Goal: Task Accomplishment & Management: Complete application form

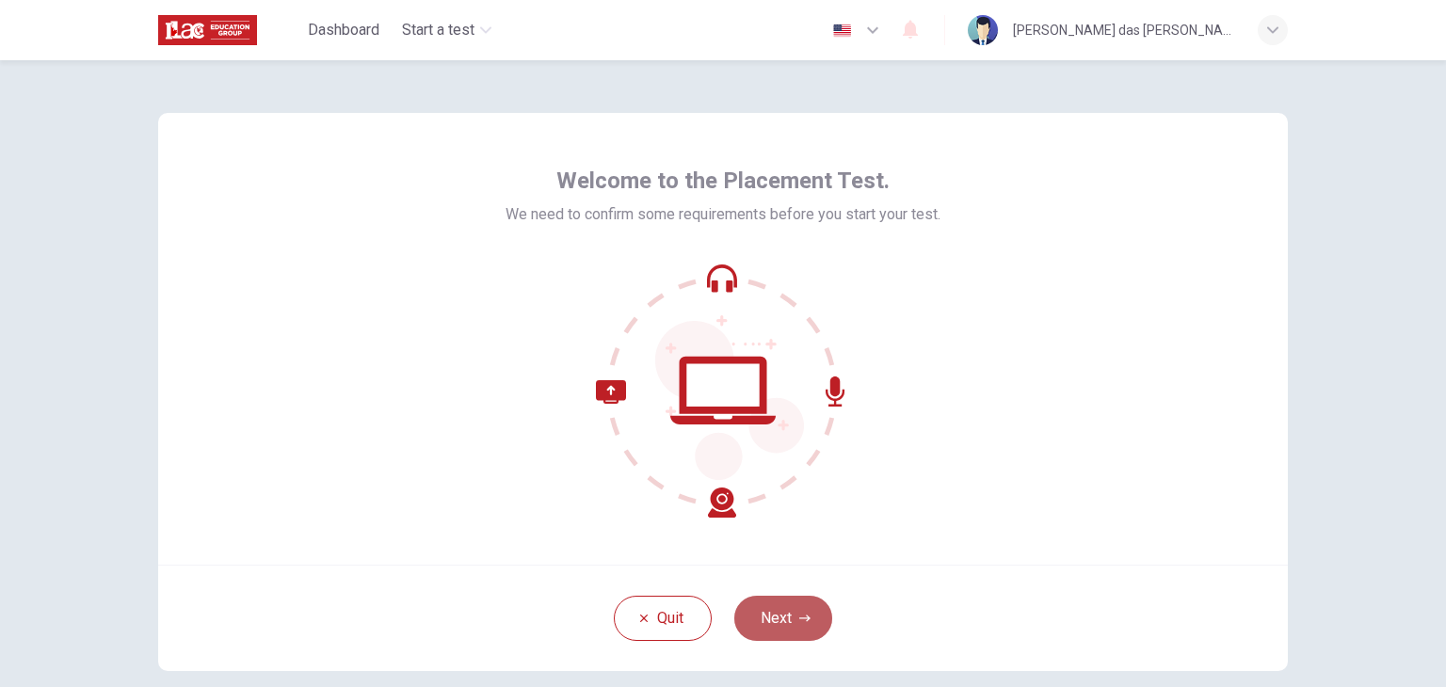
click at [786, 617] on button "Next" at bounding box center [783, 618] width 98 height 45
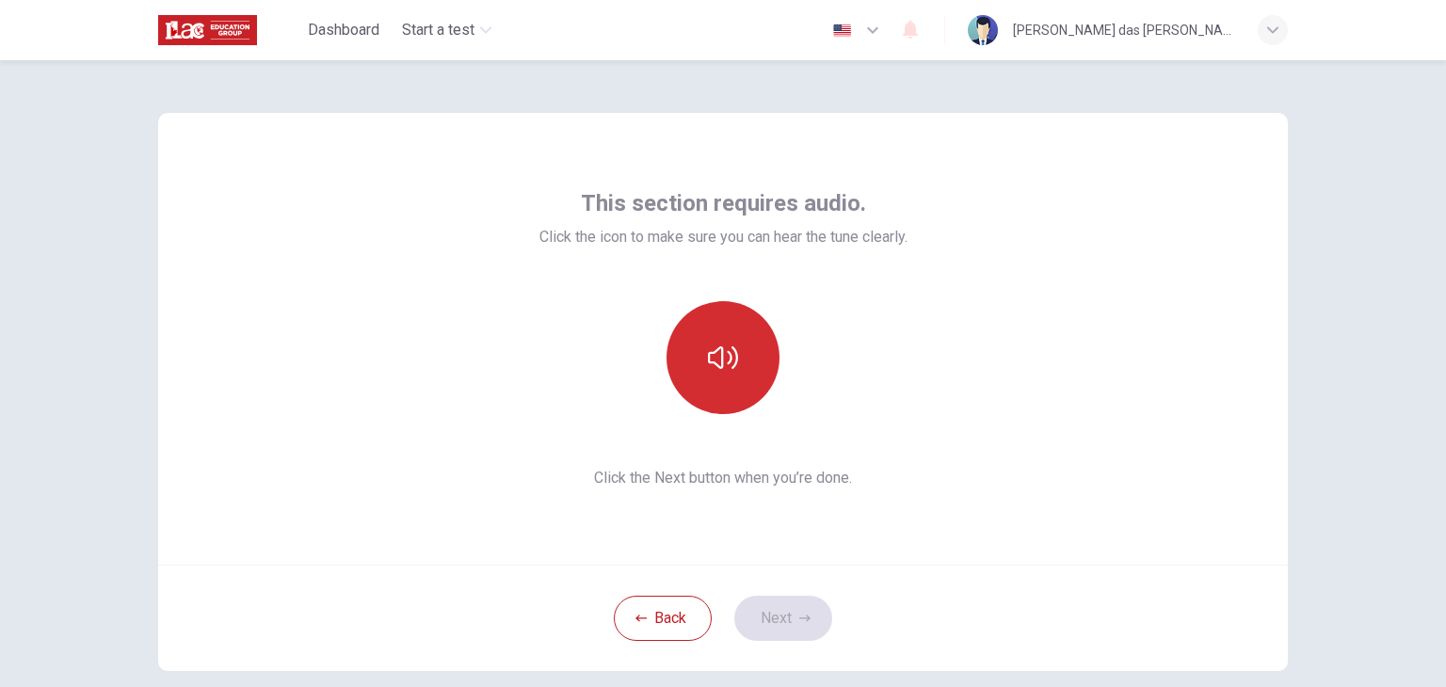
click at [728, 344] on icon "button" at bounding box center [723, 358] width 30 height 30
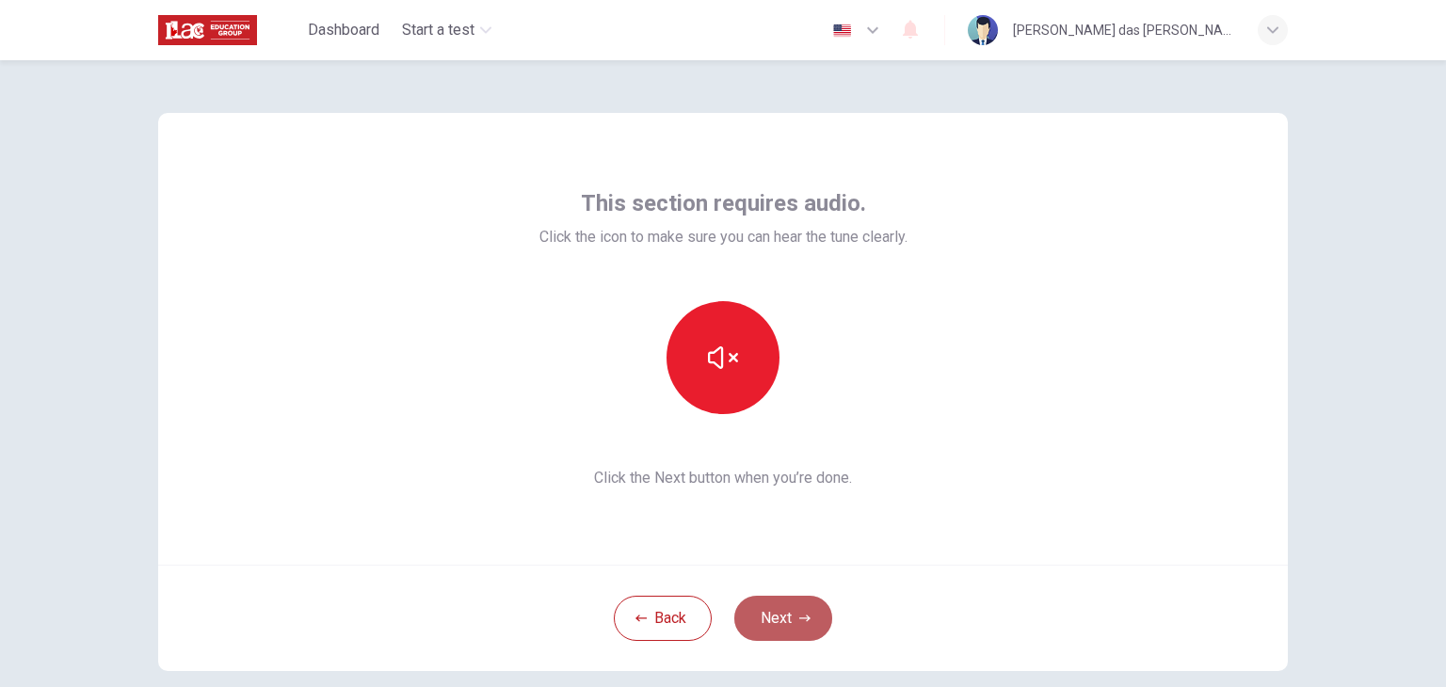
click at [788, 619] on button "Next" at bounding box center [783, 618] width 98 height 45
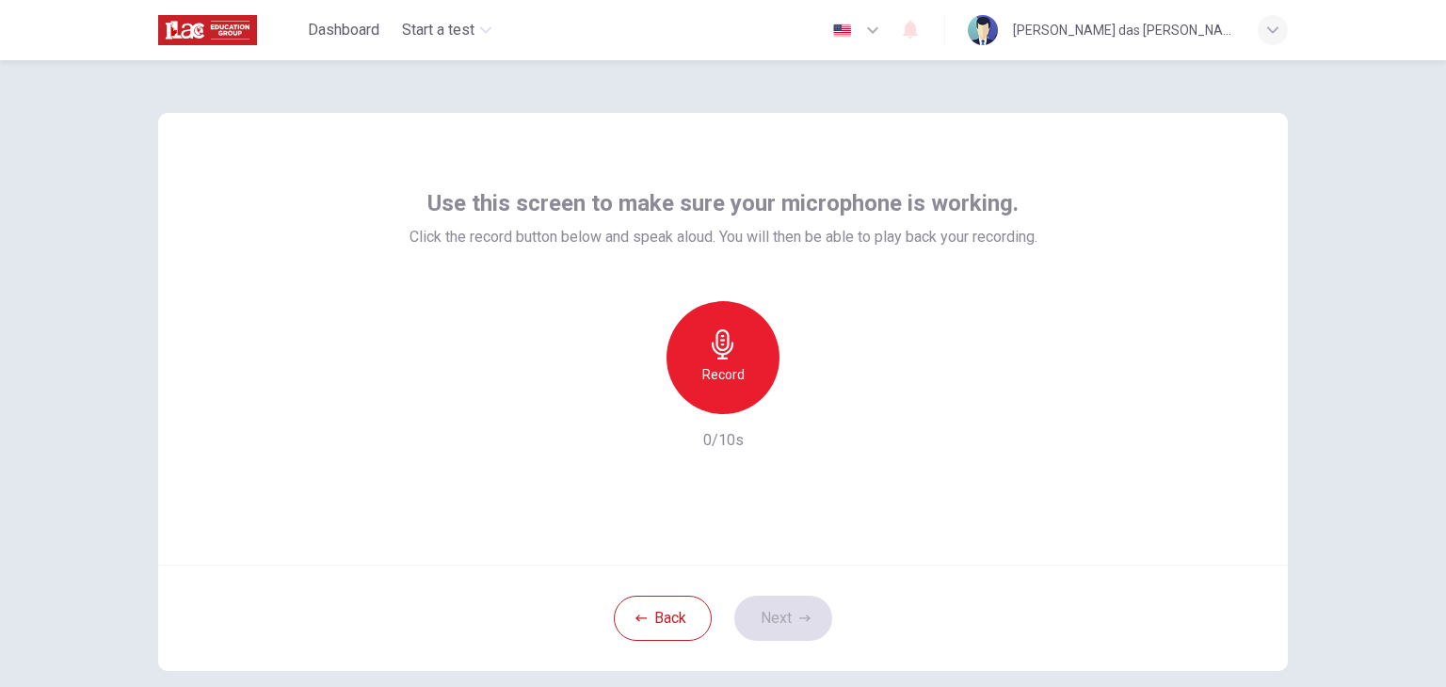
click at [712, 349] on icon "button" at bounding box center [723, 344] width 22 height 30
click at [757, 611] on button "Next" at bounding box center [783, 618] width 98 height 45
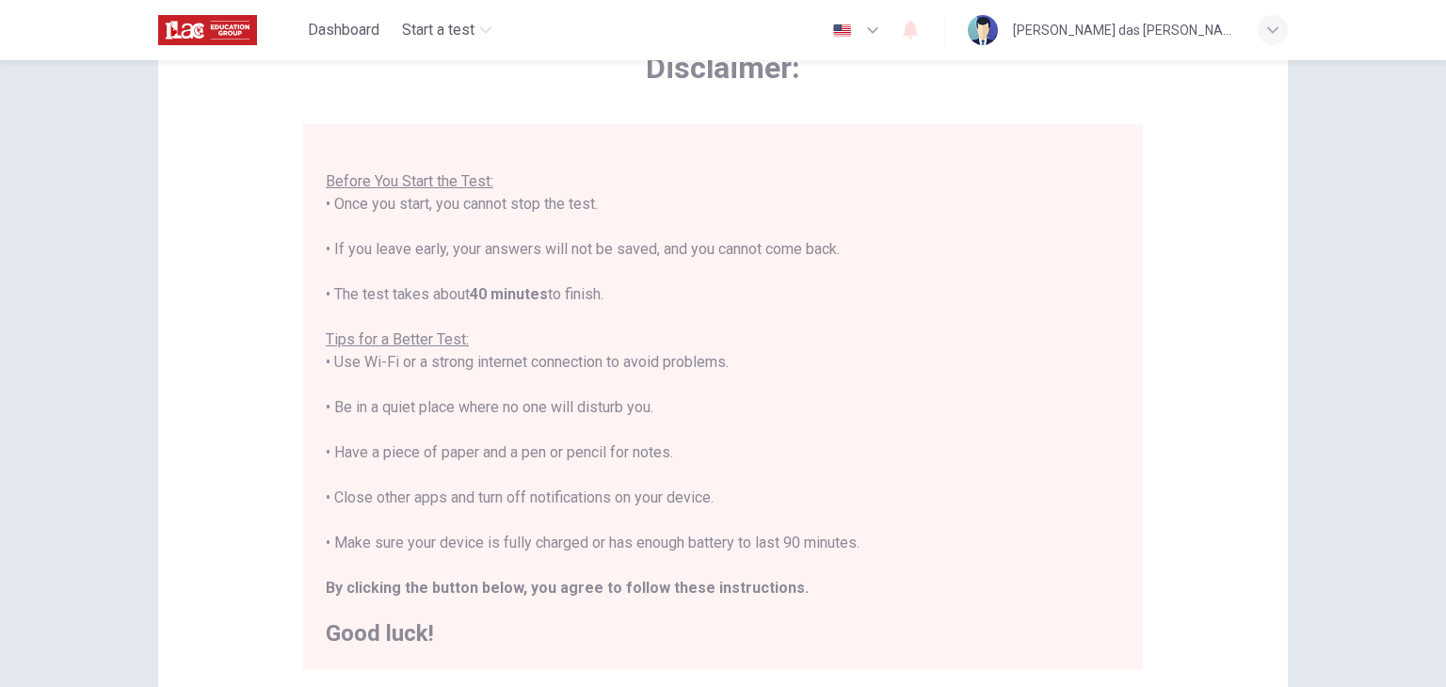
scroll to position [305, 0]
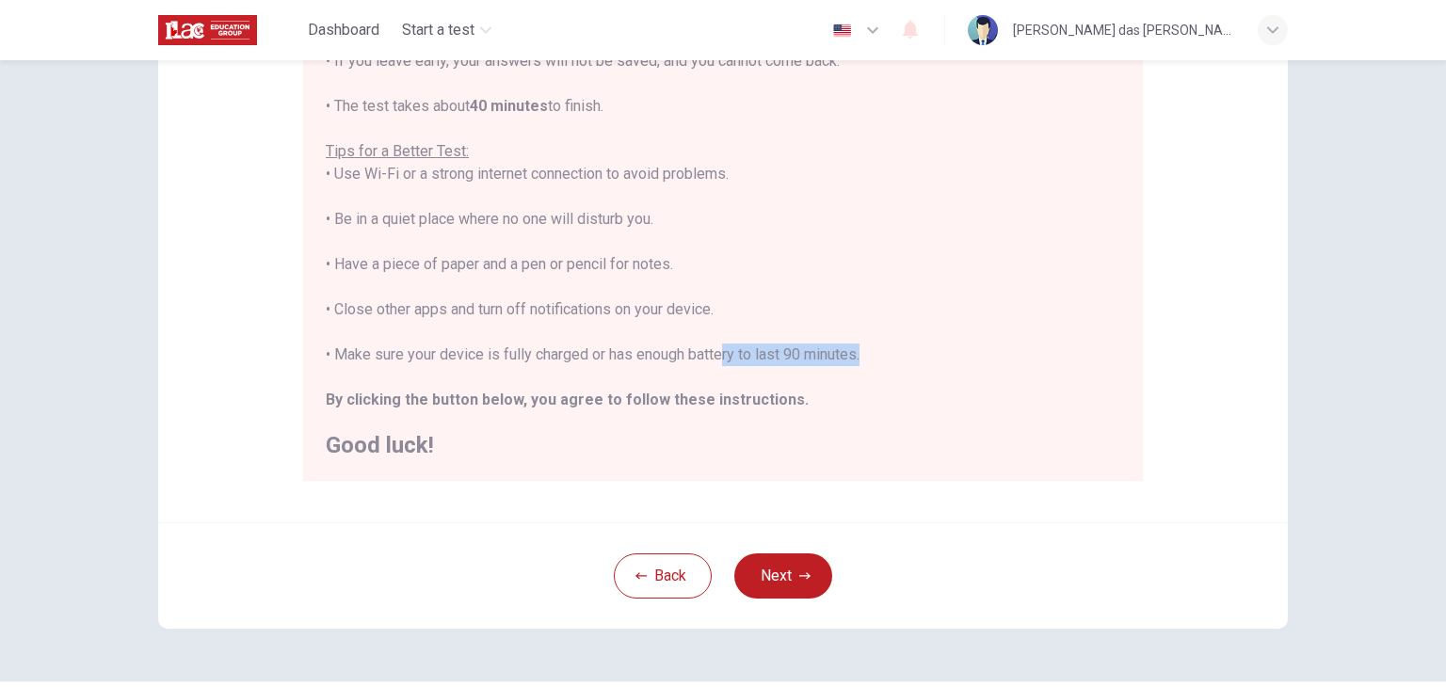
drag, startPoint x: 715, startPoint y: 352, endPoint x: 849, endPoint y: 351, distance: 133.7
click at [849, 351] on div "You are about to start a Placement Test . Before You Start the Test: • Once you…" at bounding box center [723, 197] width 795 height 520
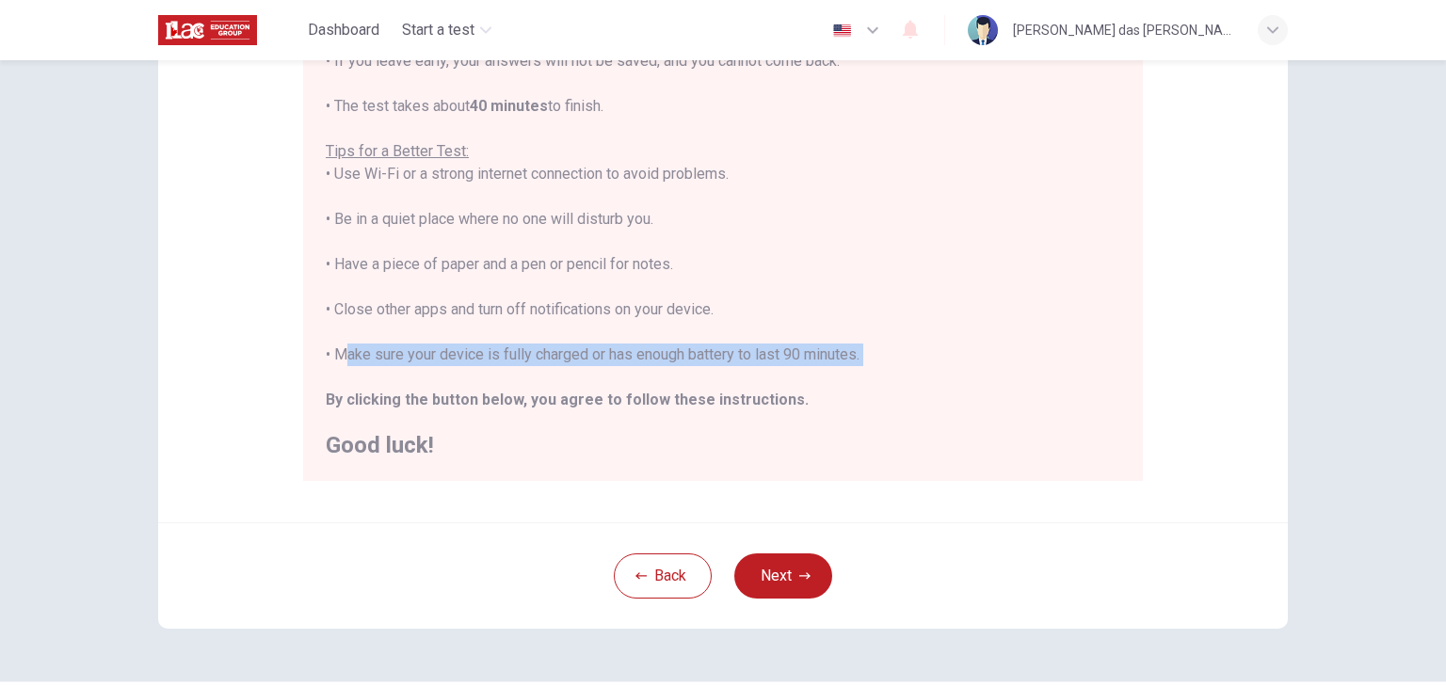
drag, startPoint x: 333, startPoint y: 352, endPoint x: 824, endPoint y: 367, distance: 490.7
click at [821, 367] on div "You are about to start a Placement Test . Before You Start the Test: • Once you…" at bounding box center [723, 197] width 795 height 520
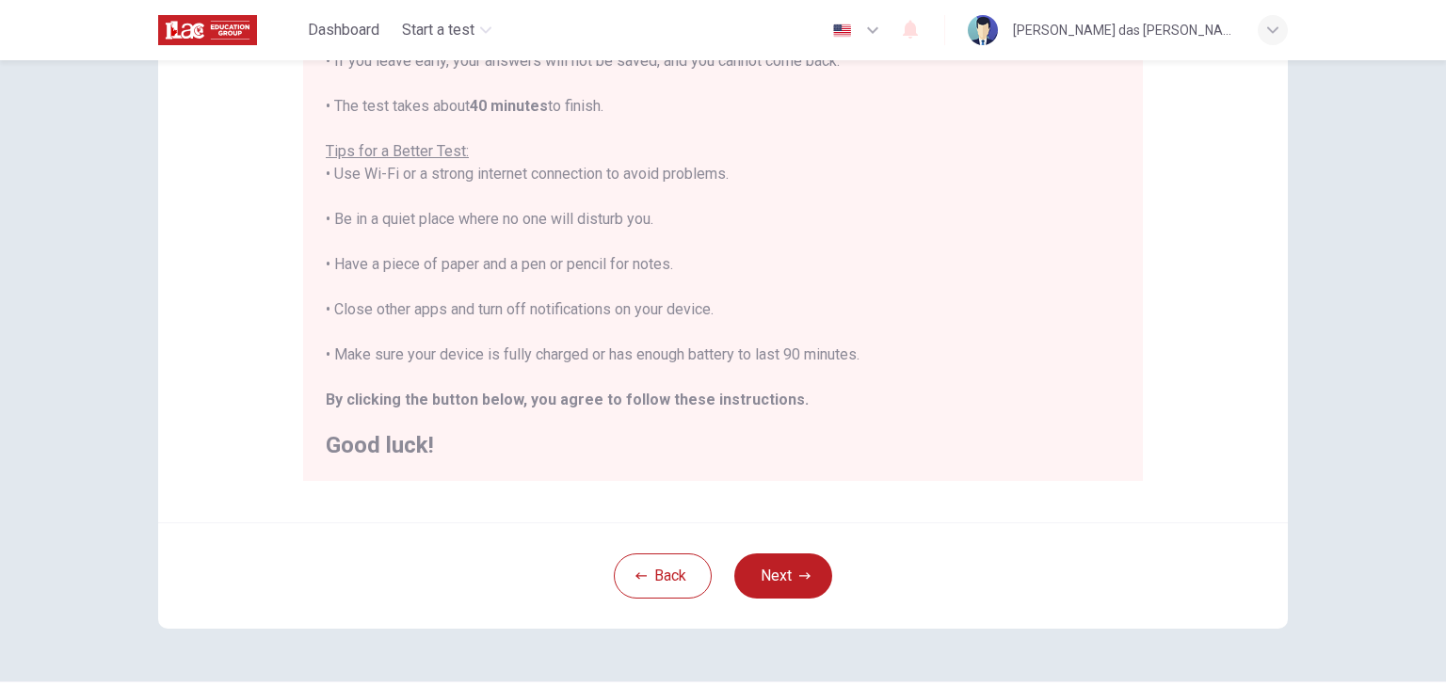
click at [1029, 273] on div "You are about to start a Placement Test . Before You Start the Test: • Once you…" at bounding box center [723, 197] width 795 height 520
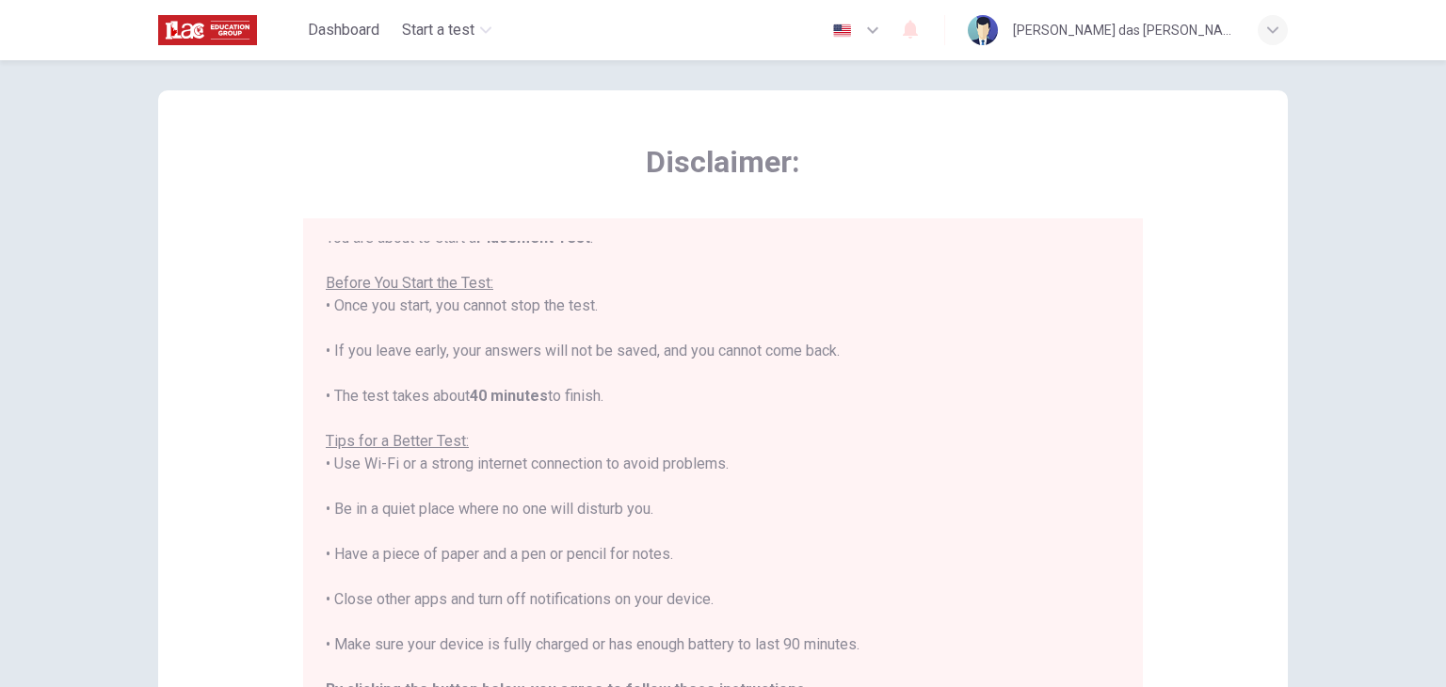
scroll to position [22, 0]
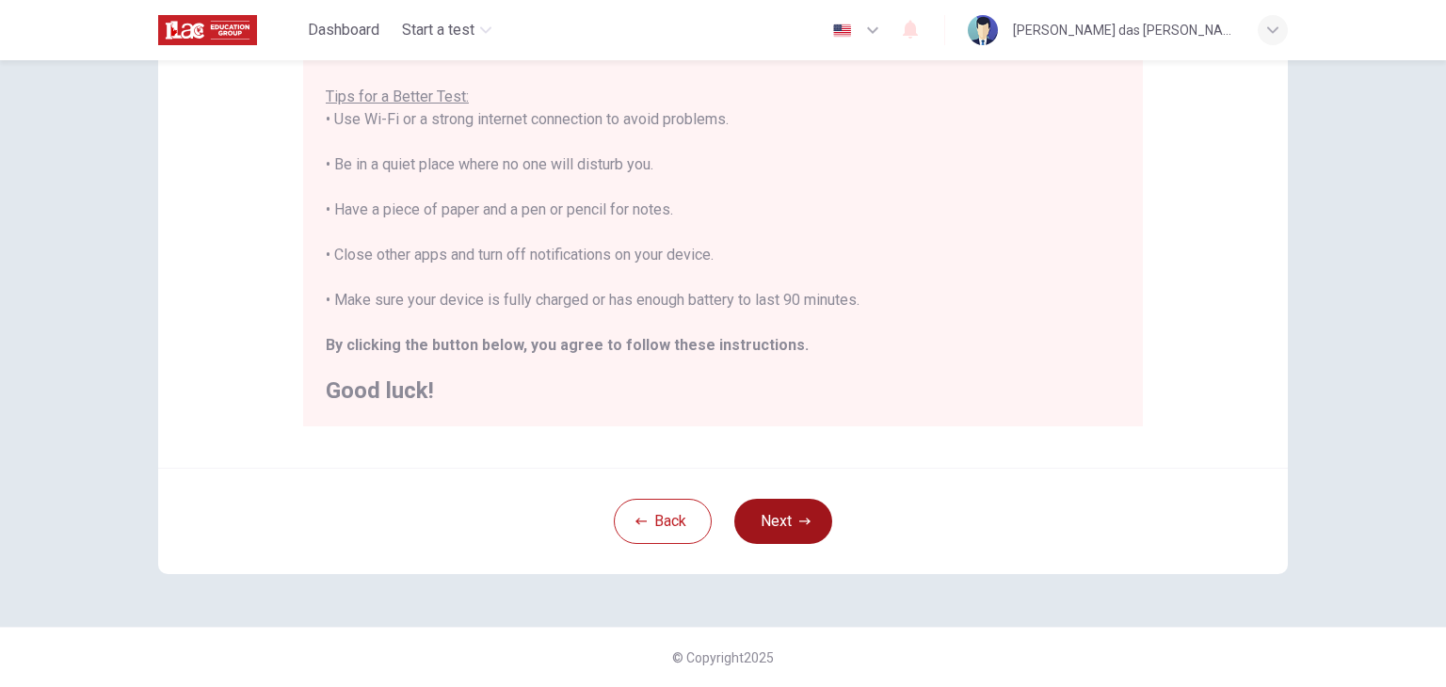
click at [787, 528] on button "Next" at bounding box center [783, 521] width 98 height 45
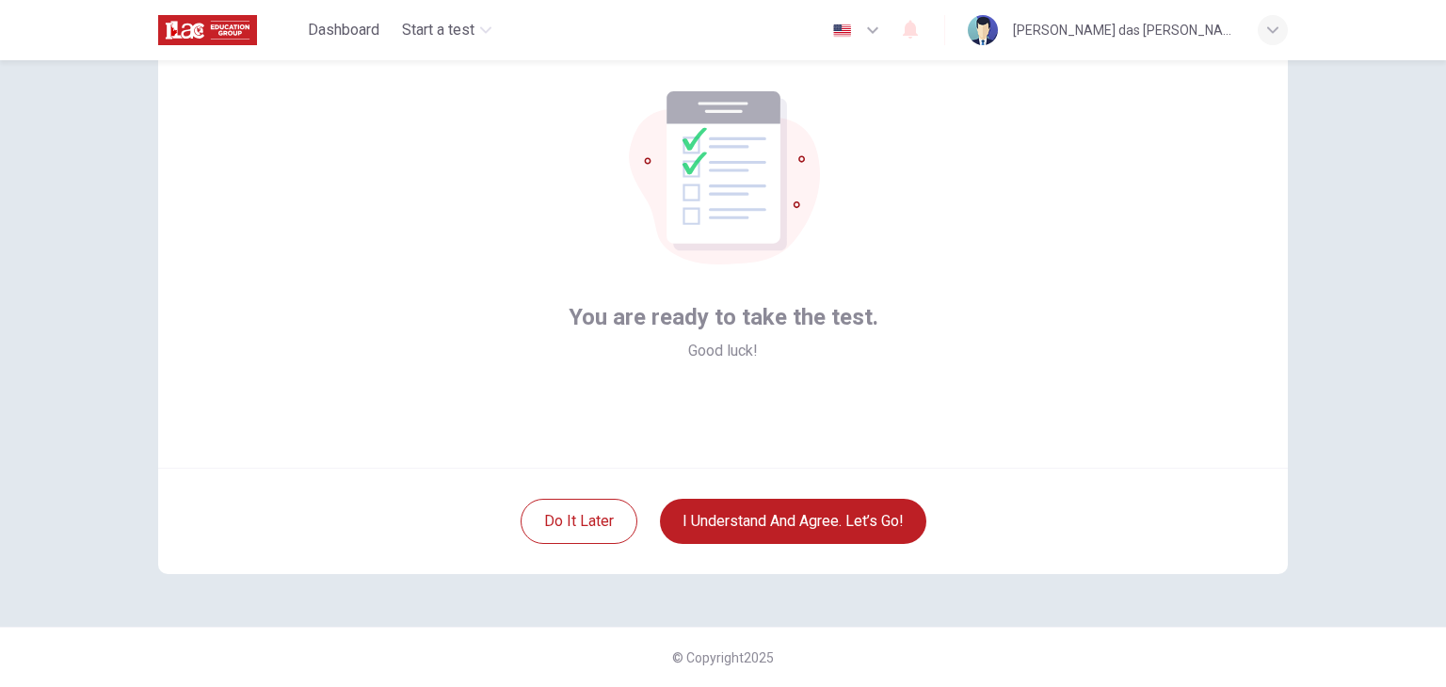
scroll to position [3, 0]
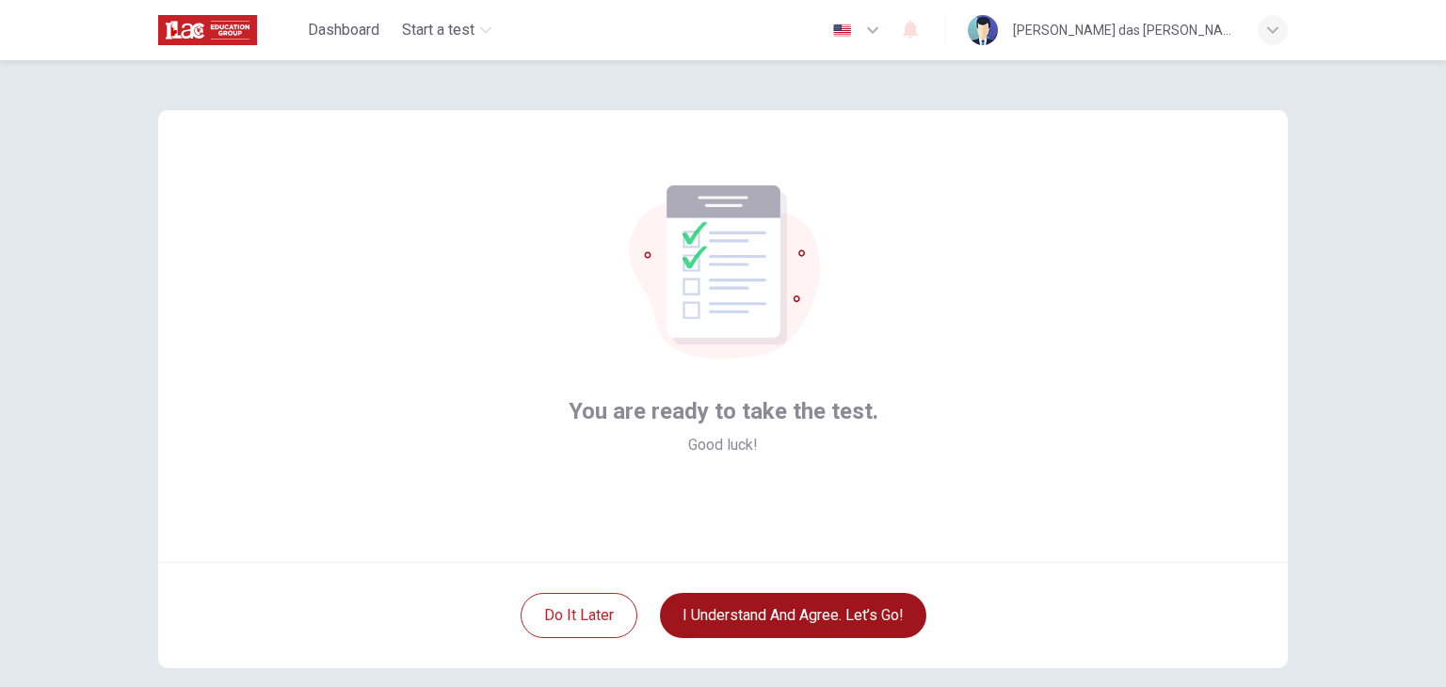
click at [794, 619] on button "I understand and agree. Let’s go!" at bounding box center [793, 615] width 266 height 45
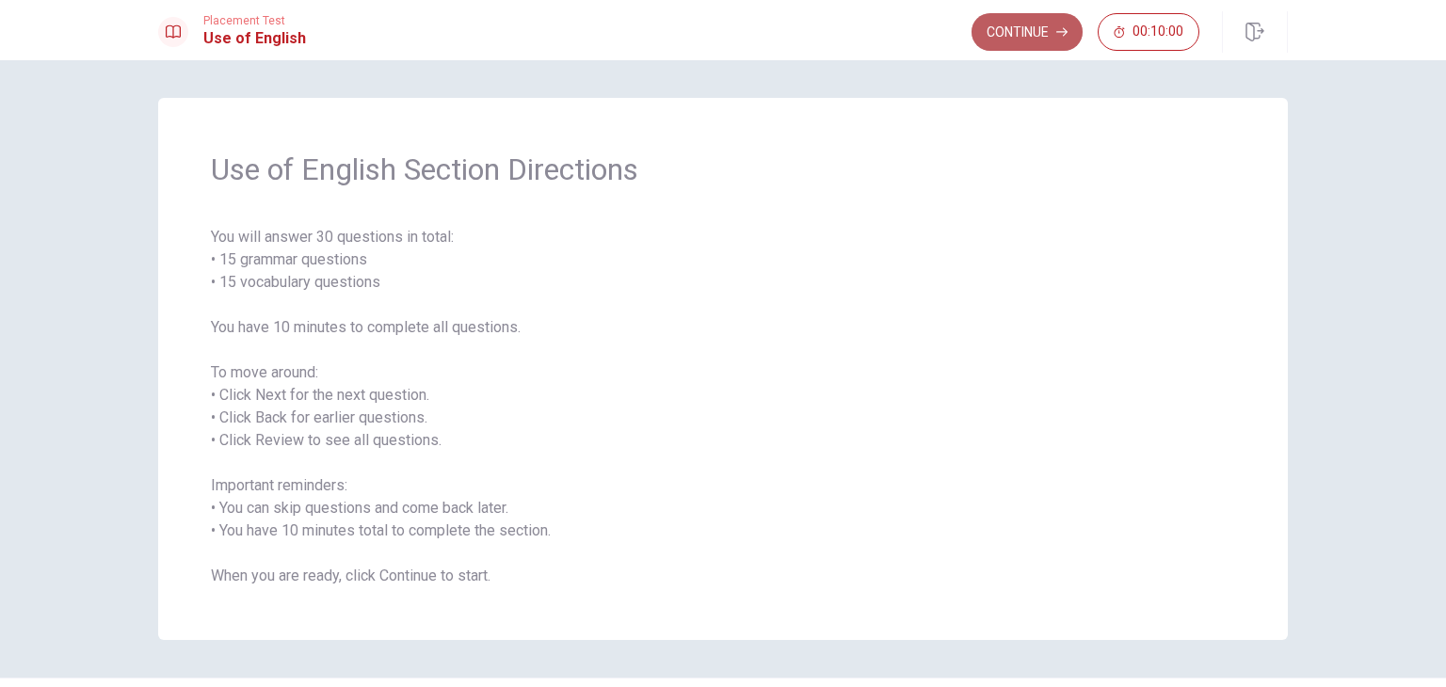
click at [1053, 37] on button "Continue" at bounding box center [1027, 32] width 111 height 38
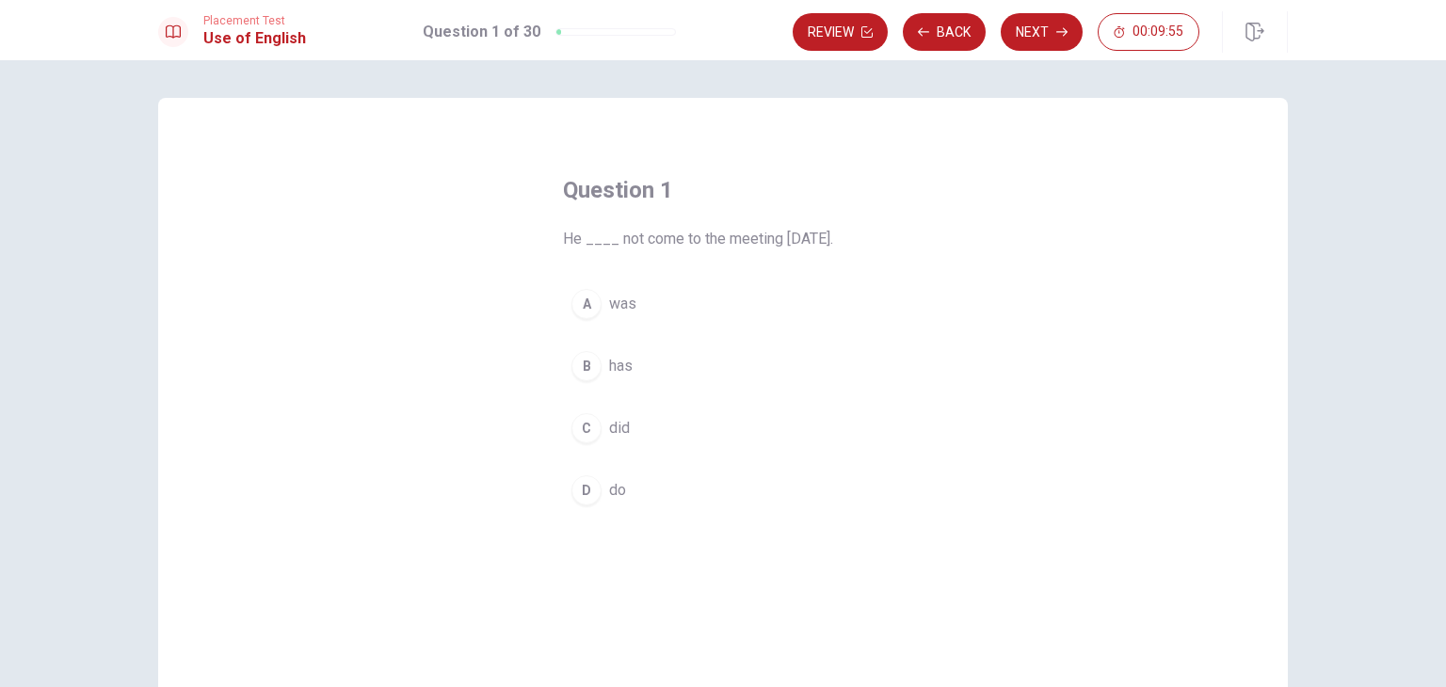
click at [602, 310] on button "A was" at bounding box center [723, 304] width 320 height 47
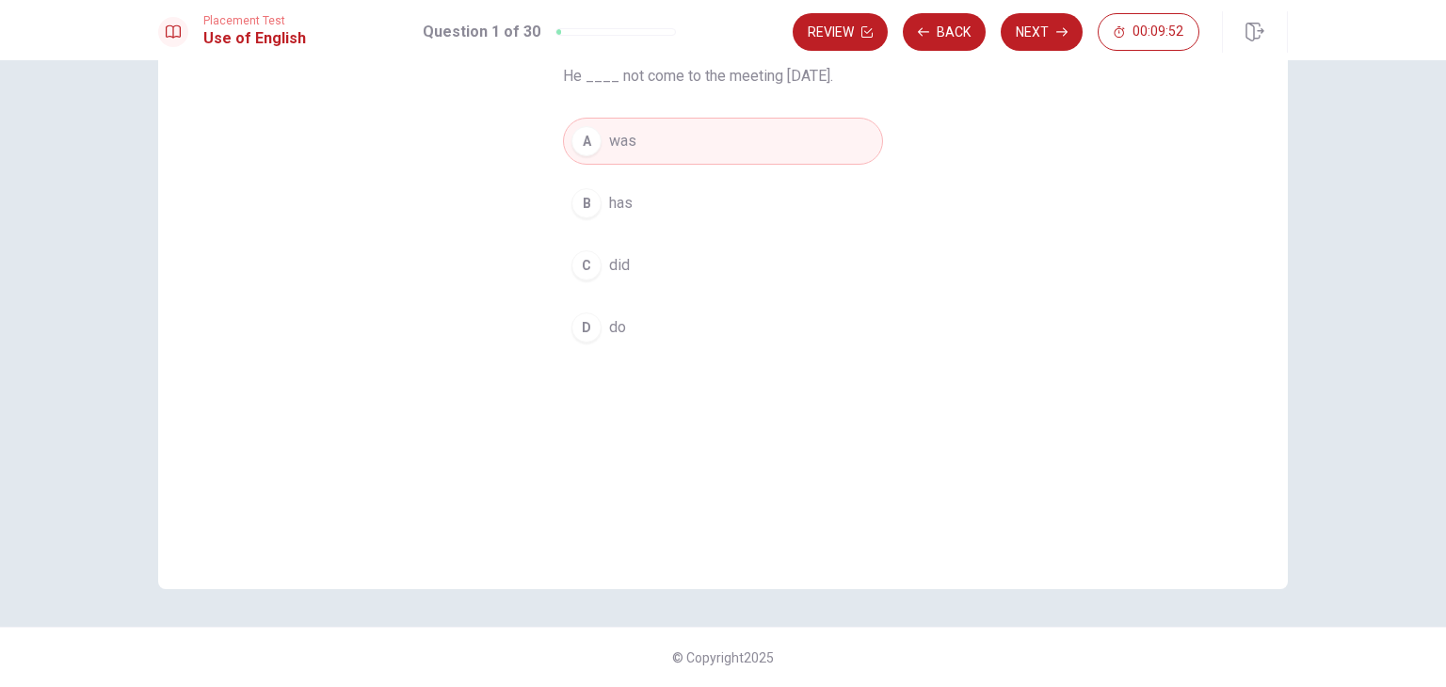
scroll to position [69, 0]
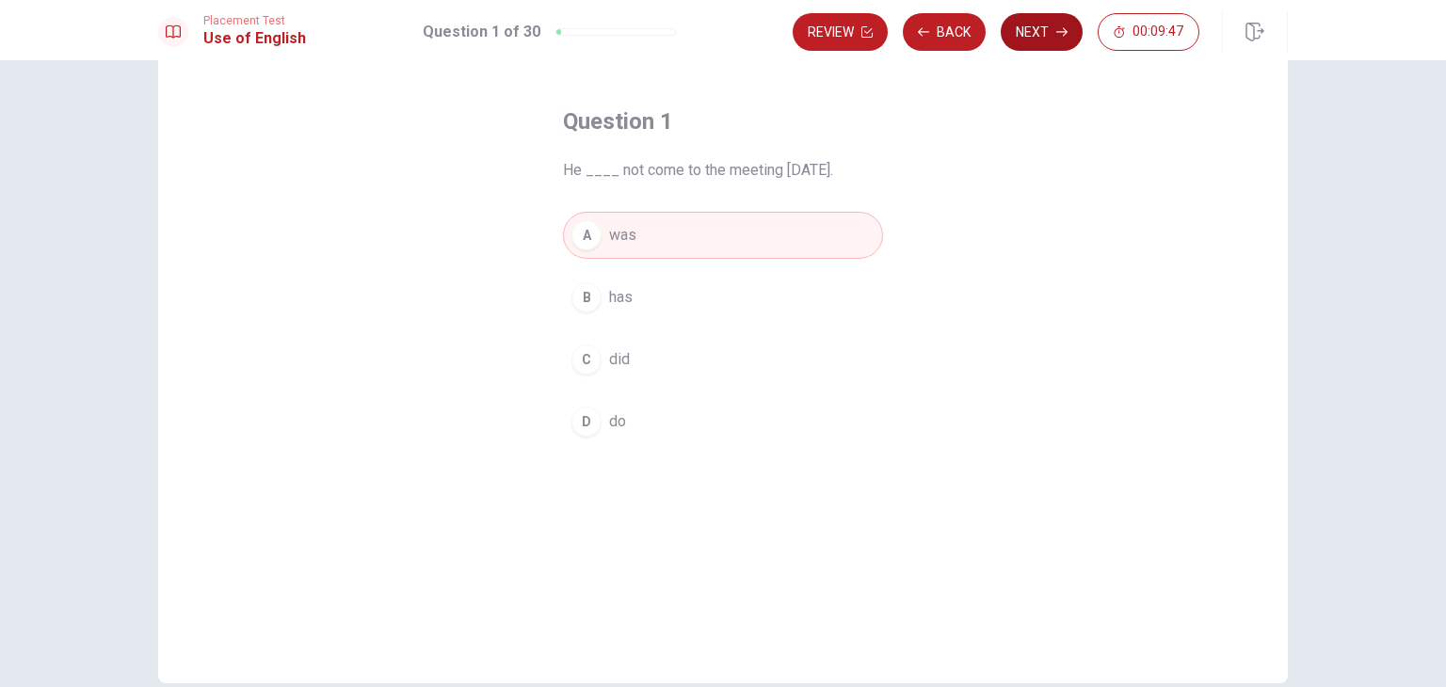
click at [1040, 47] on button "Next" at bounding box center [1042, 32] width 82 height 38
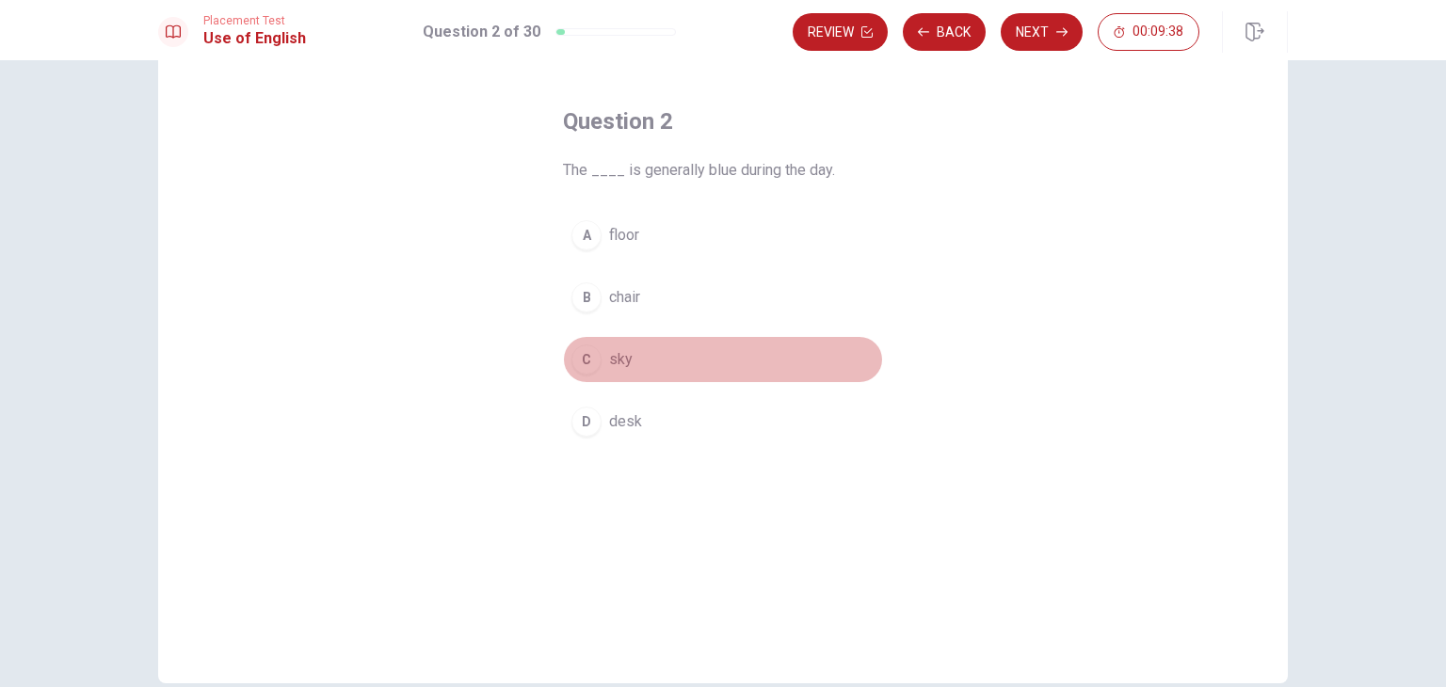
click at [604, 376] on button "C sky" at bounding box center [723, 359] width 320 height 47
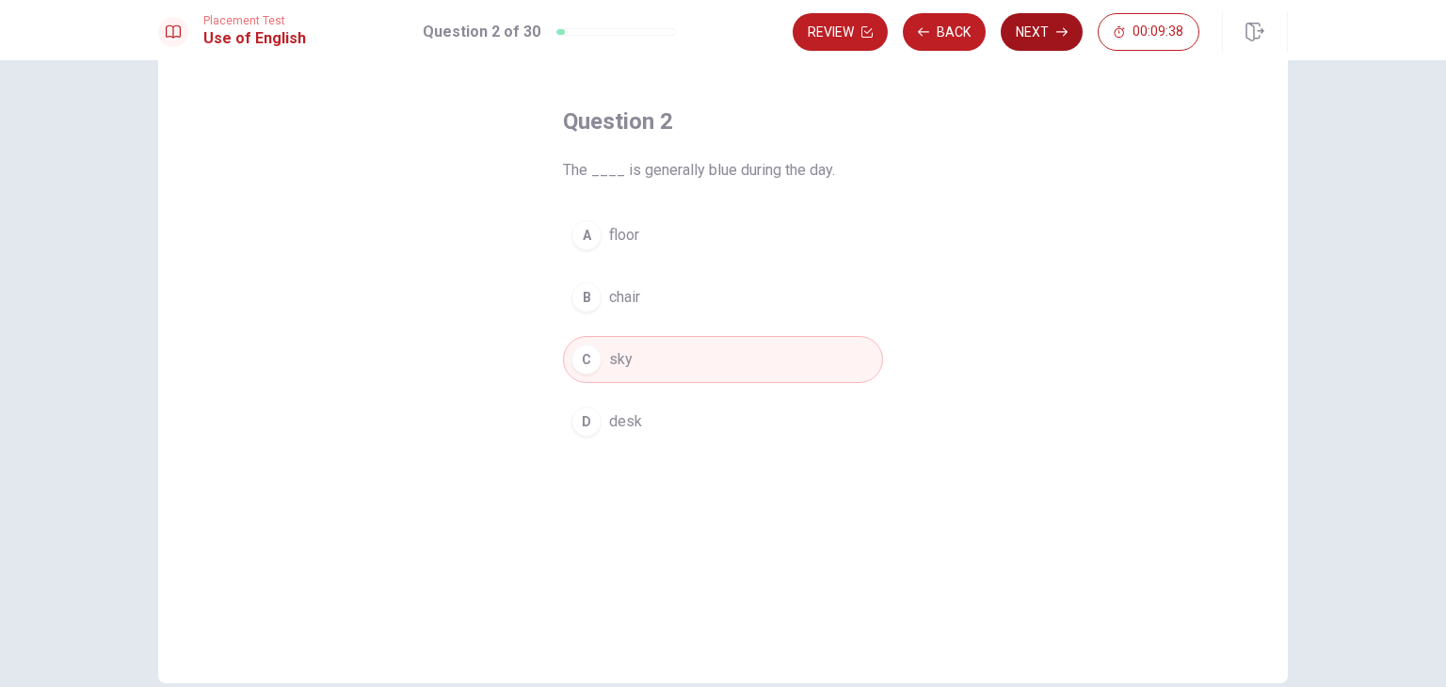
click at [1059, 39] on button "Next" at bounding box center [1042, 32] width 82 height 38
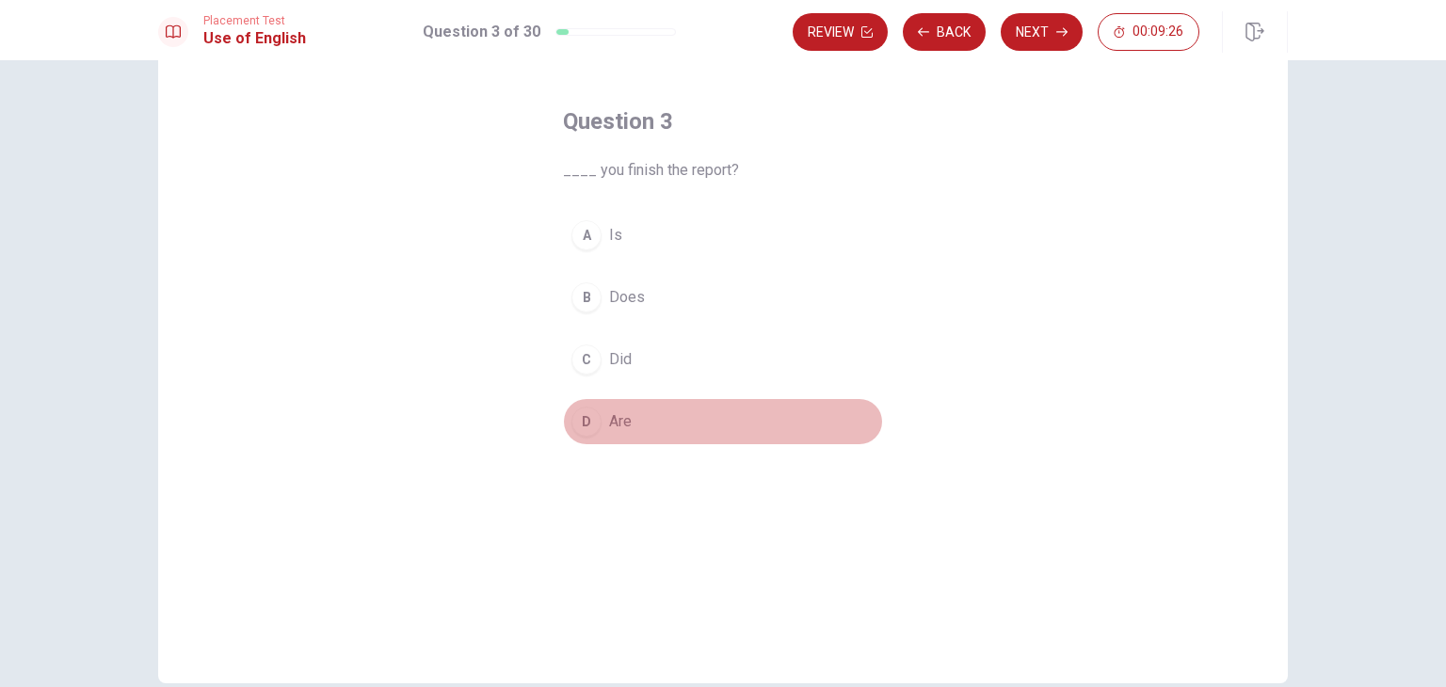
click at [614, 428] on span "Are" at bounding box center [620, 421] width 23 height 23
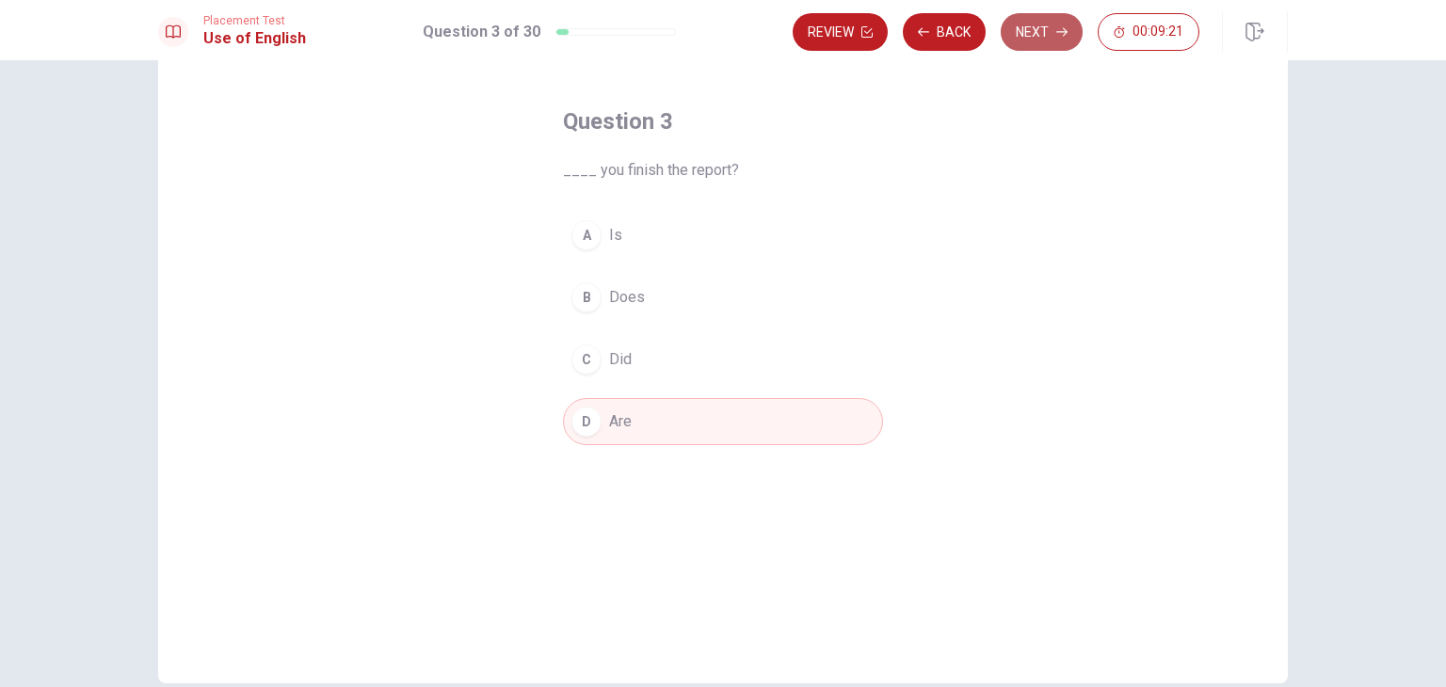
click at [1063, 29] on icon "button" at bounding box center [1061, 31] width 11 height 11
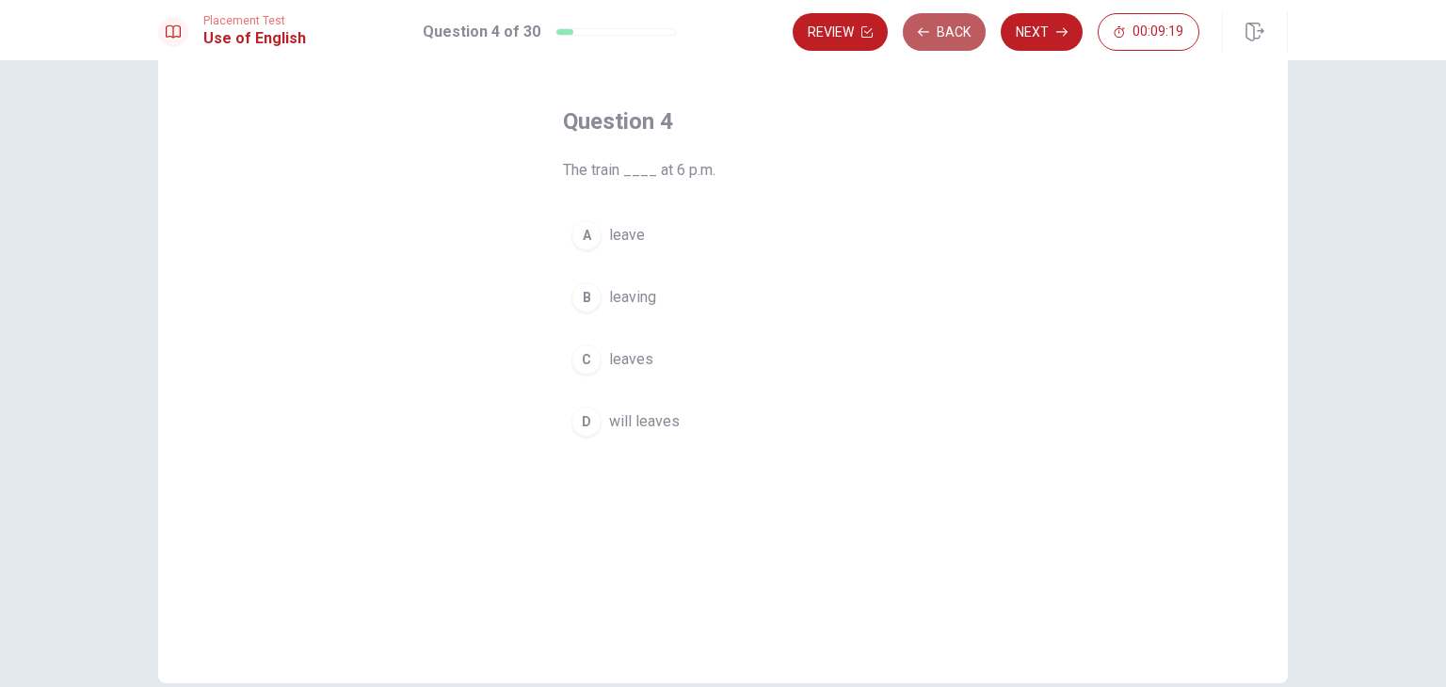
click at [958, 24] on button "Back" at bounding box center [944, 32] width 83 height 38
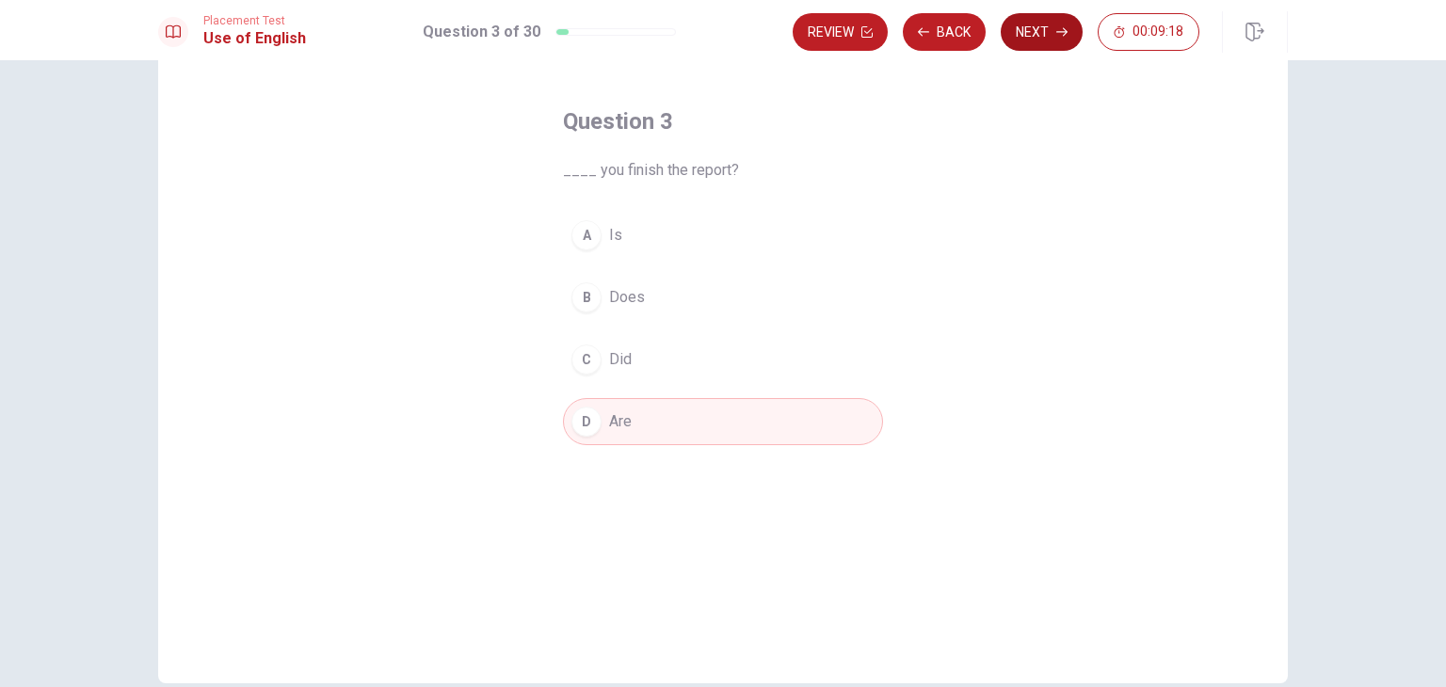
click at [1074, 28] on button "Next" at bounding box center [1042, 32] width 82 height 38
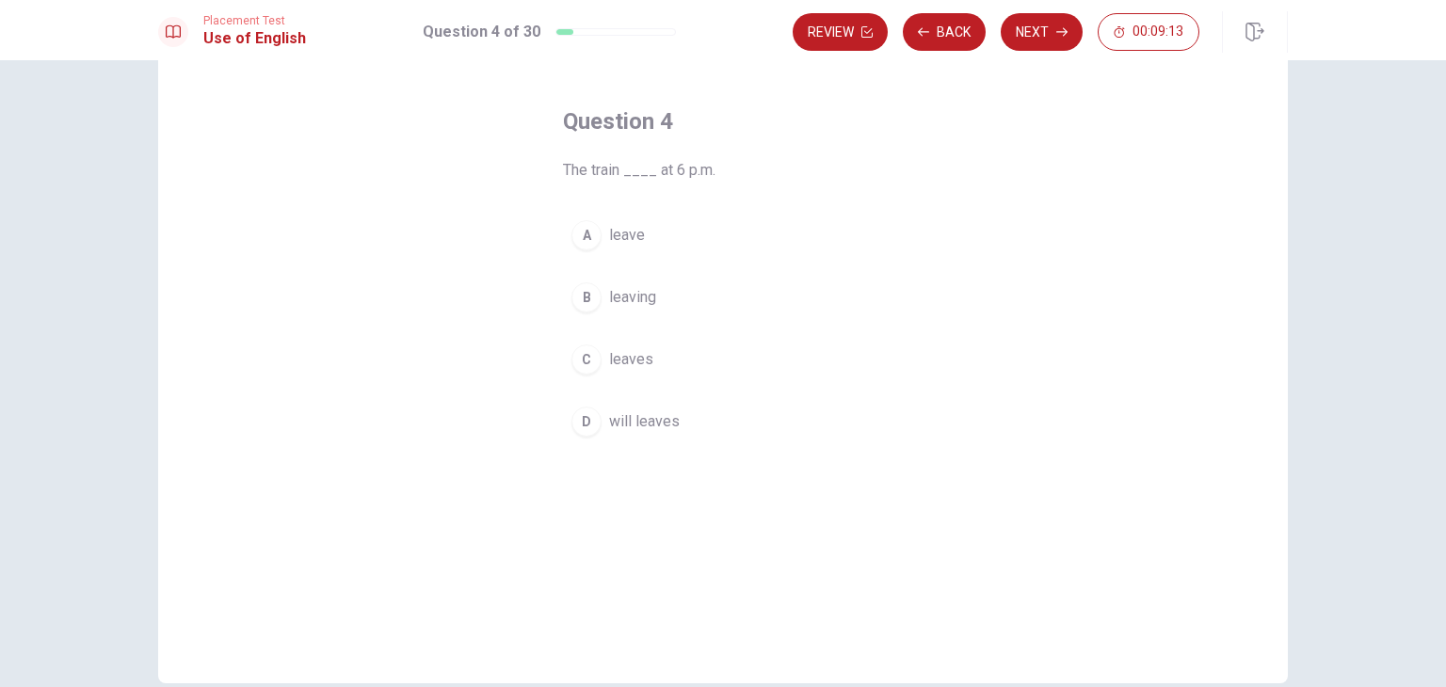
click at [589, 231] on div "A" at bounding box center [586, 235] width 30 height 30
click at [594, 362] on div "C" at bounding box center [586, 360] width 30 height 30
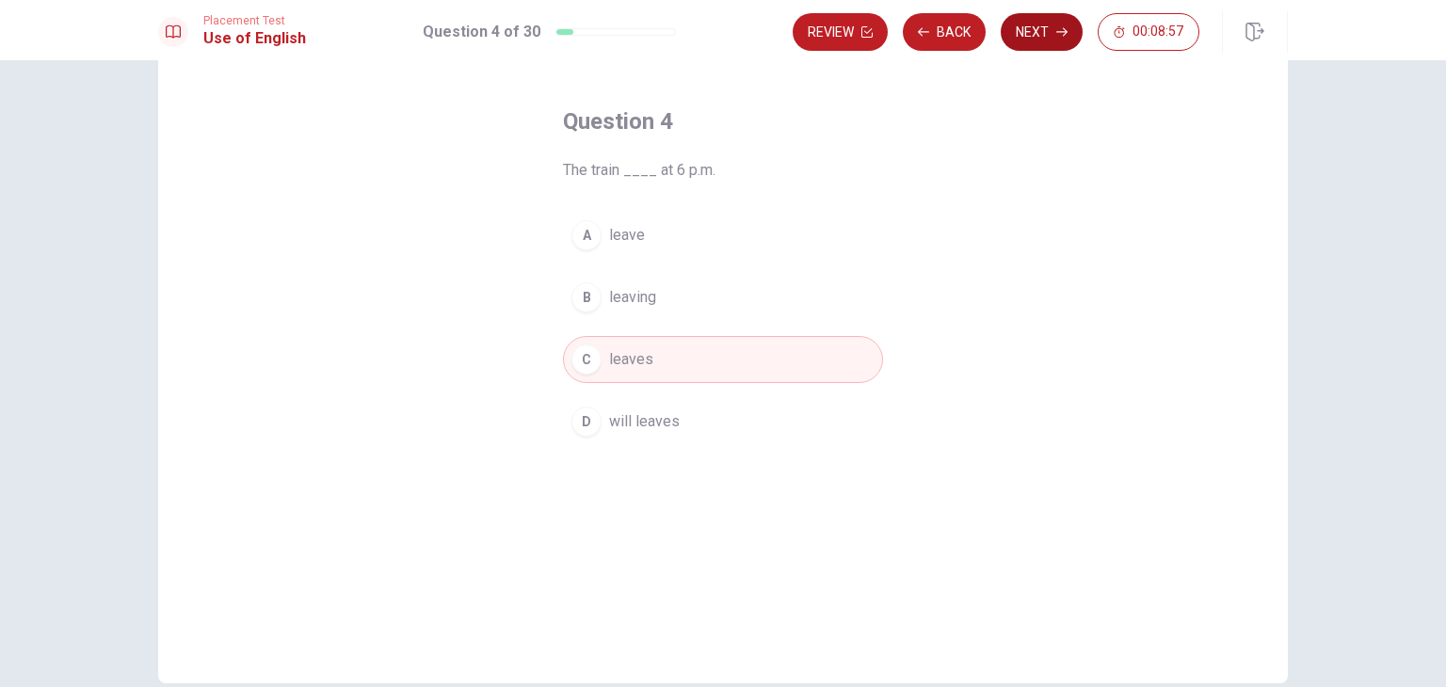
click at [1036, 20] on button "Next" at bounding box center [1042, 32] width 82 height 38
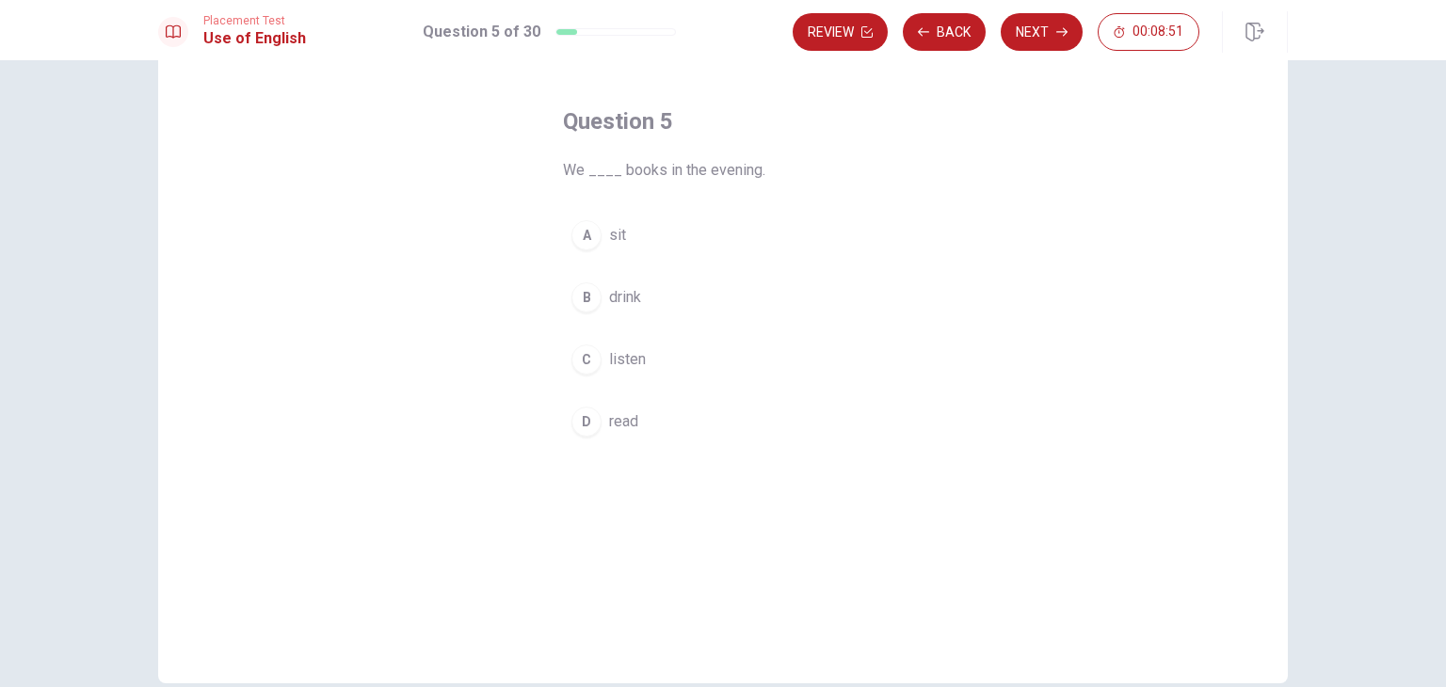
click at [609, 415] on span "read" at bounding box center [623, 421] width 29 height 23
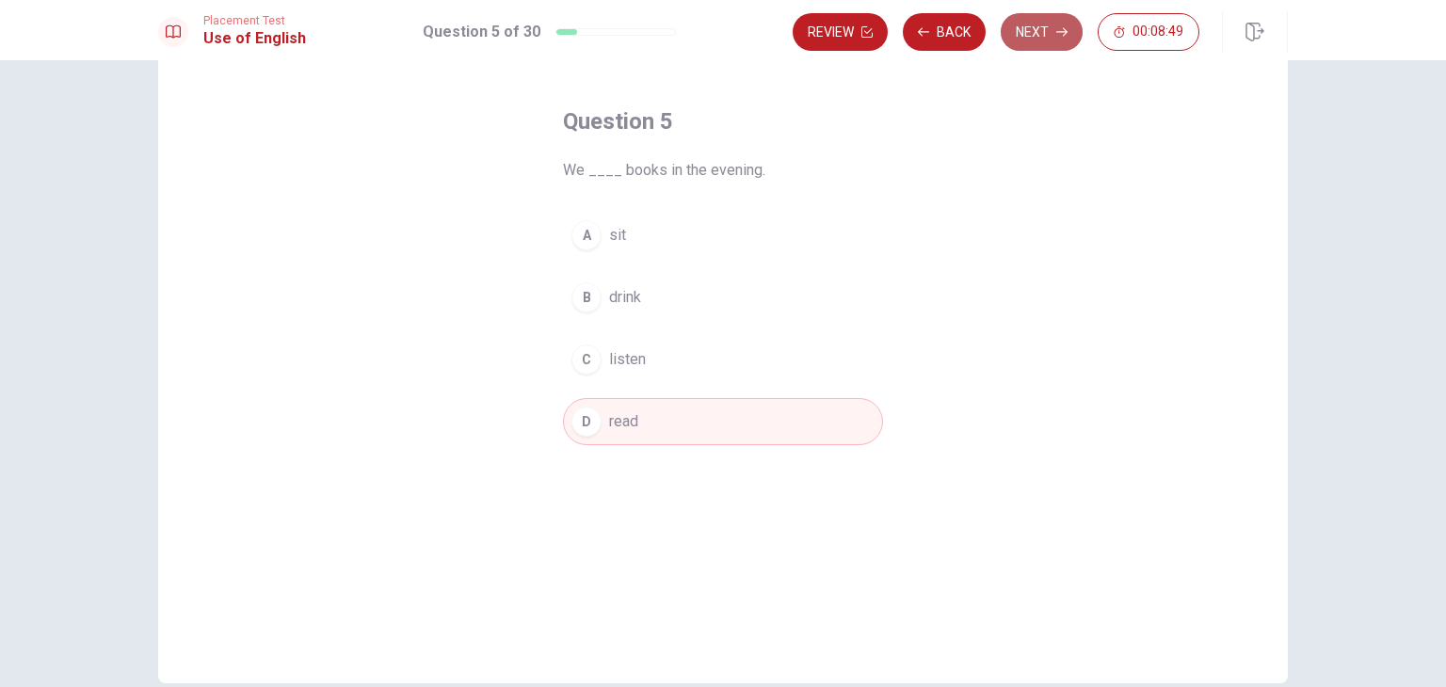
click at [1040, 30] on button "Next" at bounding box center [1042, 32] width 82 height 38
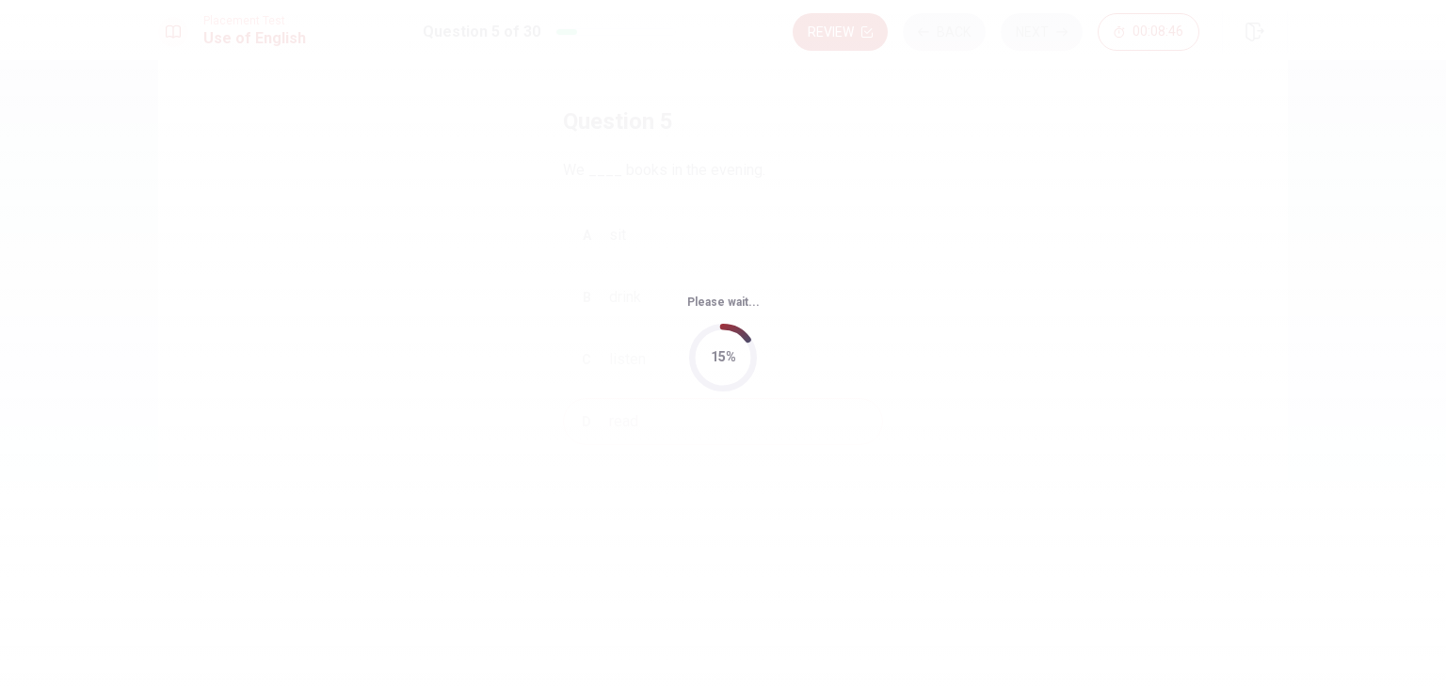
scroll to position [0, 0]
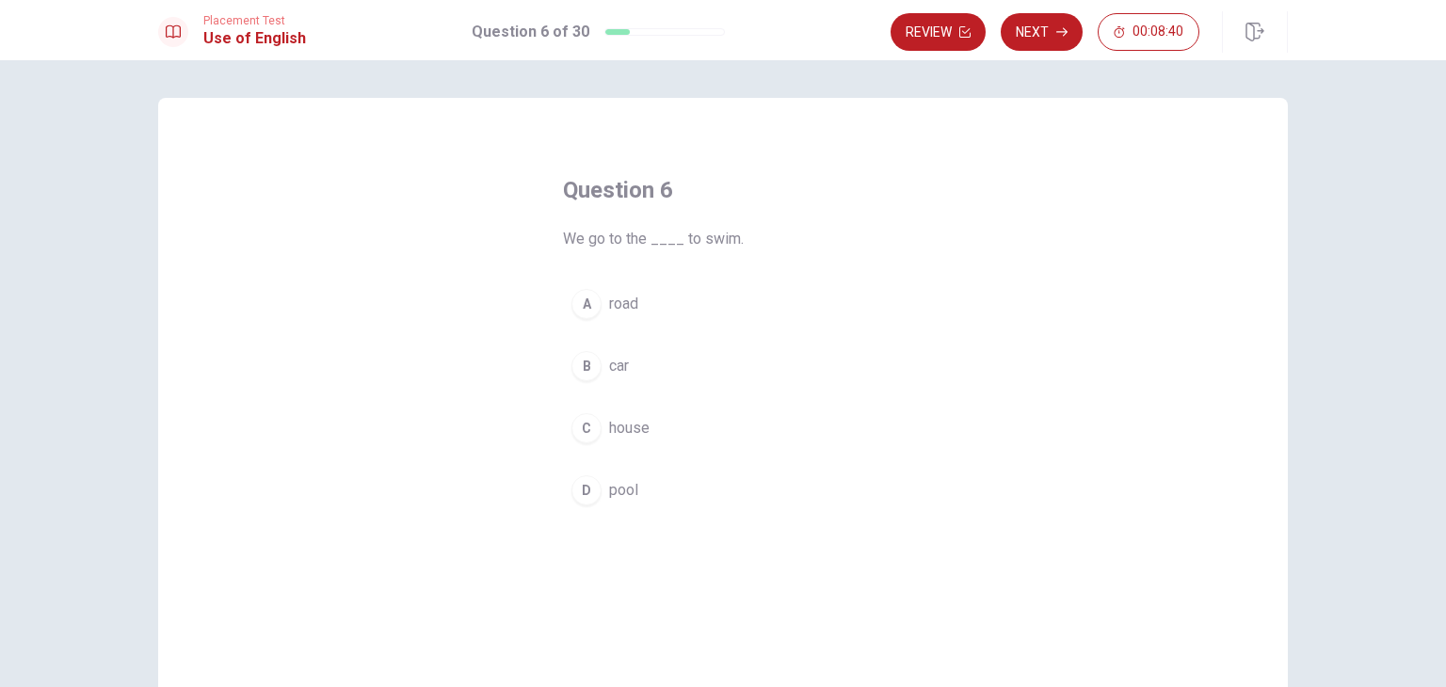
click at [609, 495] on span "pool" at bounding box center [623, 490] width 29 height 23
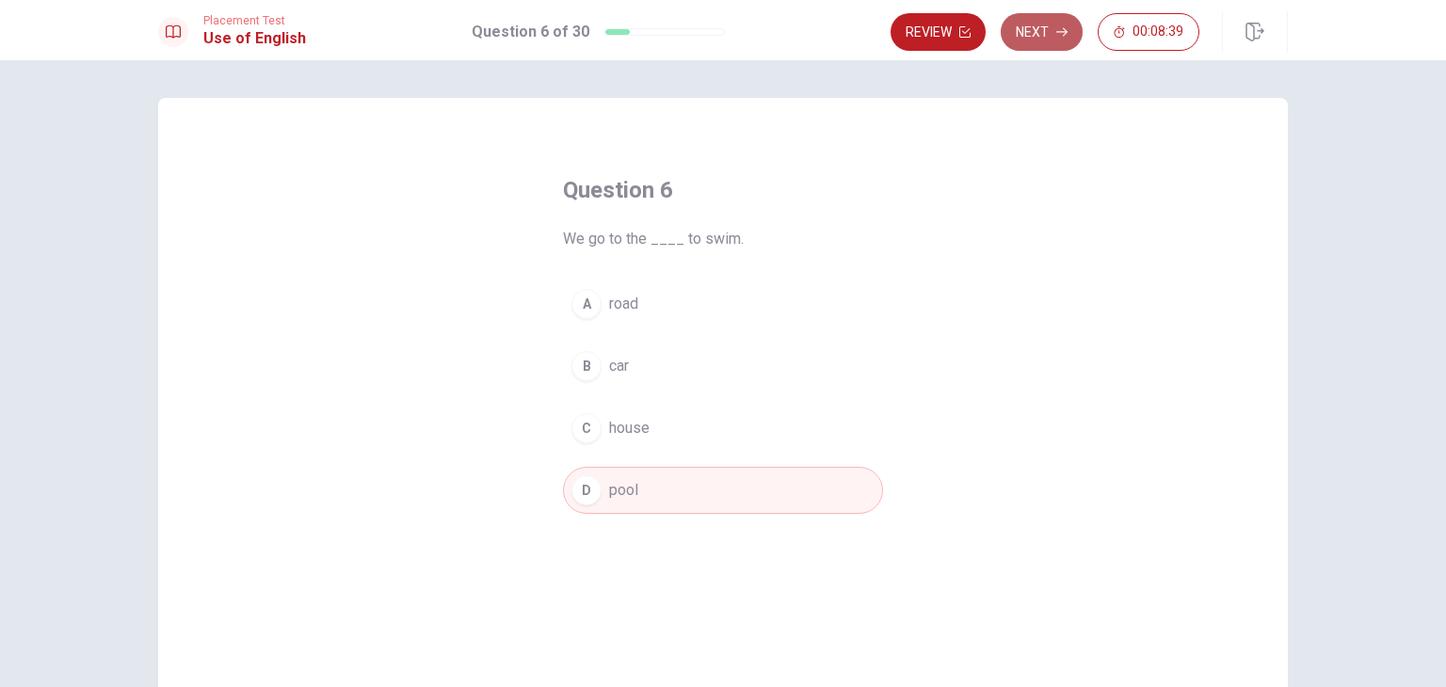
click at [1029, 37] on button "Next" at bounding box center [1042, 32] width 82 height 38
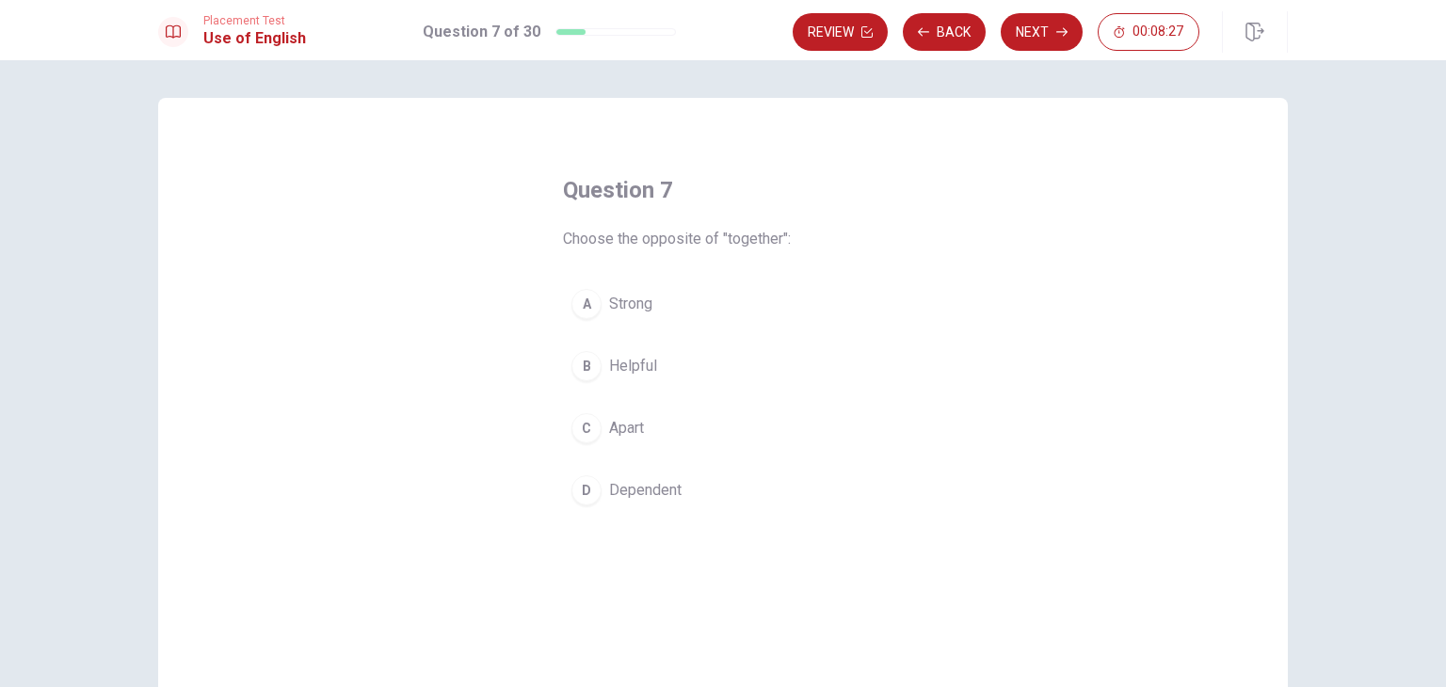
click at [598, 436] on button "C Apart" at bounding box center [723, 428] width 320 height 47
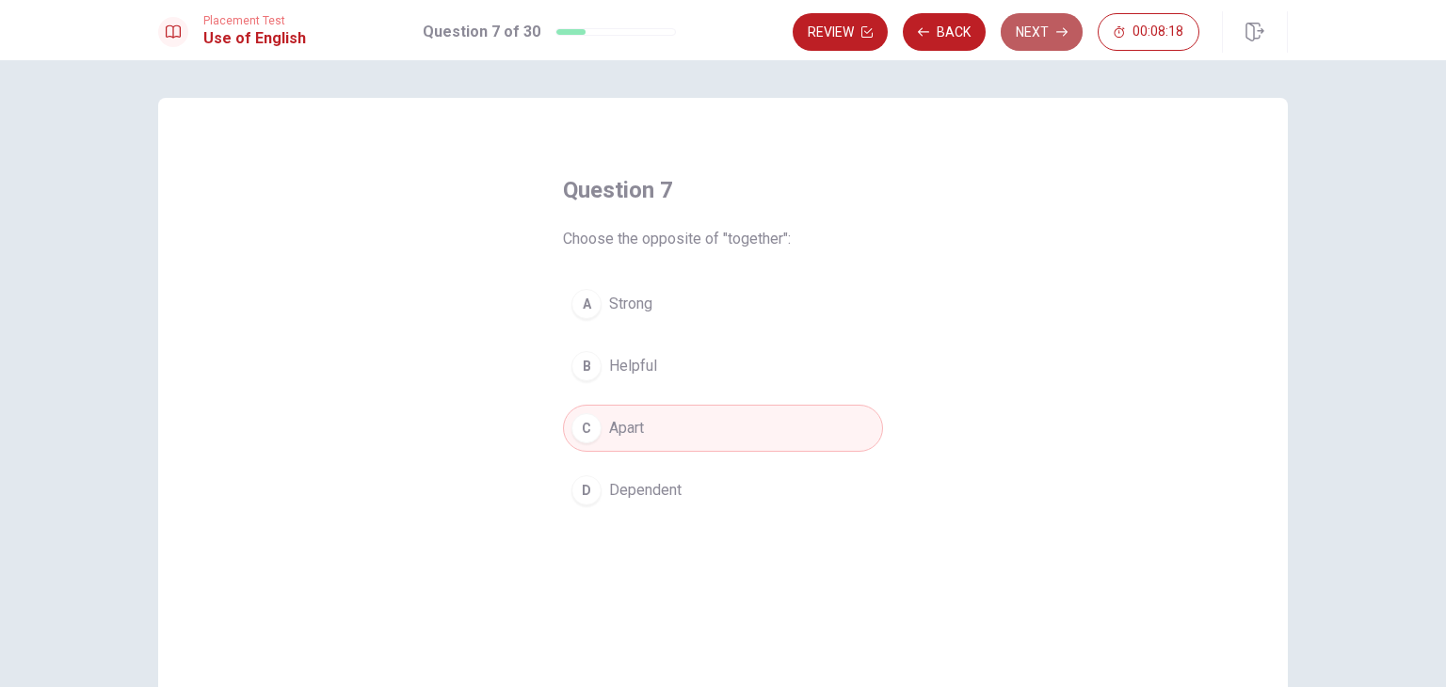
click at [1056, 32] on icon "button" at bounding box center [1061, 31] width 11 height 11
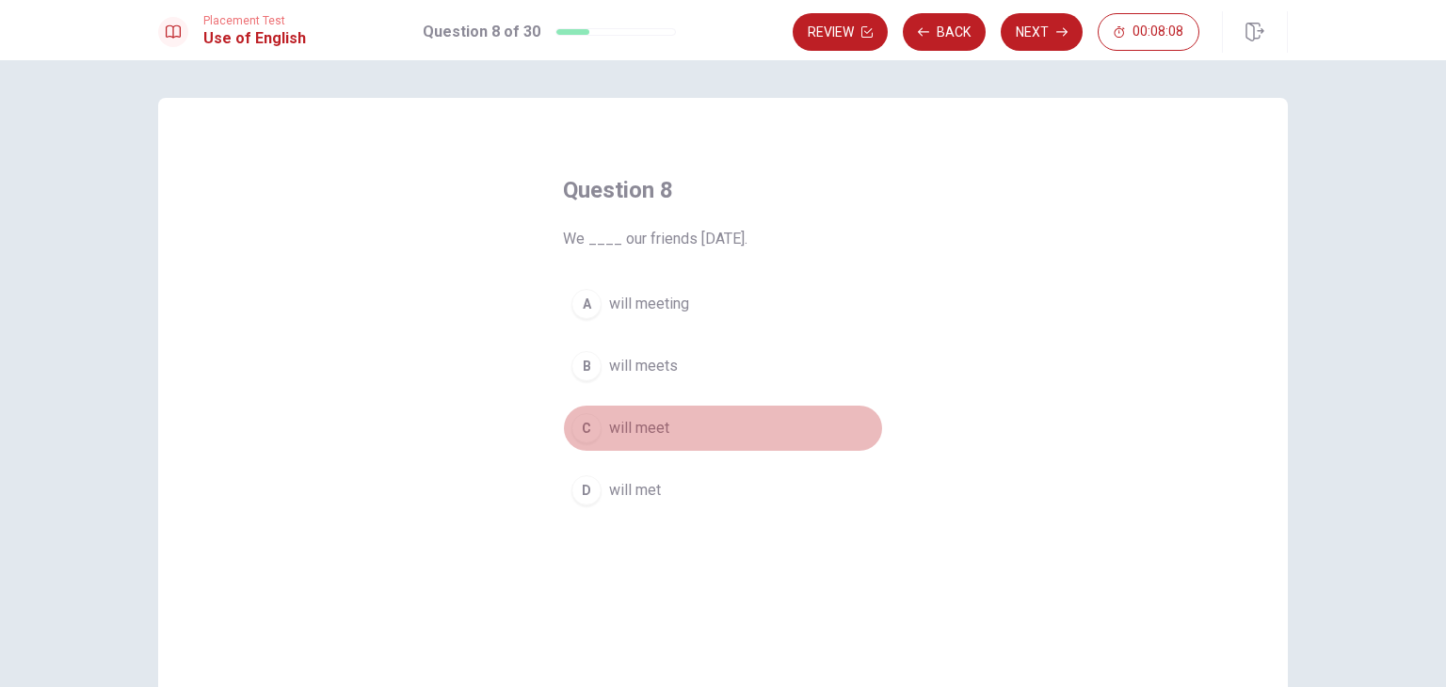
click at [621, 433] on span "will meet" at bounding box center [639, 428] width 60 height 23
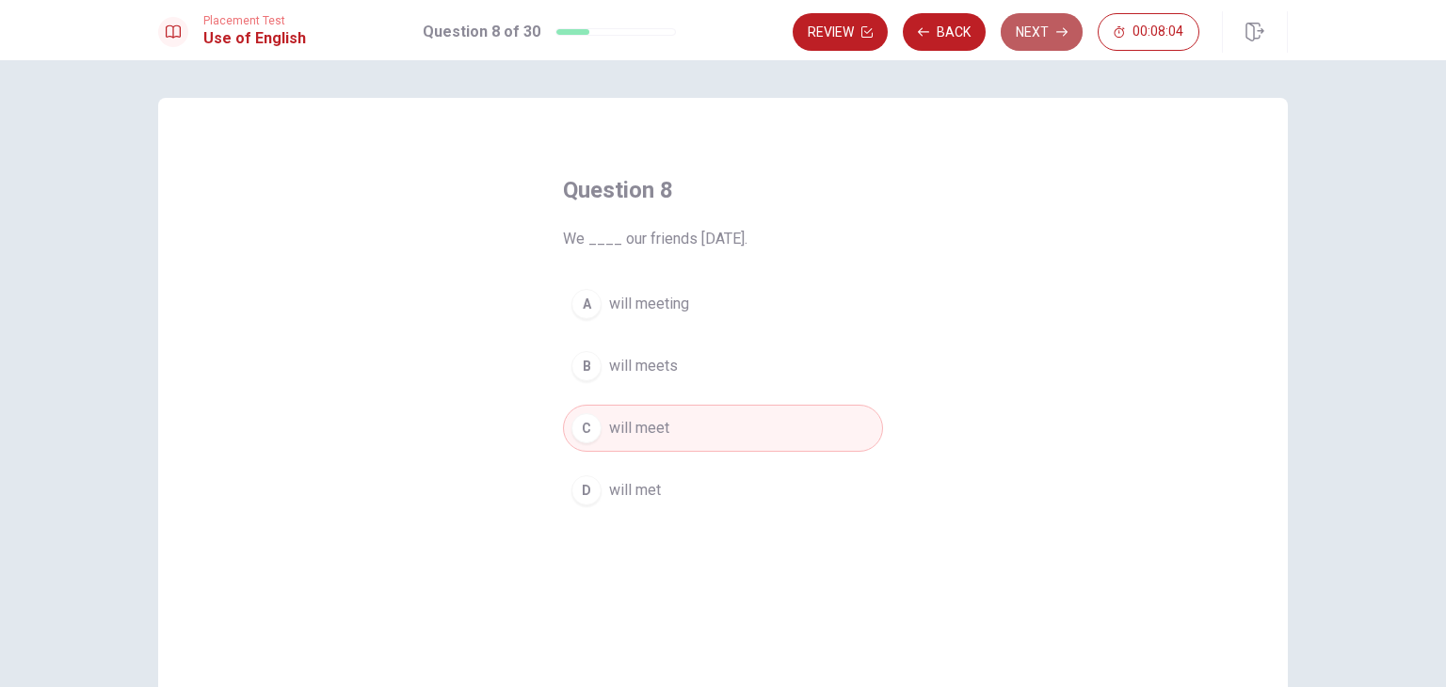
click at [1036, 33] on button "Next" at bounding box center [1042, 32] width 82 height 38
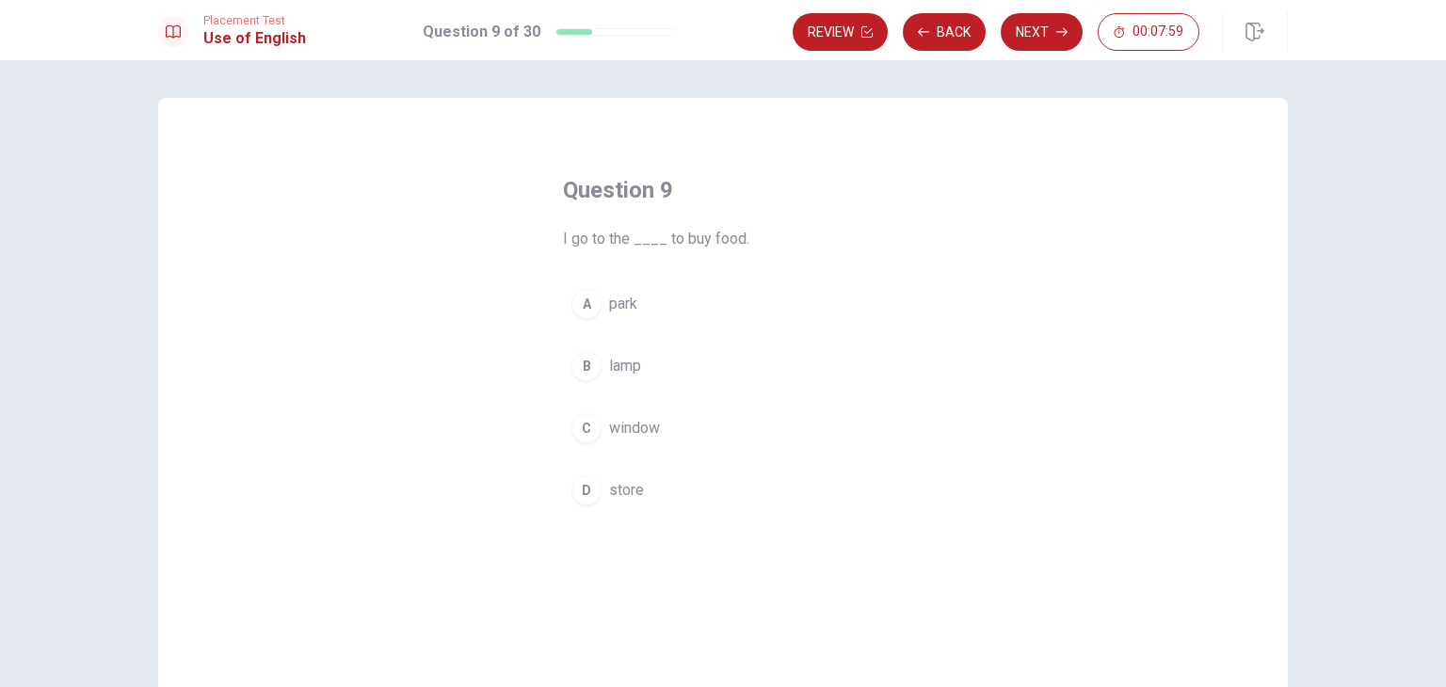
click at [614, 494] on span "store" at bounding box center [626, 490] width 35 height 23
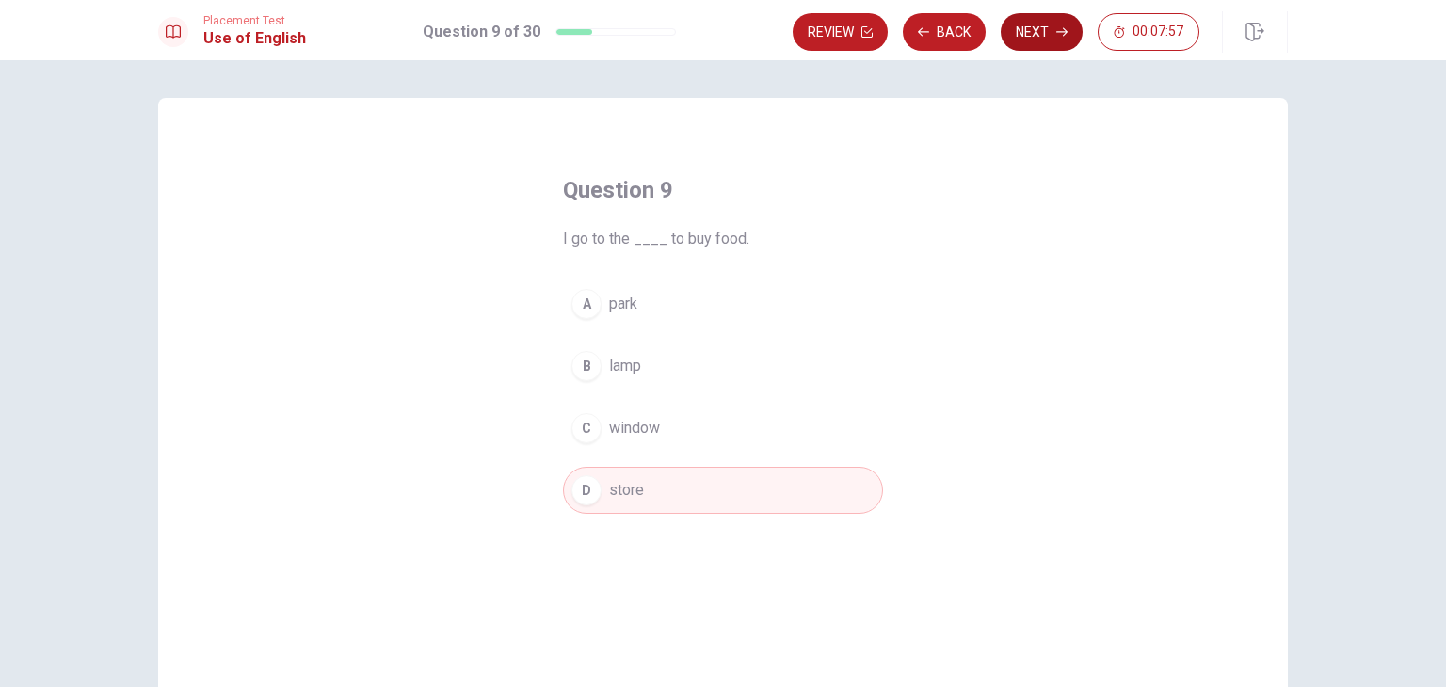
click at [1033, 34] on button "Next" at bounding box center [1042, 32] width 82 height 38
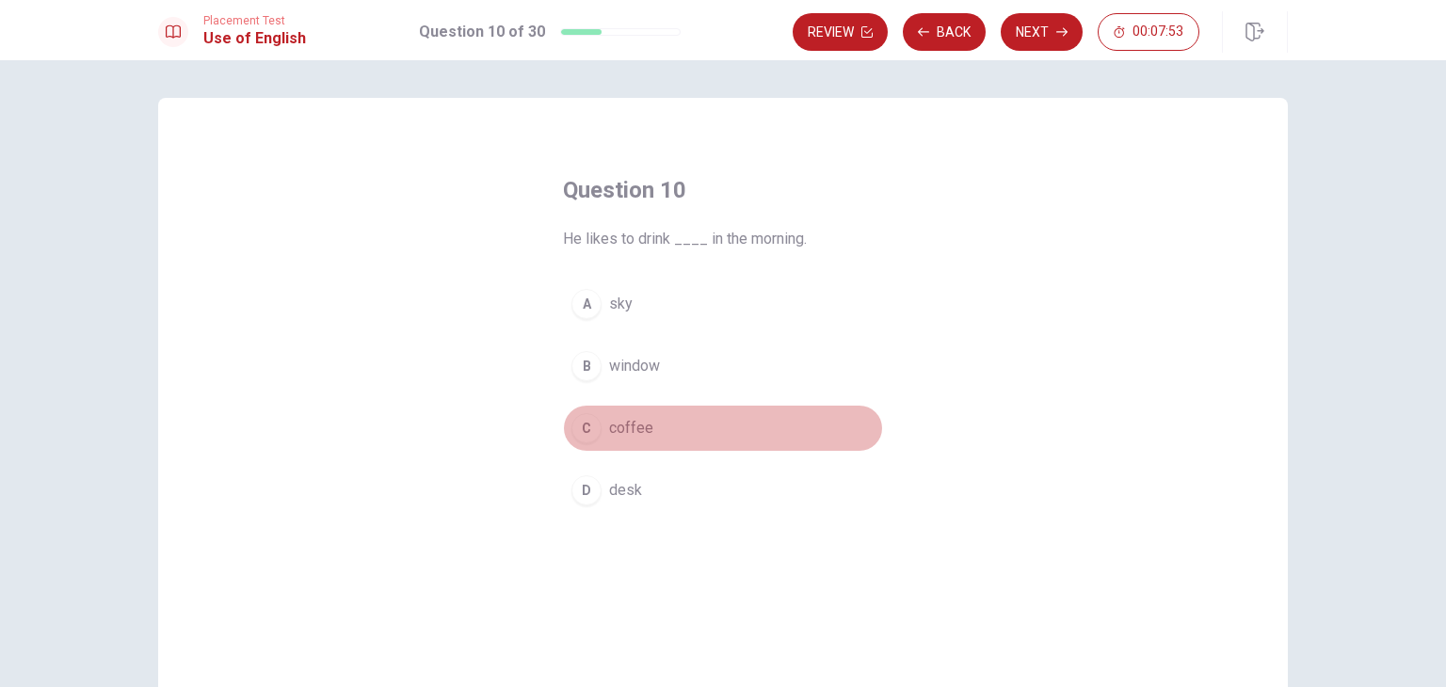
click at [617, 406] on button "C coffee" at bounding box center [723, 428] width 320 height 47
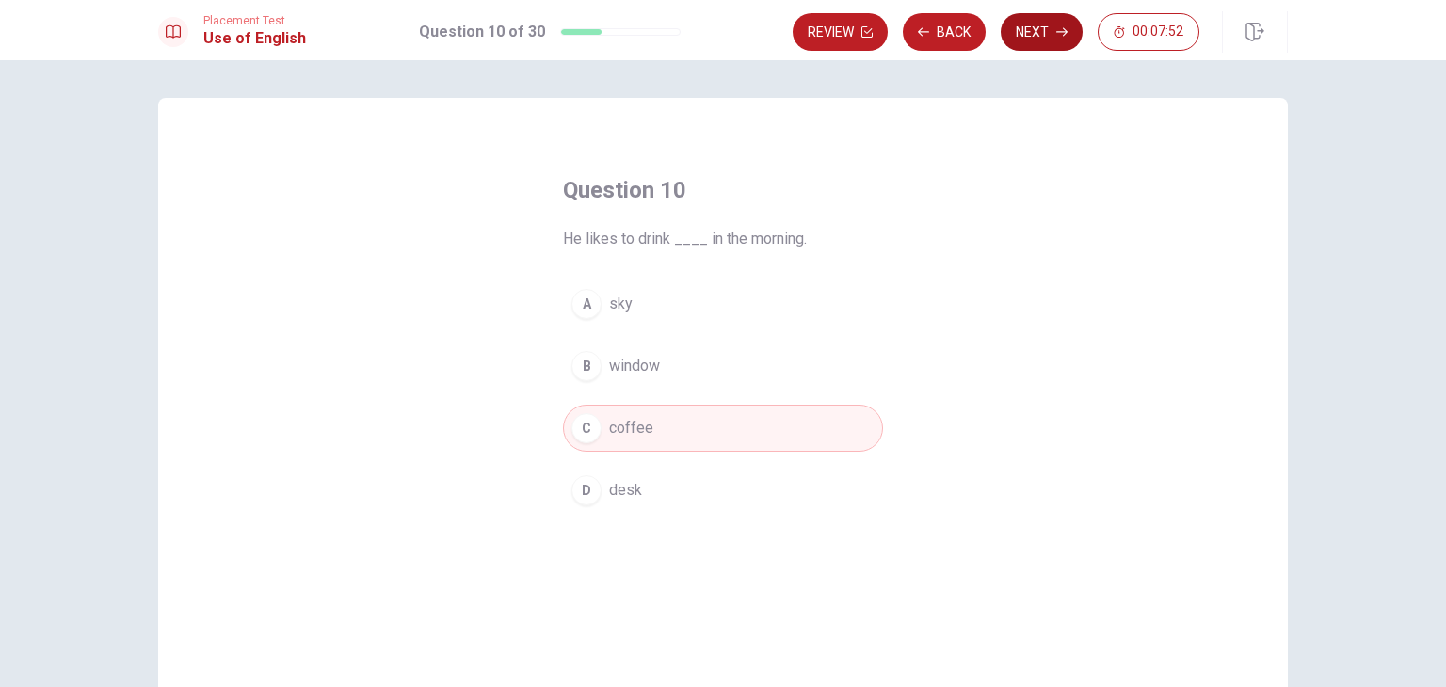
click at [1026, 30] on button "Next" at bounding box center [1042, 32] width 82 height 38
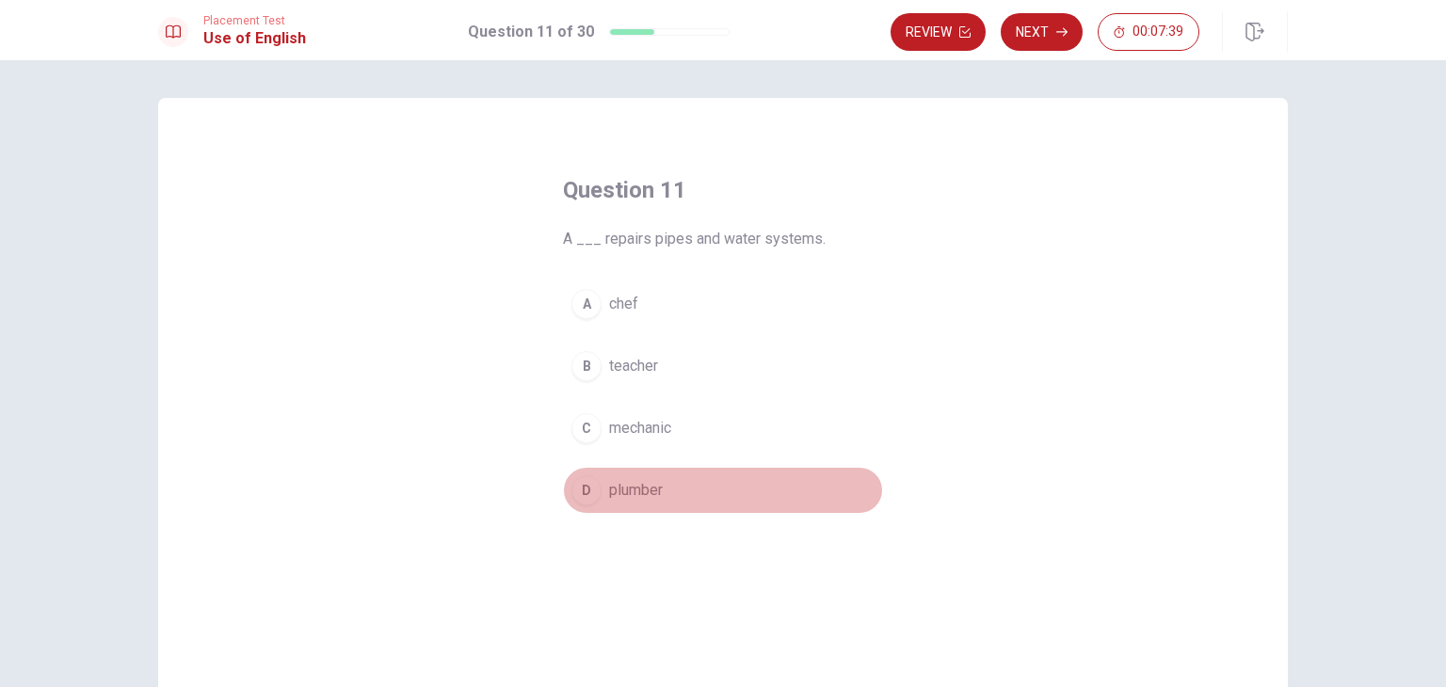
click at [591, 490] on div "D" at bounding box center [586, 490] width 30 height 30
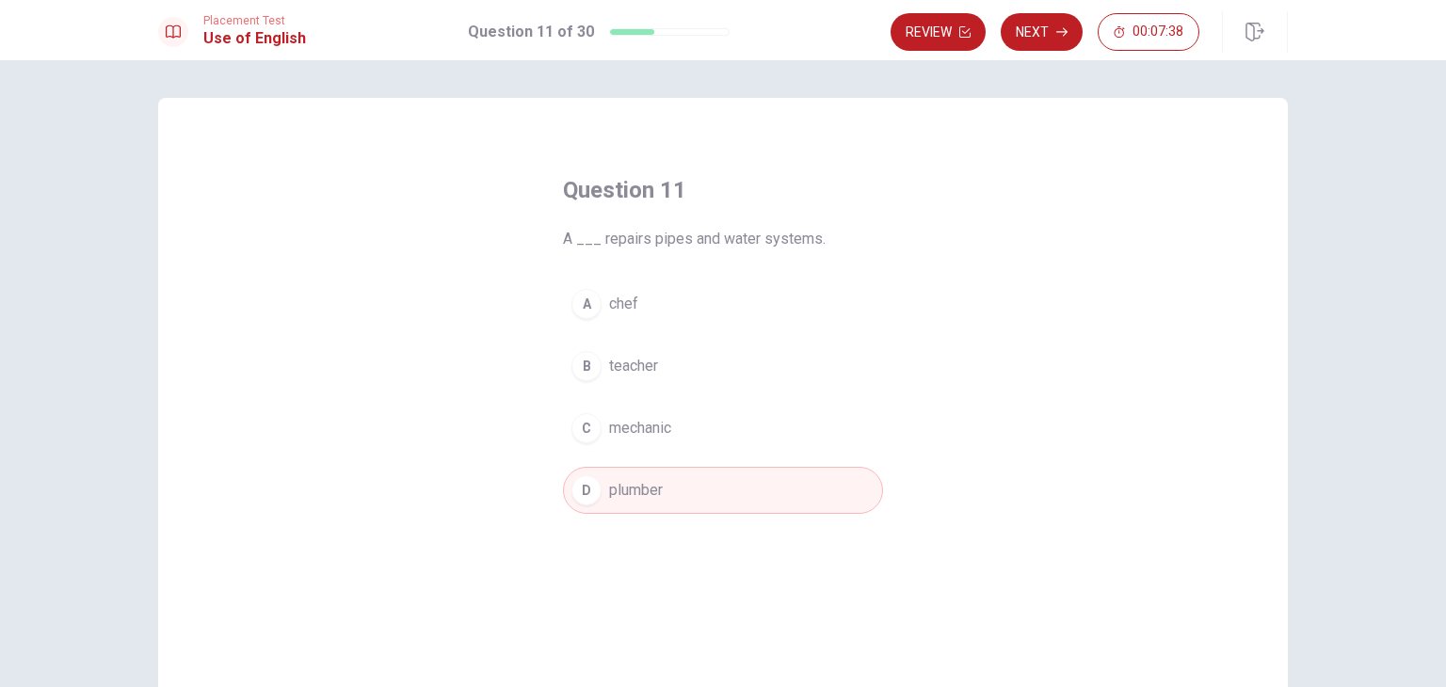
click at [586, 422] on div "C" at bounding box center [586, 428] width 30 height 30
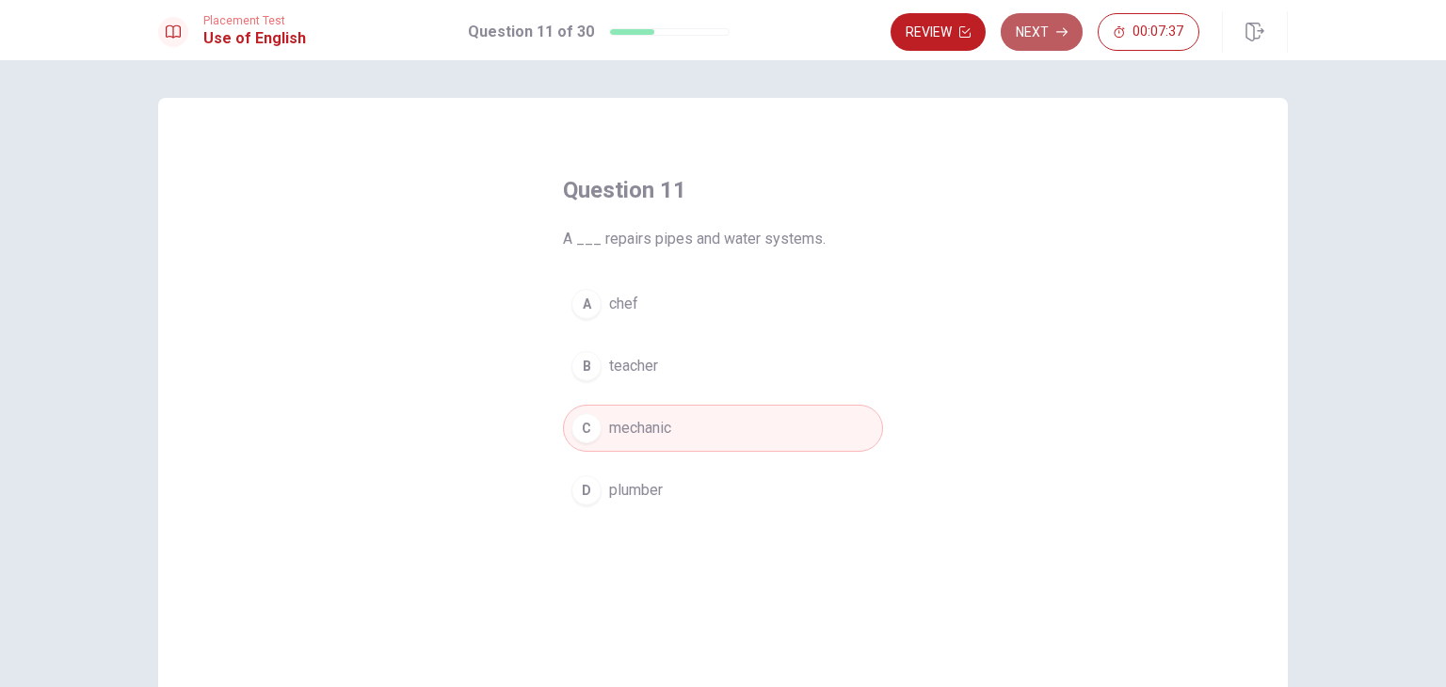
click at [1047, 38] on button "Next" at bounding box center [1042, 32] width 82 height 38
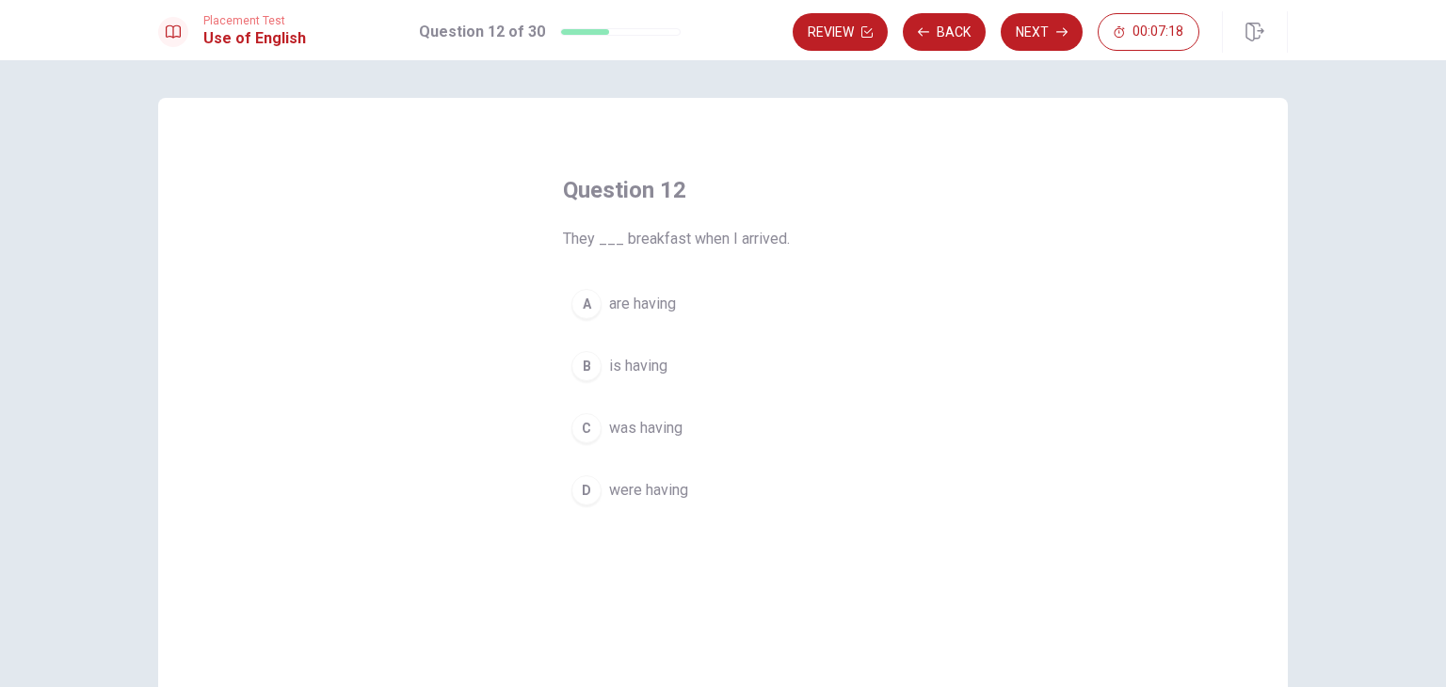
click at [659, 491] on span "were having" at bounding box center [648, 490] width 79 height 23
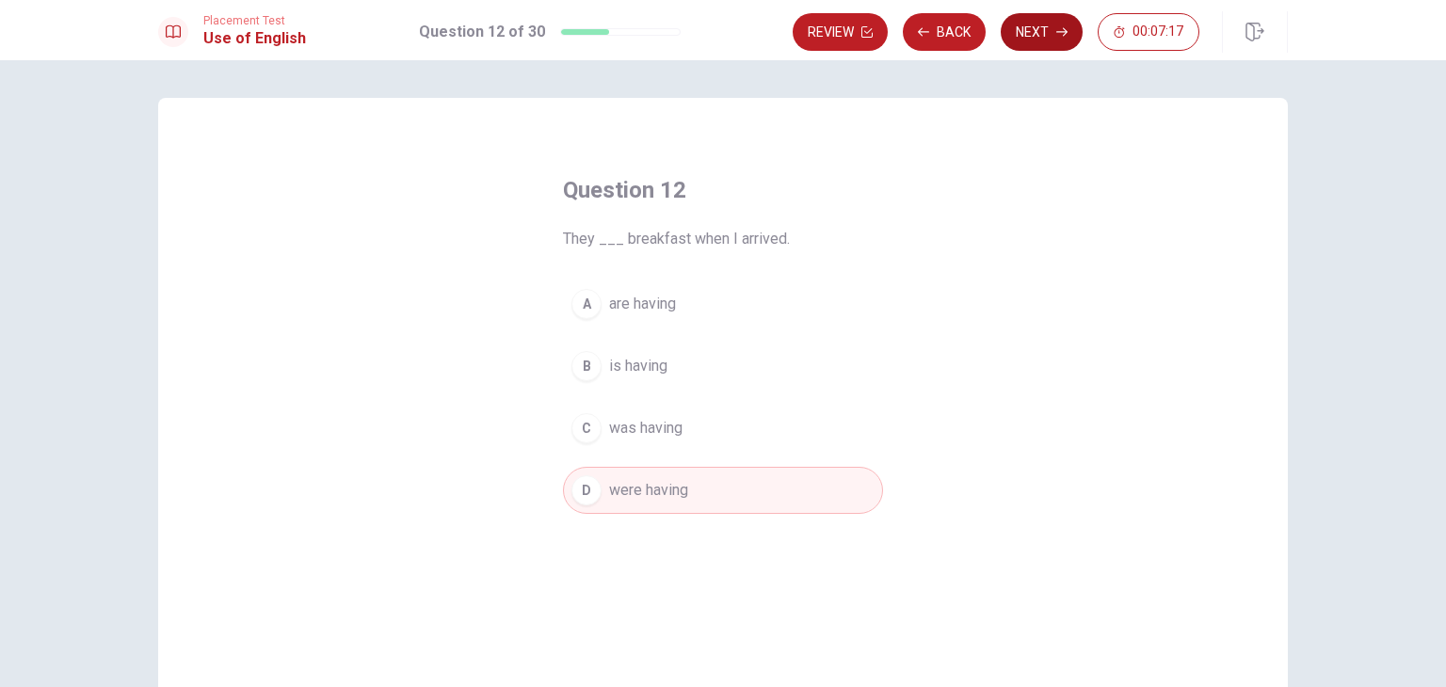
click at [1062, 28] on icon "button" at bounding box center [1061, 31] width 11 height 11
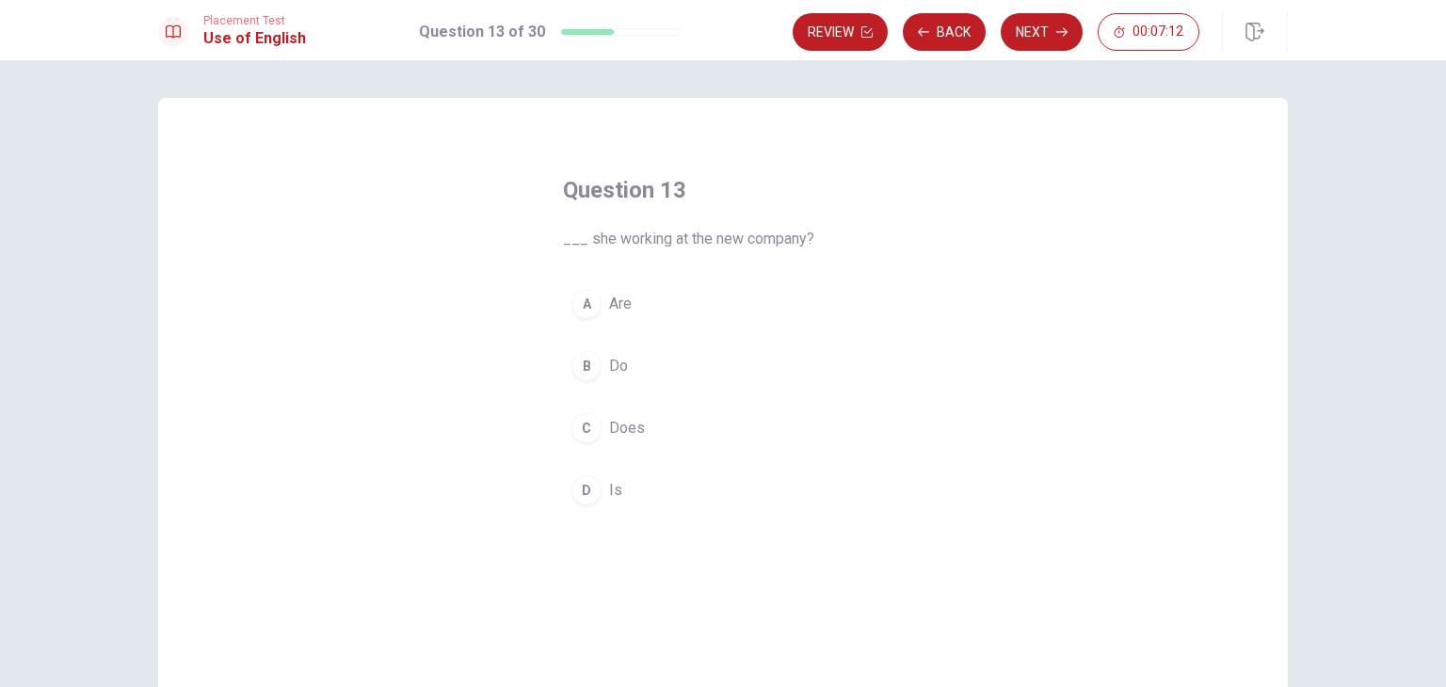
click at [610, 428] on span "Does" at bounding box center [627, 428] width 36 height 23
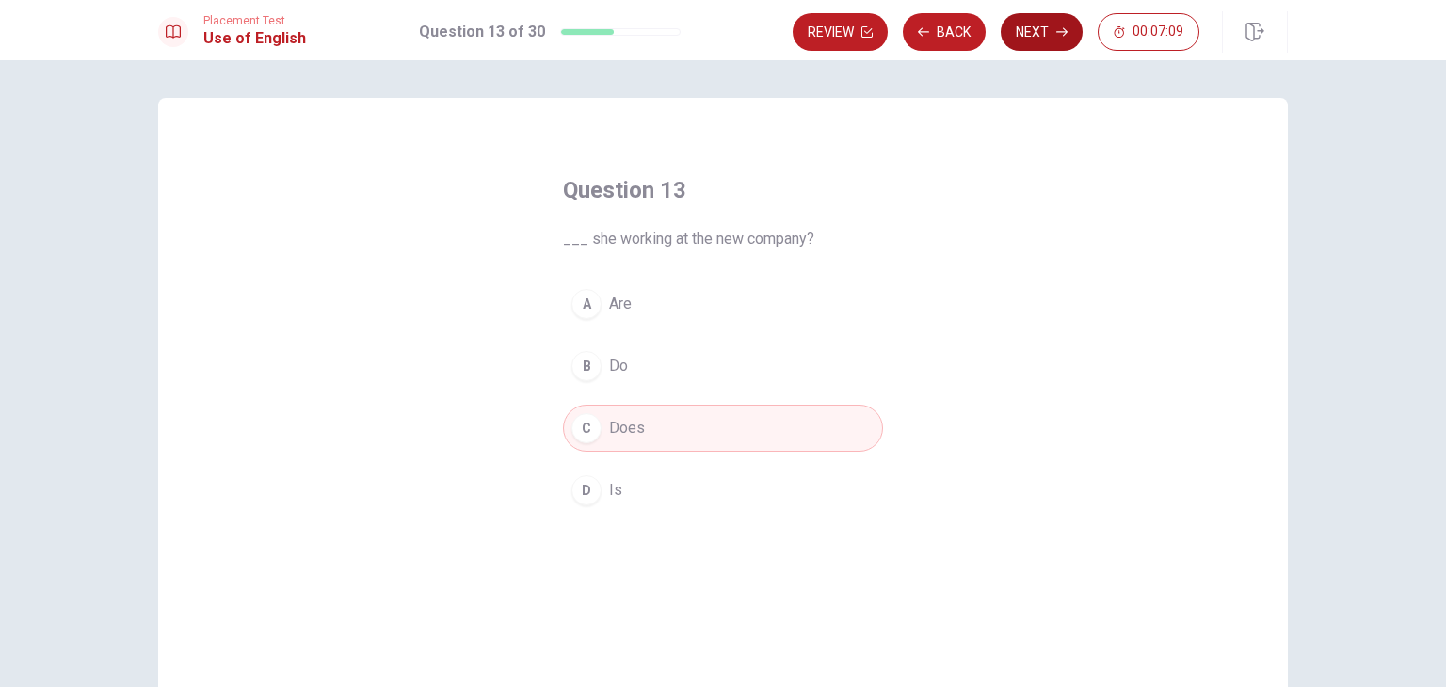
click at [1060, 36] on icon "button" at bounding box center [1061, 31] width 11 height 11
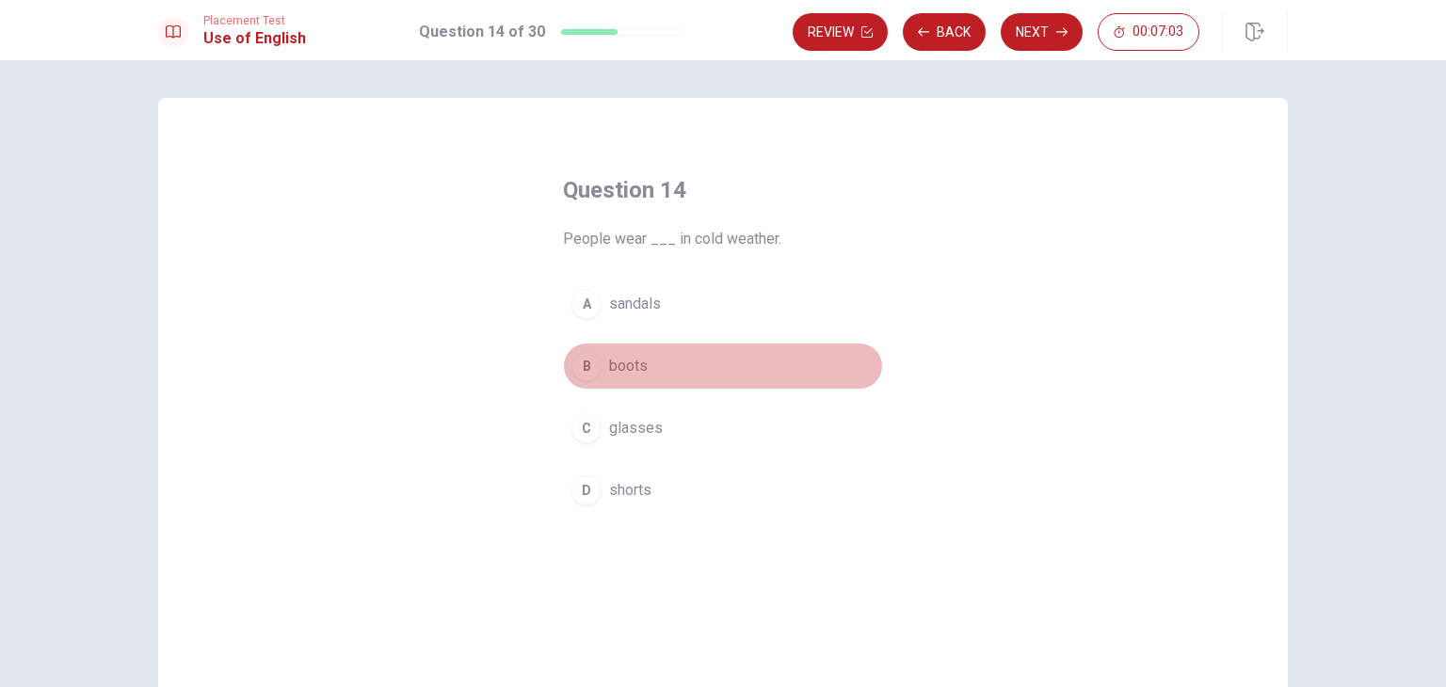
click at [580, 373] on div "B" at bounding box center [586, 366] width 30 height 30
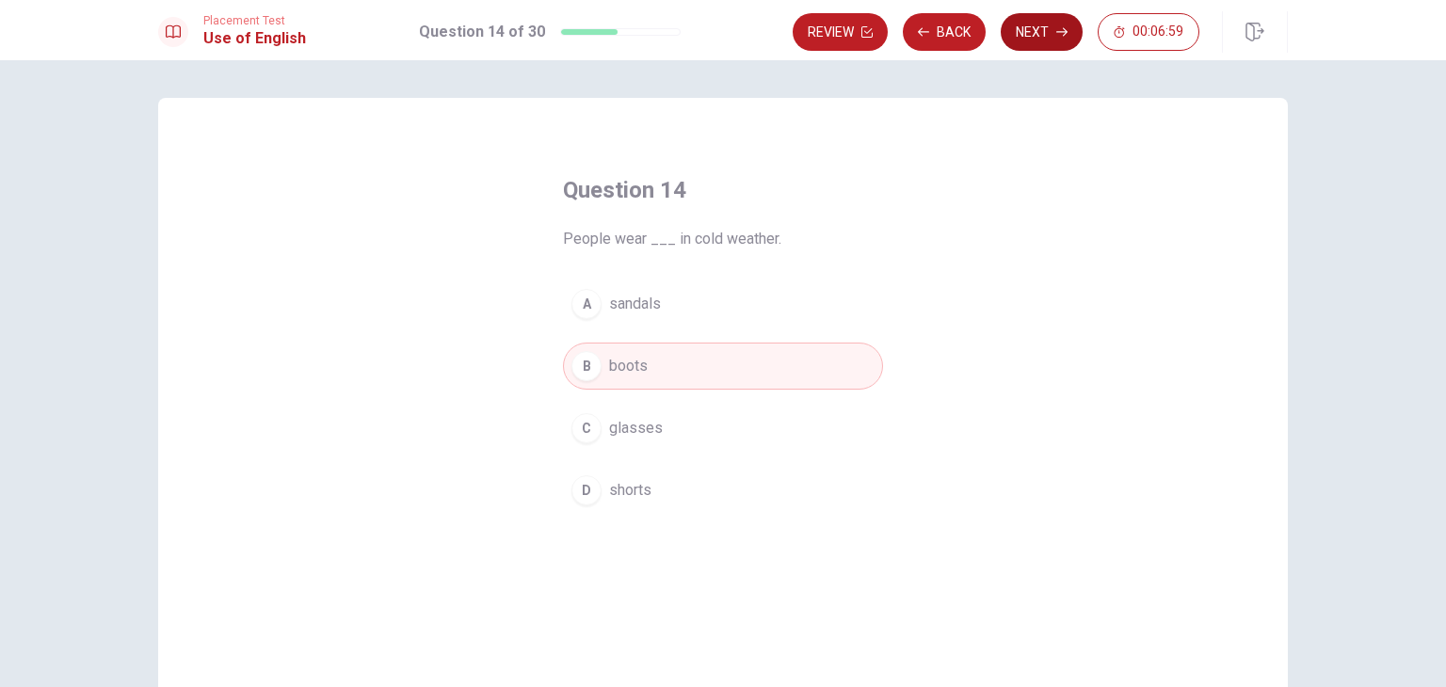
click at [1056, 29] on icon "button" at bounding box center [1061, 31] width 11 height 11
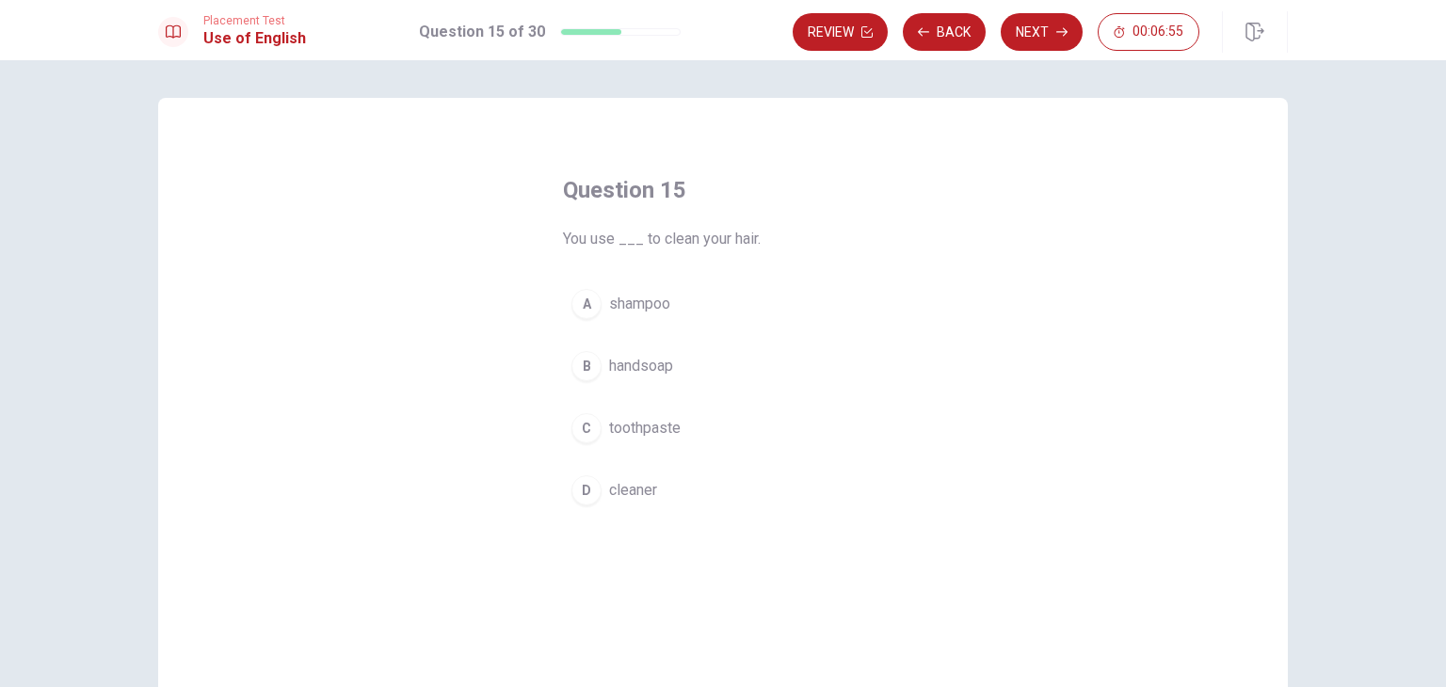
click at [584, 306] on div "A" at bounding box center [586, 304] width 30 height 30
drag, startPoint x: 644, startPoint y: 249, endPoint x: 785, endPoint y: 245, distance: 141.3
click at [785, 245] on span "You use ___ to clean your hair." at bounding box center [723, 239] width 320 height 23
drag, startPoint x: 699, startPoint y: 238, endPoint x: 770, endPoint y: 242, distance: 71.6
click at [770, 242] on span "You use ___ to clean your hair." at bounding box center [723, 239] width 320 height 23
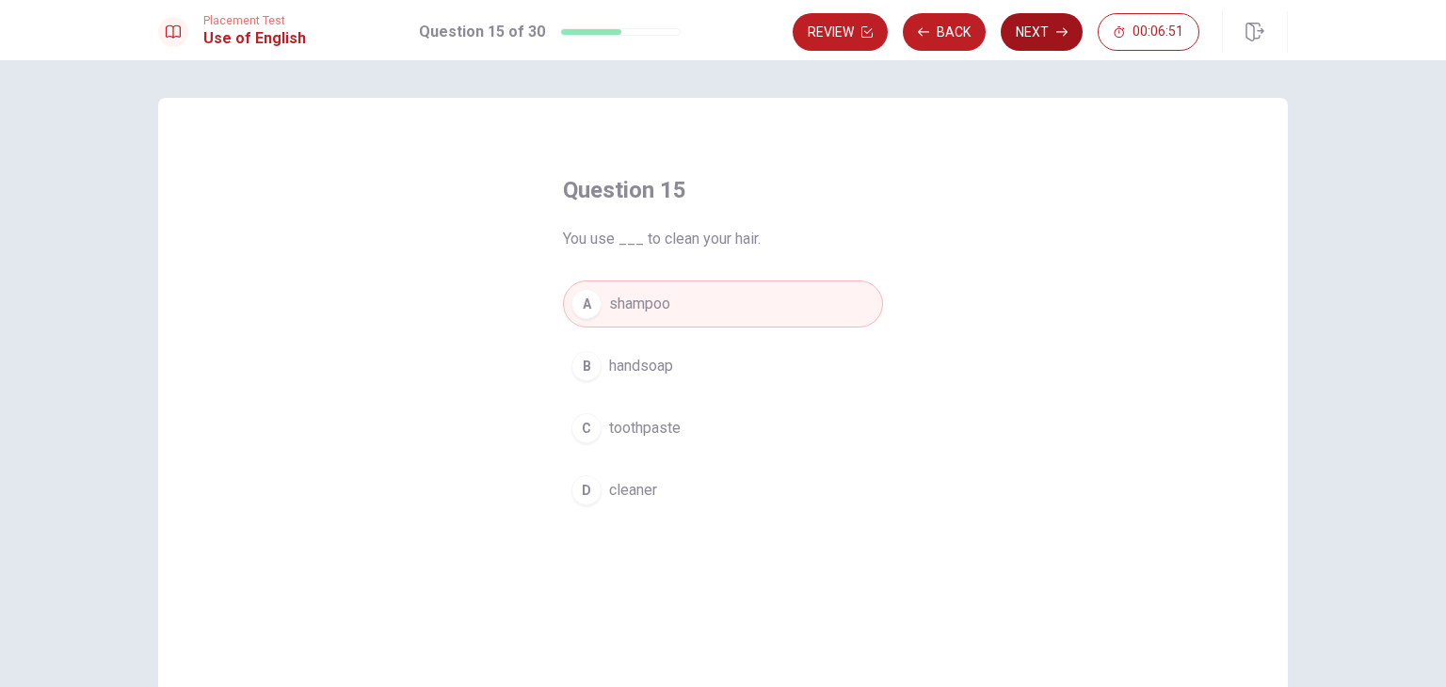
click at [1028, 30] on button "Next" at bounding box center [1042, 32] width 82 height 38
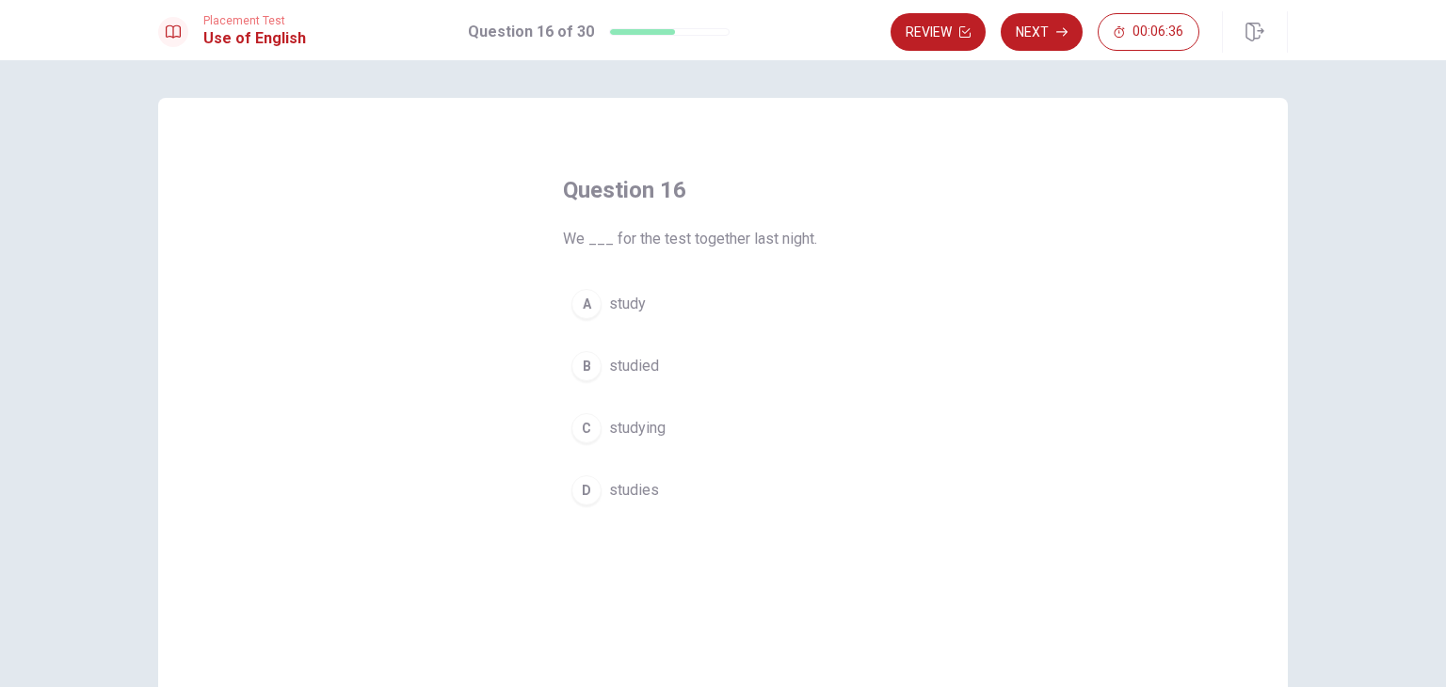
click at [627, 362] on span "studied" at bounding box center [634, 366] width 50 height 23
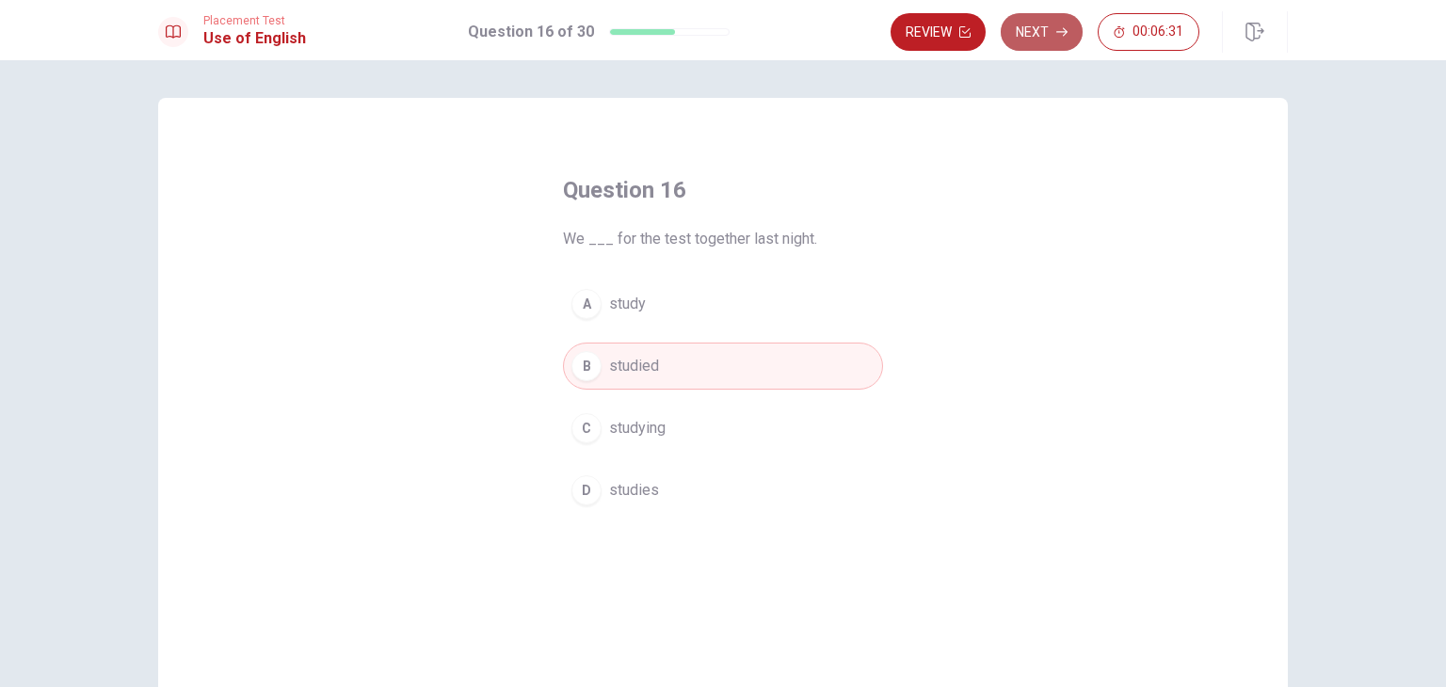
click at [1035, 35] on button "Next" at bounding box center [1042, 32] width 82 height 38
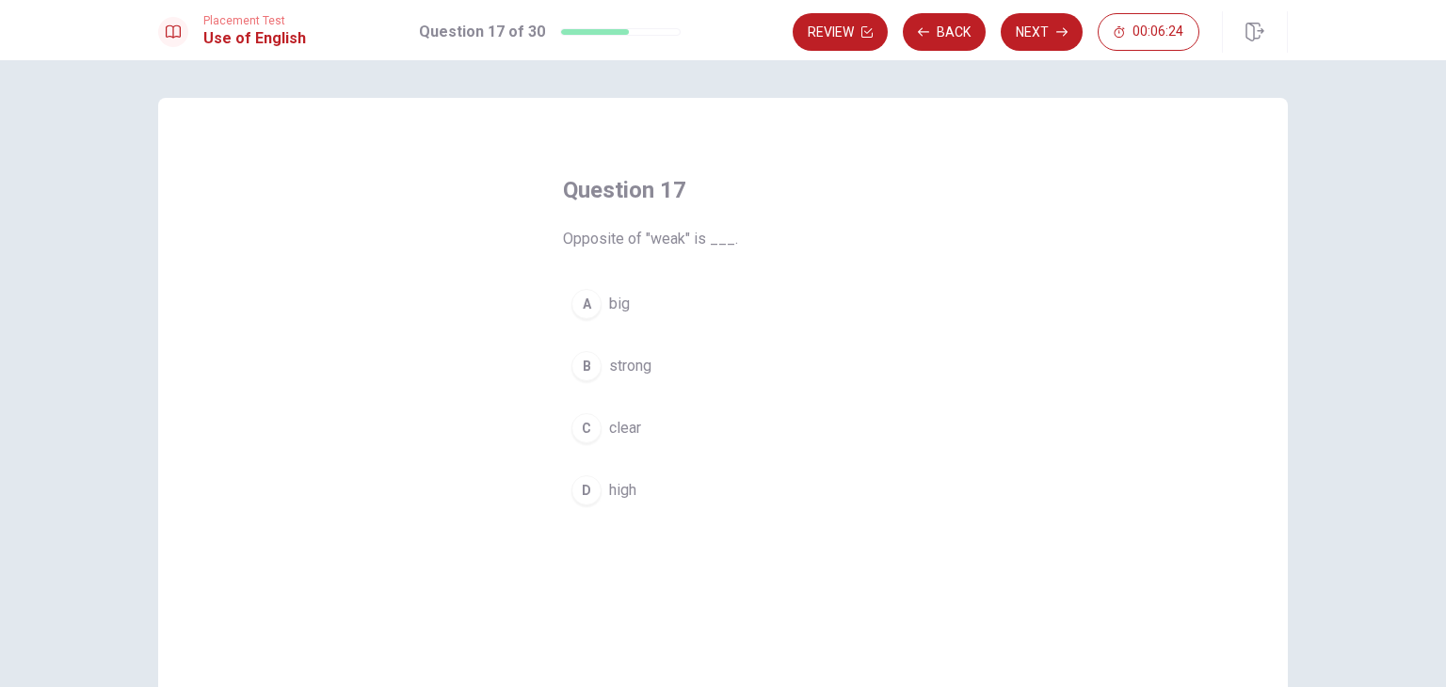
click at [580, 362] on div "B" at bounding box center [586, 366] width 30 height 30
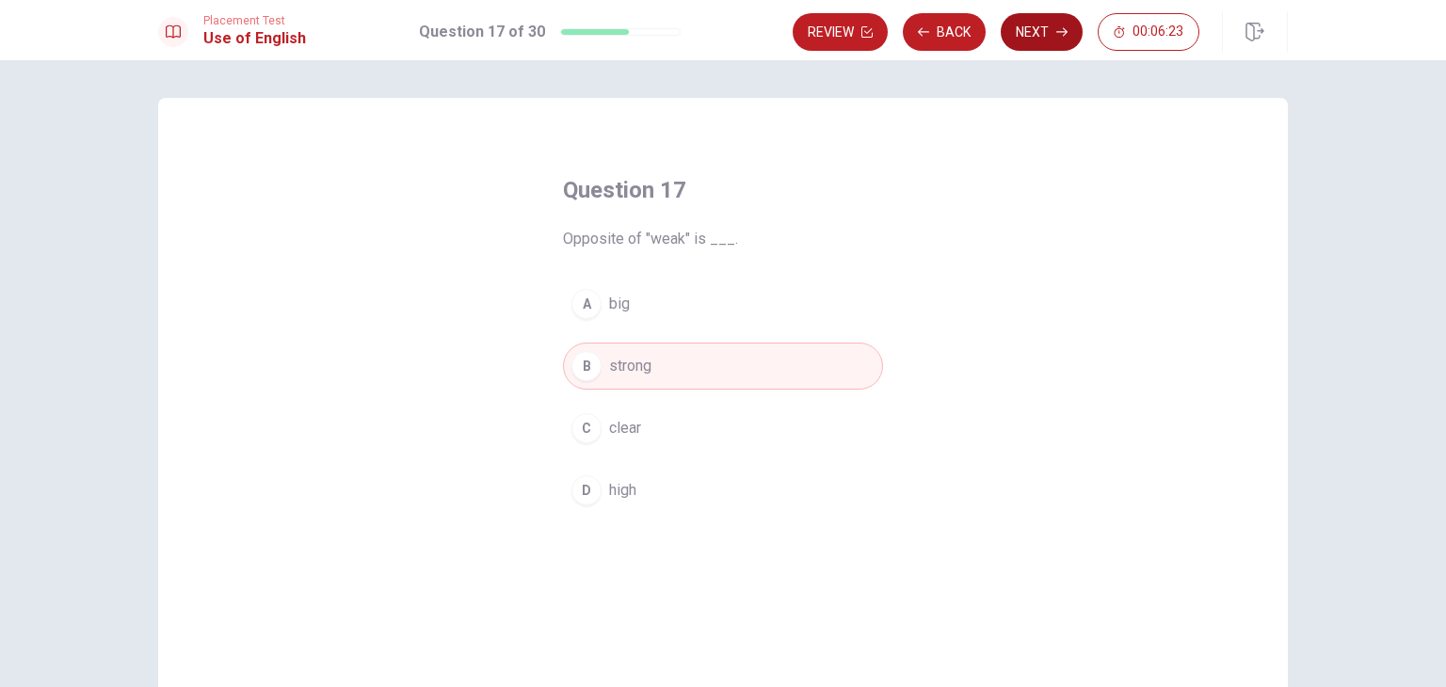
click at [1028, 24] on button "Next" at bounding box center [1042, 32] width 82 height 38
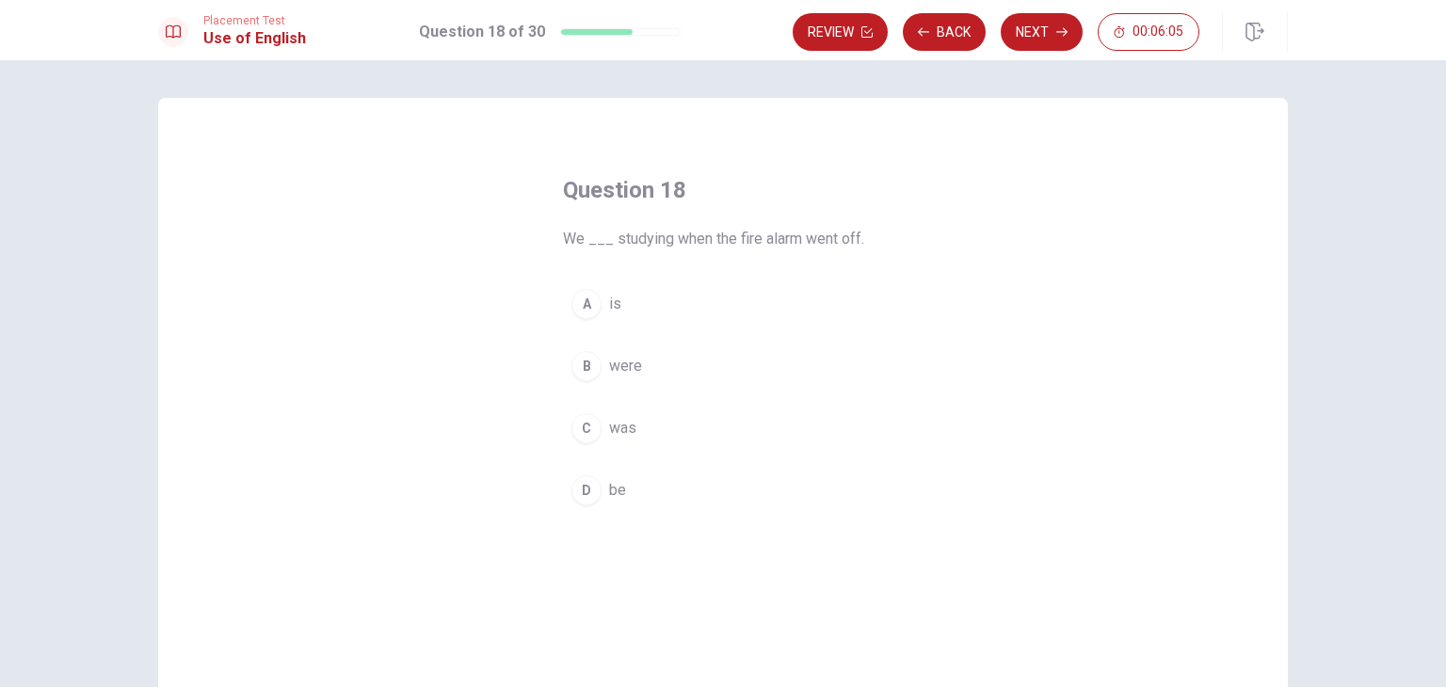
click at [620, 368] on span "were" at bounding box center [625, 366] width 33 height 23
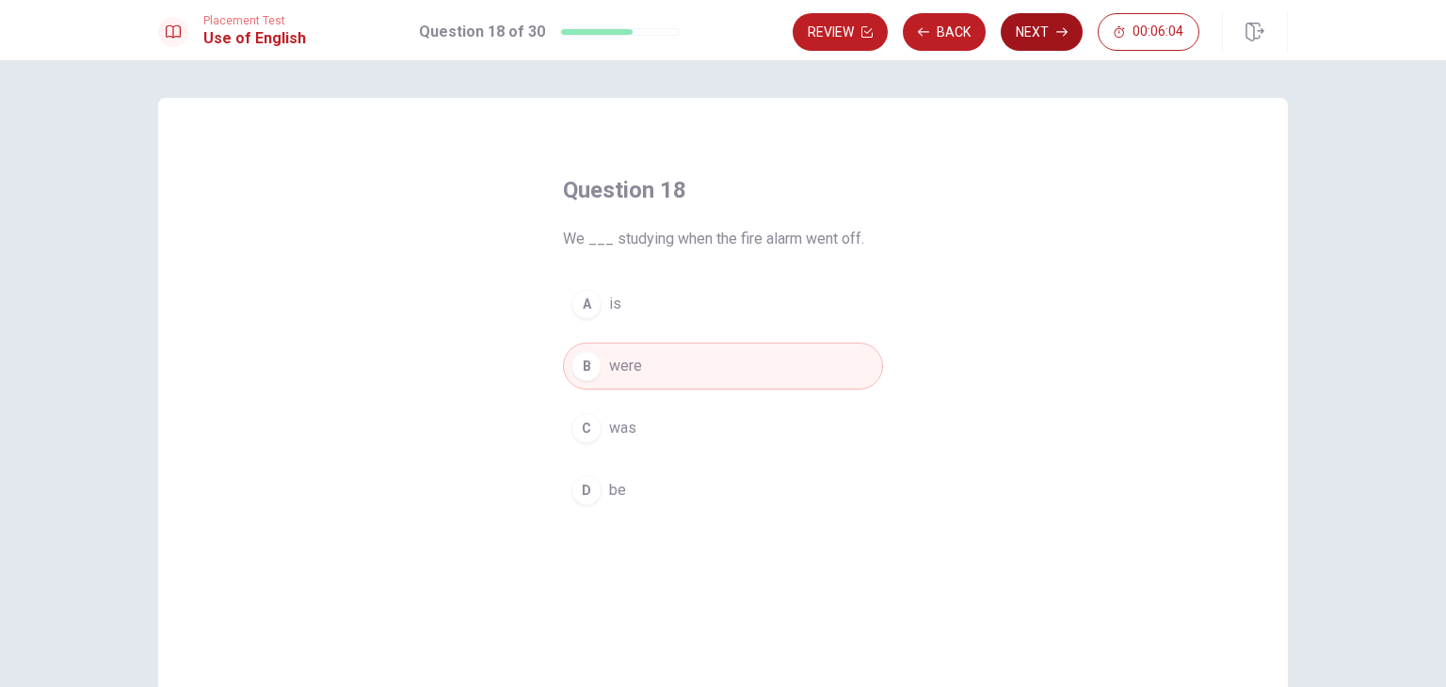
click at [1052, 20] on button "Next" at bounding box center [1042, 32] width 82 height 38
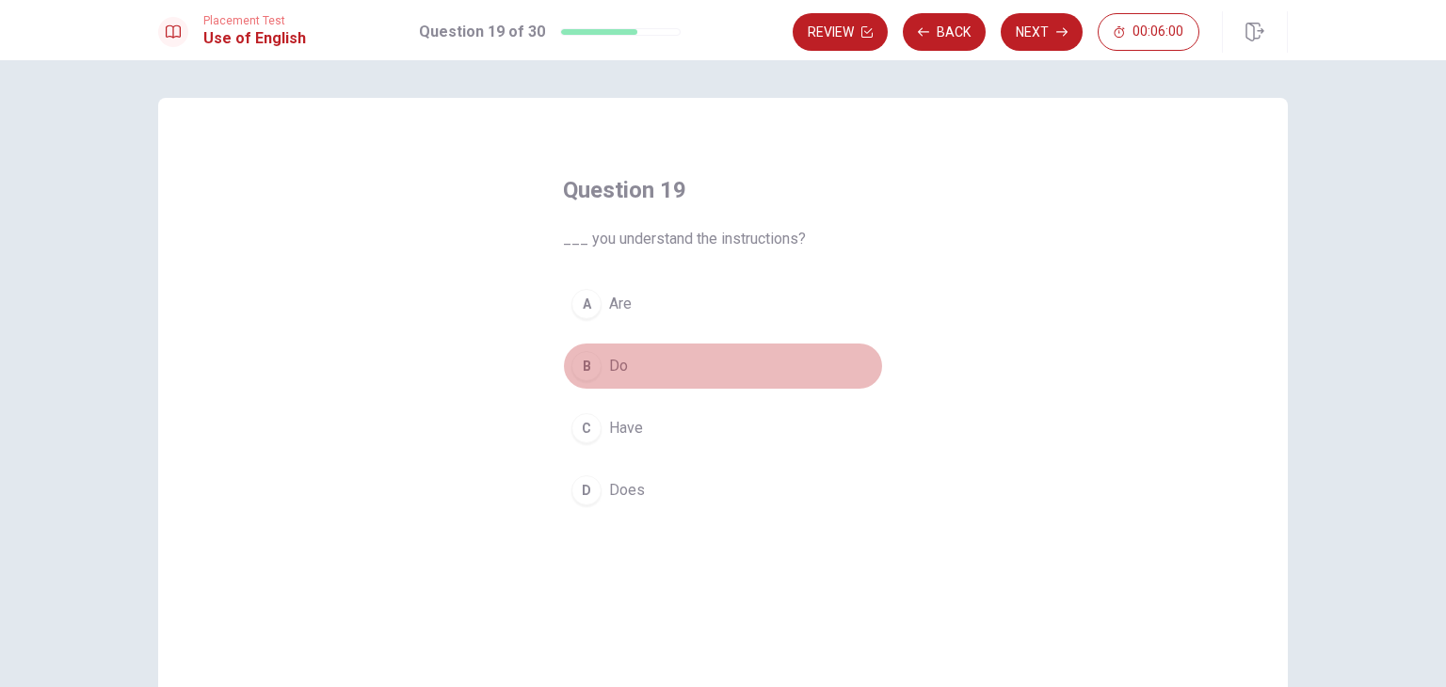
click at [587, 370] on div "B" at bounding box center [586, 366] width 30 height 30
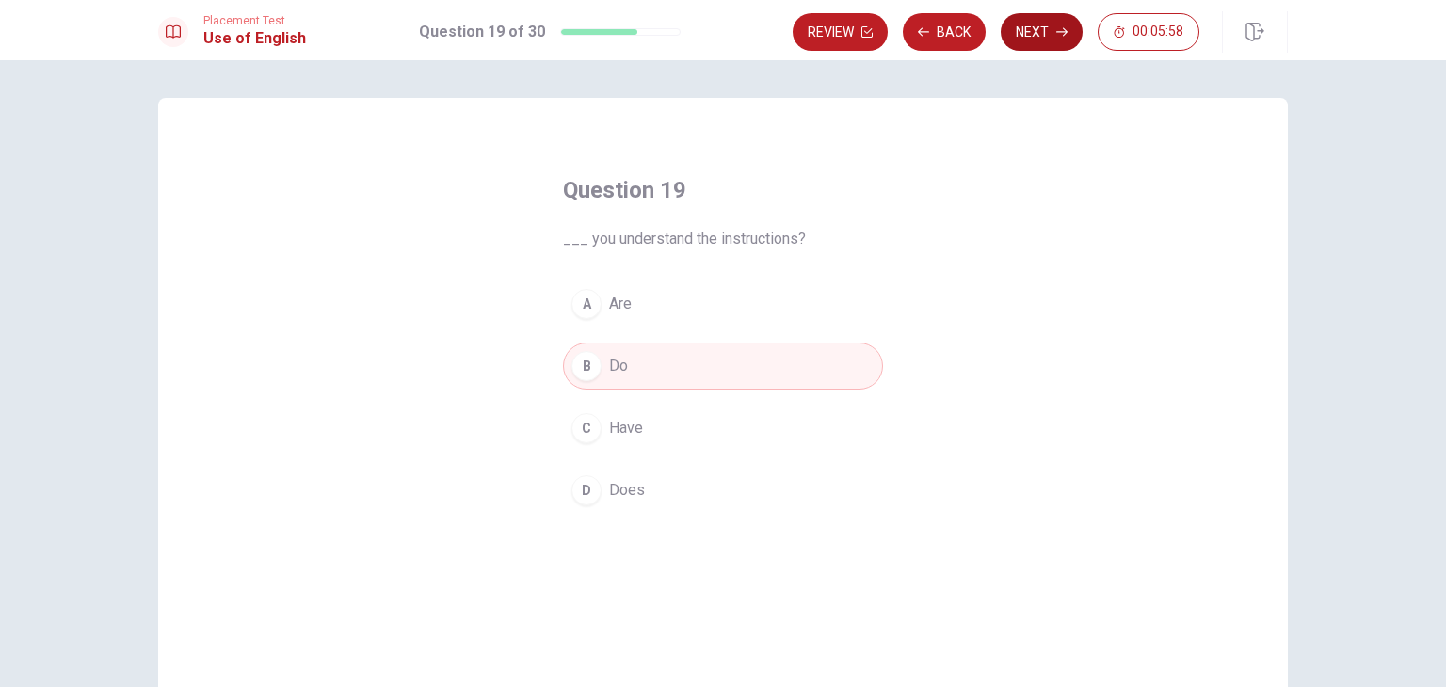
click at [1038, 33] on button "Next" at bounding box center [1042, 32] width 82 height 38
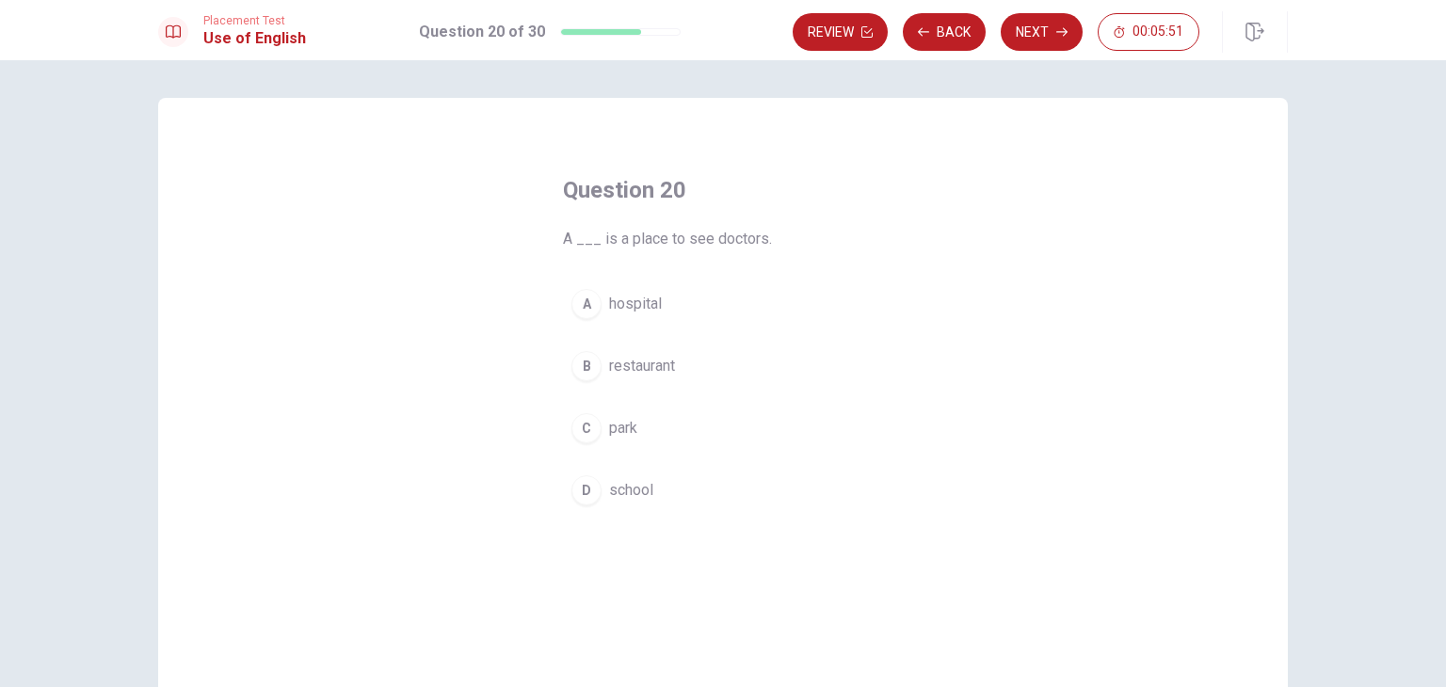
click at [625, 373] on span "restaurant" at bounding box center [642, 366] width 66 height 23
click at [623, 308] on span "hospital" at bounding box center [635, 304] width 53 height 23
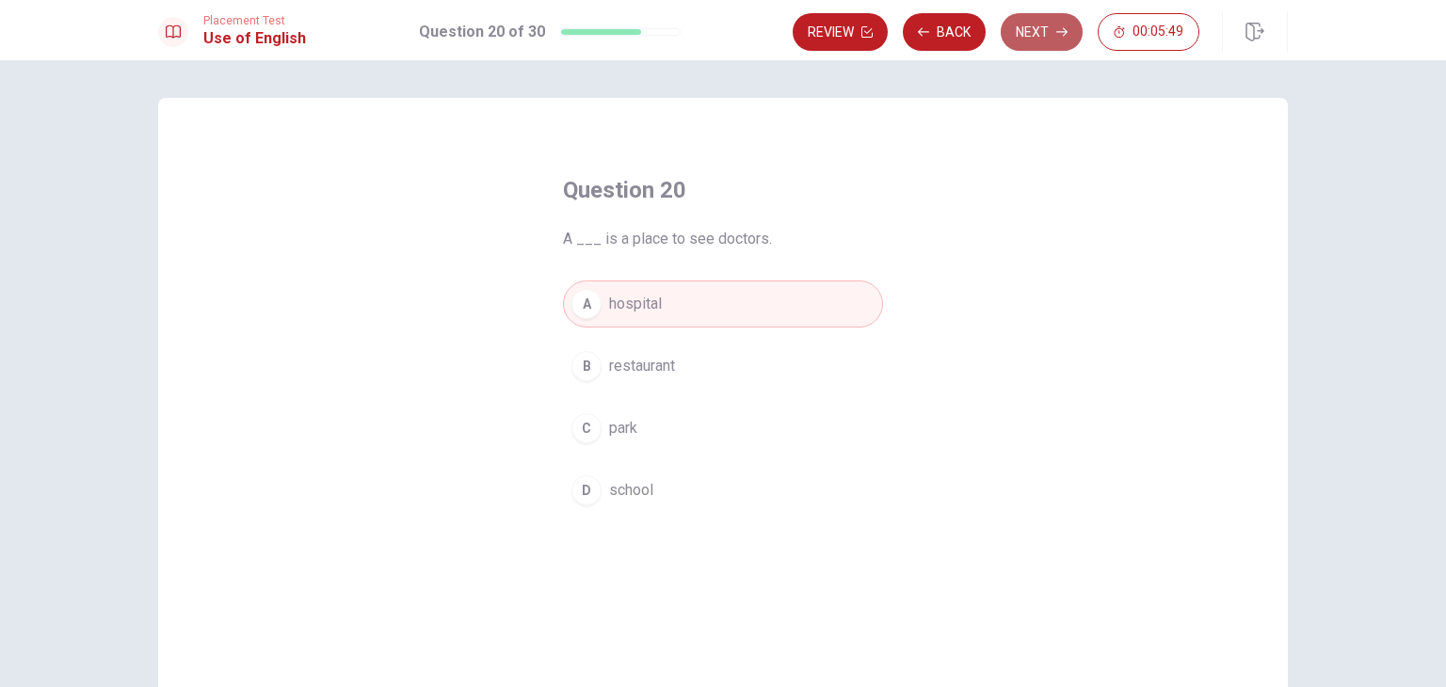
click at [1037, 33] on button "Next" at bounding box center [1042, 32] width 82 height 38
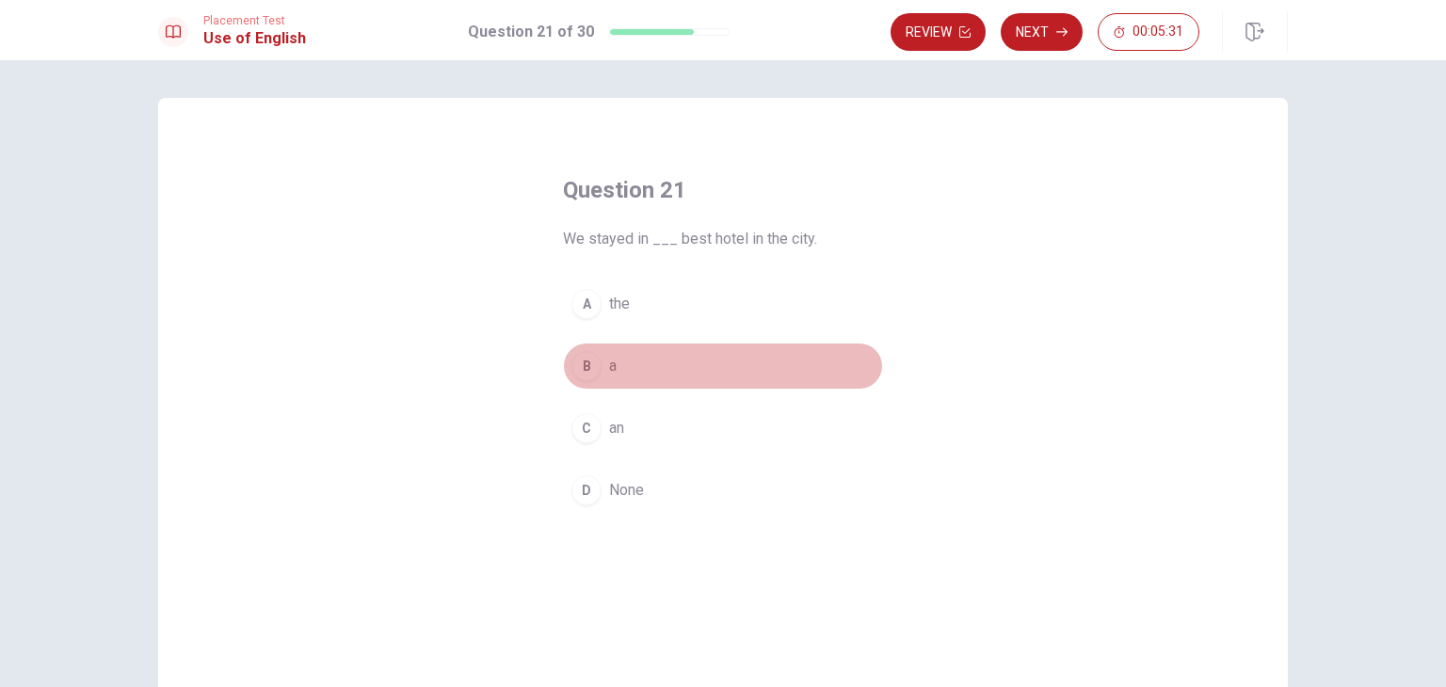
click at [589, 370] on div "B" at bounding box center [586, 366] width 30 height 30
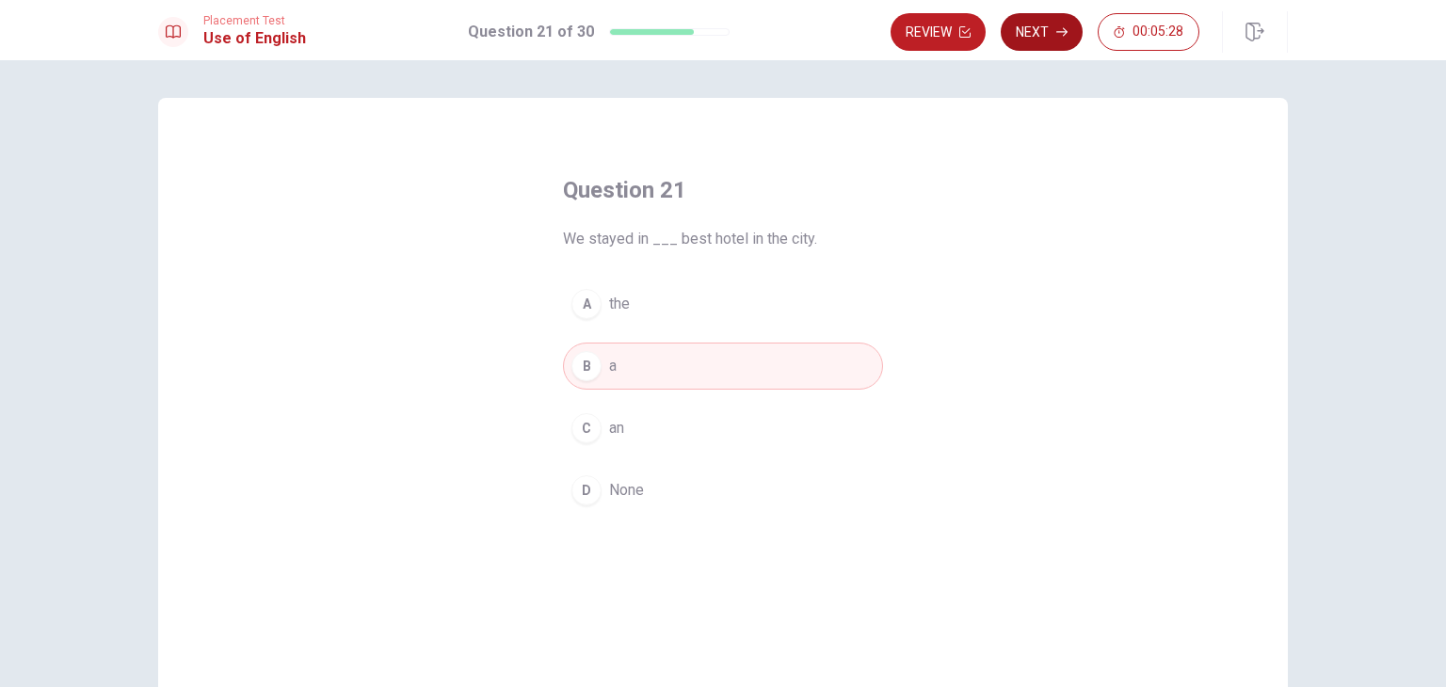
click at [1053, 31] on button "Next" at bounding box center [1042, 32] width 82 height 38
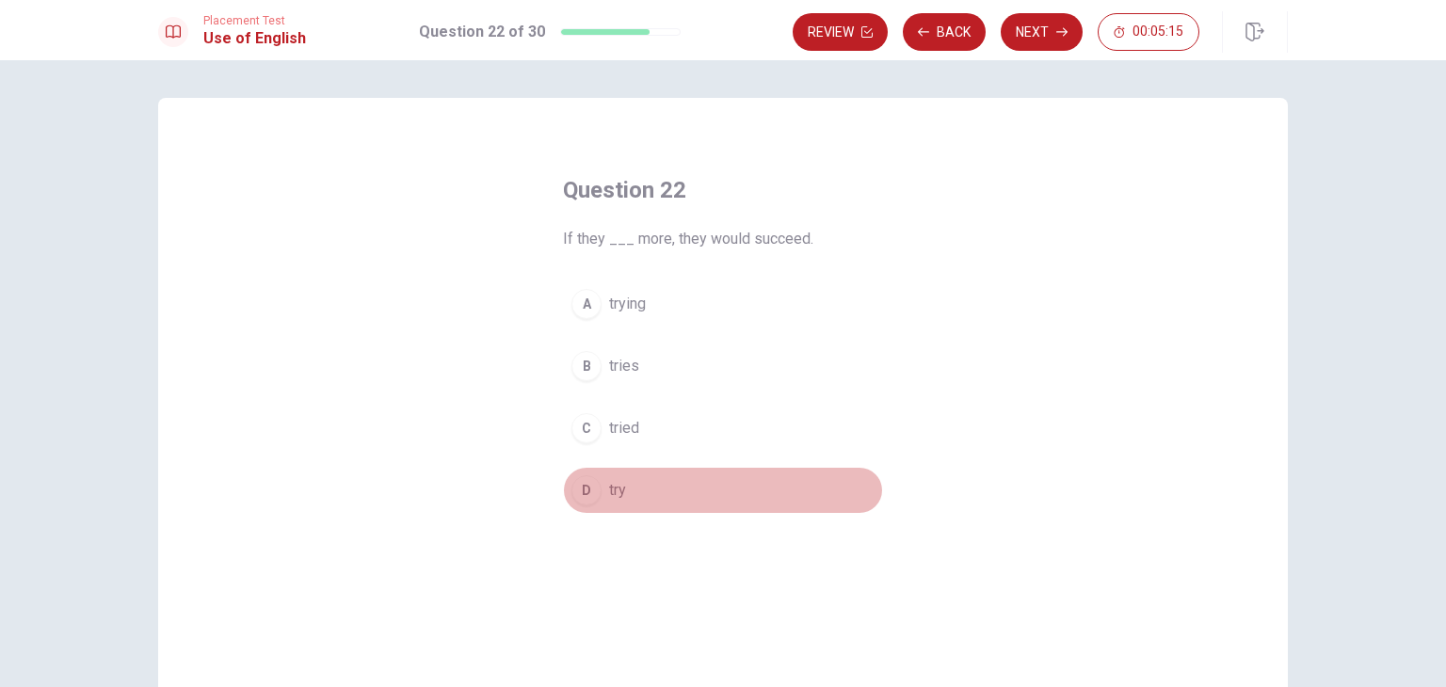
click at [611, 495] on span "try" at bounding box center [617, 490] width 17 height 23
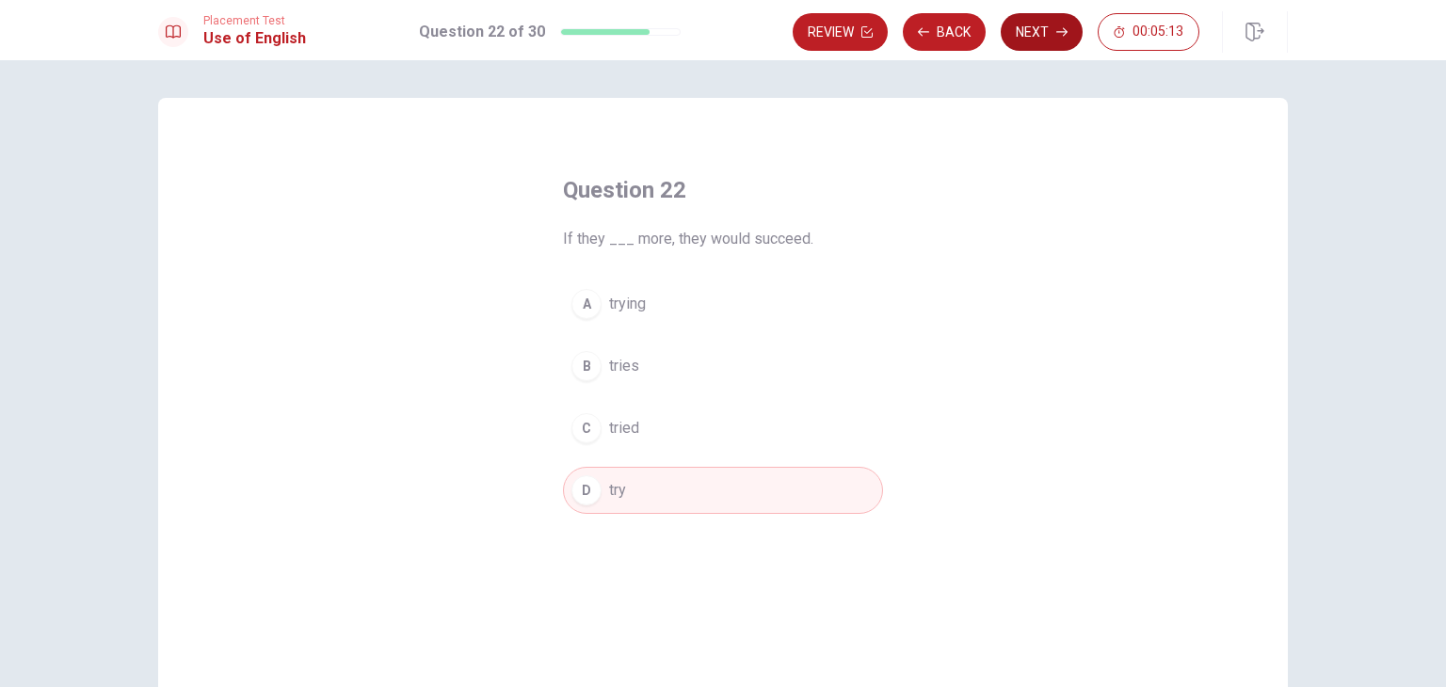
click at [1042, 26] on button "Next" at bounding box center [1042, 32] width 82 height 38
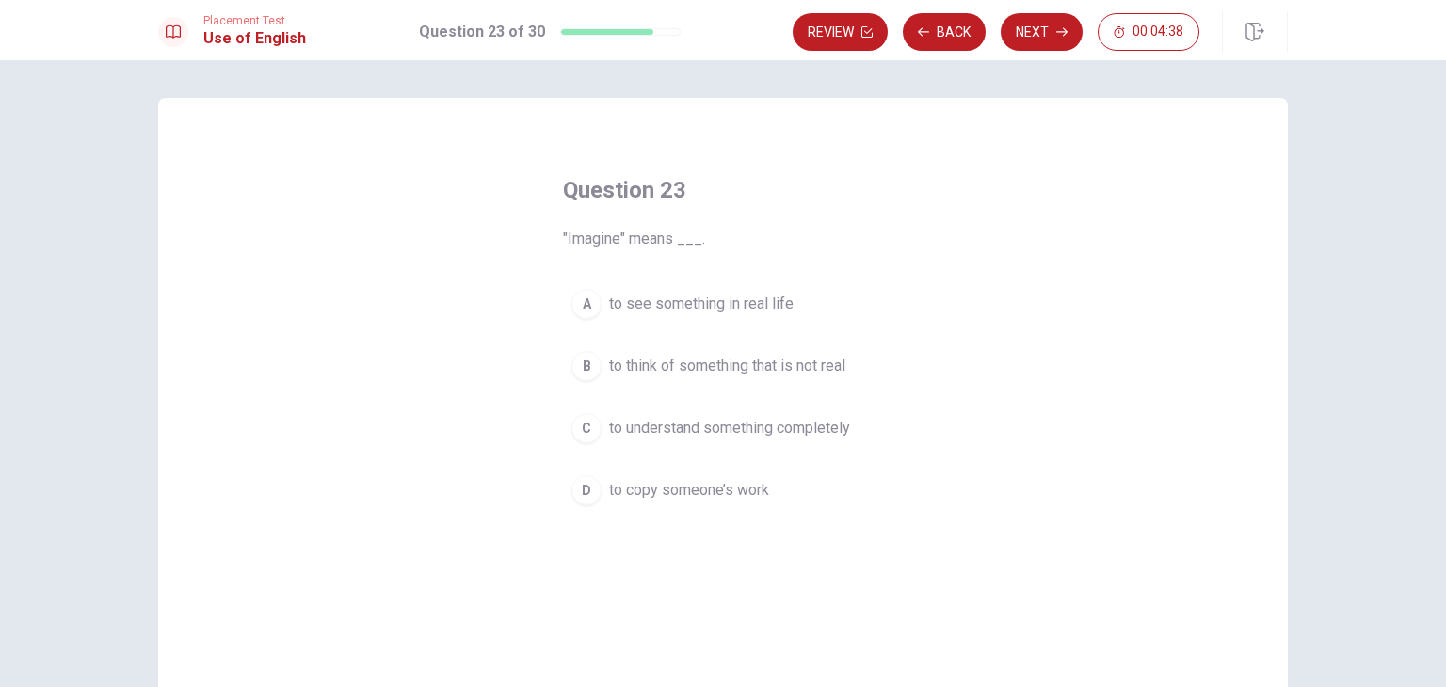
click at [687, 381] on button "B to think of something that is not real" at bounding box center [723, 366] width 320 height 47
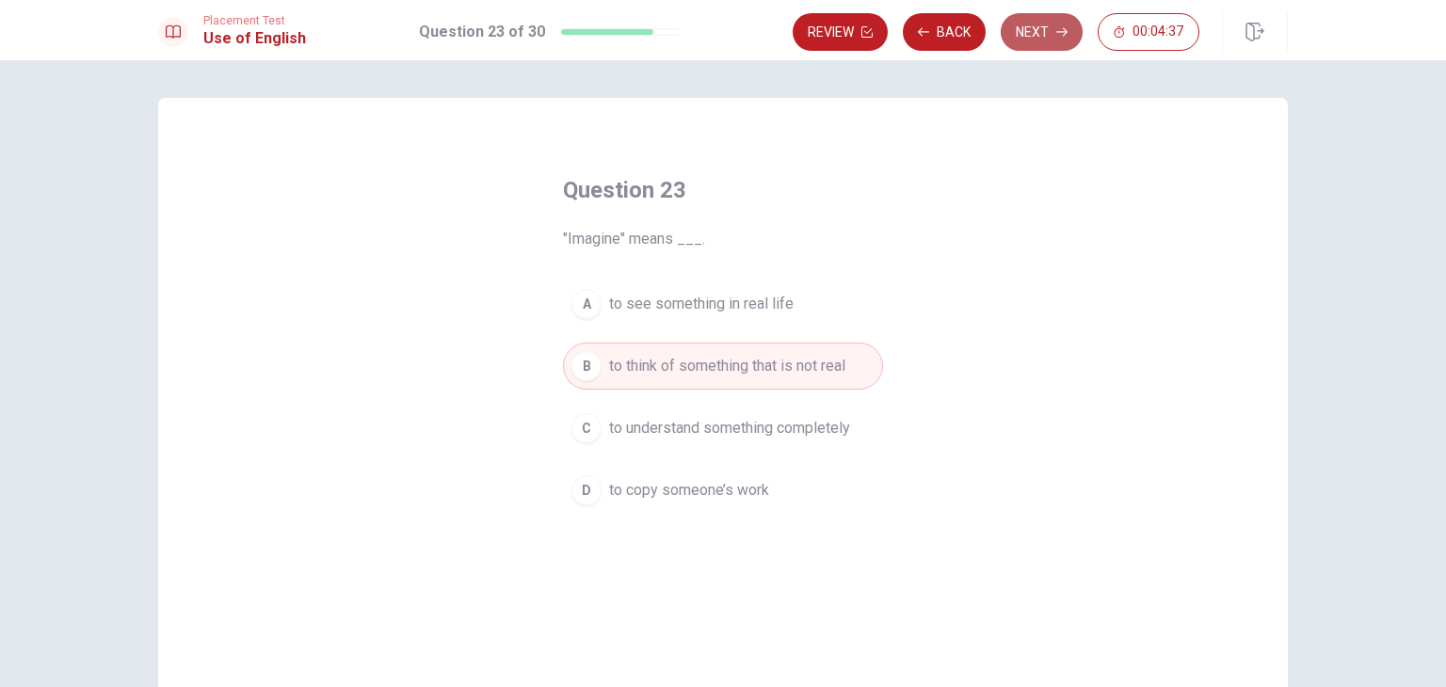
click at [1024, 26] on button "Next" at bounding box center [1042, 32] width 82 height 38
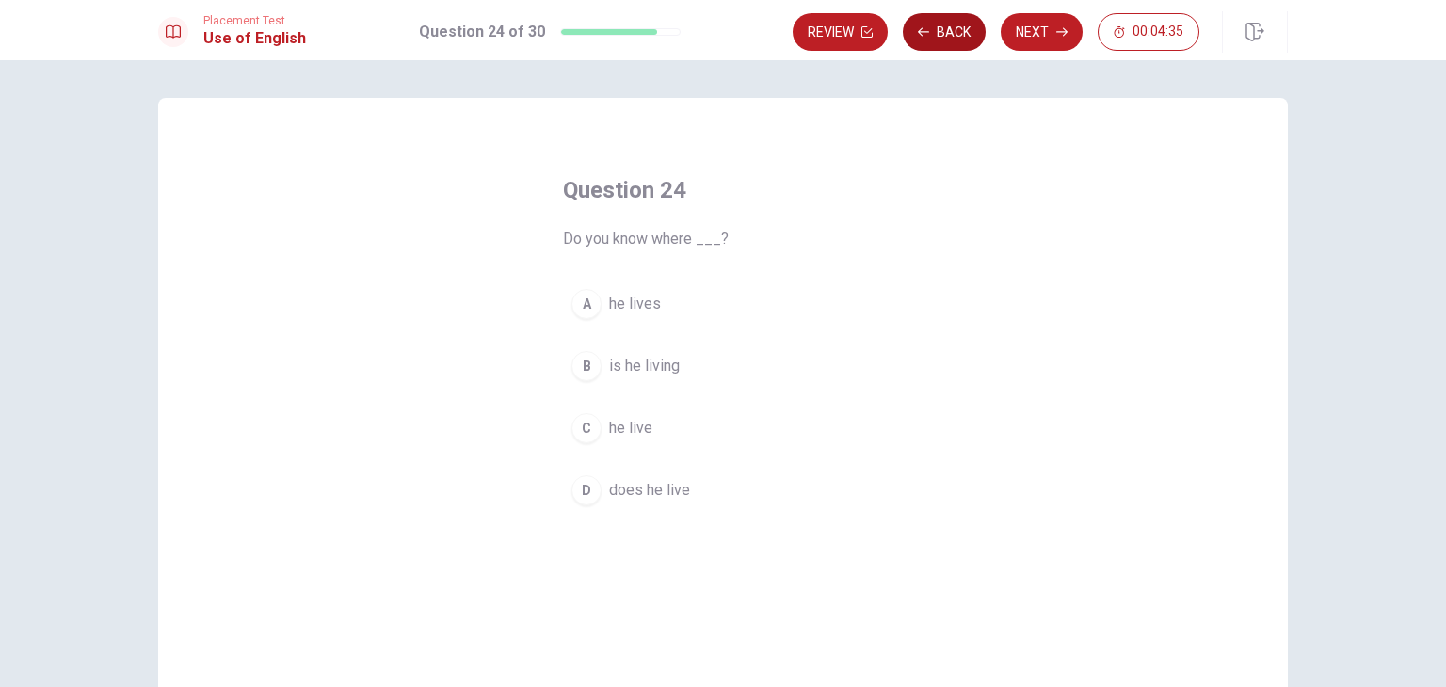
click at [924, 31] on icon "button" at bounding box center [923, 31] width 11 height 8
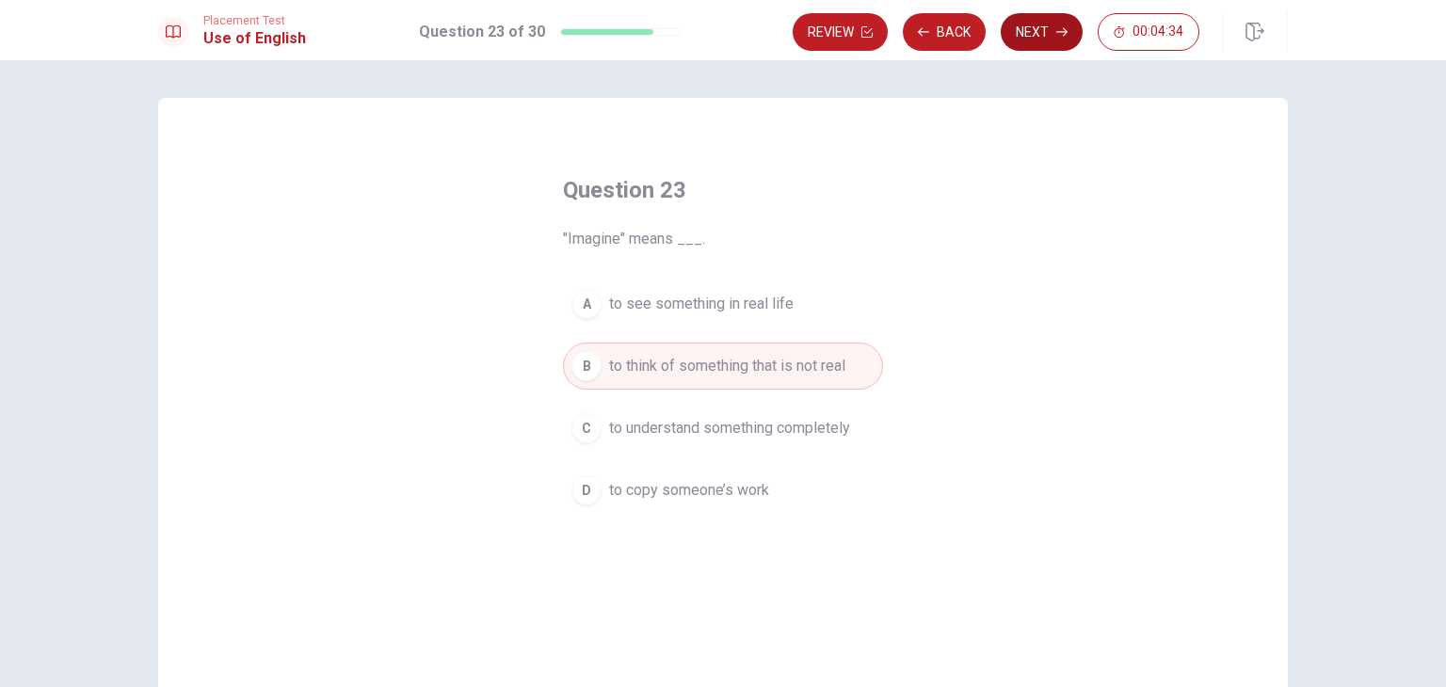
click at [1025, 36] on button "Next" at bounding box center [1042, 32] width 82 height 38
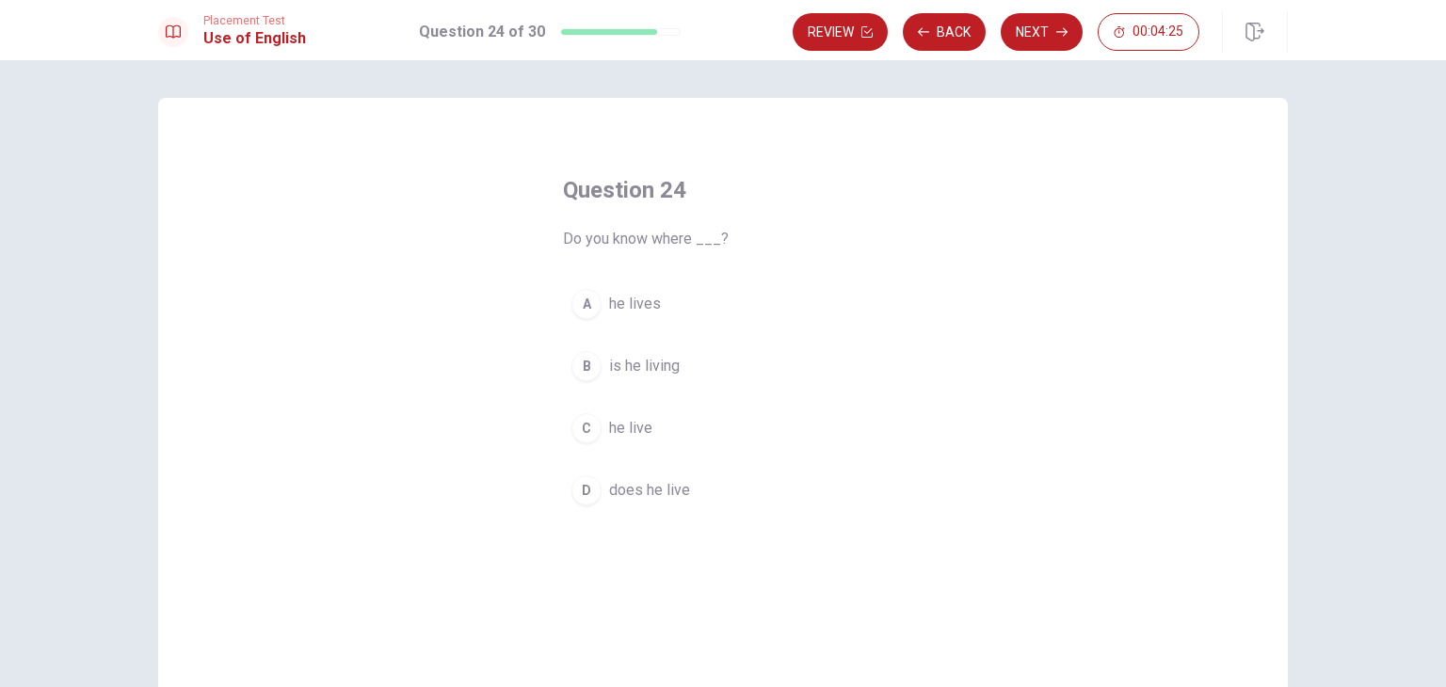
drag, startPoint x: 571, startPoint y: 234, endPoint x: 648, endPoint y: 240, distance: 76.5
click at [651, 240] on span "Do you know where ___?" at bounding box center [723, 239] width 320 height 23
drag, startPoint x: 527, startPoint y: 238, endPoint x: 682, endPoint y: 240, distance: 154.4
click at [681, 240] on div "Question 24 Do you know where ___? A he lives B is he living C he live D does h…" at bounding box center [722, 344] width 395 height 399
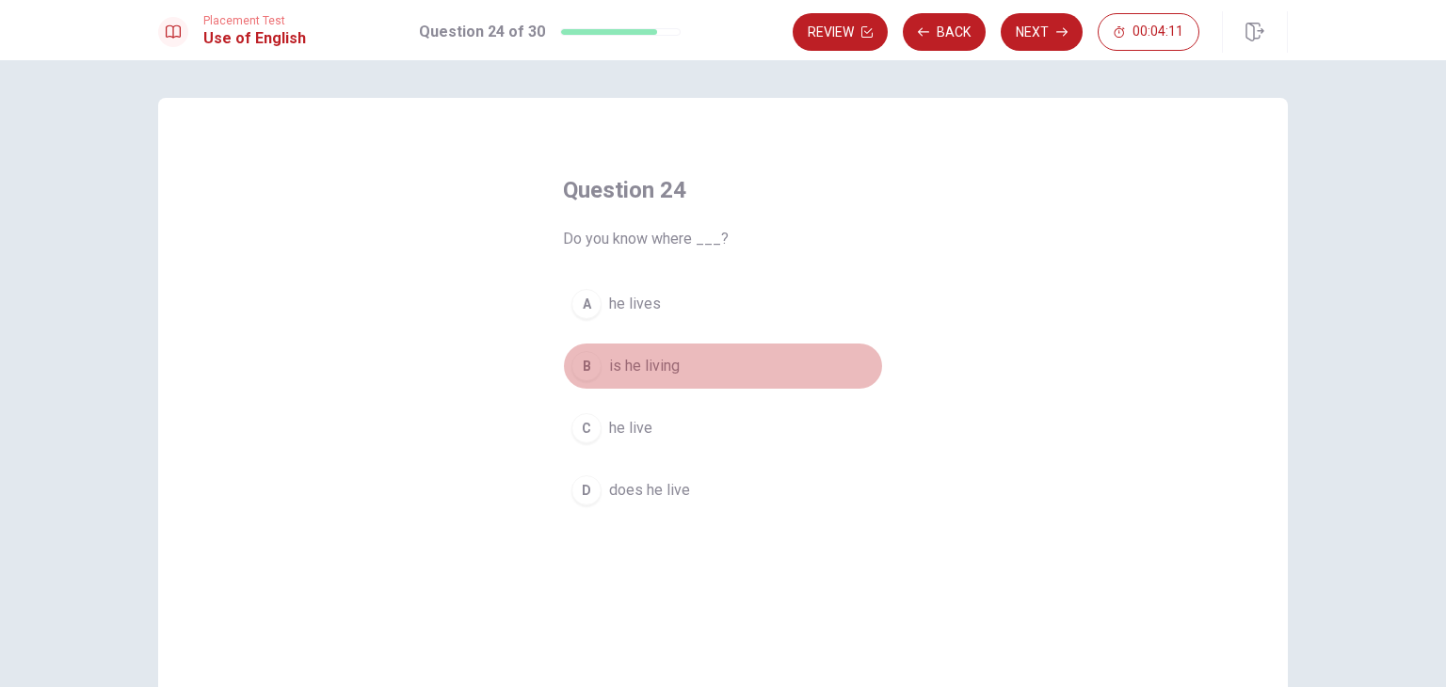
click at [626, 366] on span "is he living" at bounding box center [644, 366] width 71 height 23
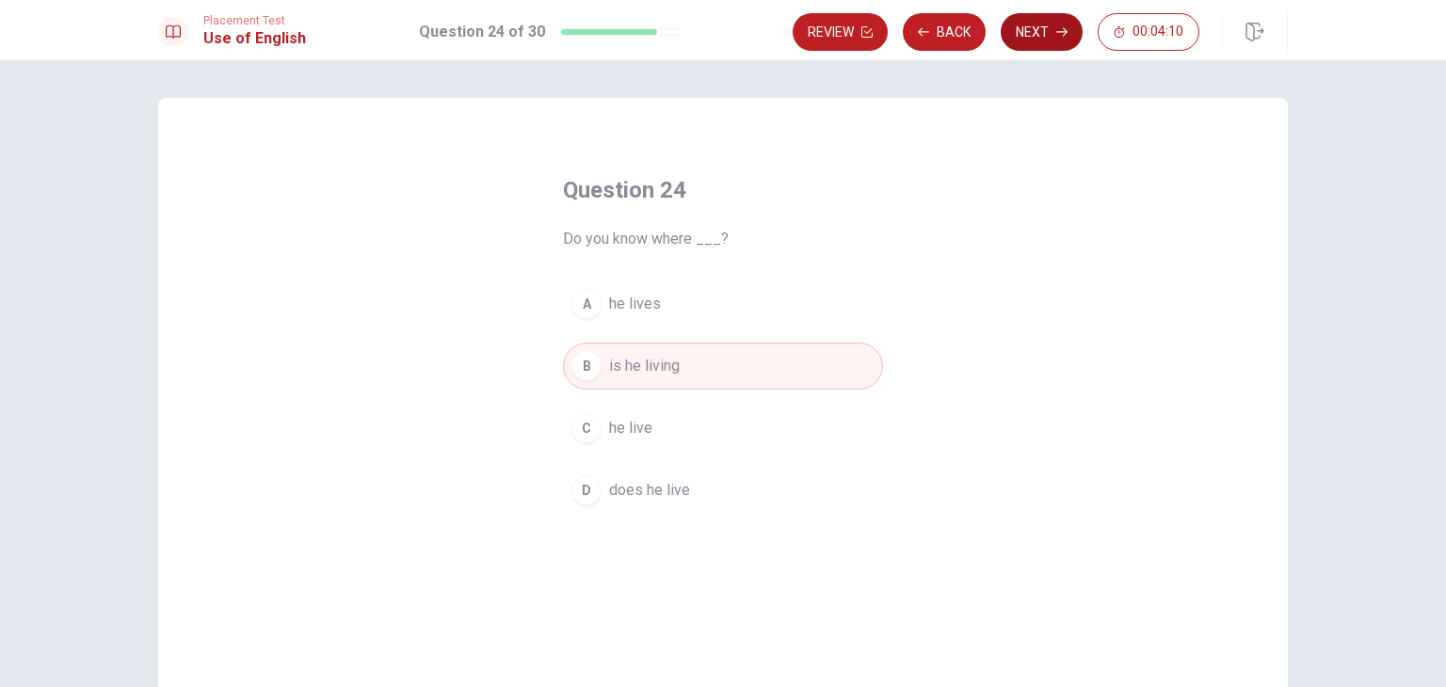
click at [1048, 46] on button "Next" at bounding box center [1042, 32] width 82 height 38
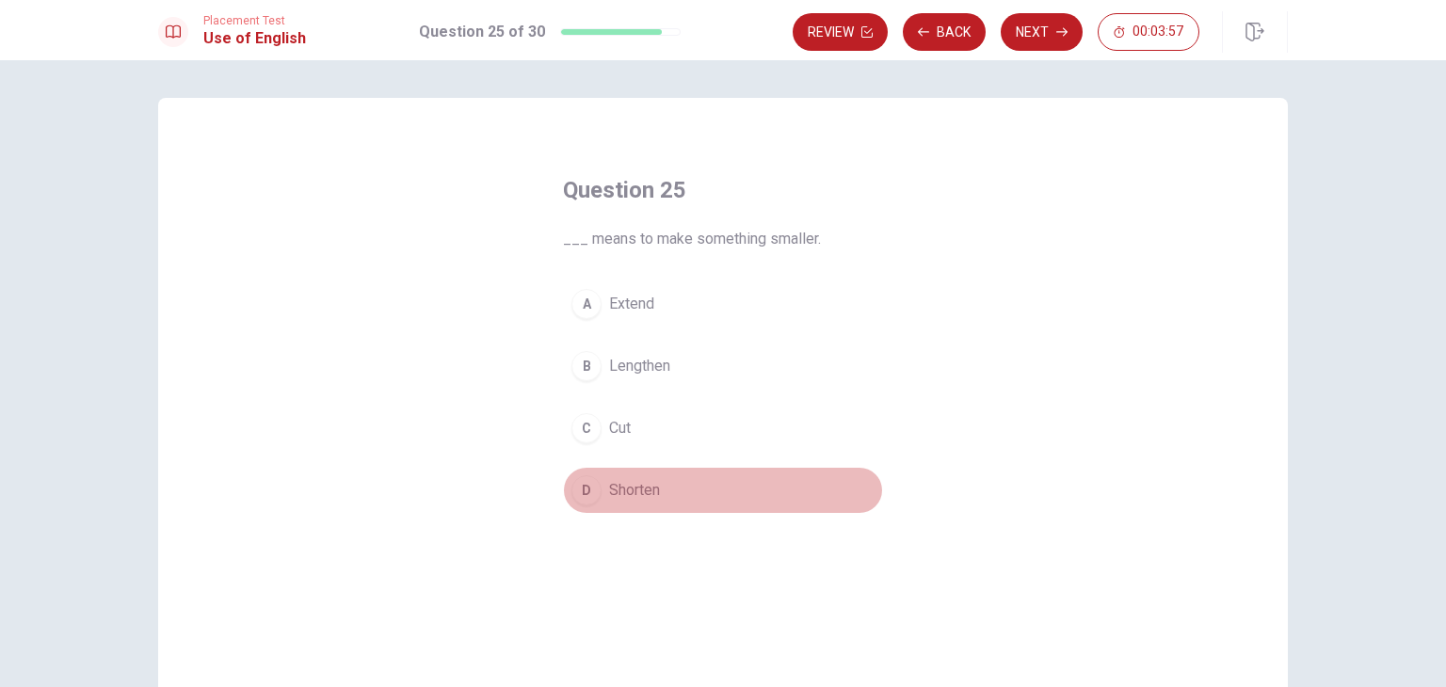
click at [635, 493] on span "Shorten" at bounding box center [634, 490] width 51 height 23
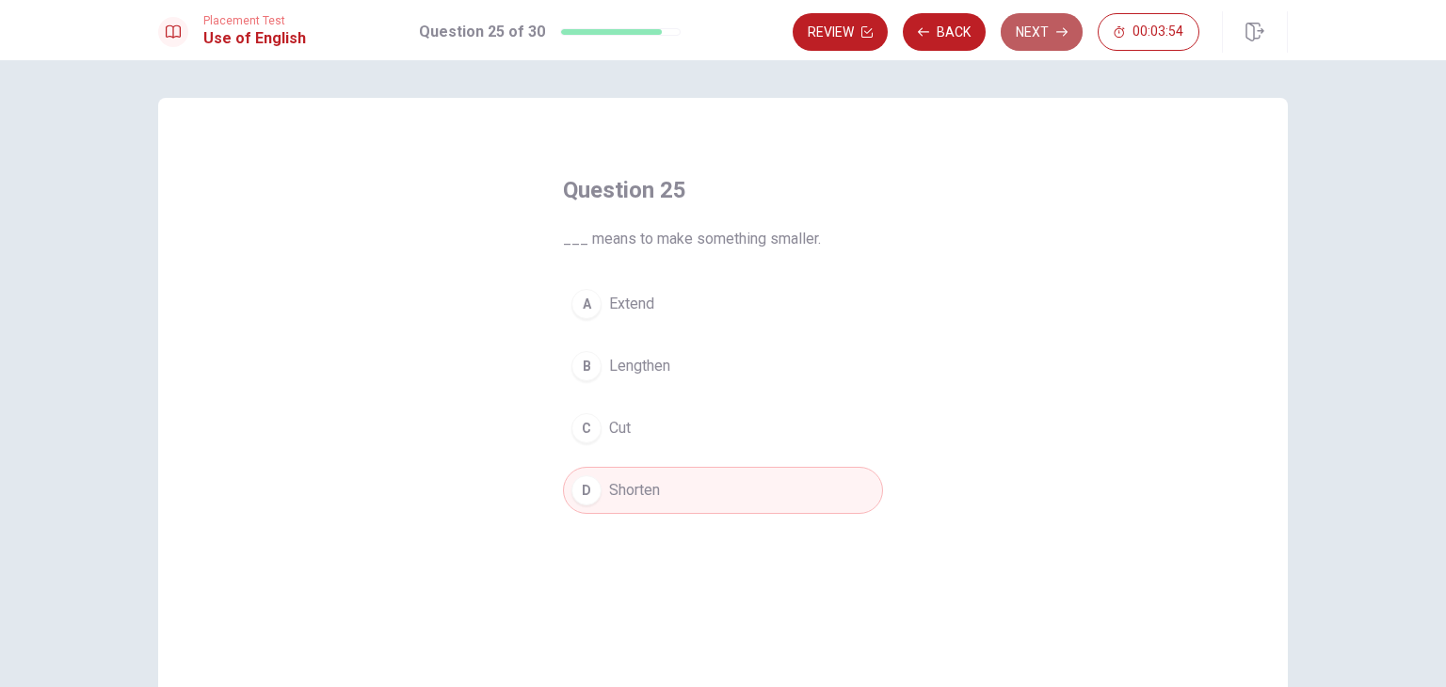
click at [1044, 31] on button "Next" at bounding box center [1042, 32] width 82 height 38
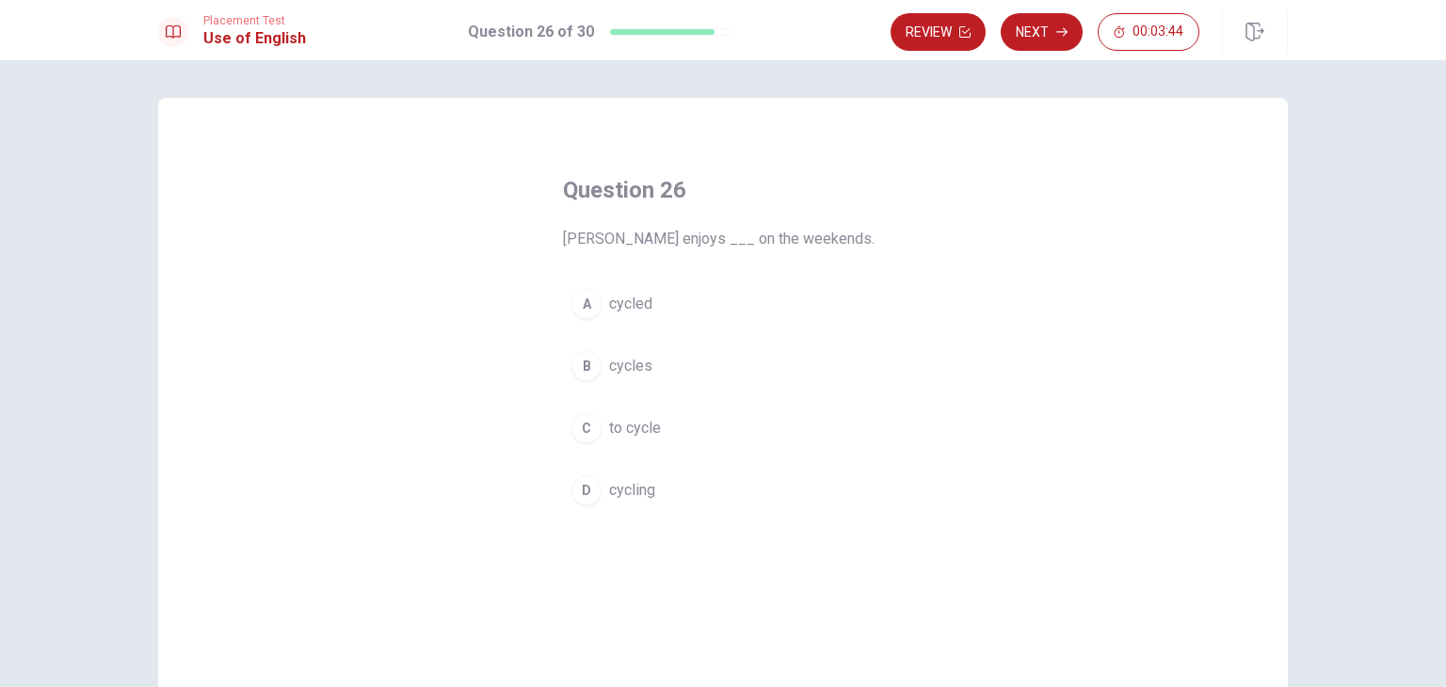
drag, startPoint x: 590, startPoint y: 240, endPoint x: 639, endPoint y: 241, distance: 49.0
click at [638, 240] on span "Ted enjoys ___ on the weekends." at bounding box center [723, 239] width 320 height 23
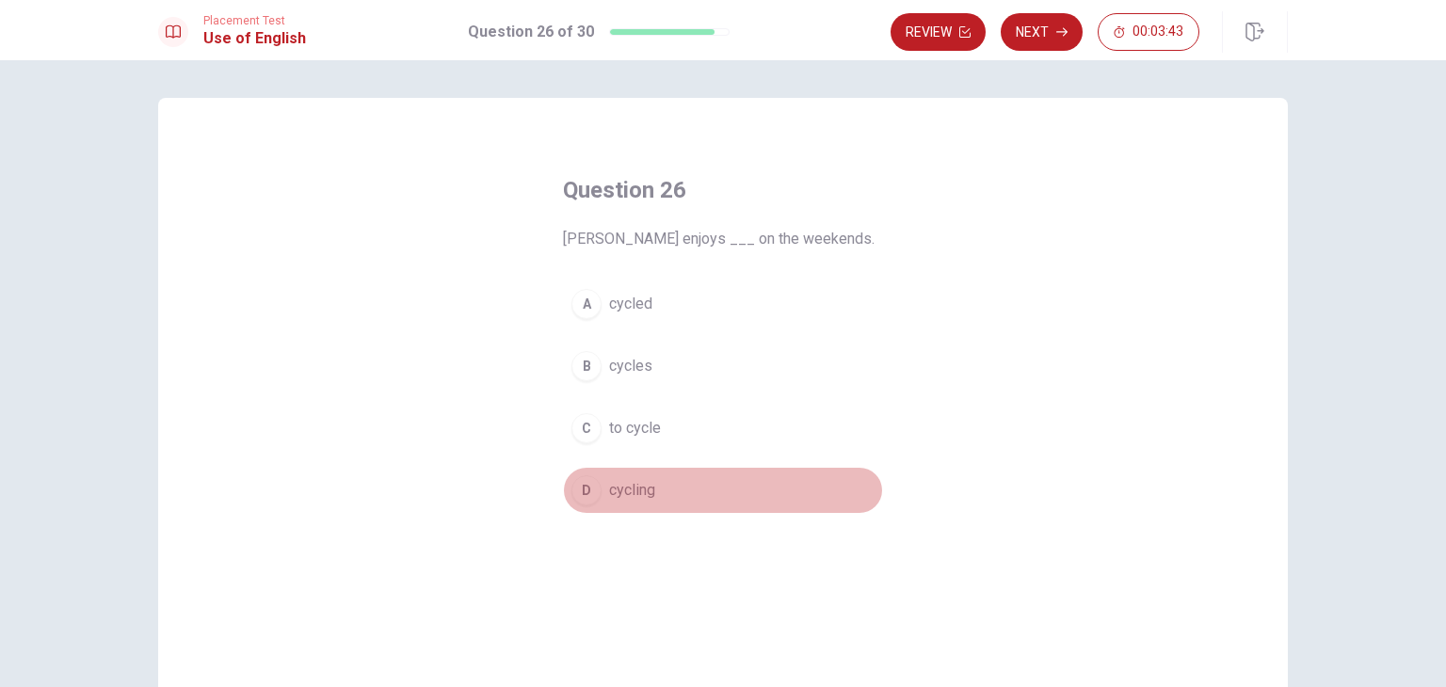
click at [591, 495] on div "D" at bounding box center [586, 490] width 30 height 30
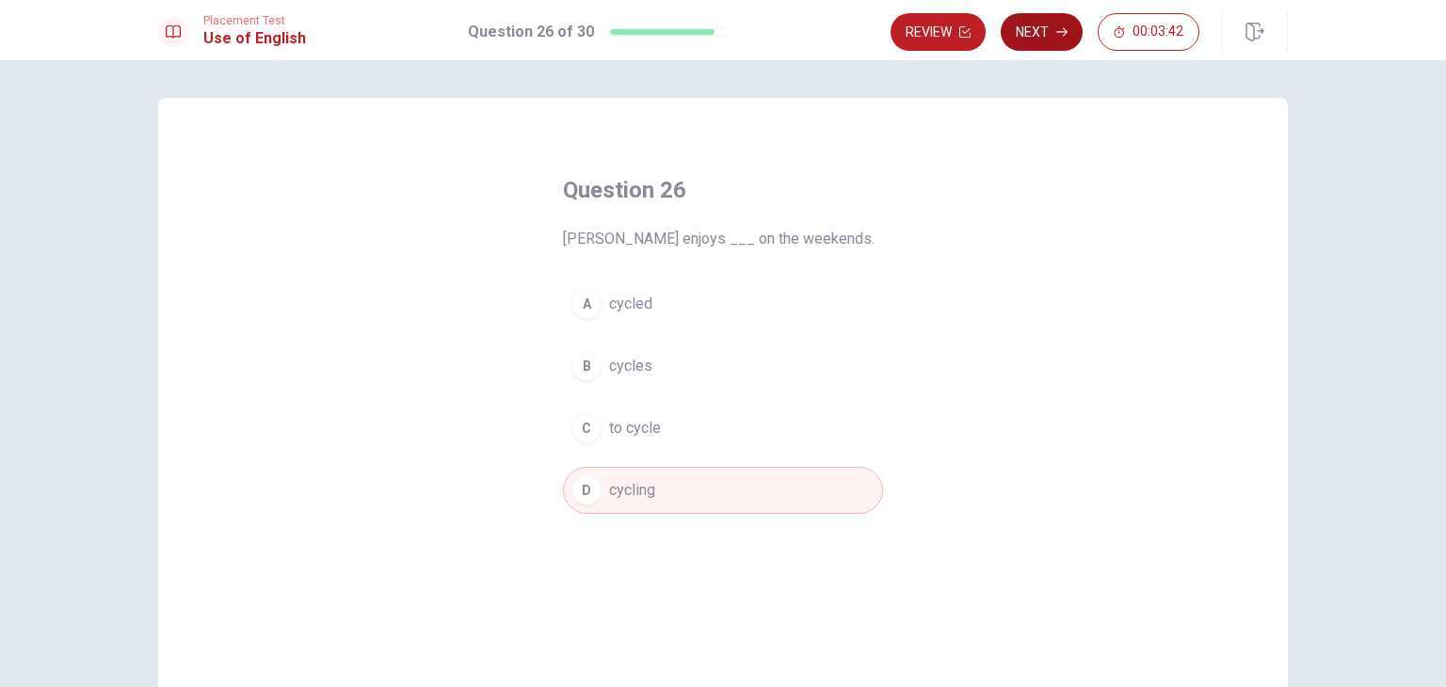
click at [1039, 29] on button "Next" at bounding box center [1042, 32] width 82 height 38
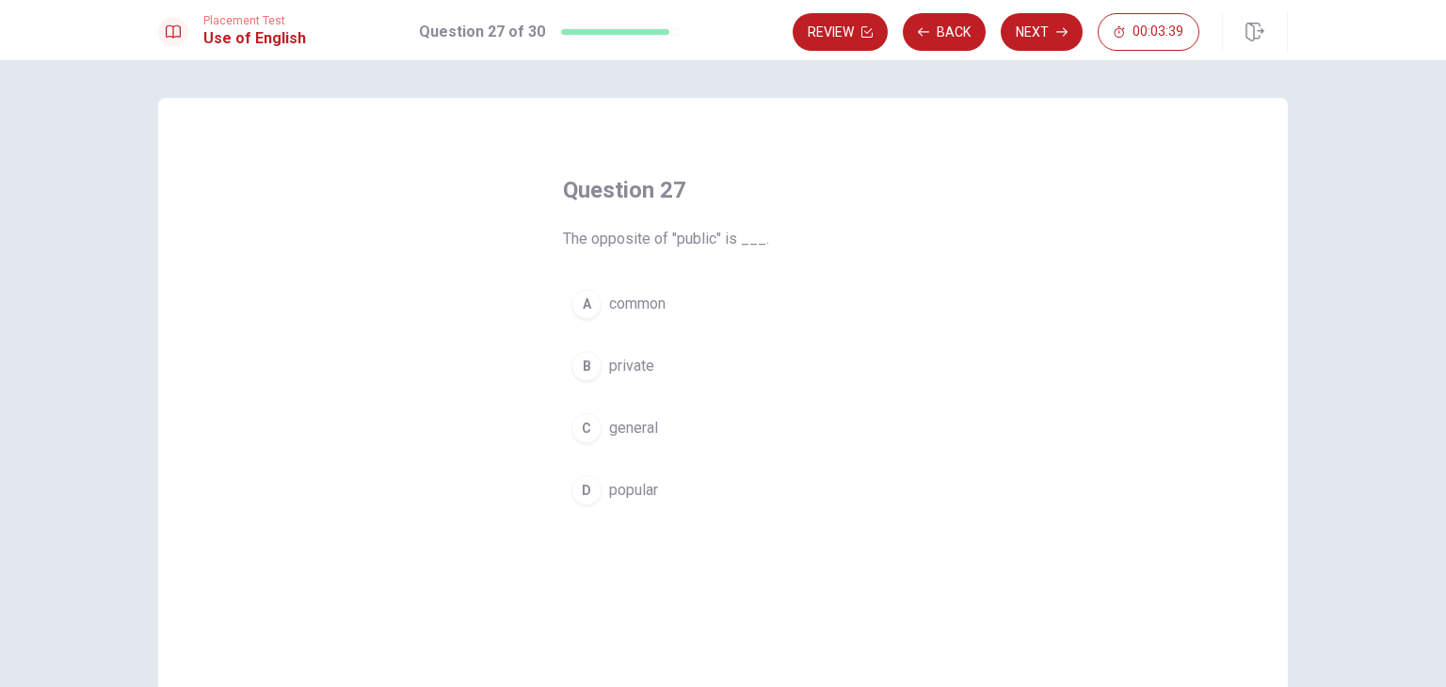
click at [596, 393] on div "A common B private C general D popular" at bounding box center [723, 397] width 320 height 233
click at [614, 371] on span "private" at bounding box center [631, 366] width 45 height 23
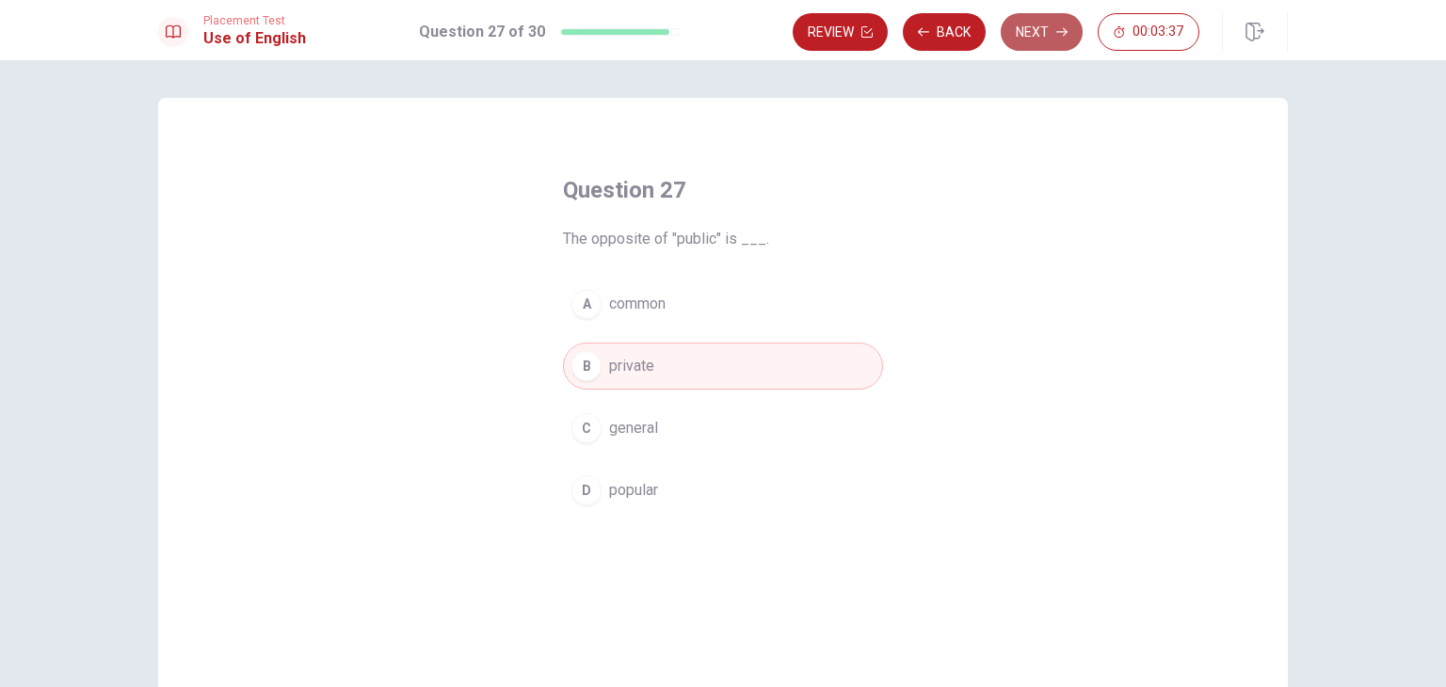
click at [1051, 31] on button "Next" at bounding box center [1042, 32] width 82 height 38
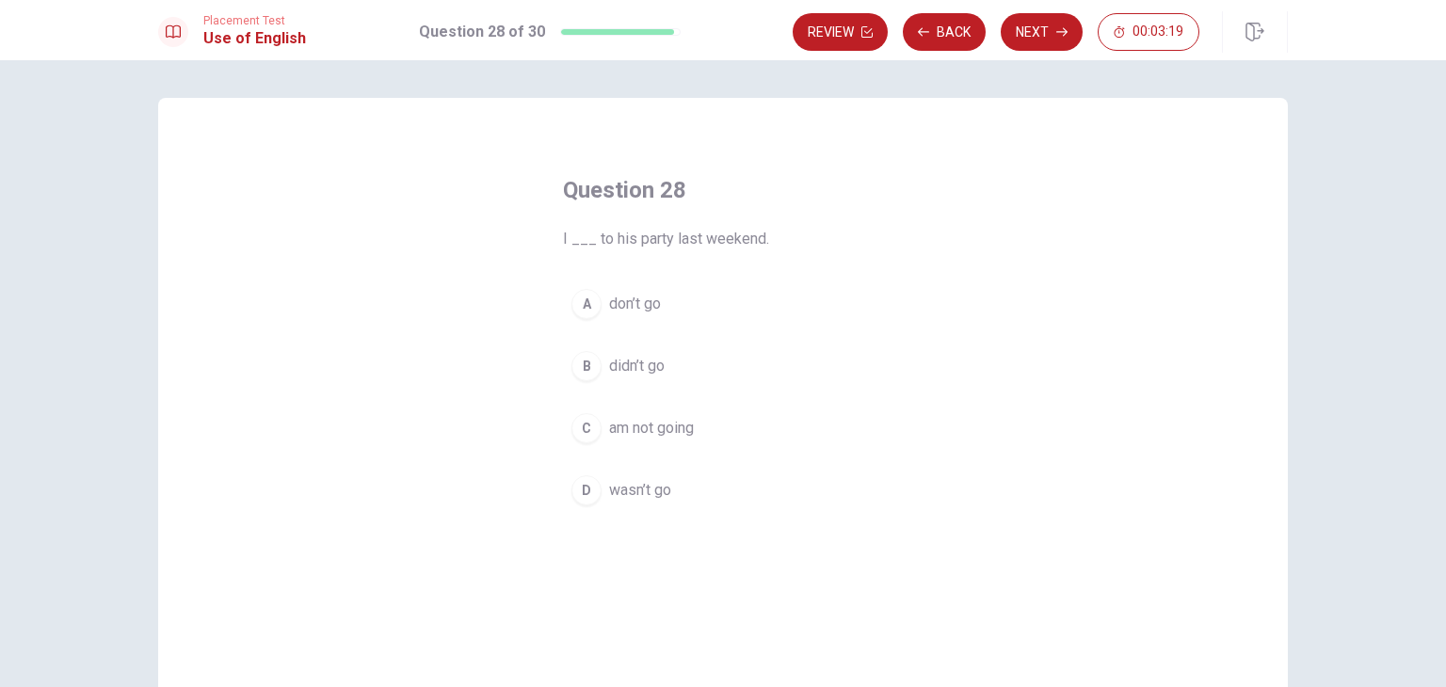
click at [632, 492] on span "wasn’t go" at bounding box center [640, 490] width 62 height 23
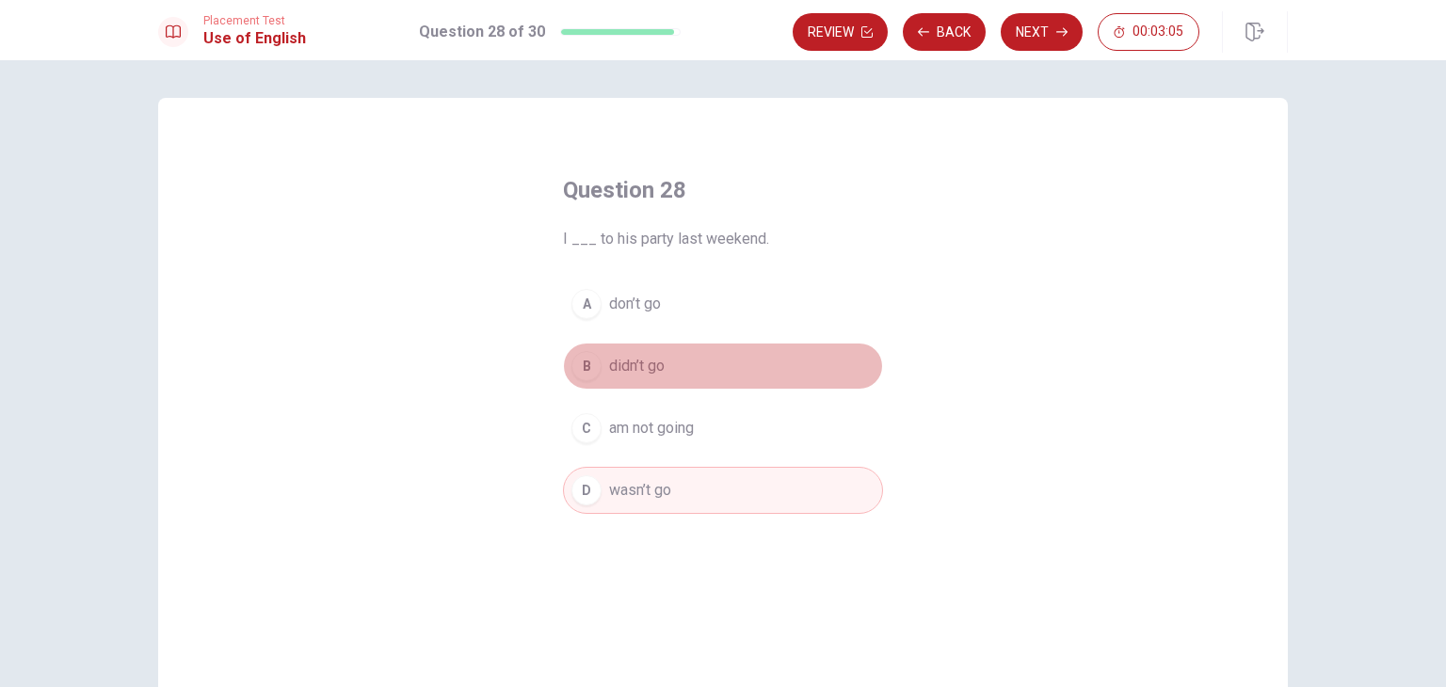
click at [644, 368] on span "didn’t go" at bounding box center [637, 366] width 56 height 23
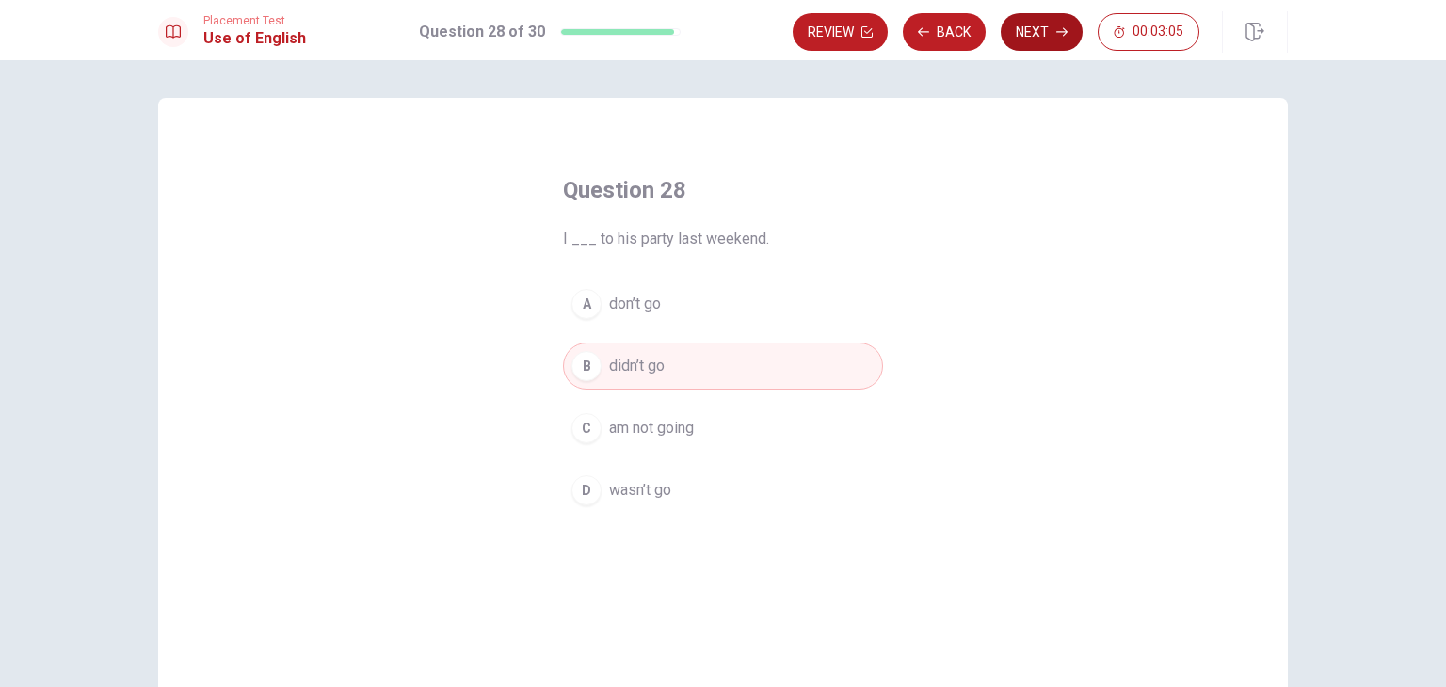
click at [1018, 29] on button "Next" at bounding box center [1042, 32] width 82 height 38
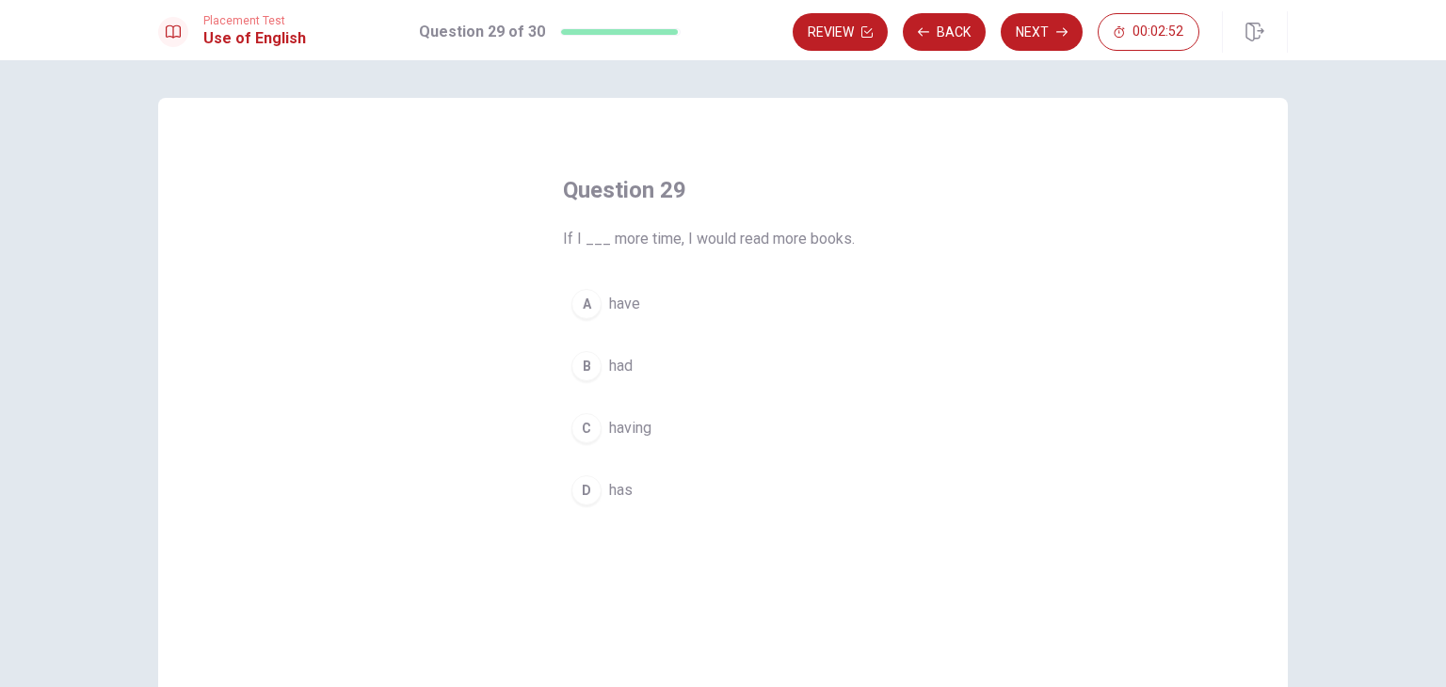
drag, startPoint x: 682, startPoint y: 239, endPoint x: 731, endPoint y: 237, distance: 49.9
click at [731, 237] on span "If I ___ more time, I would read more books." at bounding box center [723, 239] width 320 height 23
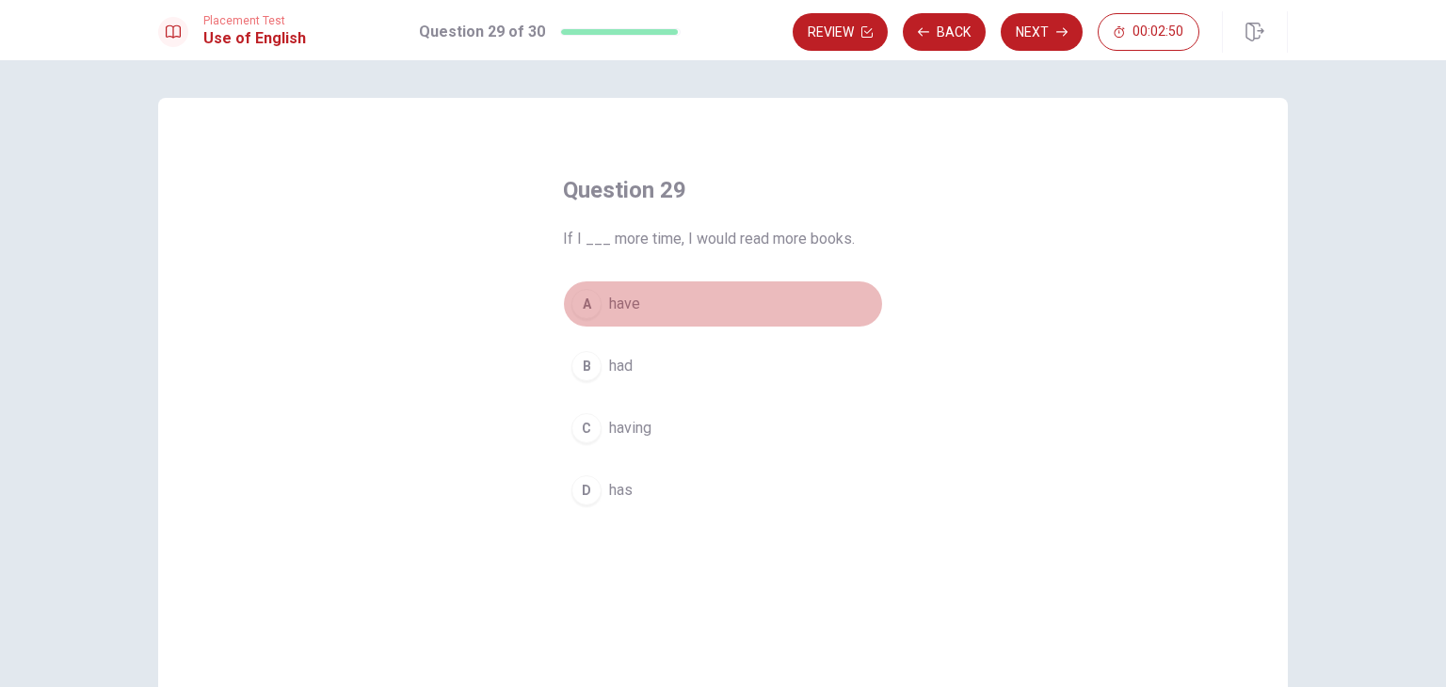
click at [609, 298] on span "have" at bounding box center [624, 304] width 31 height 23
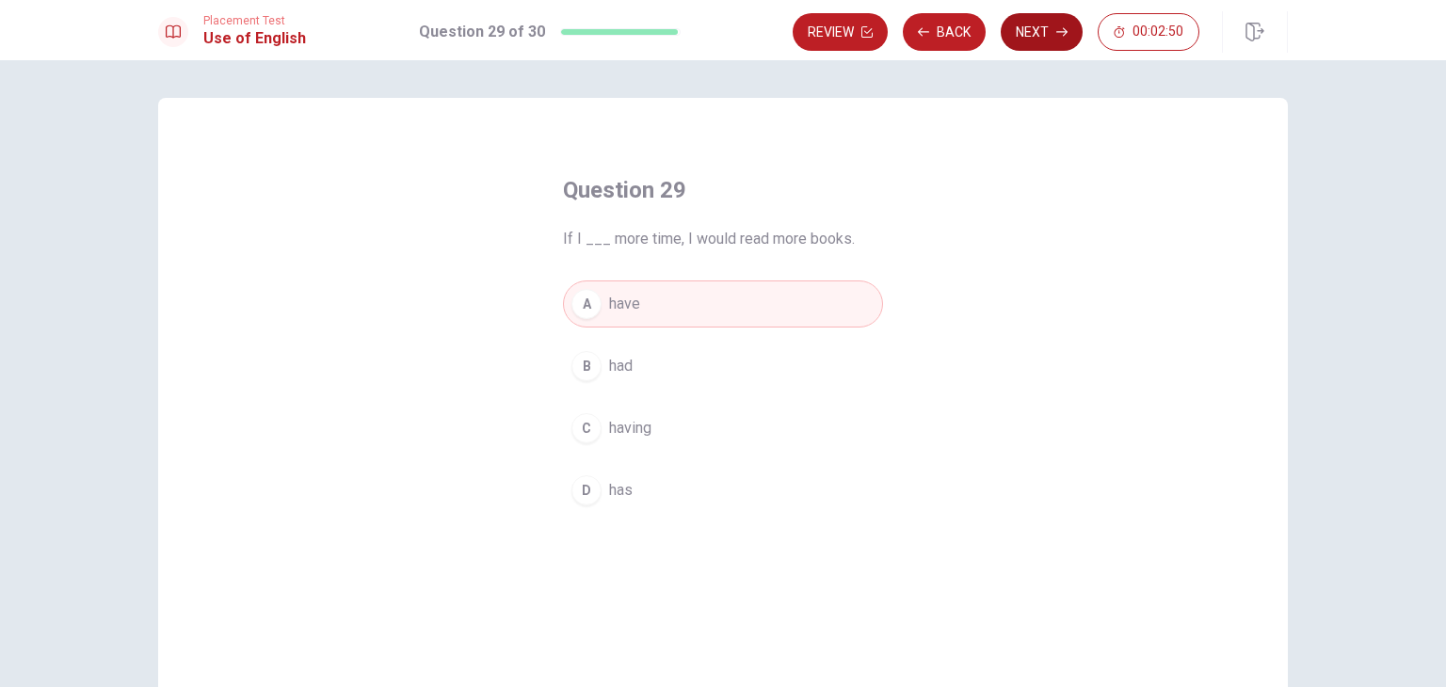
click at [1033, 24] on button "Next" at bounding box center [1042, 32] width 82 height 38
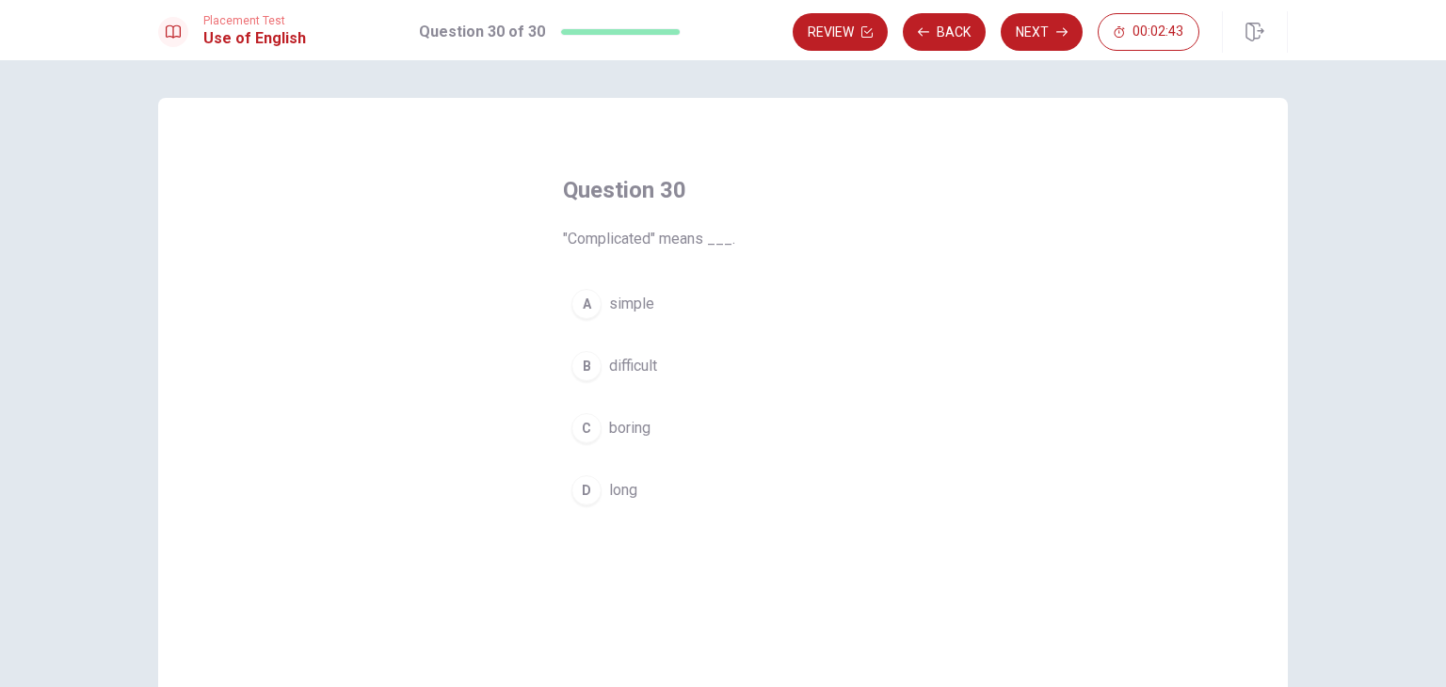
drag, startPoint x: 659, startPoint y: 246, endPoint x: 687, endPoint y: 244, distance: 28.3
click at [686, 245] on span ""Complicated" means ___." at bounding box center [723, 239] width 320 height 23
click at [644, 303] on span "simple" at bounding box center [631, 304] width 45 height 23
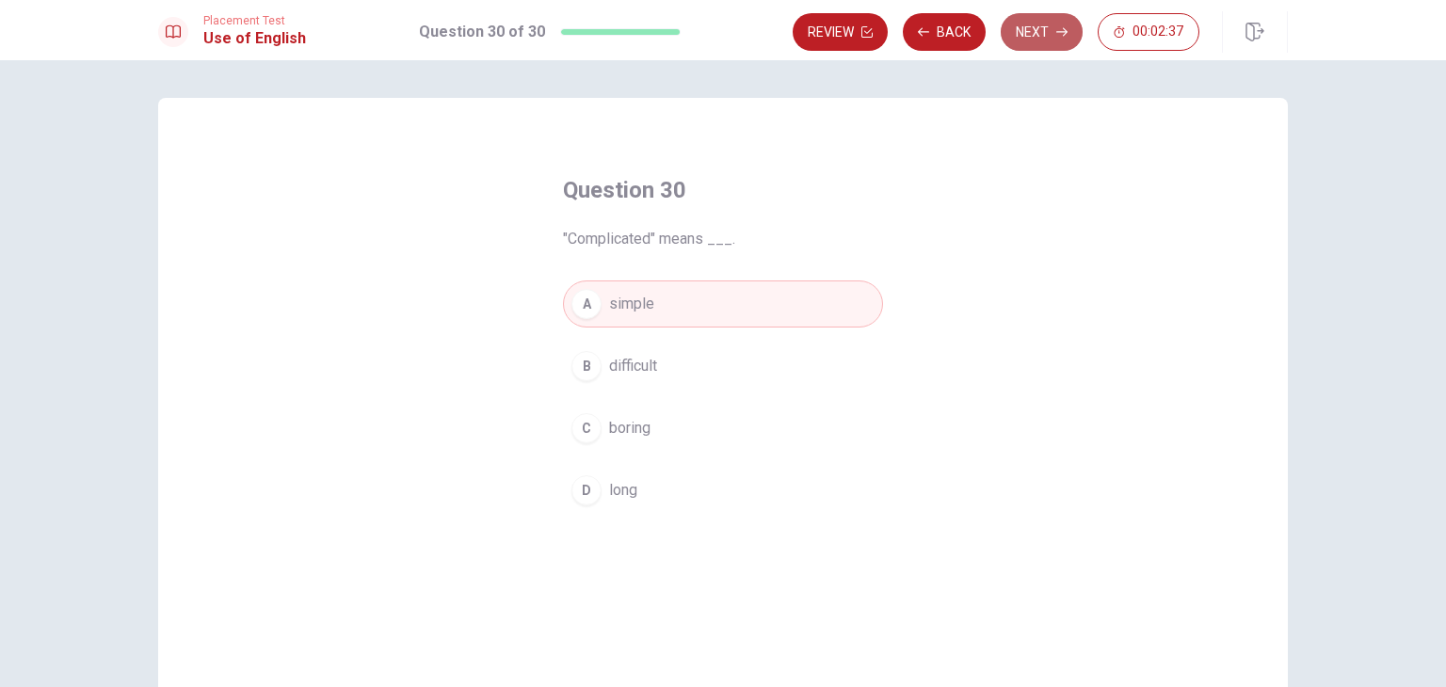
click at [1031, 30] on button "Next" at bounding box center [1042, 32] width 82 height 38
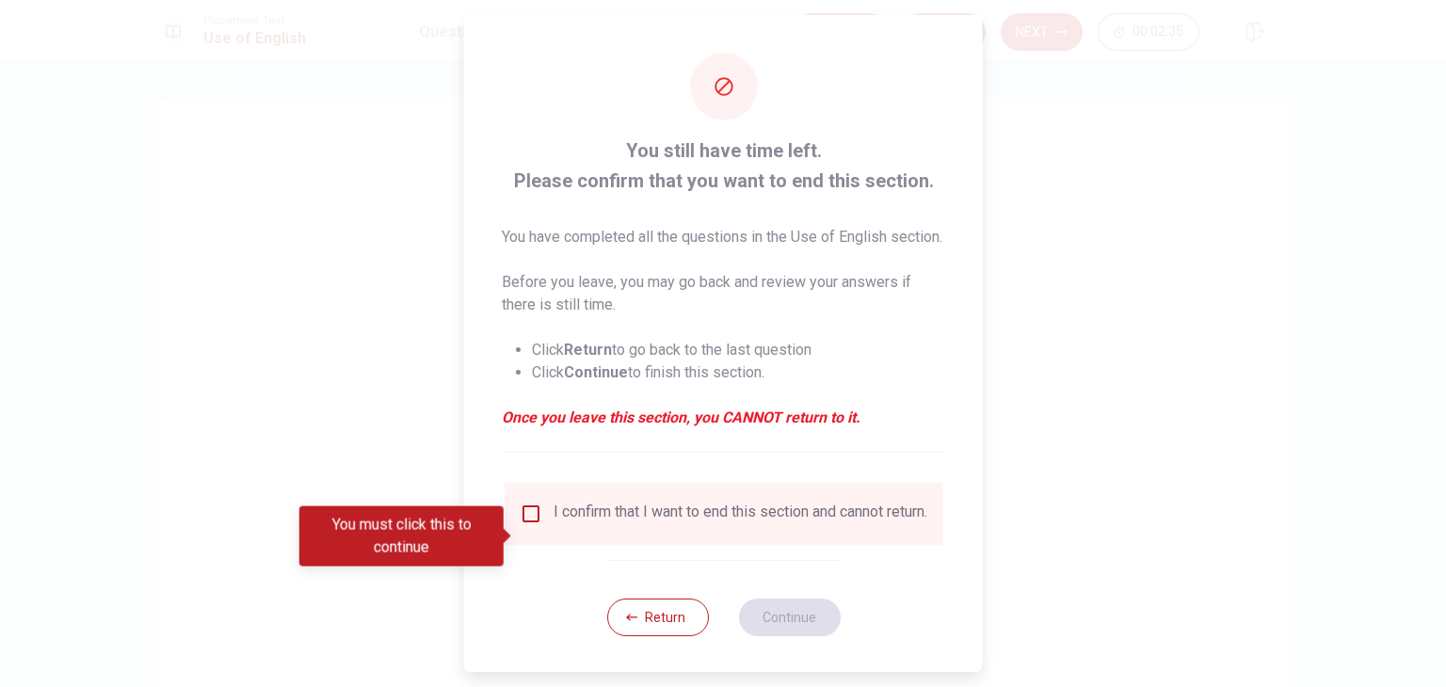
click at [533, 525] on input "You must click this to continue" at bounding box center [531, 514] width 23 height 23
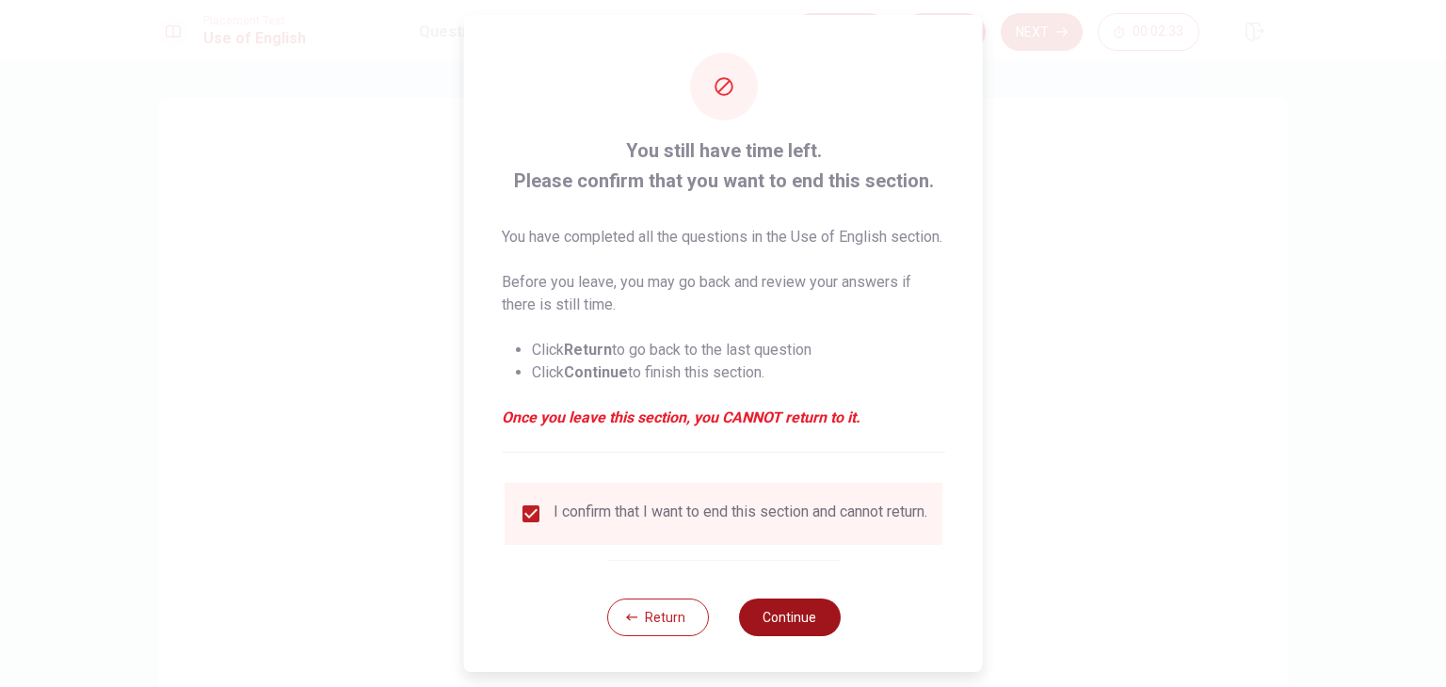
click at [781, 636] on button "Continue" at bounding box center [789, 618] width 102 height 38
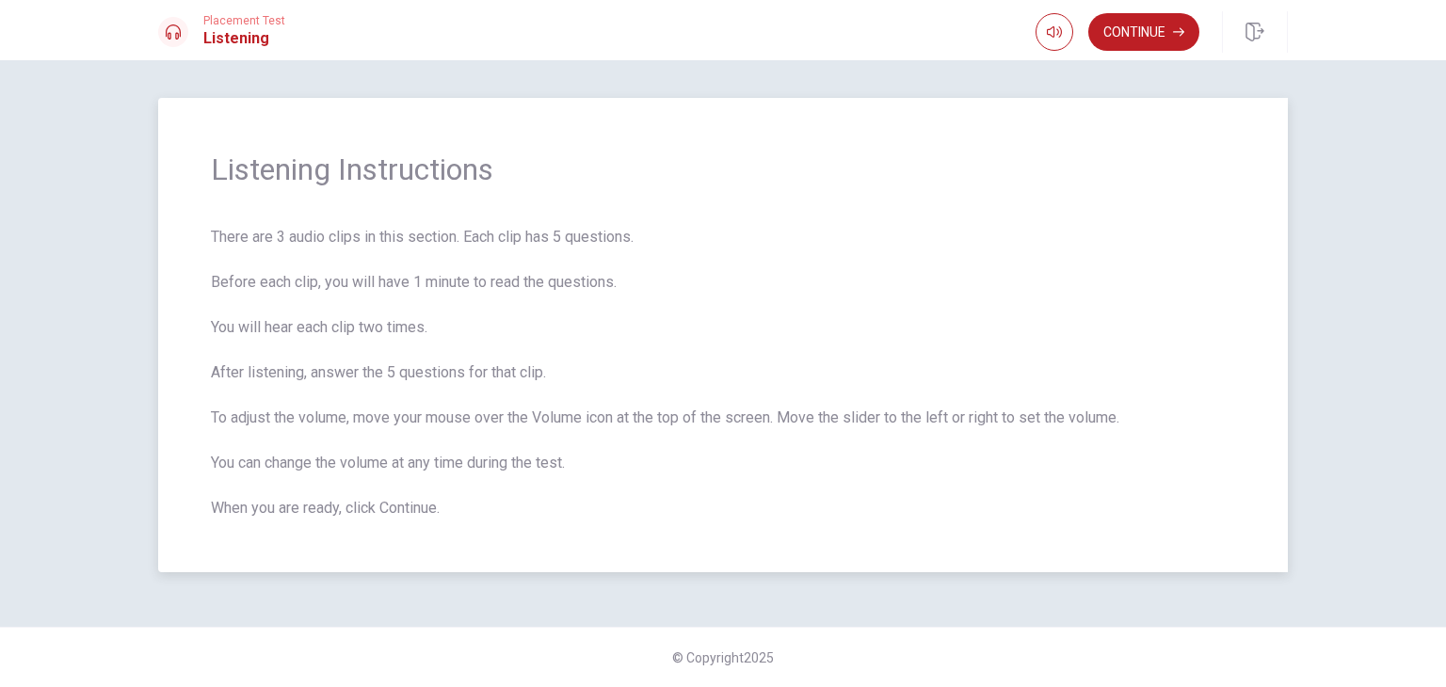
click at [717, 499] on span "There are 3 audio clips in this section. Each clip has 5 questions. Before each…" at bounding box center [723, 373] width 1024 height 294
click at [1194, 14] on div "Continue" at bounding box center [1118, 32] width 164 height 38
click at [1175, 24] on button "Continue" at bounding box center [1143, 32] width 111 height 38
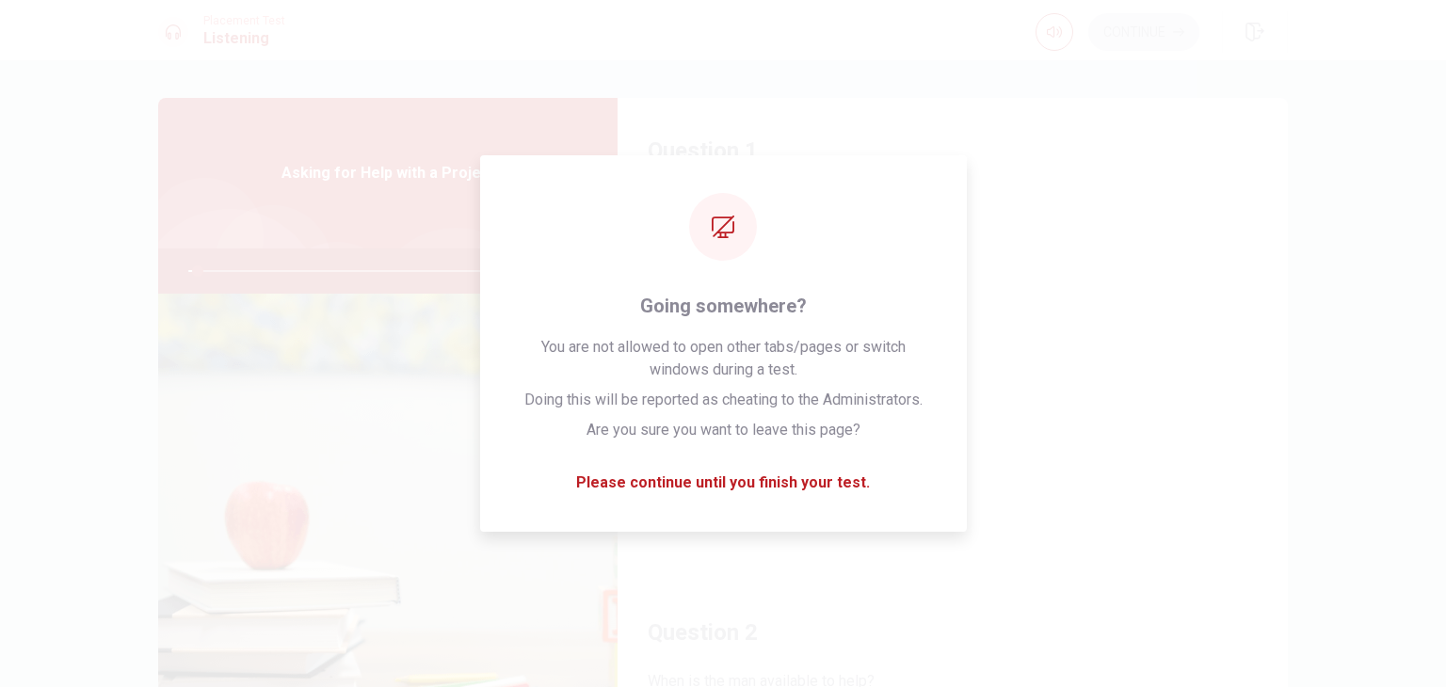
click at [1058, 293] on button "A His calendar" at bounding box center [953, 272] width 610 height 47
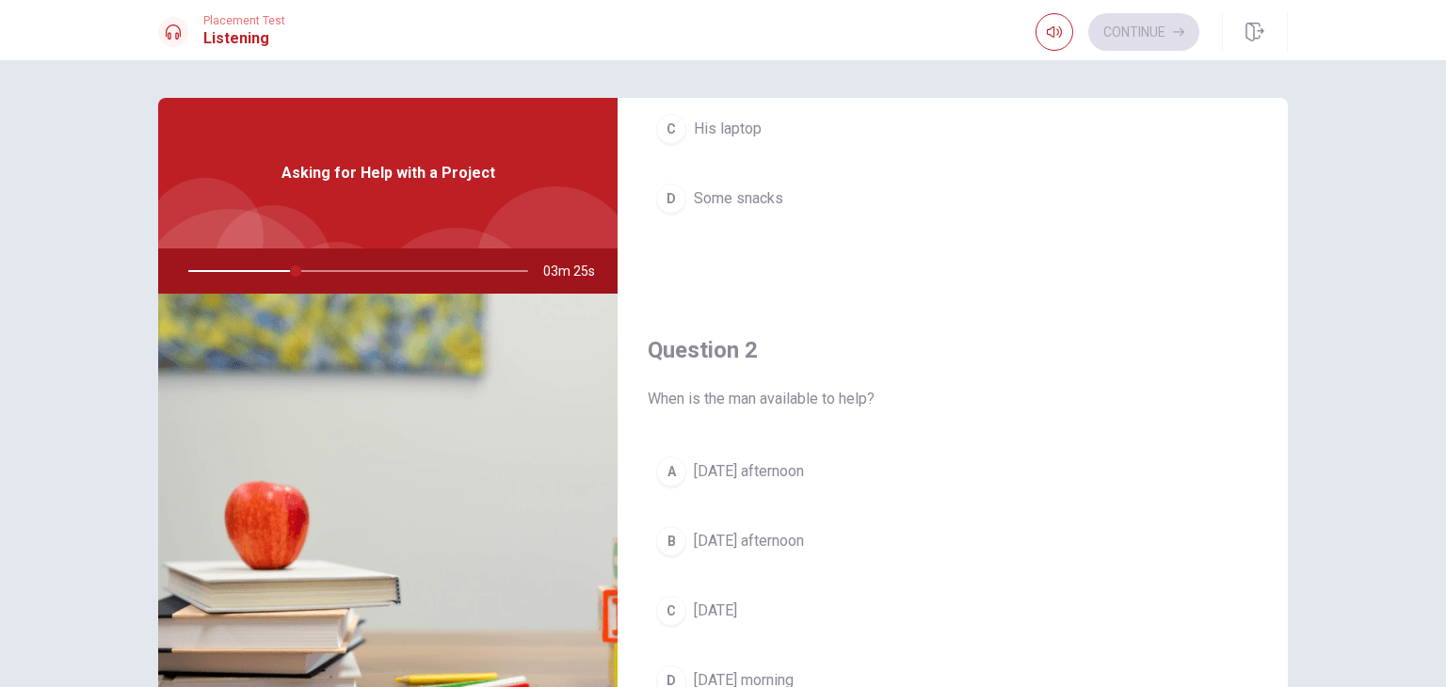
scroll to position [471, 0]
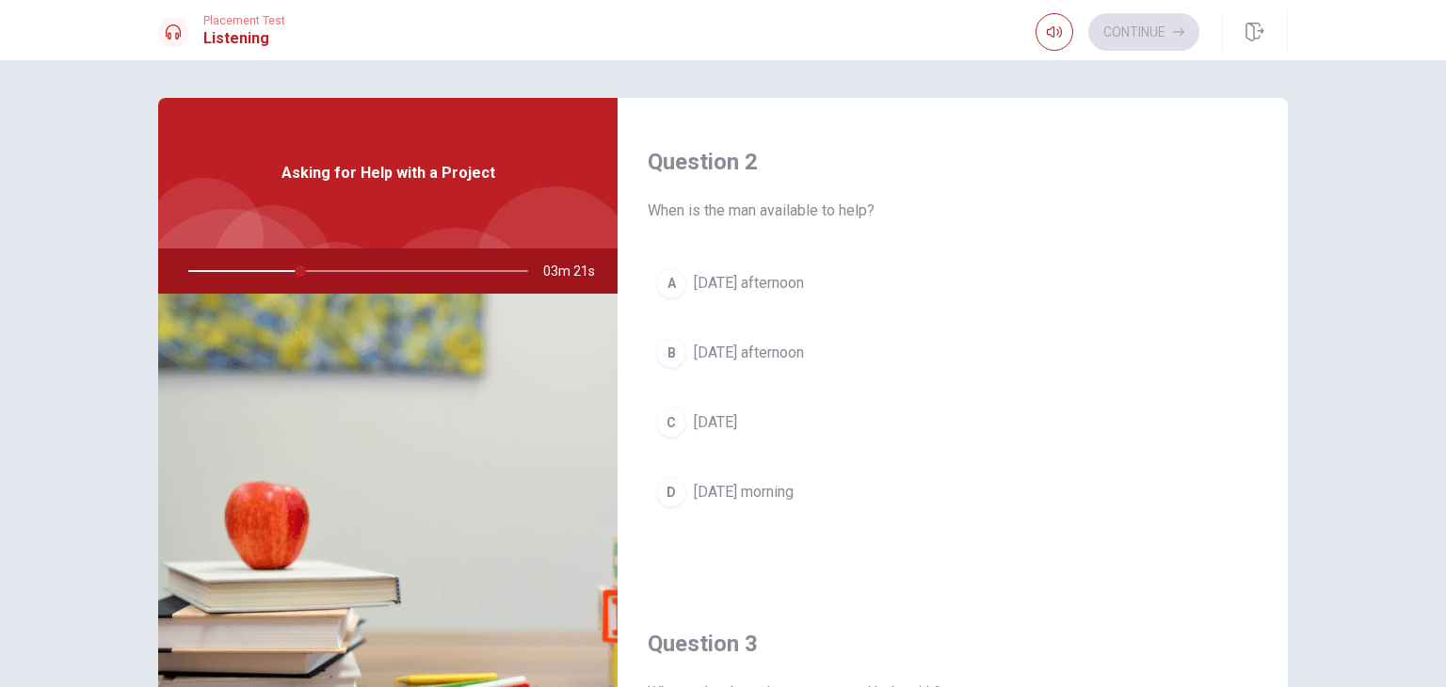
click at [760, 283] on span "Thursday afternoon" at bounding box center [749, 283] width 110 height 23
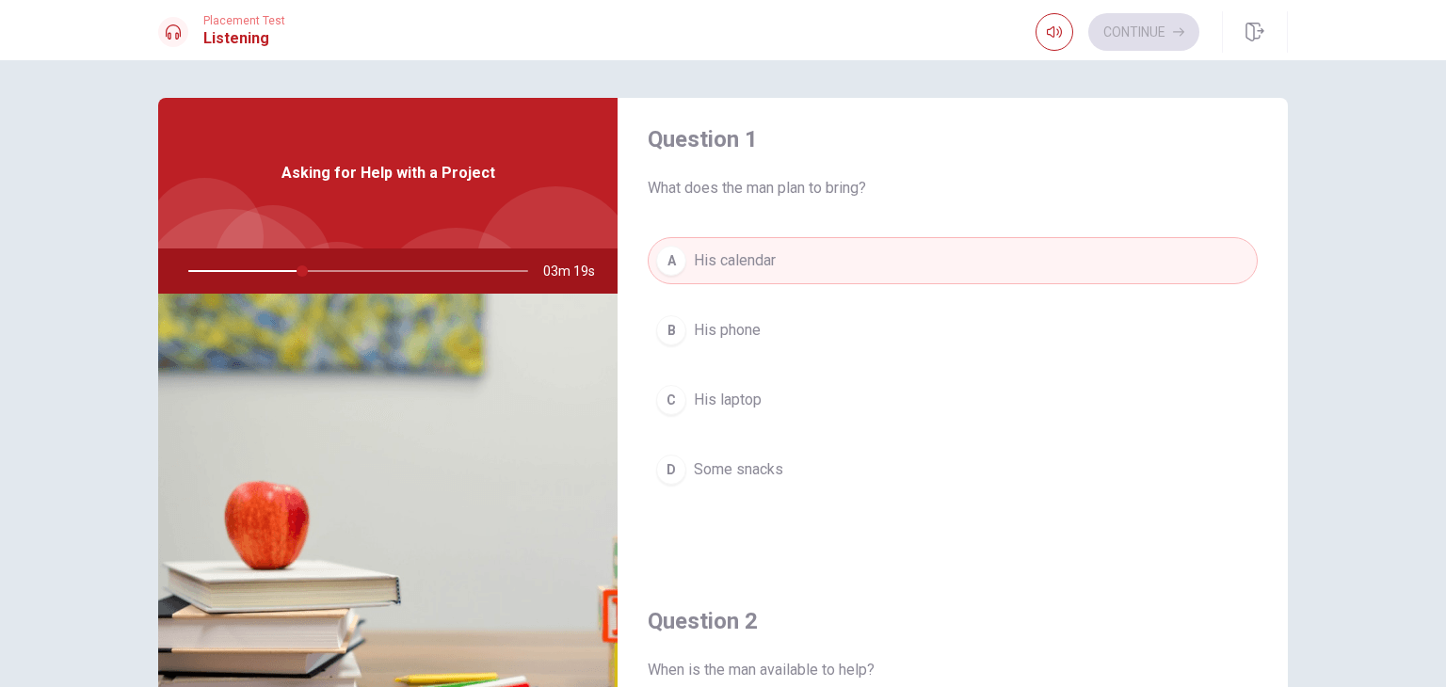
scroll to position [0, 0]
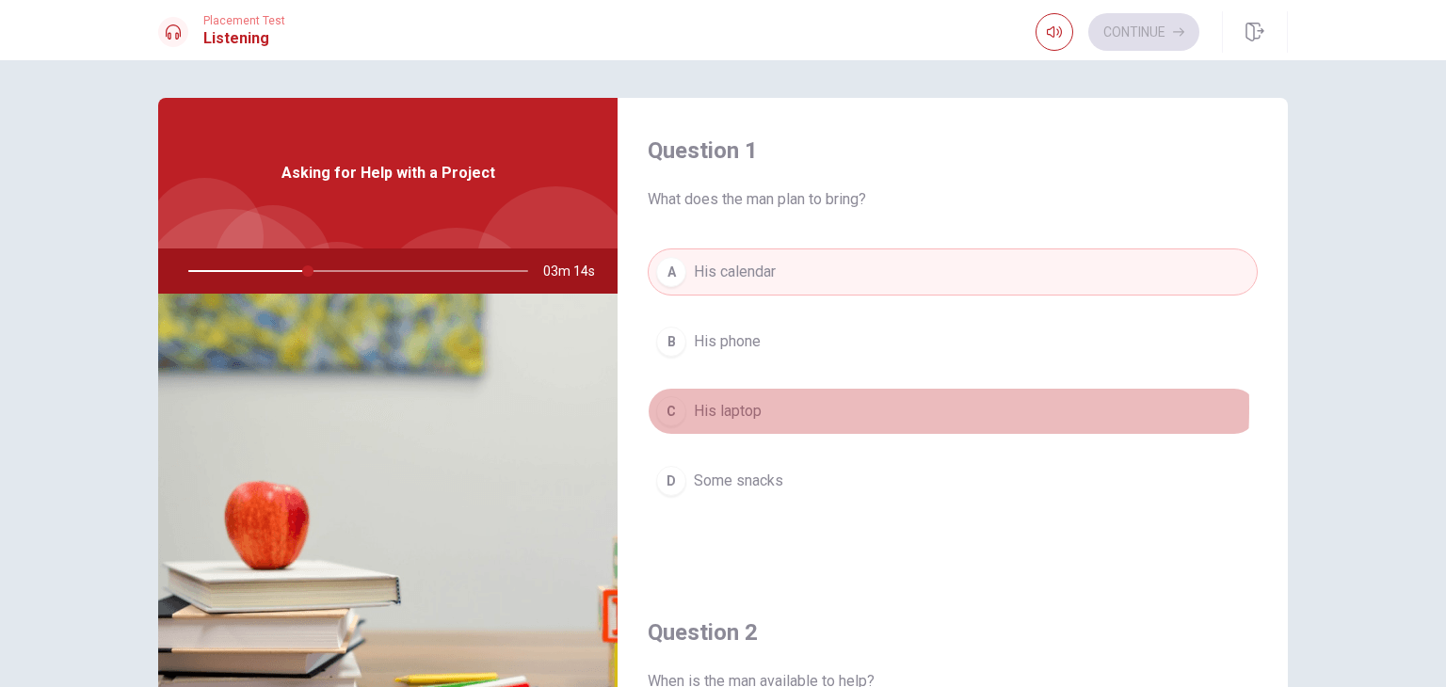
click at [746, 407] on span "His laptop" at bounding box center [728, 411] width 68 height 23
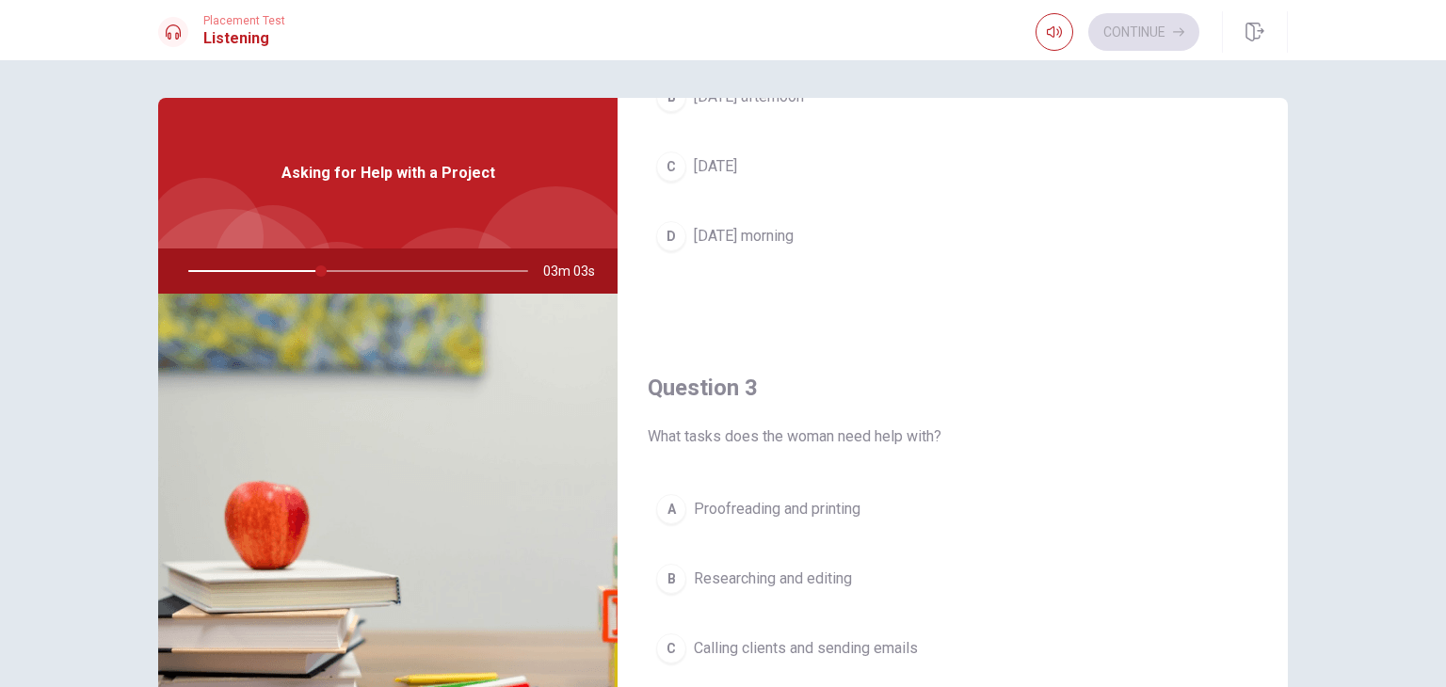
scroll to position [847, 0]
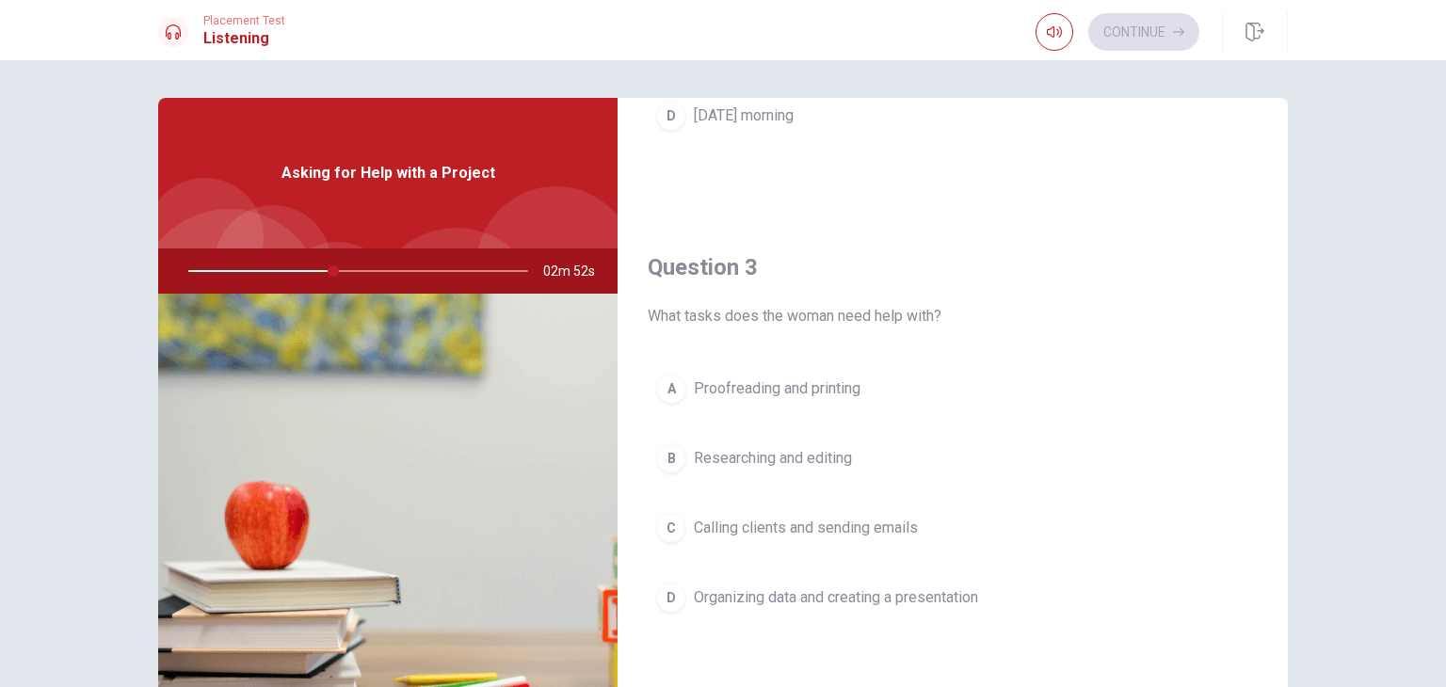
click at [840, 604] on button "D Organizing data and creating a presentation" at bounding box center [953, 597] width 610 height 47
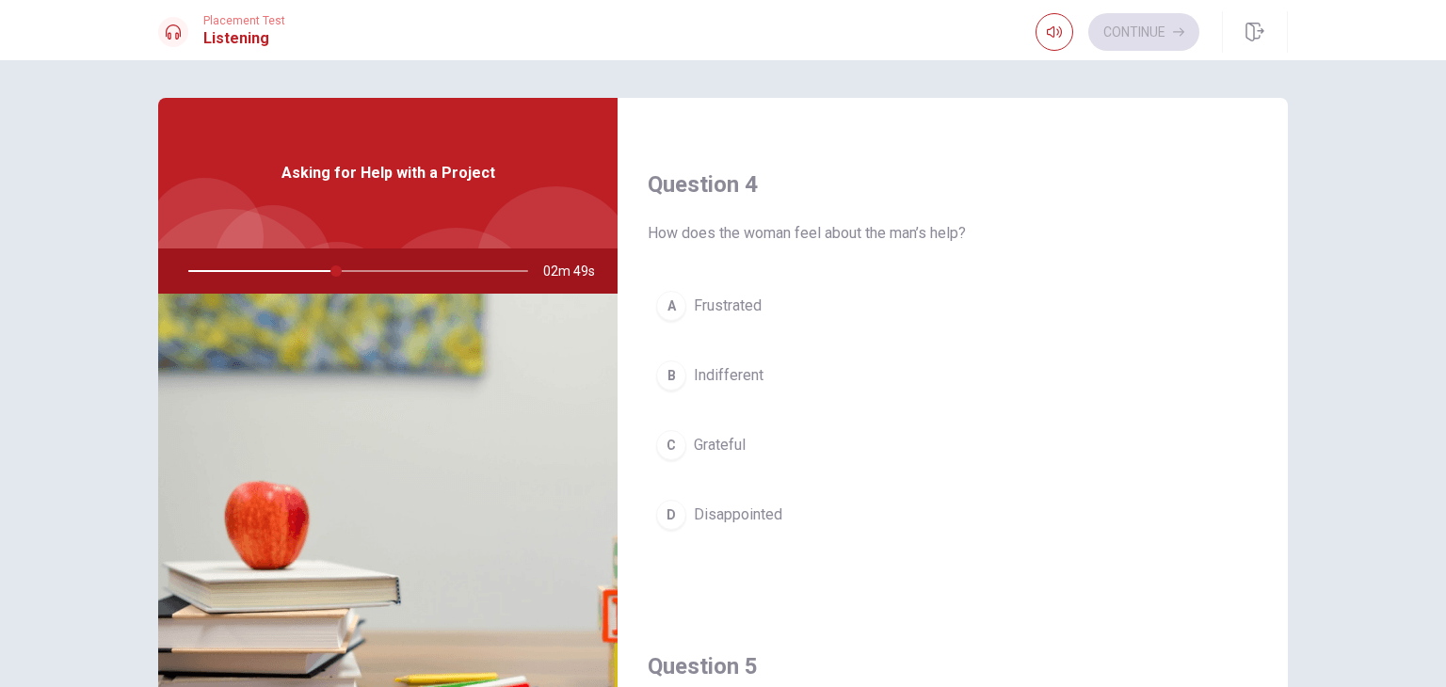
scroll to position [1318, 0]
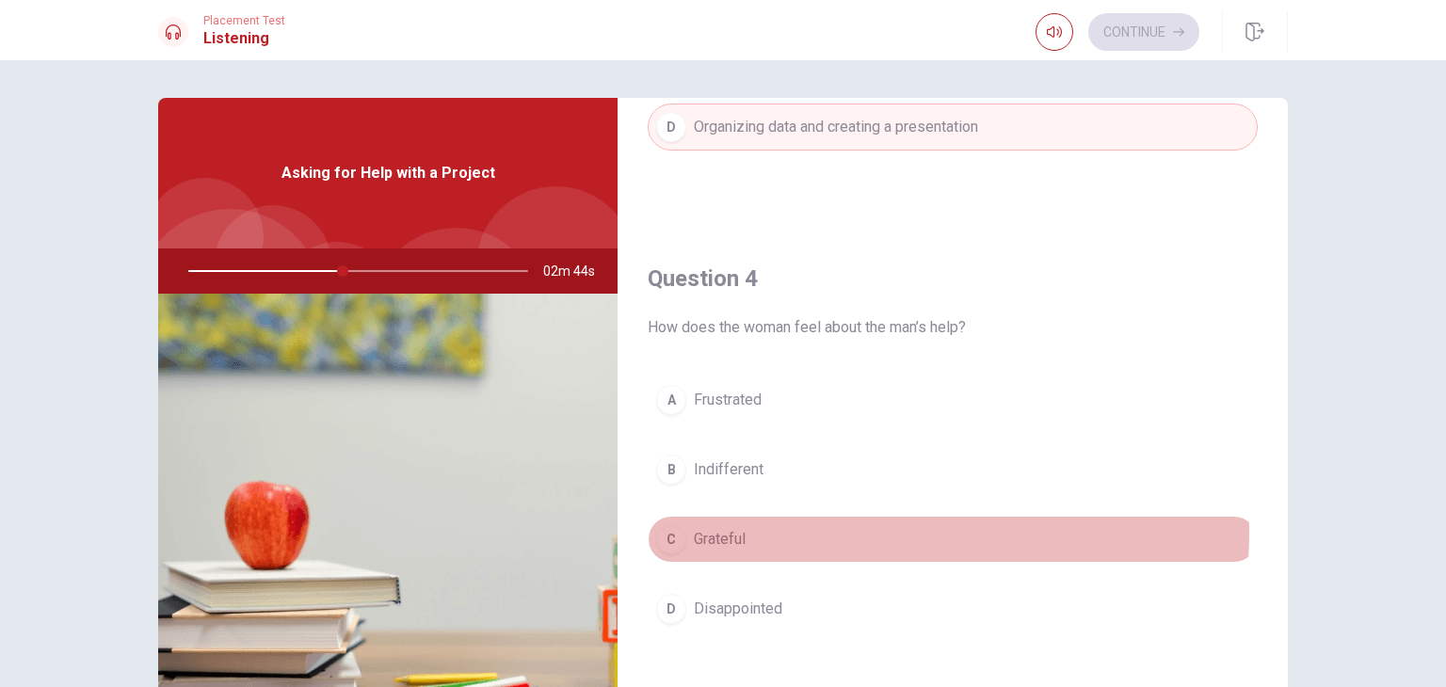
click at [740, 528] on span "Grateful" at bounding box center [720, 539] width 52 height 23
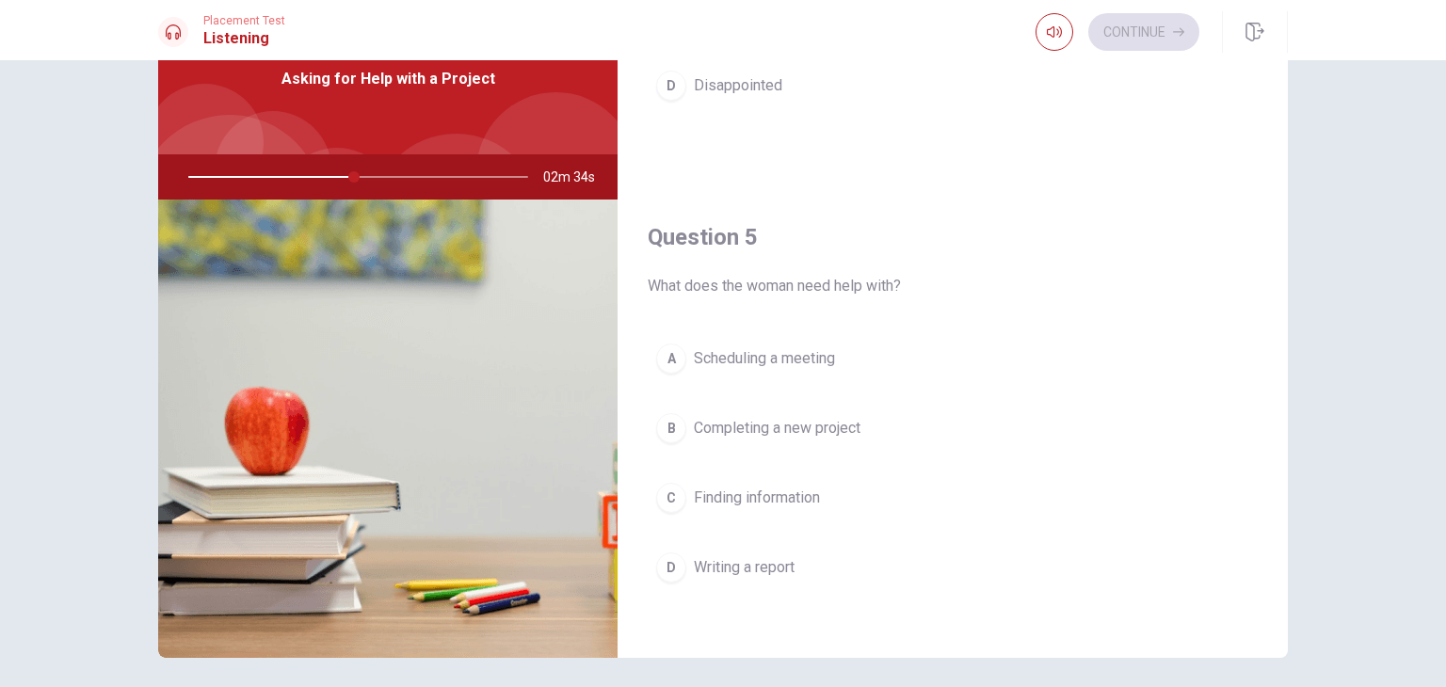
scroll to position [0, 0]
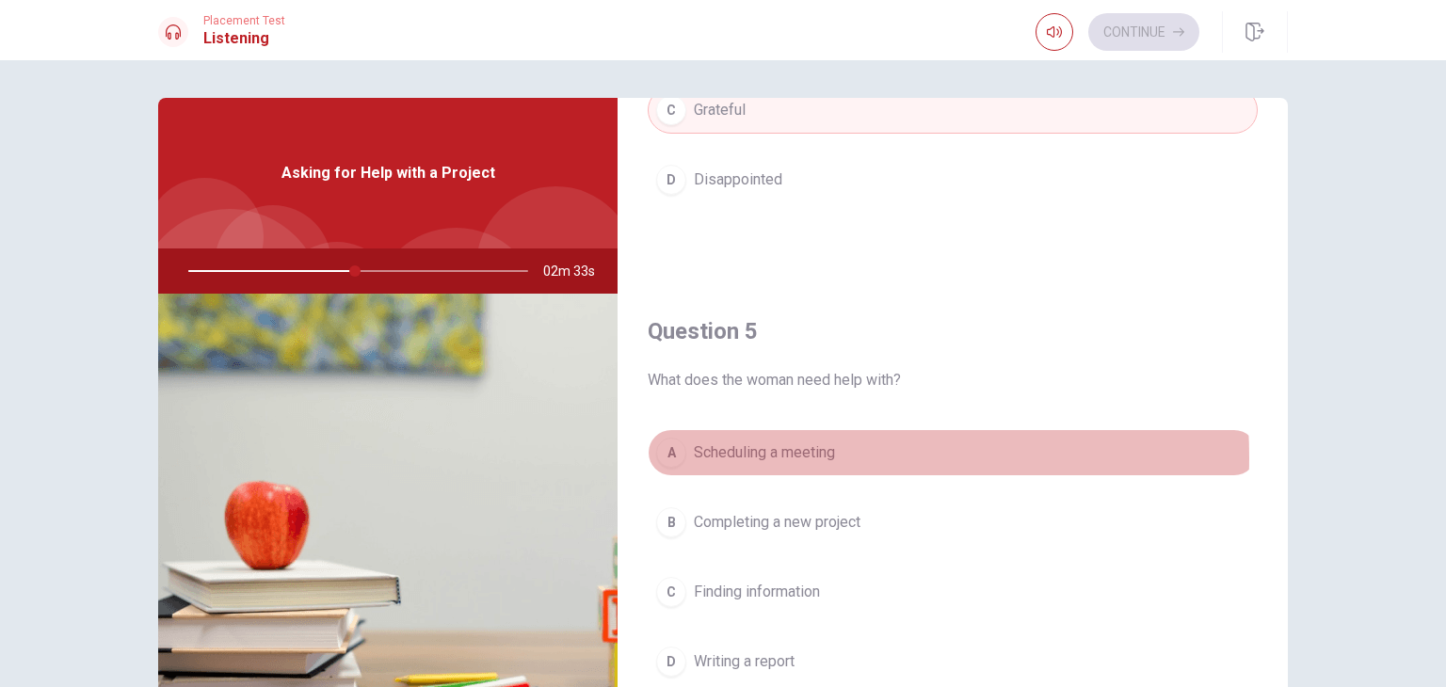
click at [775, 451] on span "Scheduling a meeting" at bounding box center [764, 453] width 141 height 23
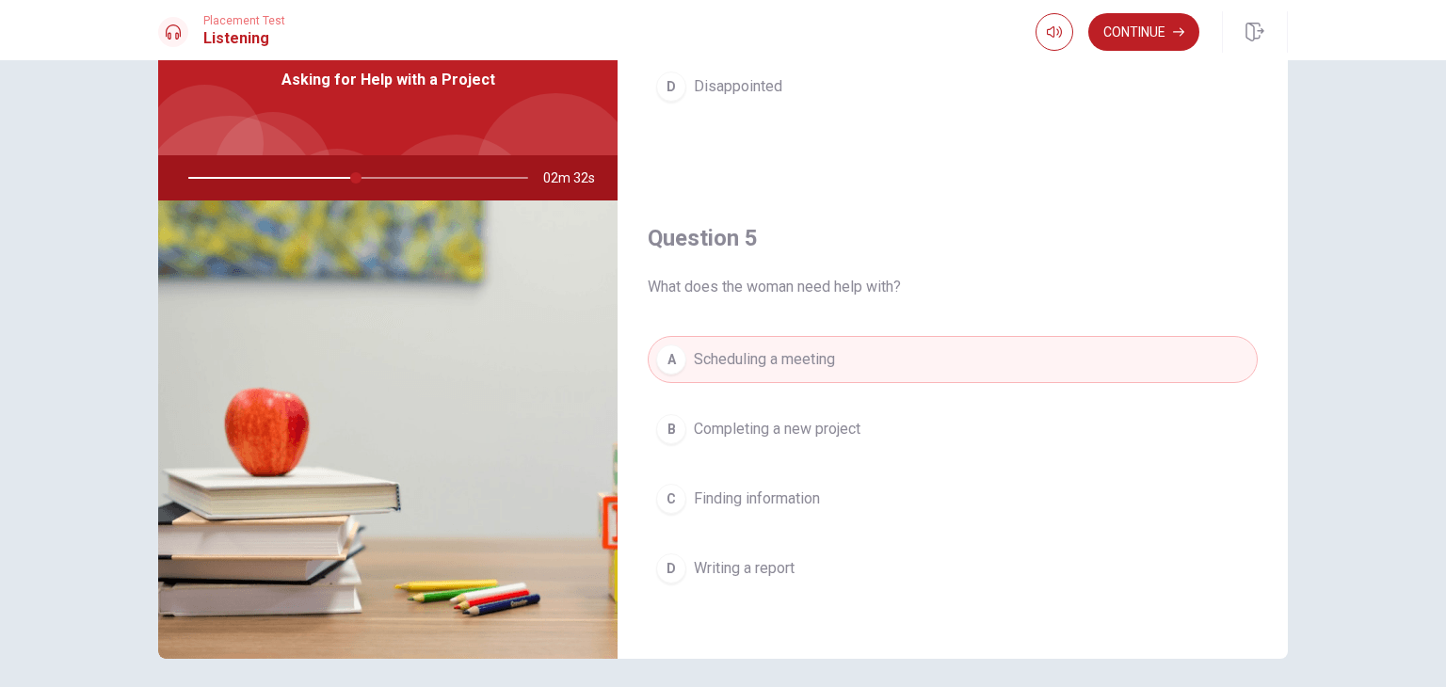
scroll to position [94, 0]
drag, startPoint x: 354, startPoint y: 175, endPoint x: 339, endPoint y: 179, distance: 15.5
click at [339, 179] on div at bounding box center [355, 176] width 378 height 45
click at [820, 417] on span "Completing a new project" at bounding box center [777, 428] width 167 height 23
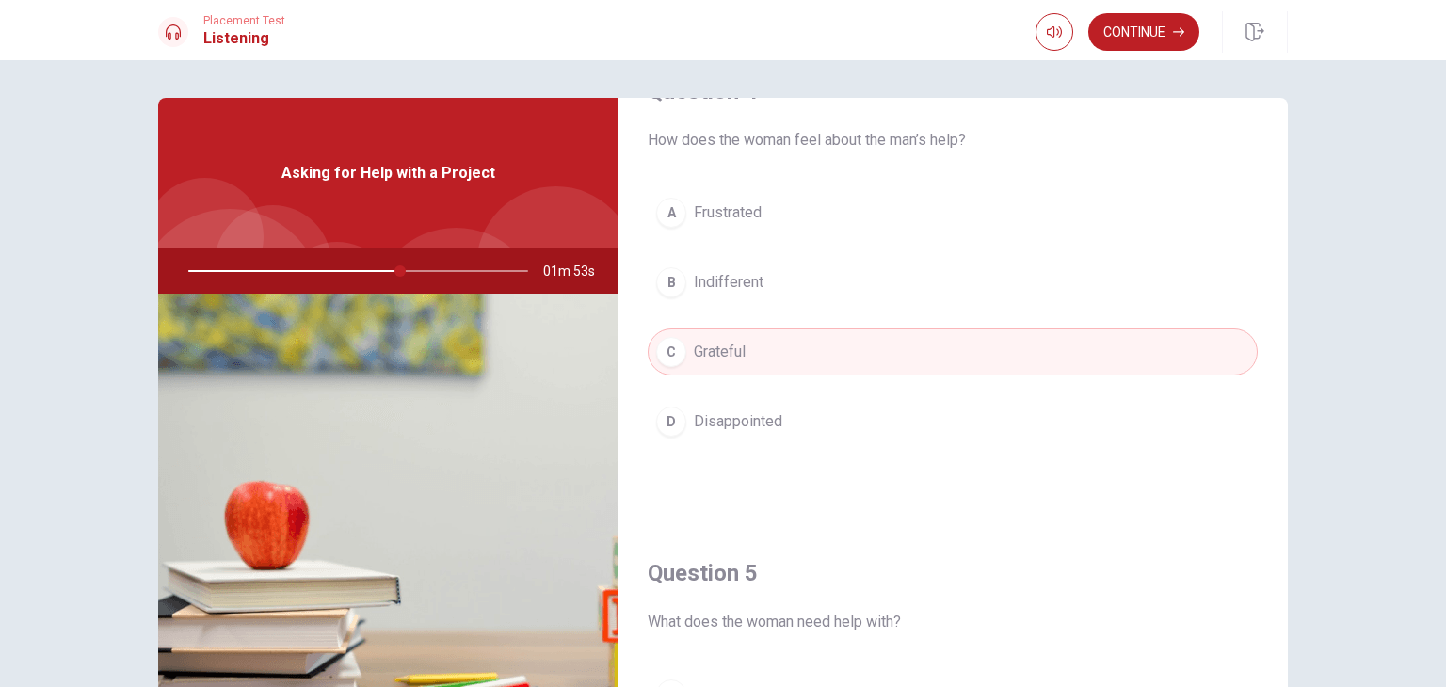
scroll to position [1506, 0]
drag, startPoint x: 403, startPoint y: 271, endPoint x: 370, endPoint y: 277, distance: 33.4
click at [373, 277] on div at bounding box center [355, 271] width 378 height 45
drag, startPoint x: 318, startPoint y: 266, endPoint x: 377, endPoint y: 267, distance: 58.4
click at [316, 266] on div at bounding box center [355, 271] width 378 height 45
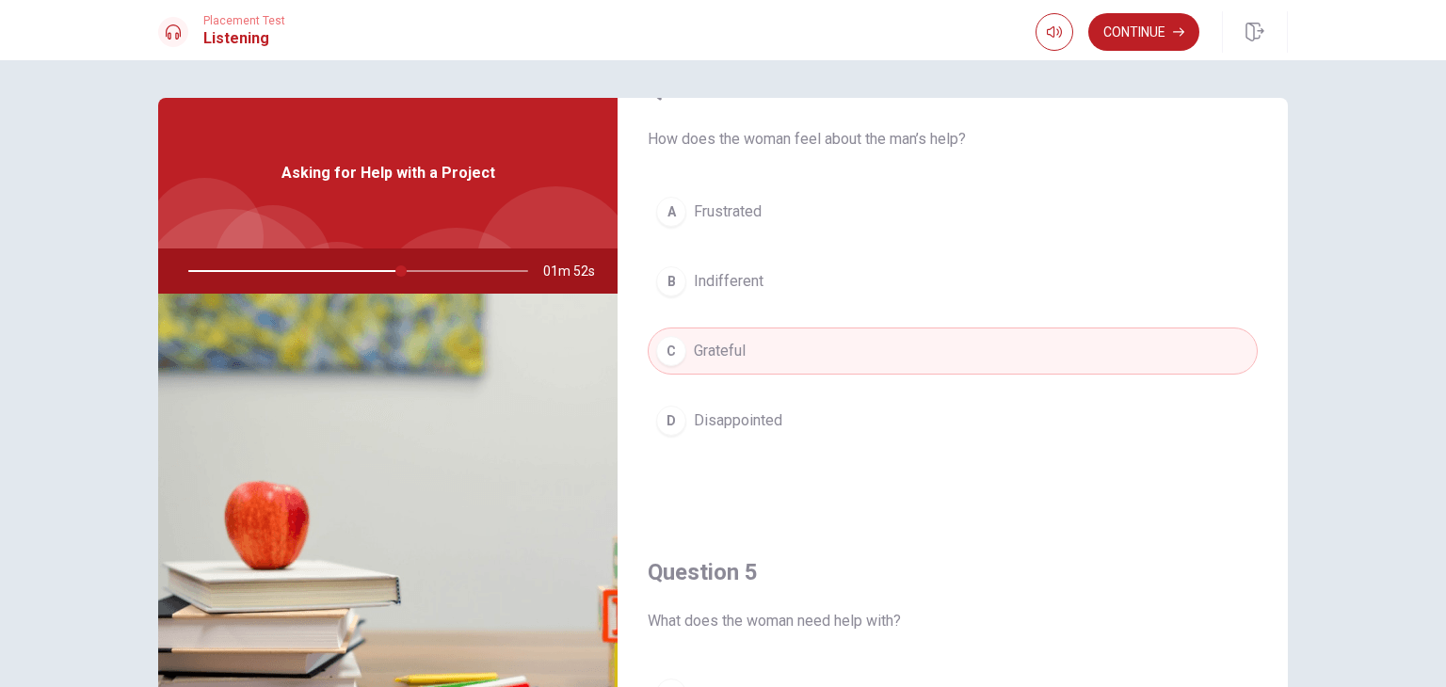
drag, startPoint x: 426, startPoint y: 272, endPoint x: 451, endPoint y: 272, distance: 25.4
click at [451, 272] on div at bounding box center [355, 271] width 378 height 45
drag, startPoint x: 399, startPoint y: 271, endPoint x: 443, endPoint y: 271, distance: 44.2
click at [443, 271] on div at bounding box center [355, 271] width 378 height 45
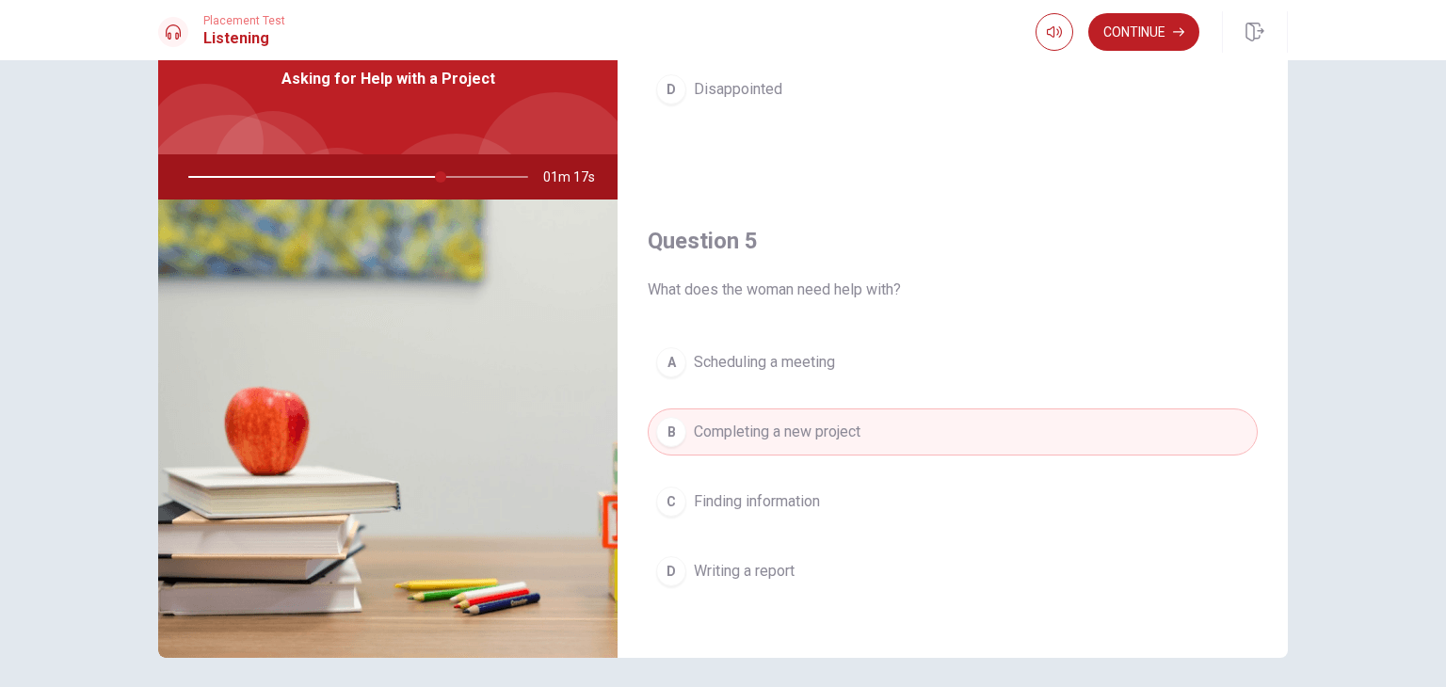
scroll to position [1747, 0]
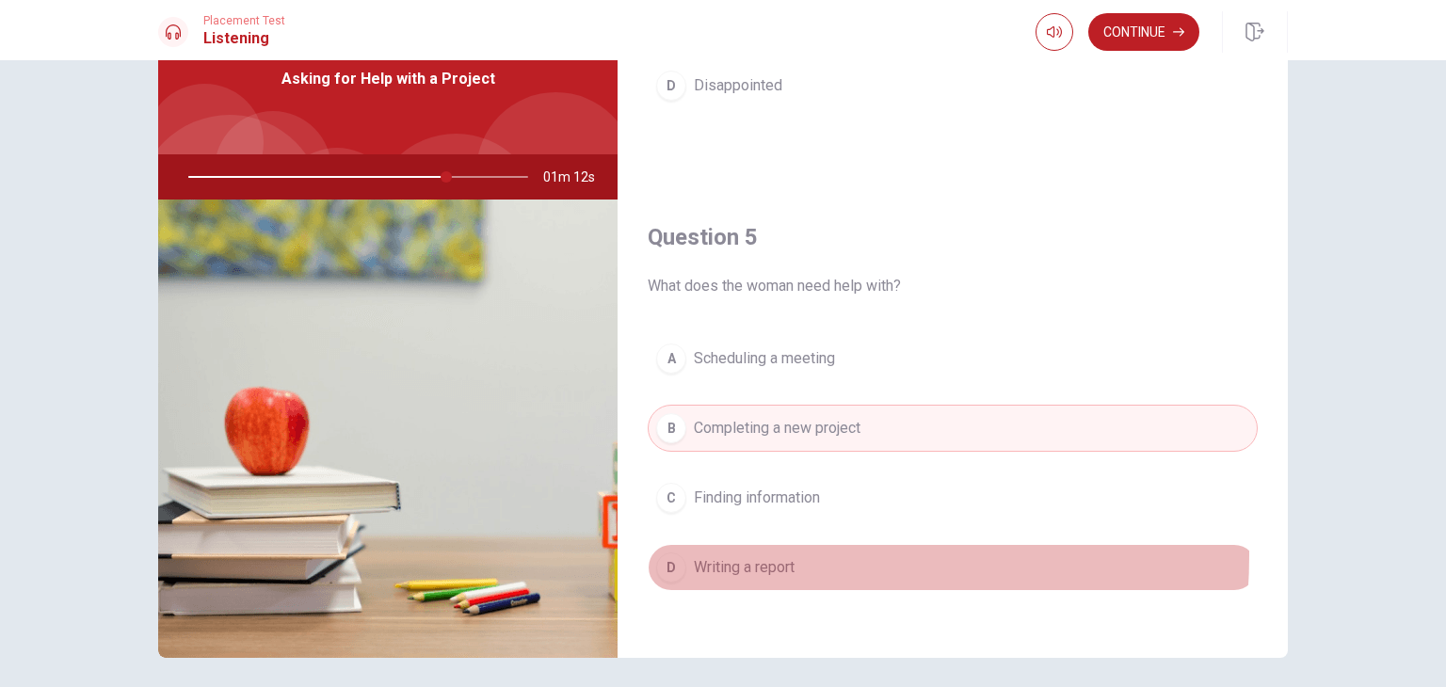
click at [736, 547] on button "D Writing a report" at bounding box center [953, 567] width 610 height 47
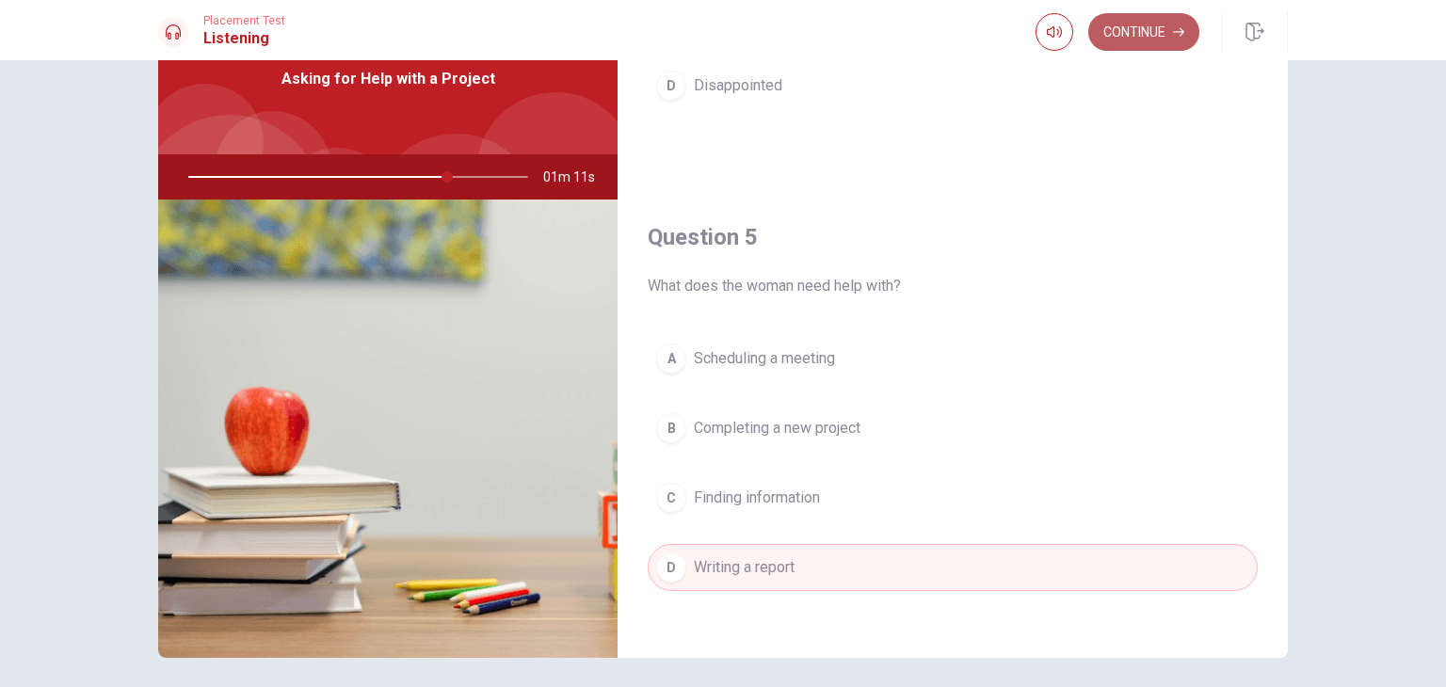
click at [1164, 42] on button "Continue" at bounding box center [1143, 32] width 111 height 38
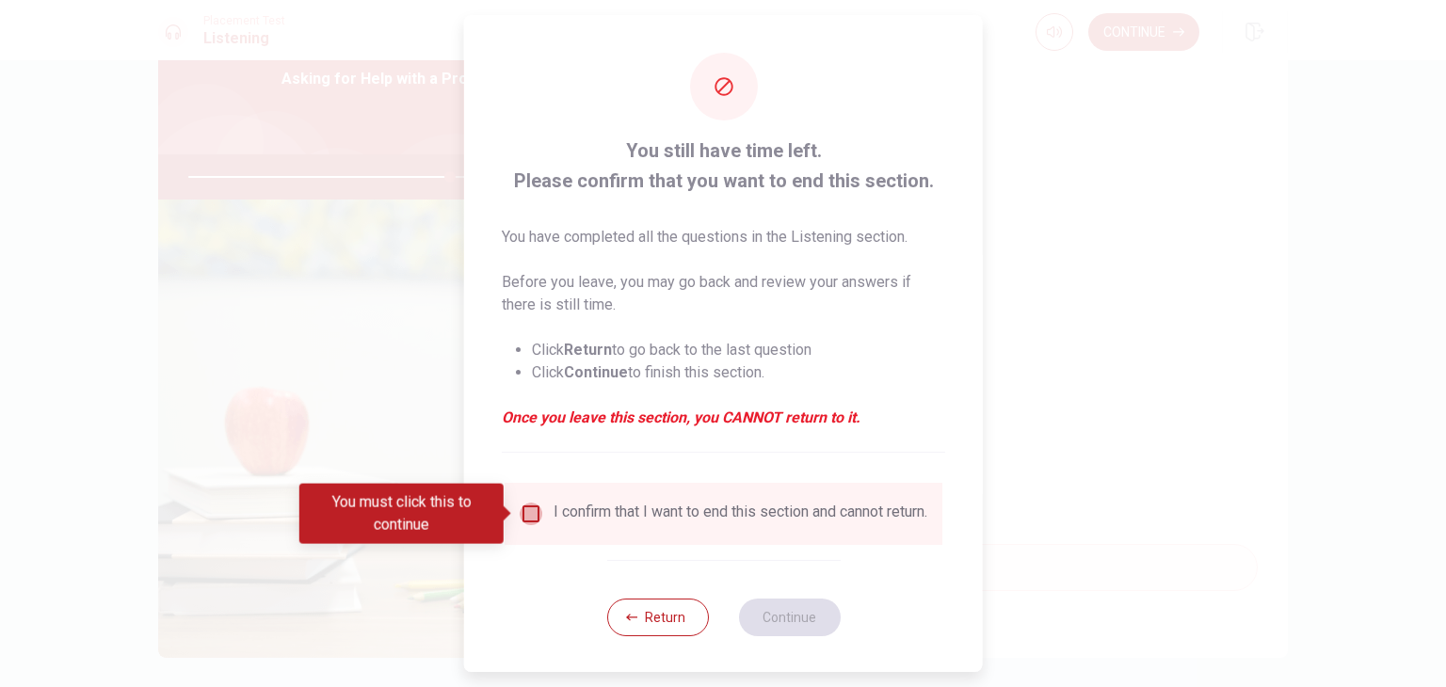
click at [531, 517] on input "You must click this to continue" at bounding box center [531, 514] width 23 height 23
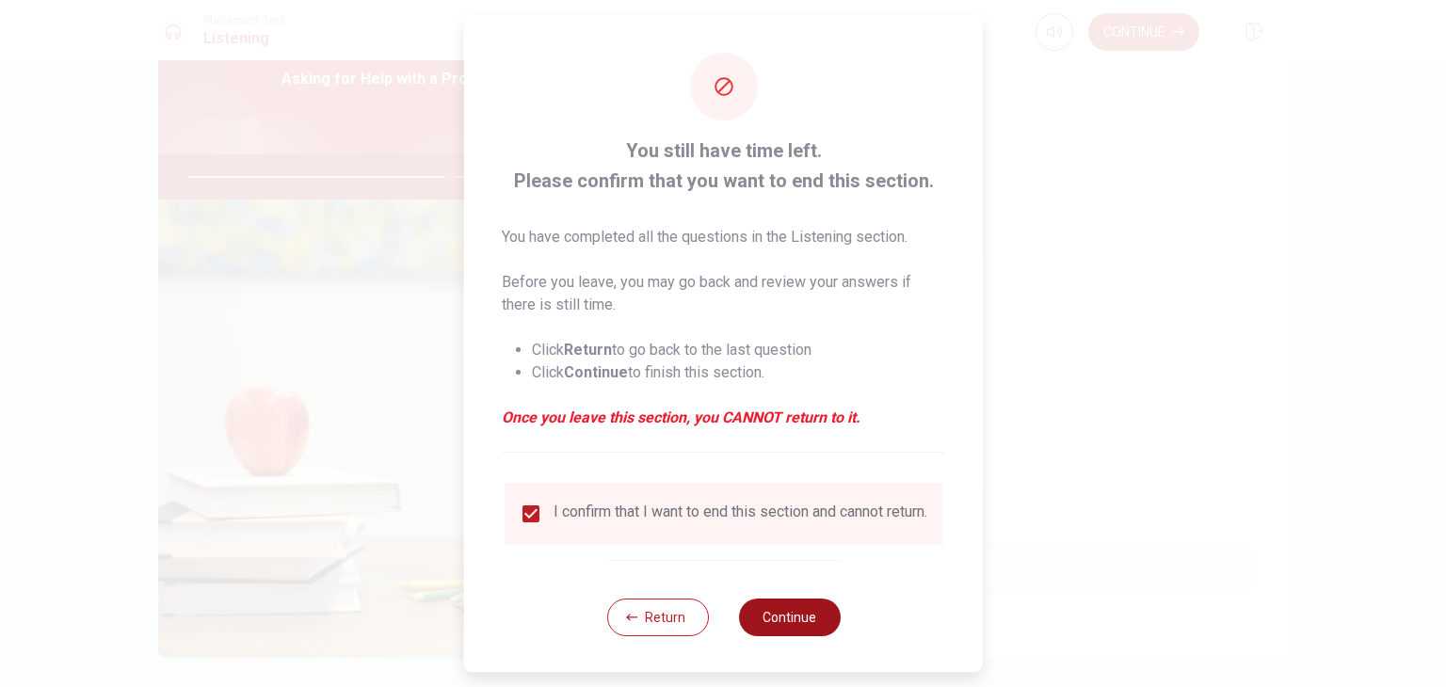
click at [790, 622] on button "Continue" at bounding box center [789, 618] width 102 height 38
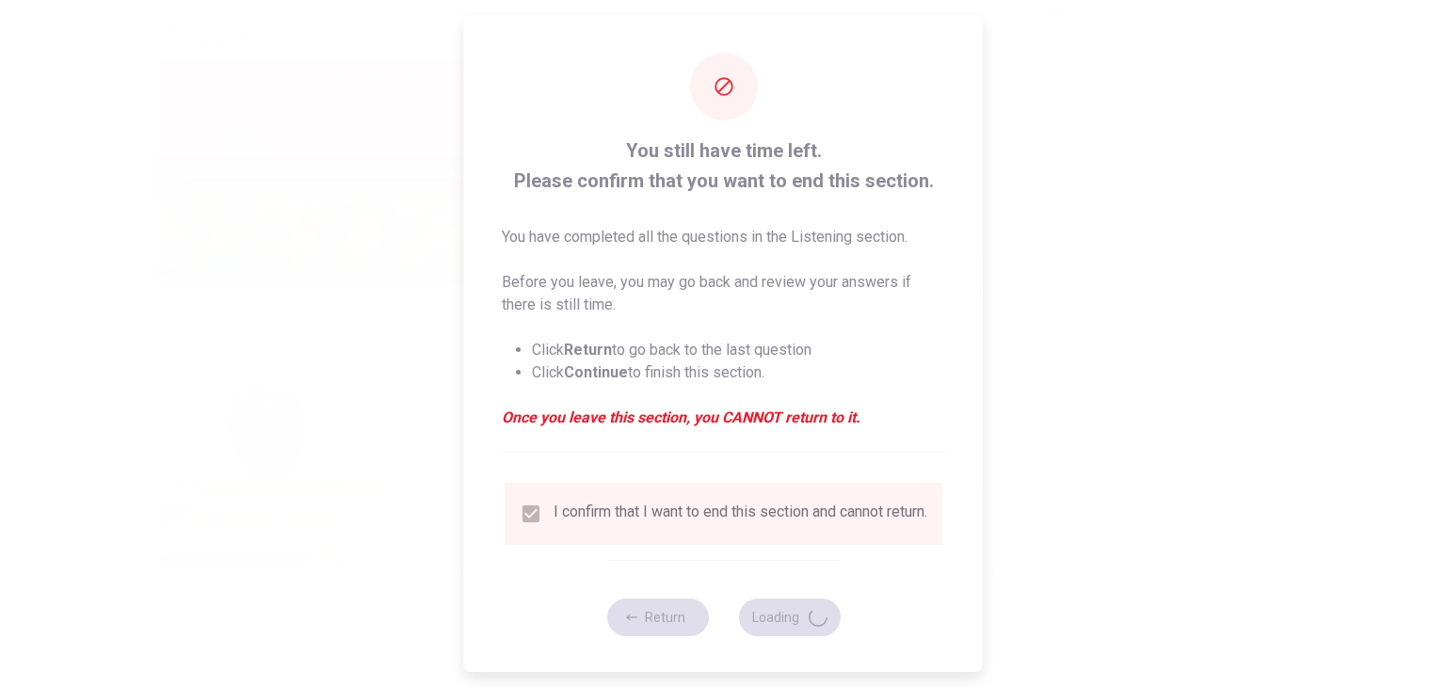
type input "78"
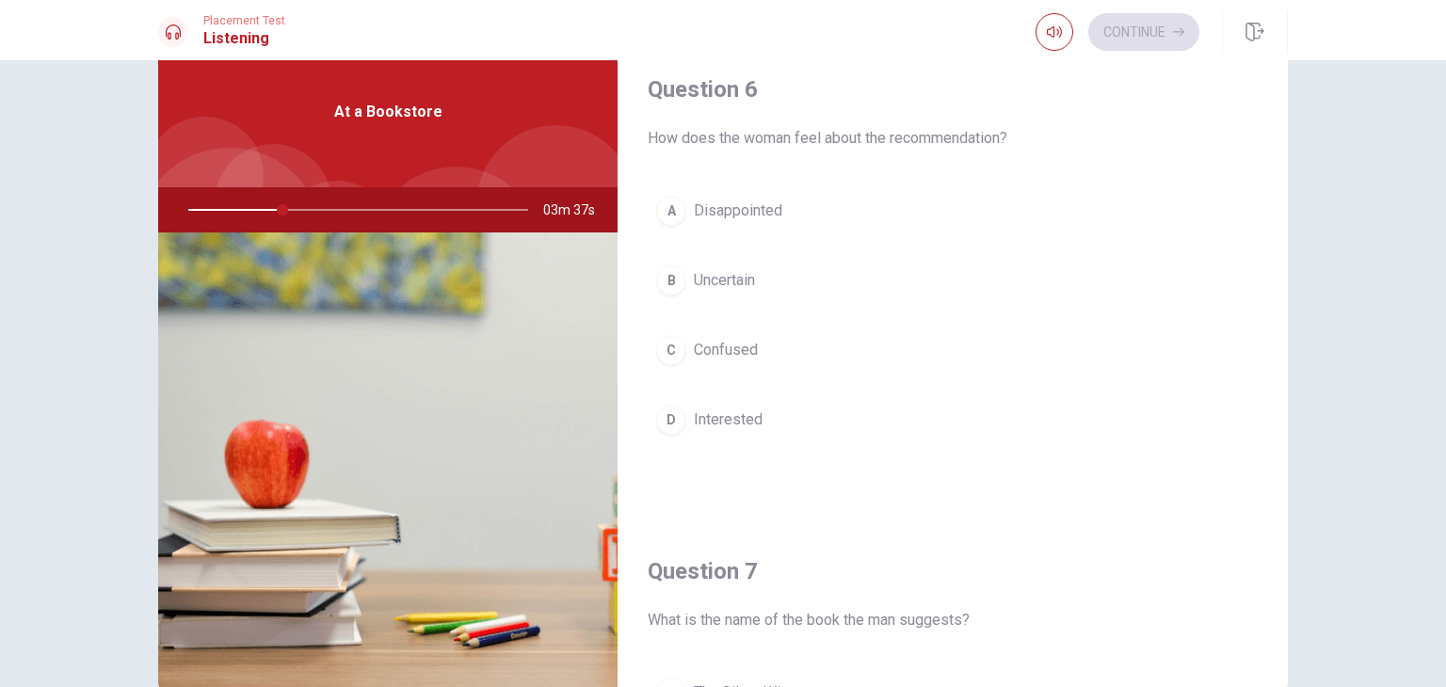
scroll to position [52, 0]
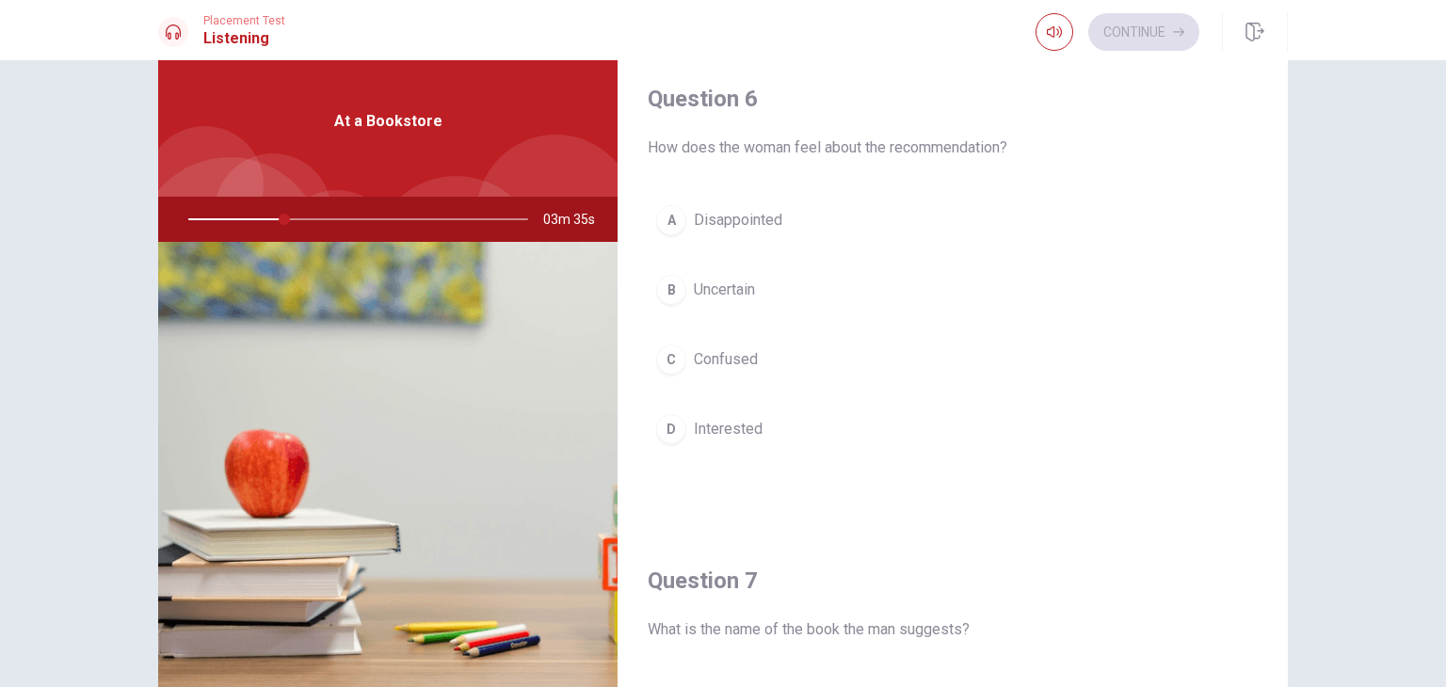
drag, startPoint x: 1287, startPoint y: 210, endPoint x: 1280, endPoint y: 233, distance: 23.5
click at [1280, 233] on div "Question 6 How does the woman feel about the recommendation? A Disappointed B U…" at bounding box center [723, 373] width 1190 height 654
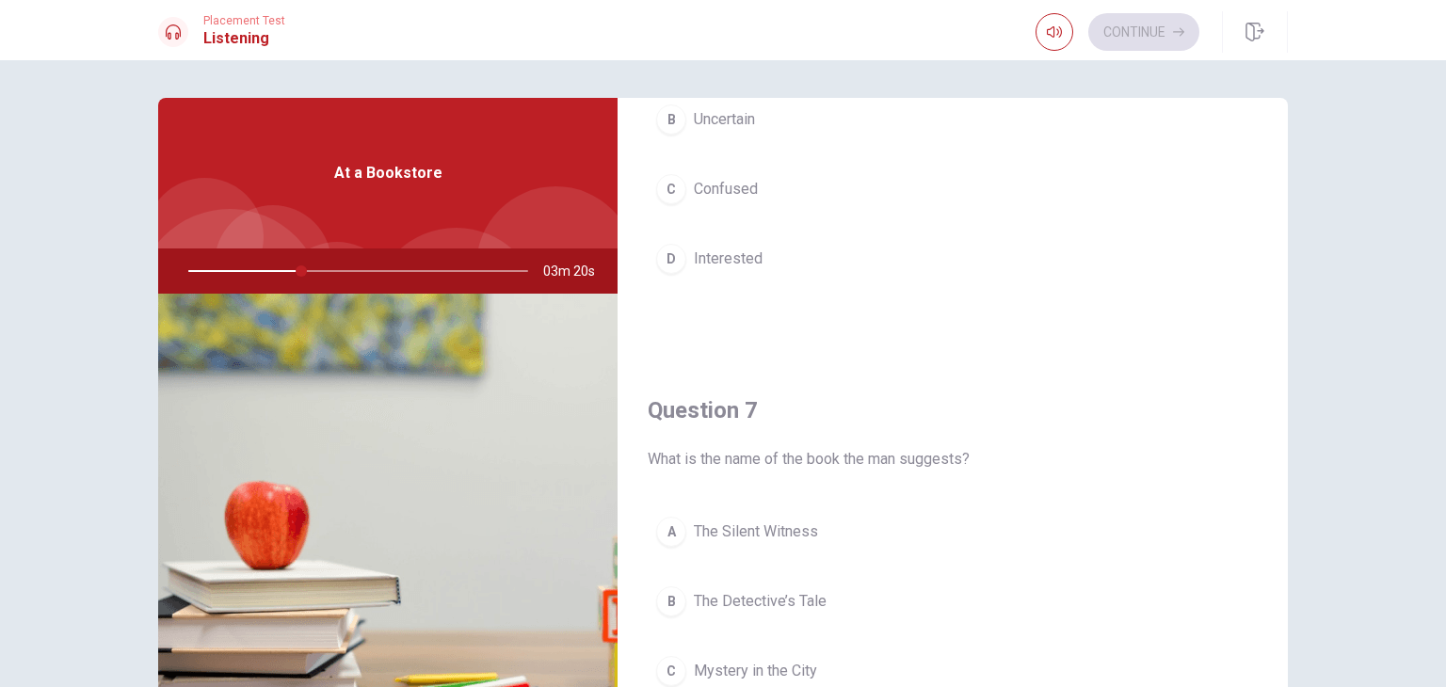
scroll to position [0, 0]
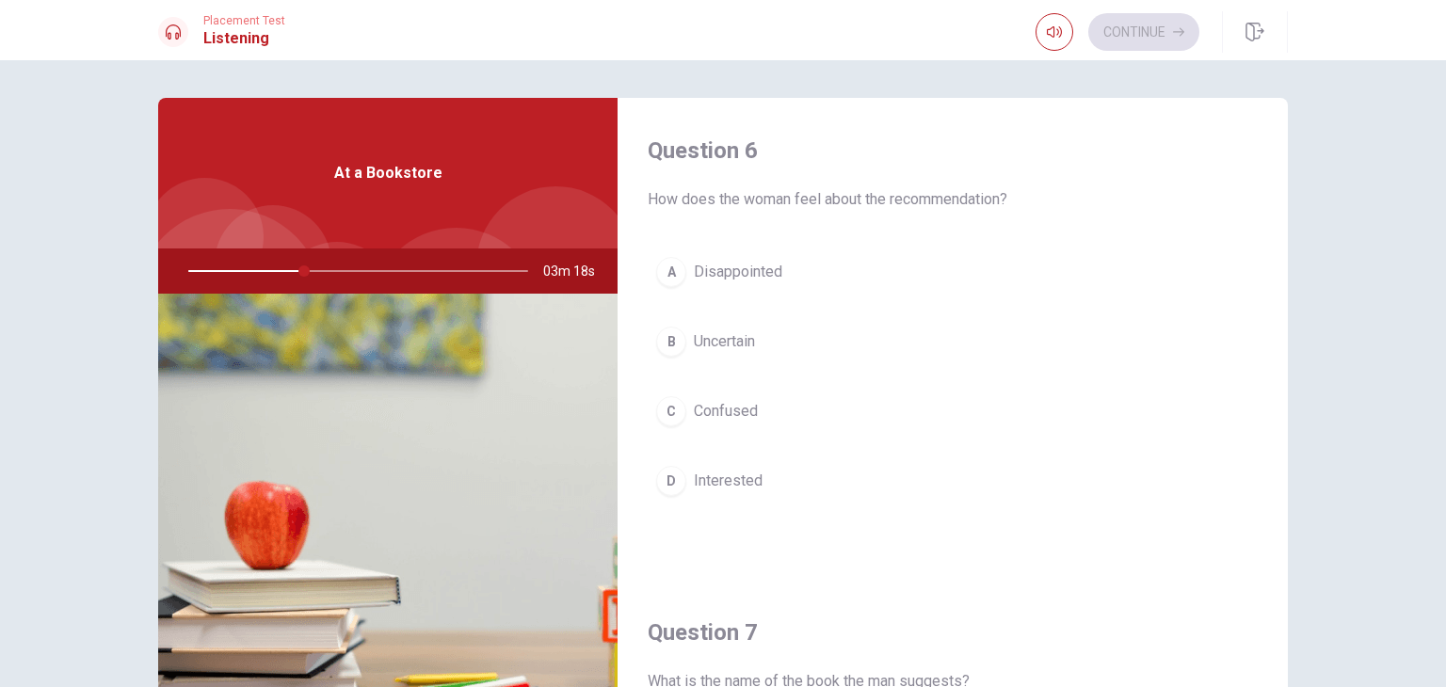
click at [743, 481] on span "Interested" at bounding box center [728, 481] width 69 height 23
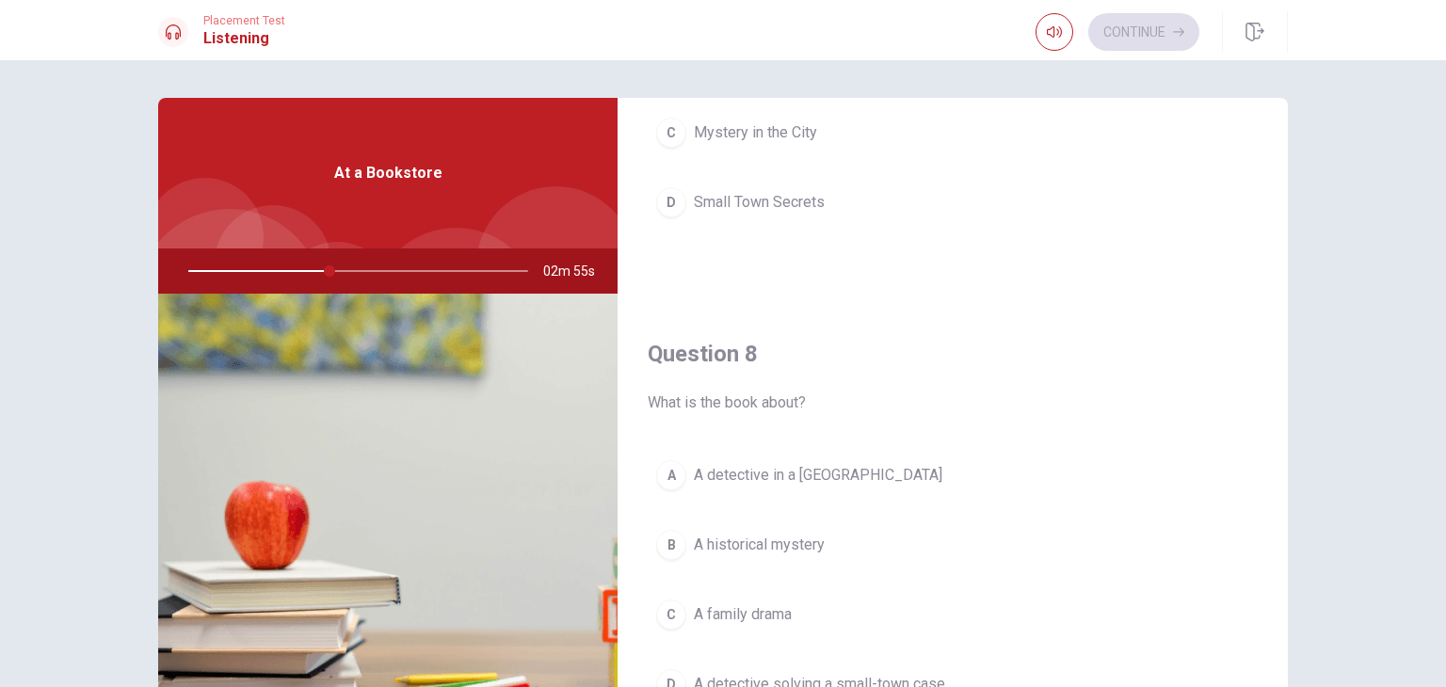
scroll to position [806, 0]
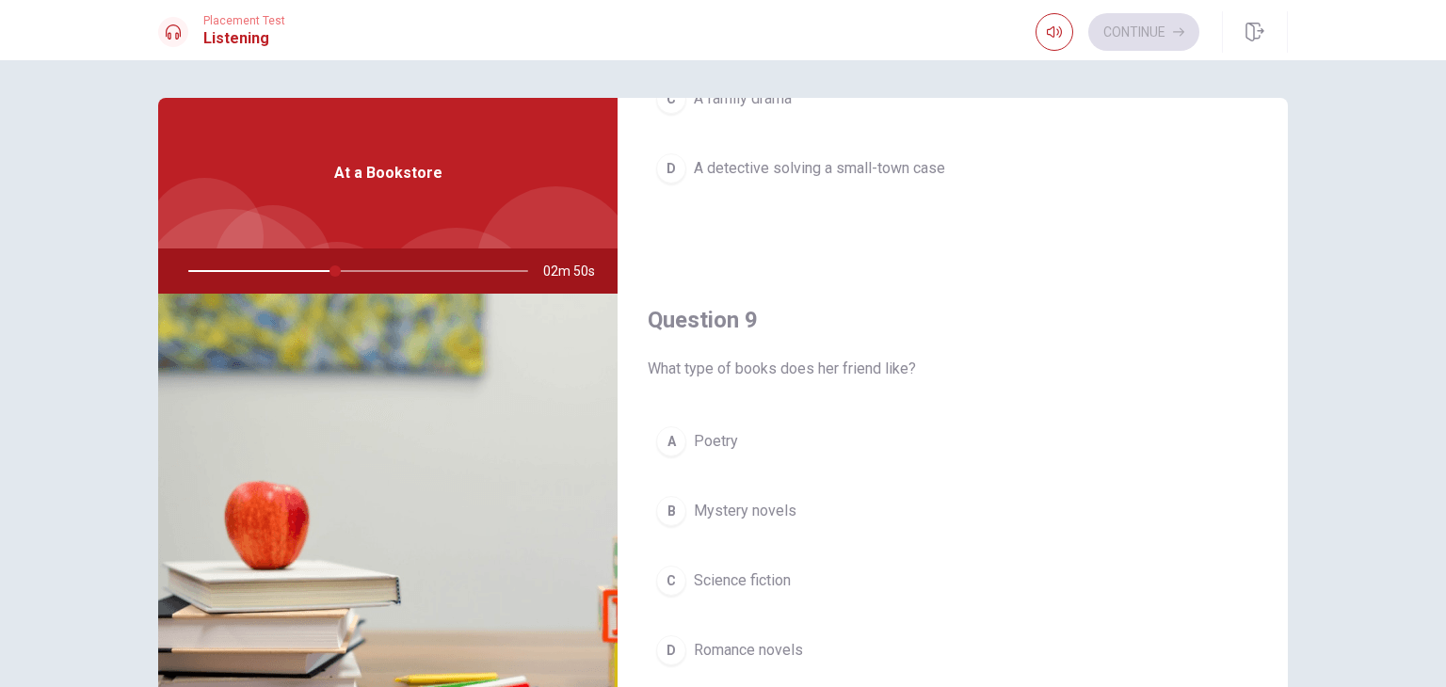
click at [753, 504] on span "Mystery novels" at bounding box center [745, 511] width 103 height 23
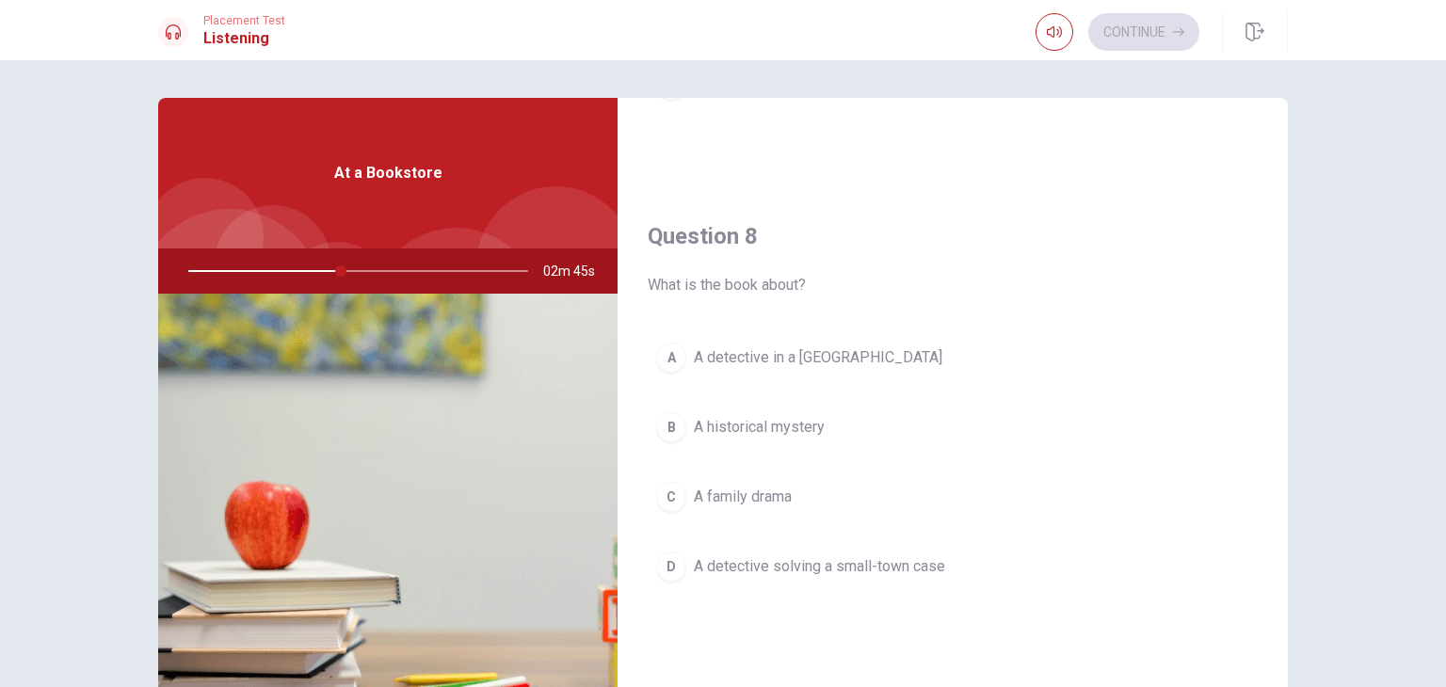
scroll to position [900, 0]
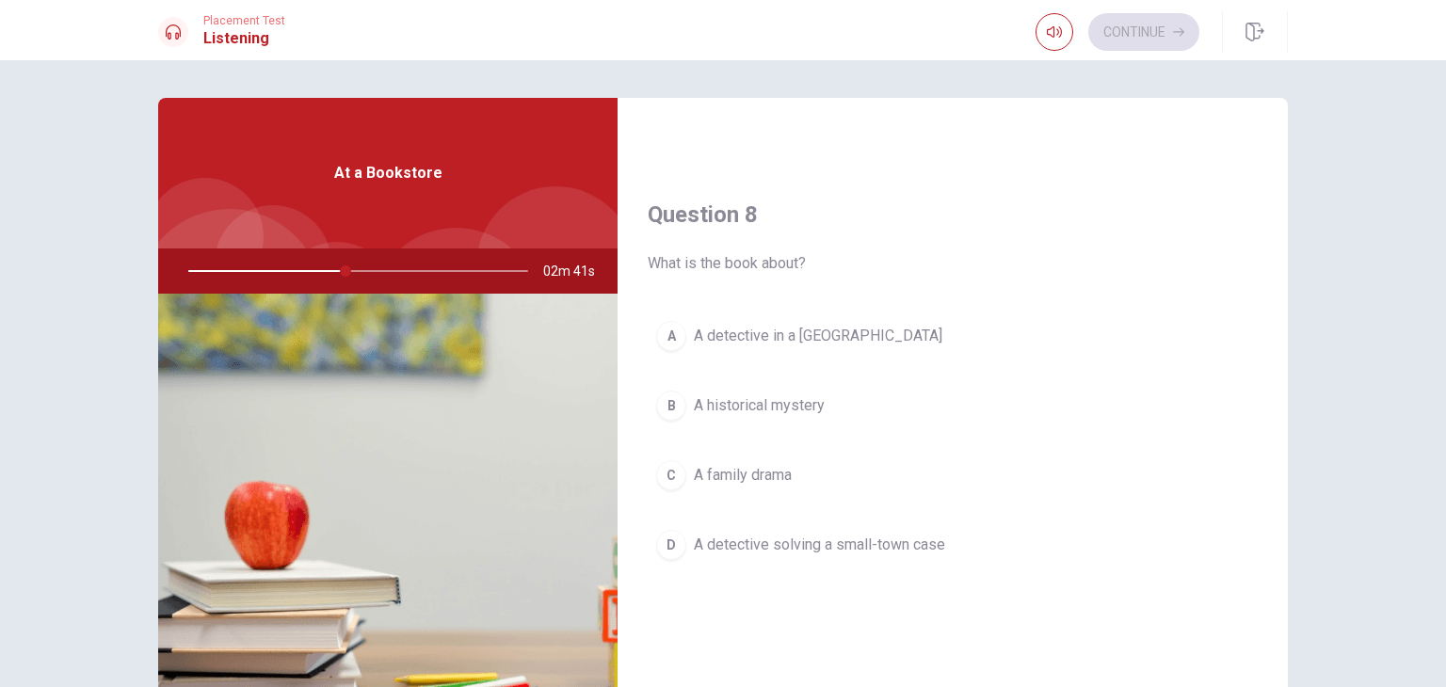
click at [822, 538] on span "A detective solving a small-town case" at bounding box center [819, 545] width 251 height 23
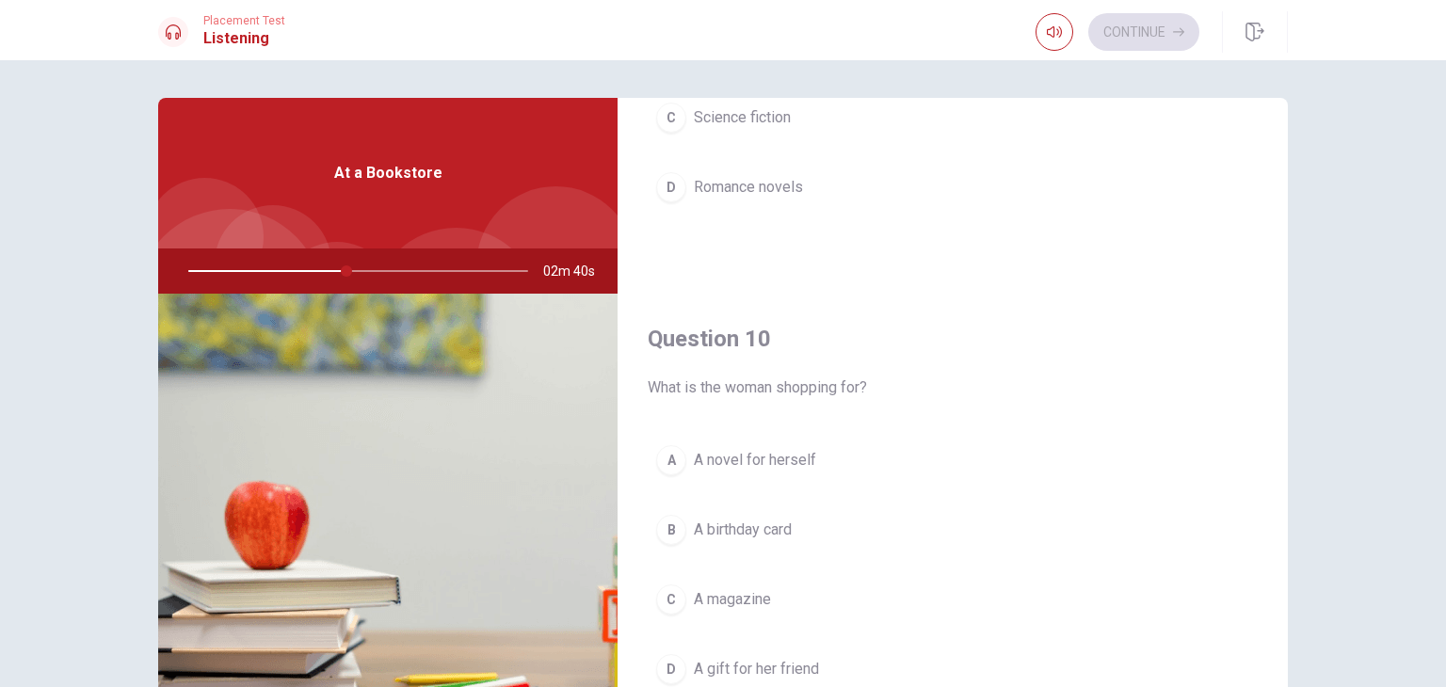
scroll to position [1747, 0]
click at [788, 445] on span "A novel for herself" at bounding box center [755, 453] width 122 height 23
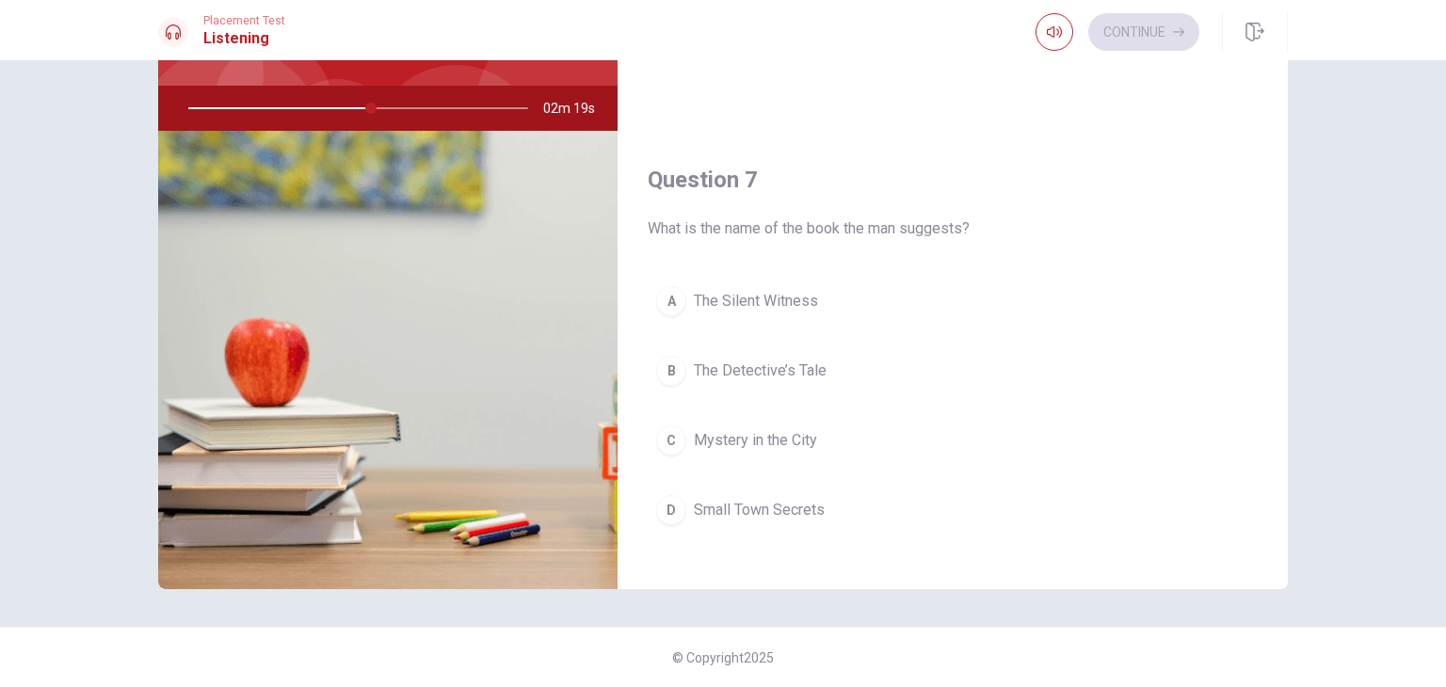
scroll to position [282, 0]
click at [776, 443] on span "Mystery in the City" at bounding box center [755, 448] width 123 height 23
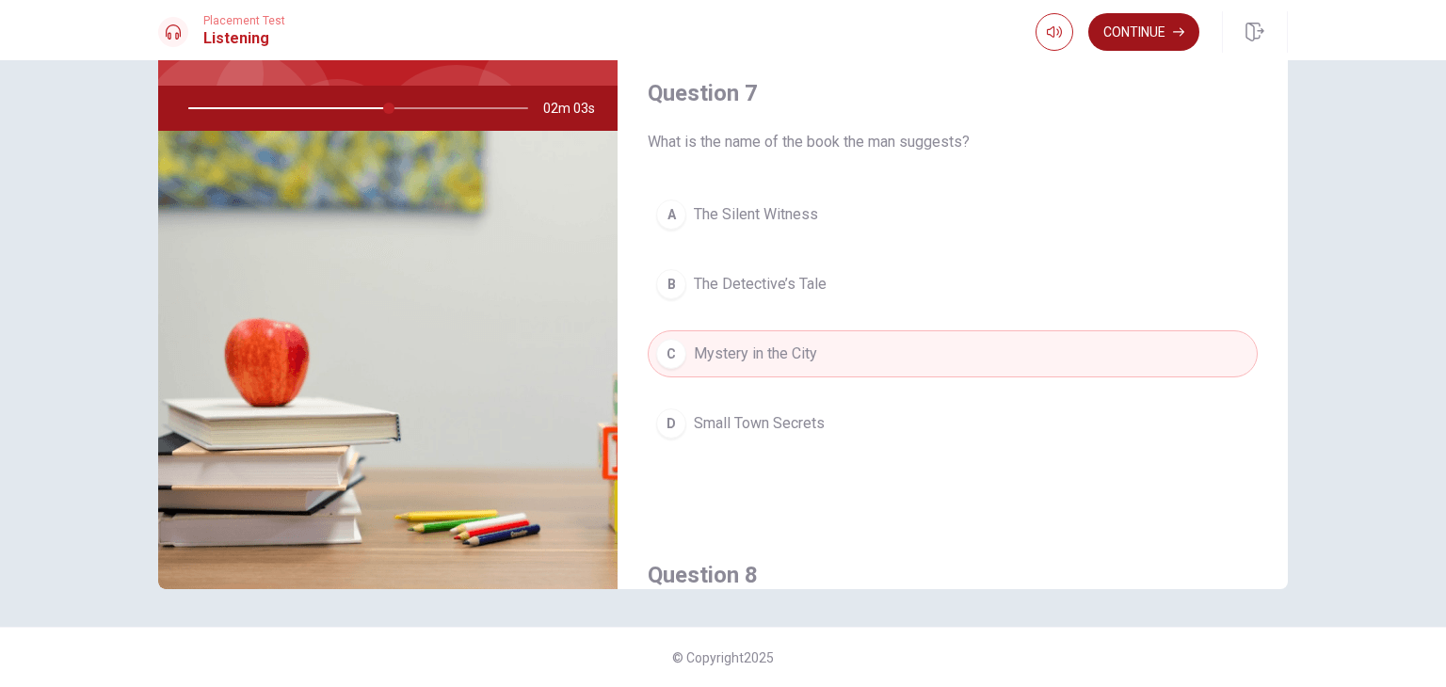
scroll to position [188, 0]
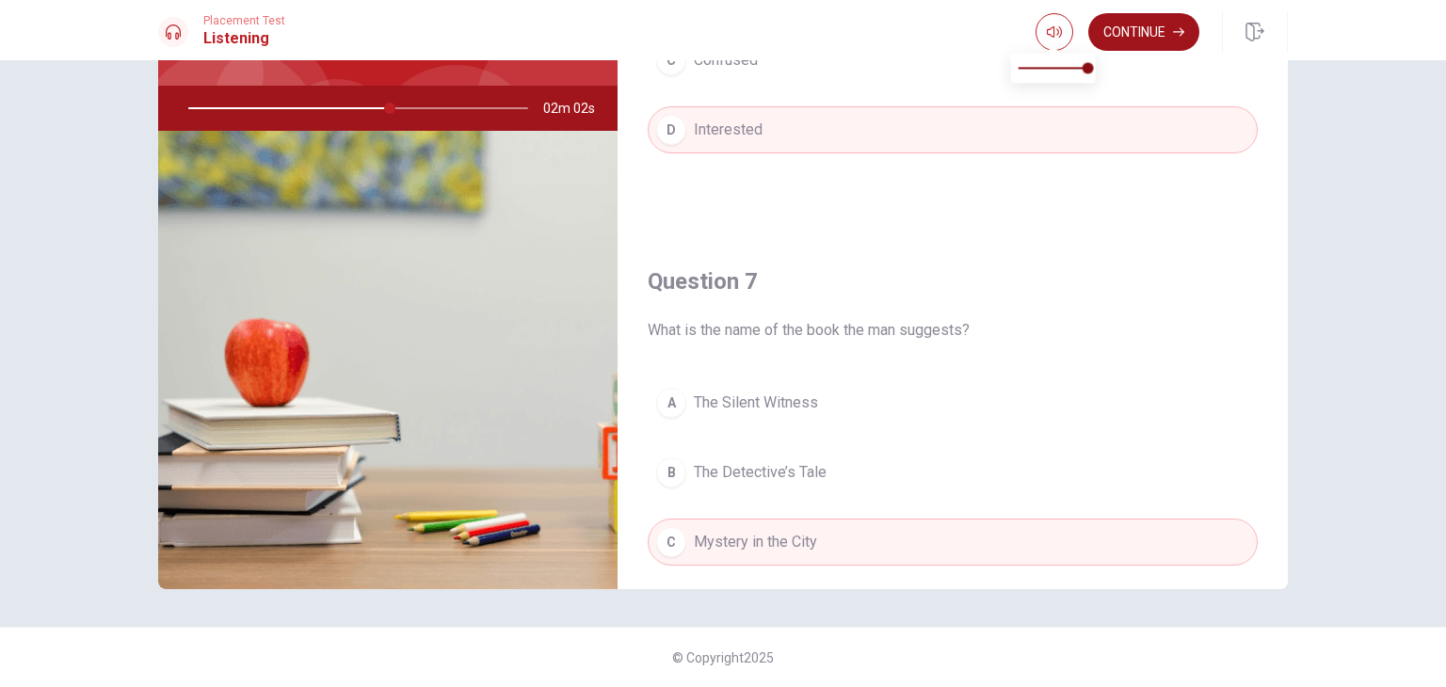
click at [1122, 25] on button "Continue" at bounding box center [1143, 32] width 111 height 38
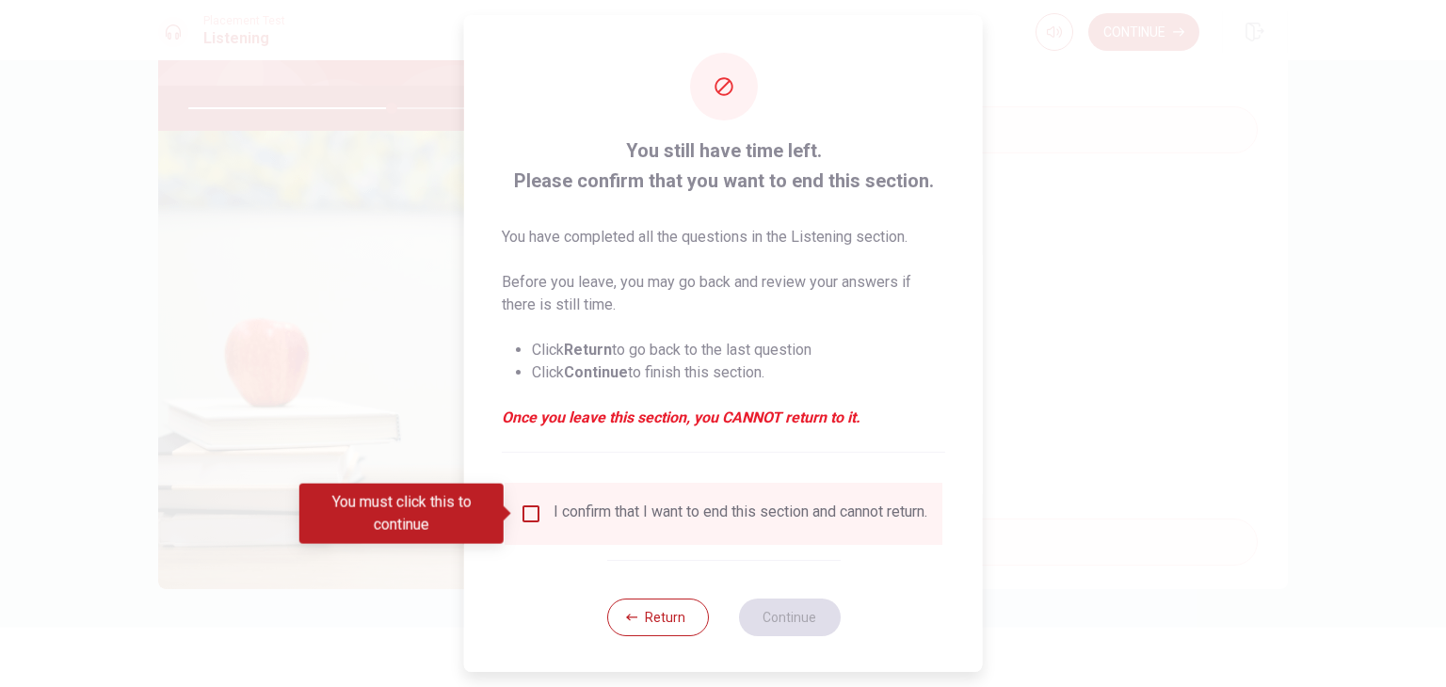
click at [535, 509] on input "You must click this to continue" at bounding box center [531, 514] width 23 height 23
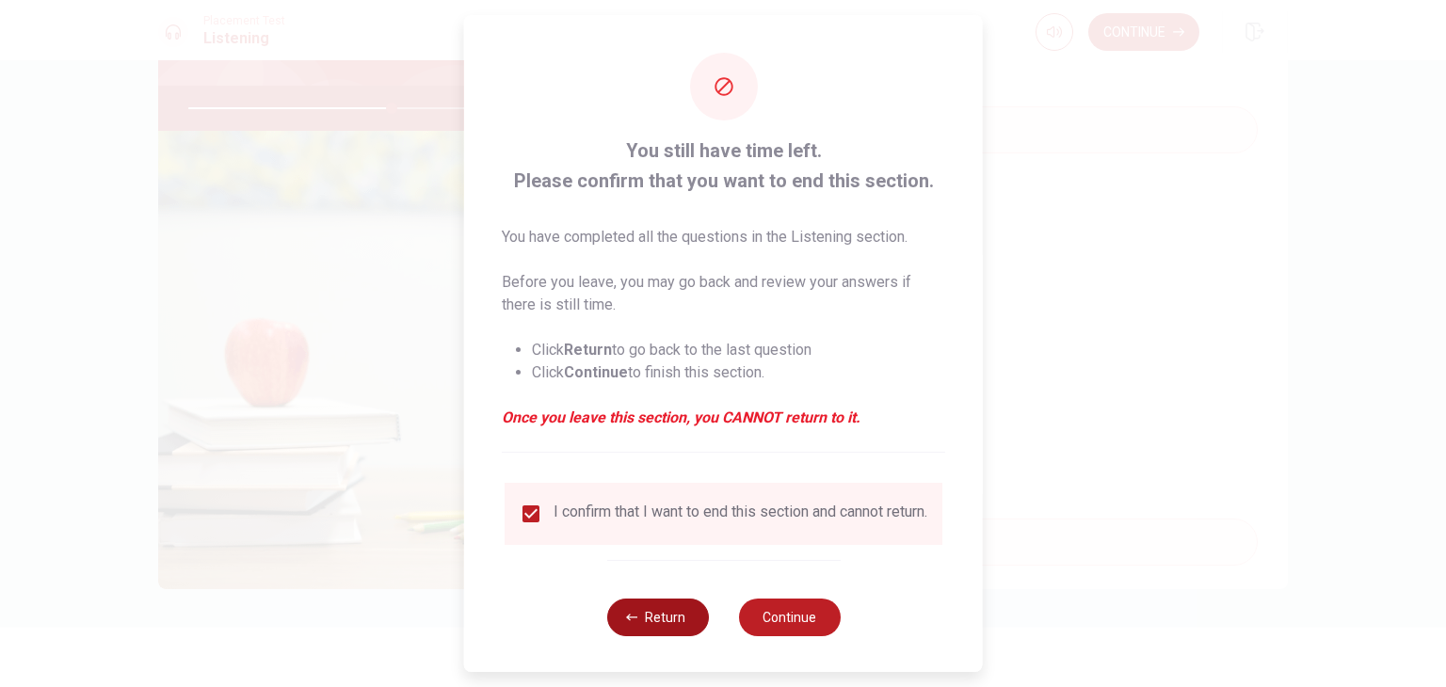
click at [641, 621] on button "Return" at bounding box center [657, 618] width 102 height 38
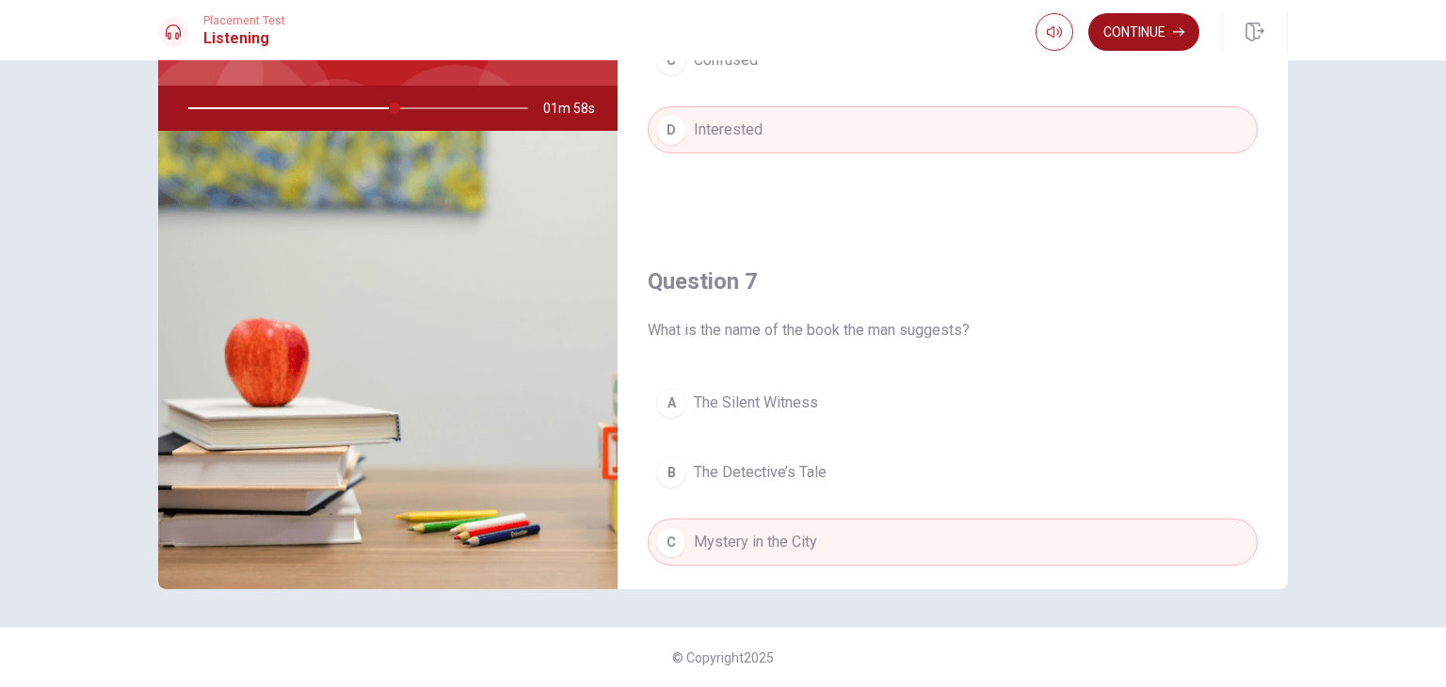
click at [1138, 31] on button "Continue" at bounding box center [1143, 32] width 111 height 38
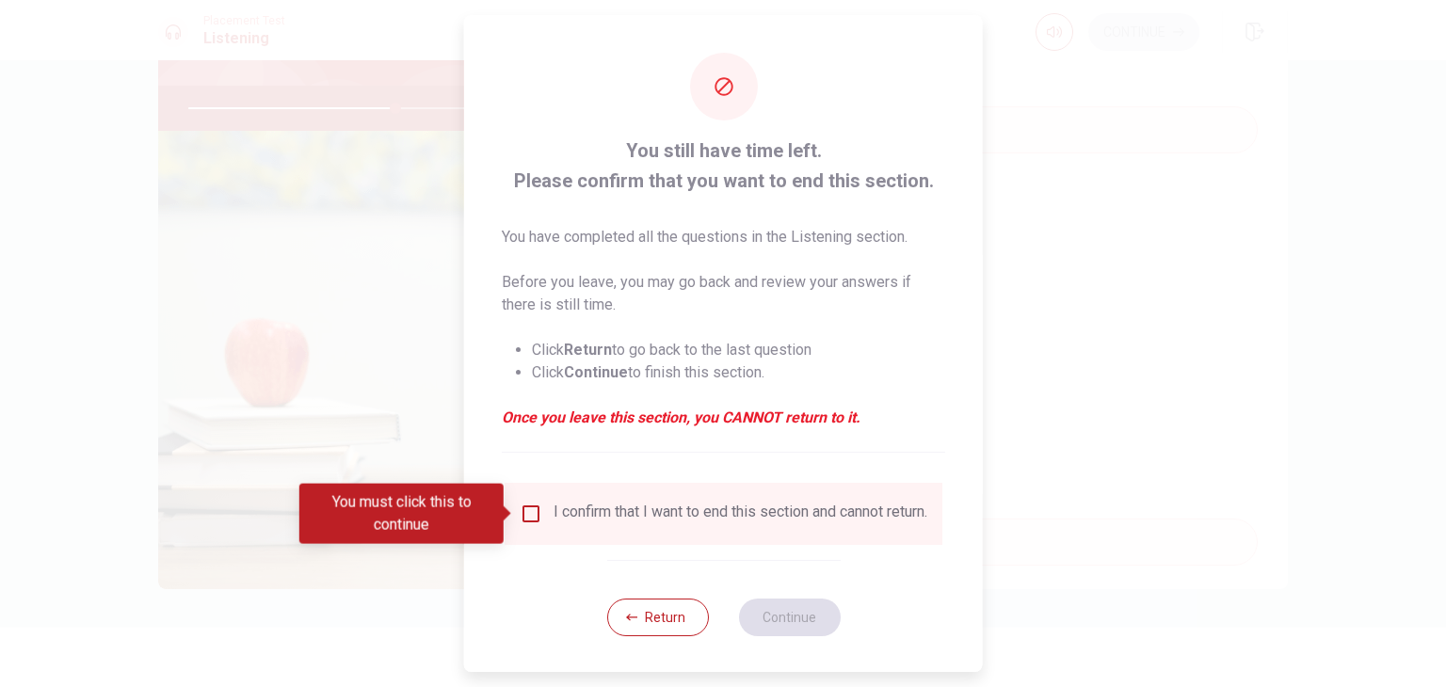
click at [535, 525] on div "I confirm that I want to end this section and cannot return." at bounding box center [724, 514] width 408 height 23
click at [539, 517] on div "I confirm that I want to end this section and cannot return." at bounding box center [724, 514] width 408 height 23
click at [537, 511] on input "You must click this to continue" at bounding box center [531, 514] width 23 height 23
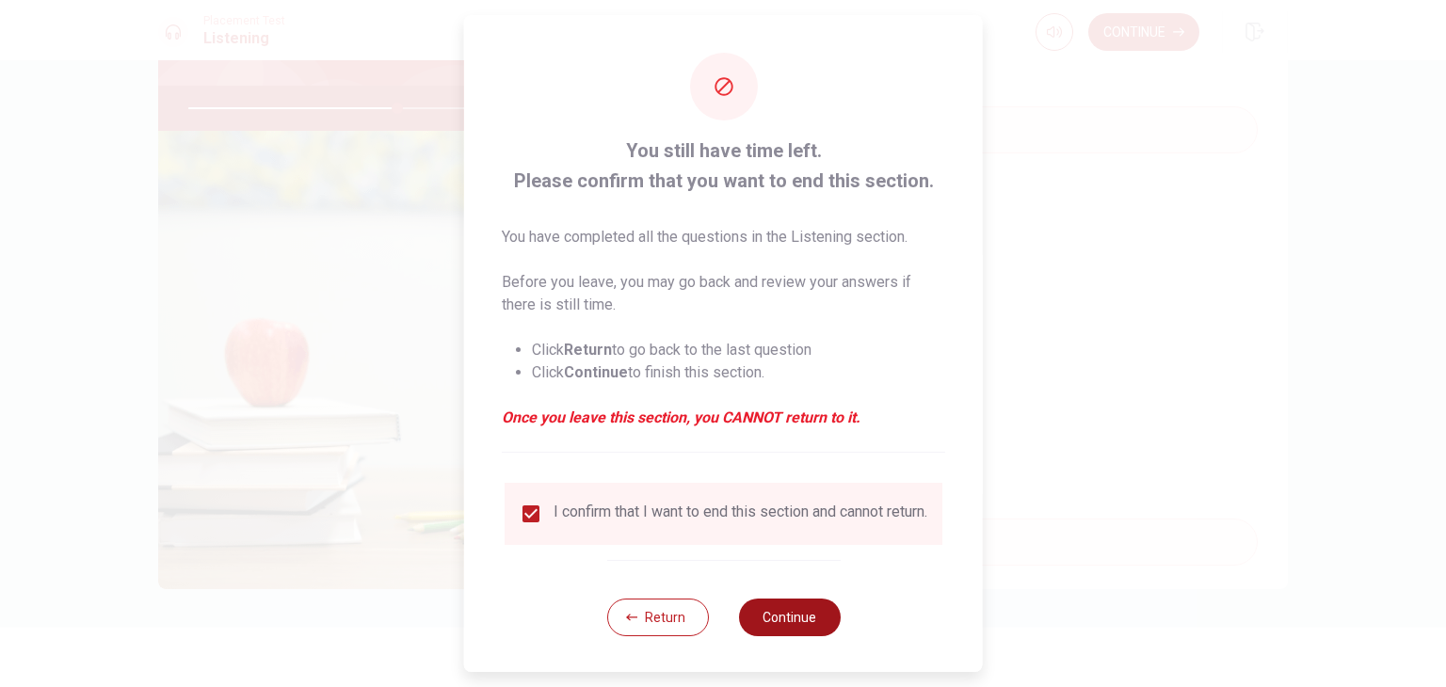
click at [824, 630] on button "Continue" at bounding box center [789, 618] width 102 height 38
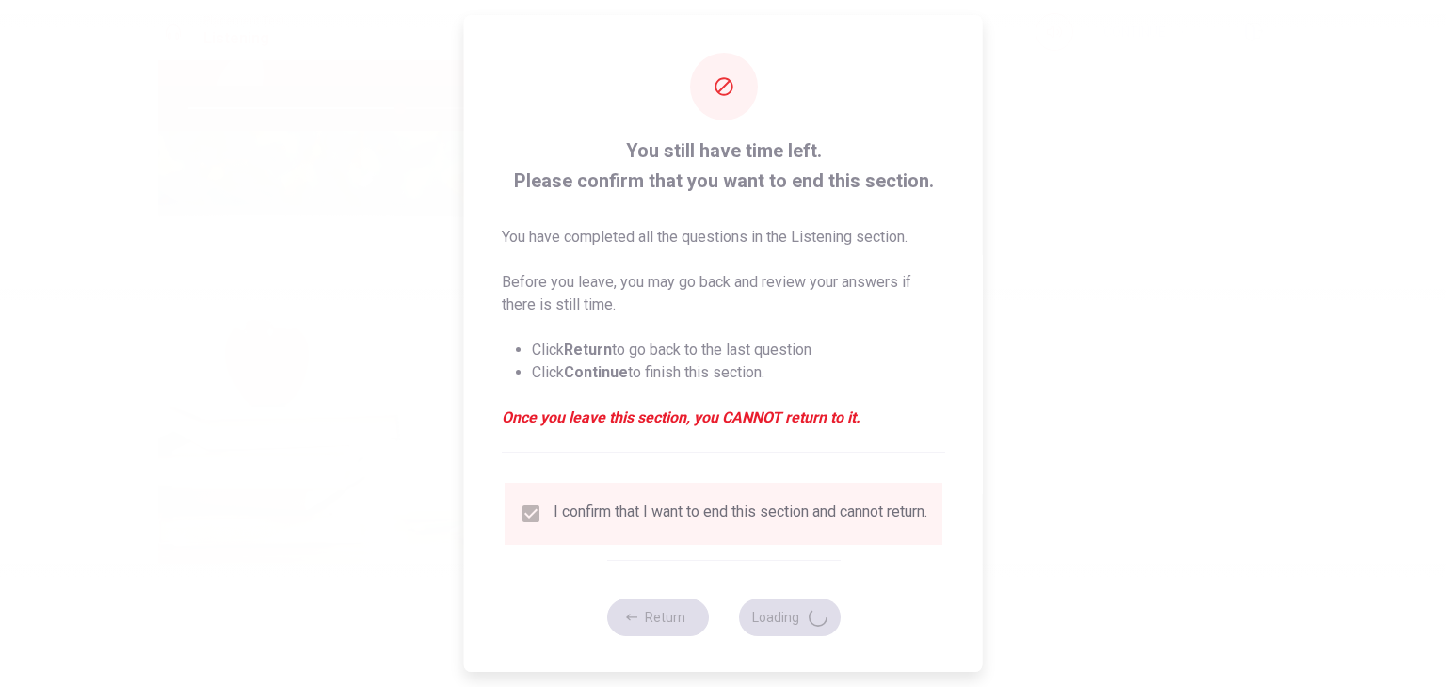
type input "63"
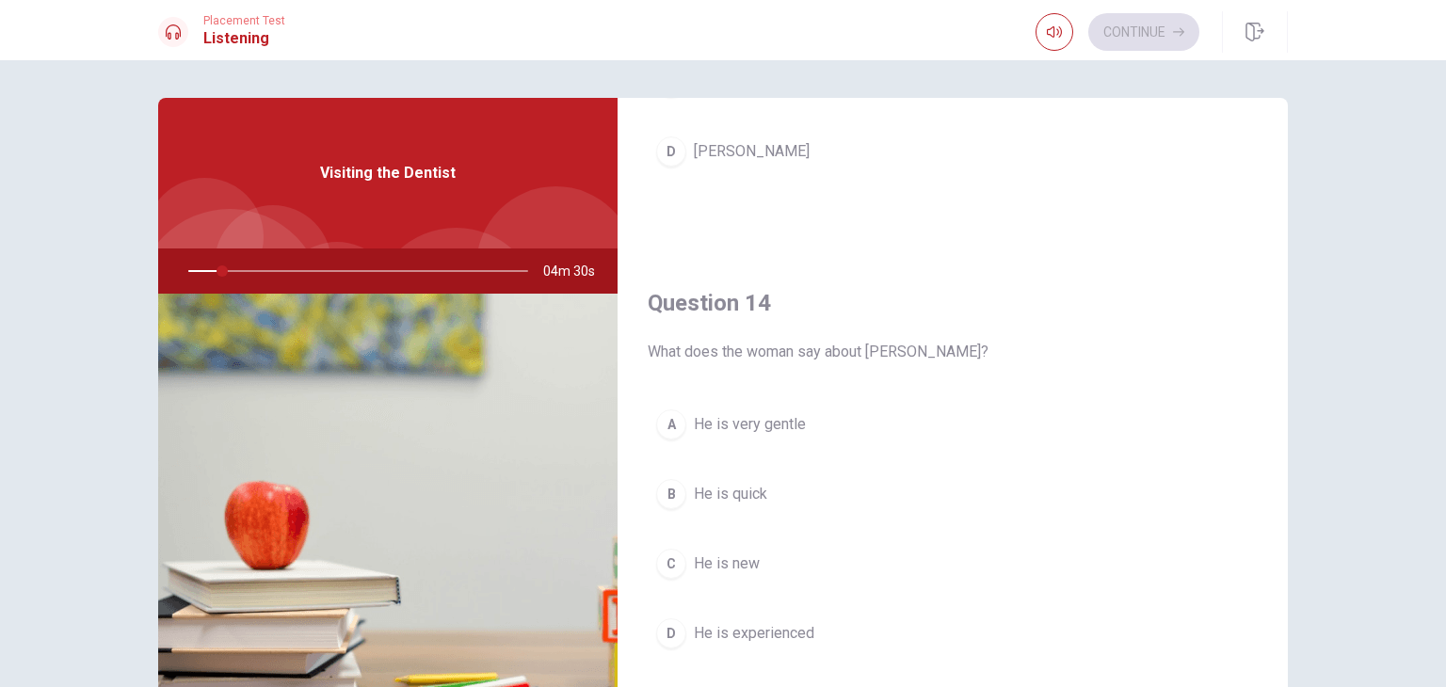
scroll to position [1036, 0]
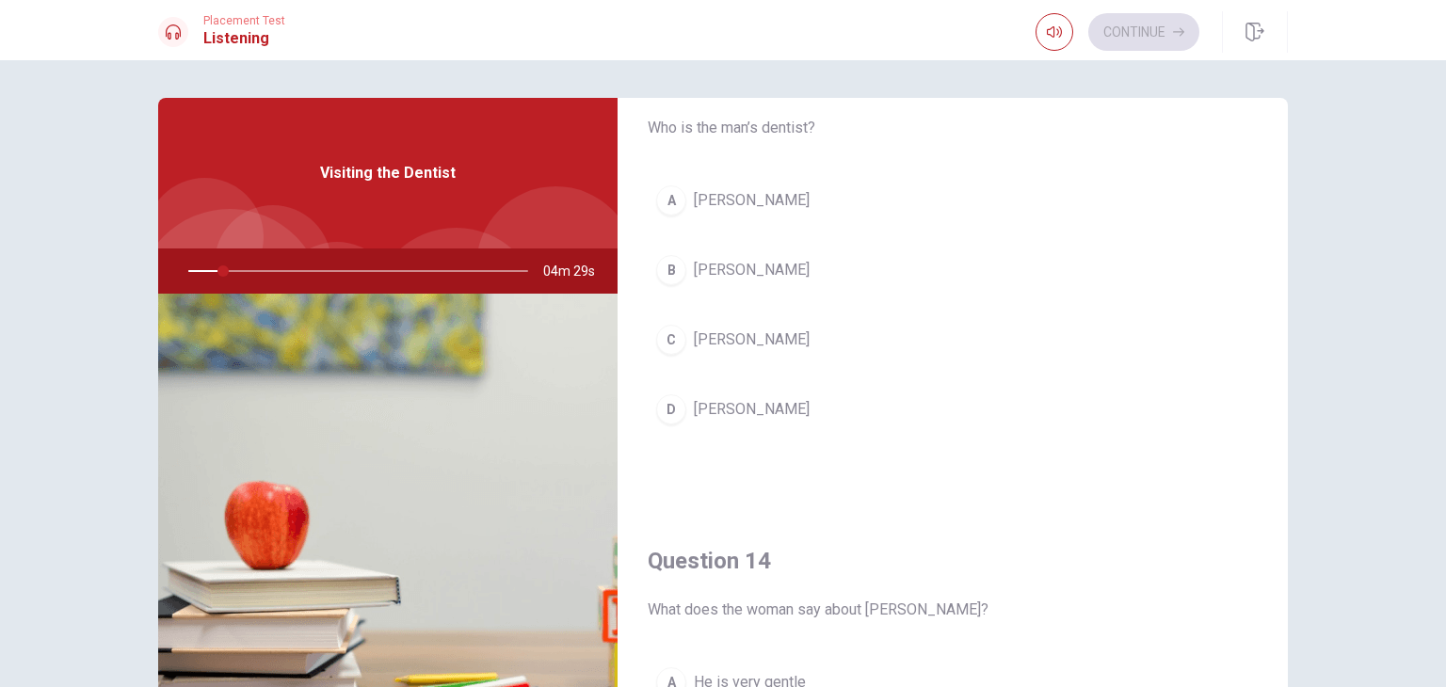
click at [680, 197] on div "A" at bounding box center [671, 200] width 30 height 30
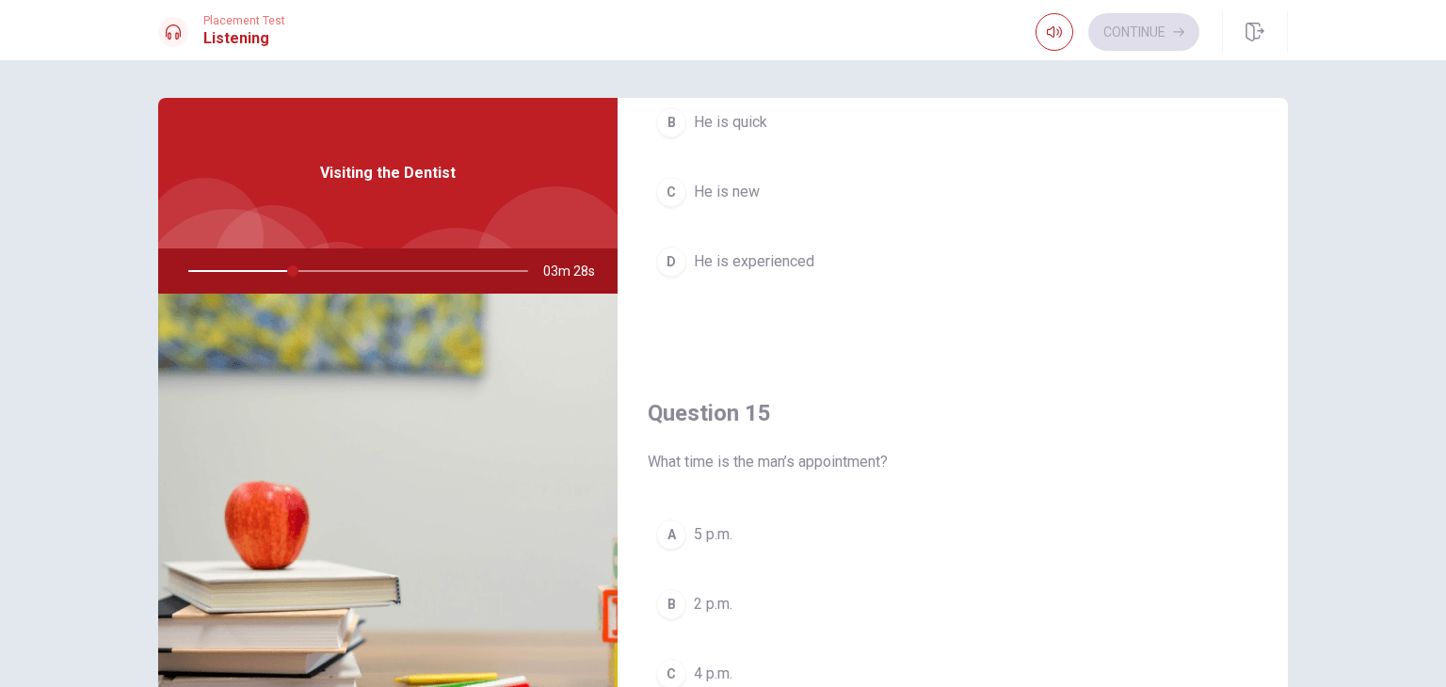
scroll to position [1747, 0]
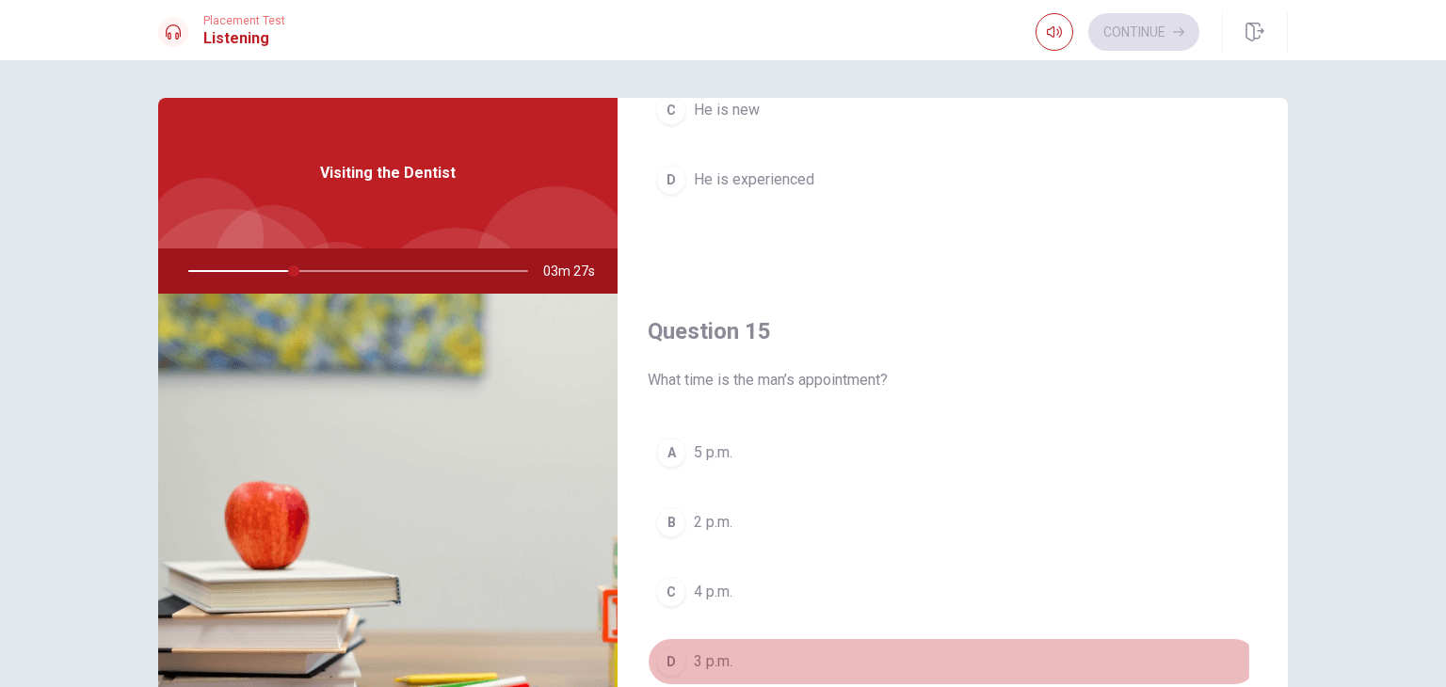
click at [697, 652] on span "3 p.m." at bounding box center [713, 662] width 39 height 23
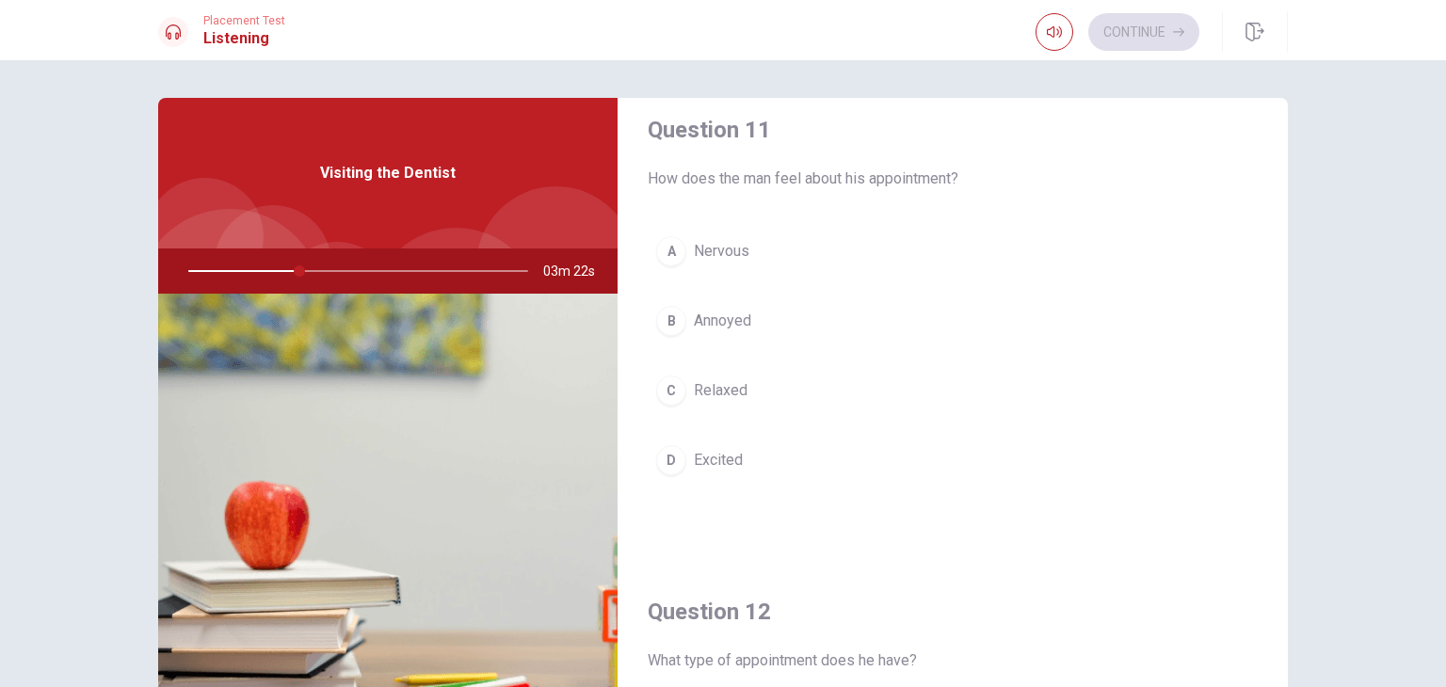
scroll to position [0, 0]
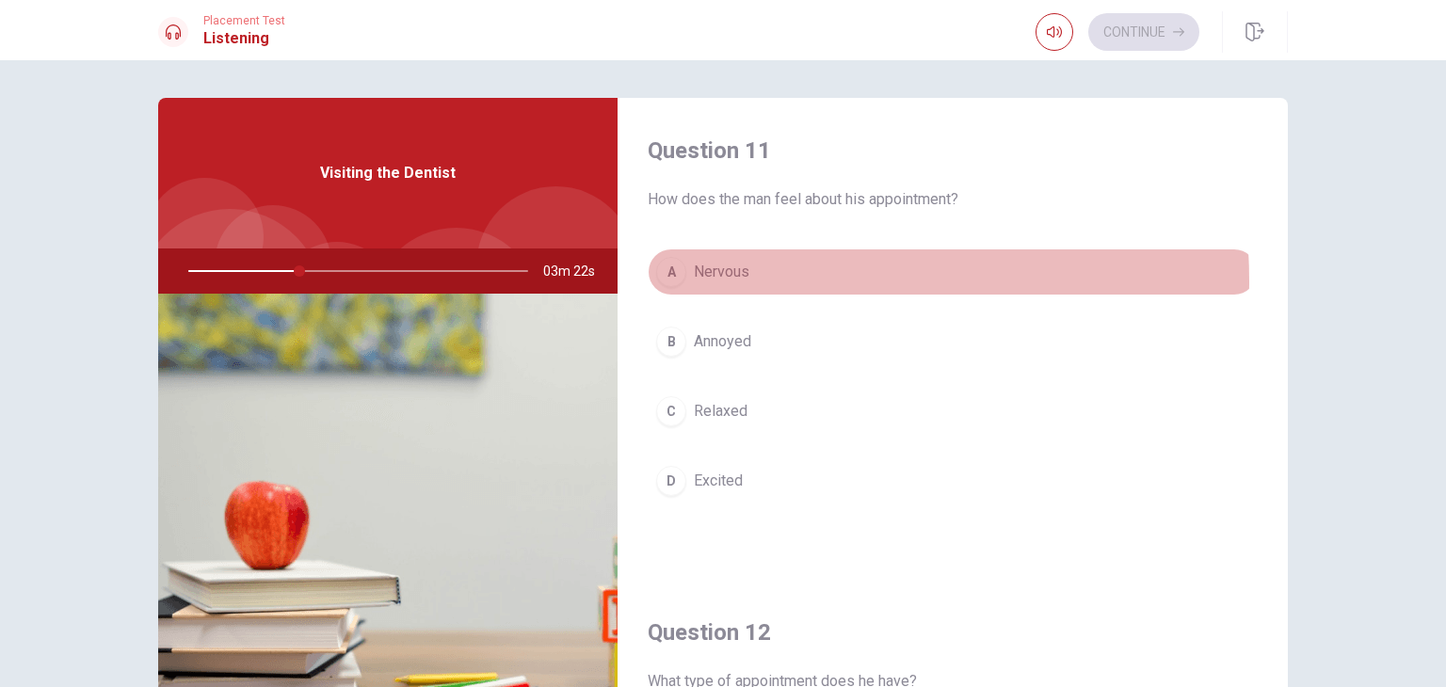
click at [726, 281] on span "Nervous" at bounding box center [722, 272] width 56 height 23
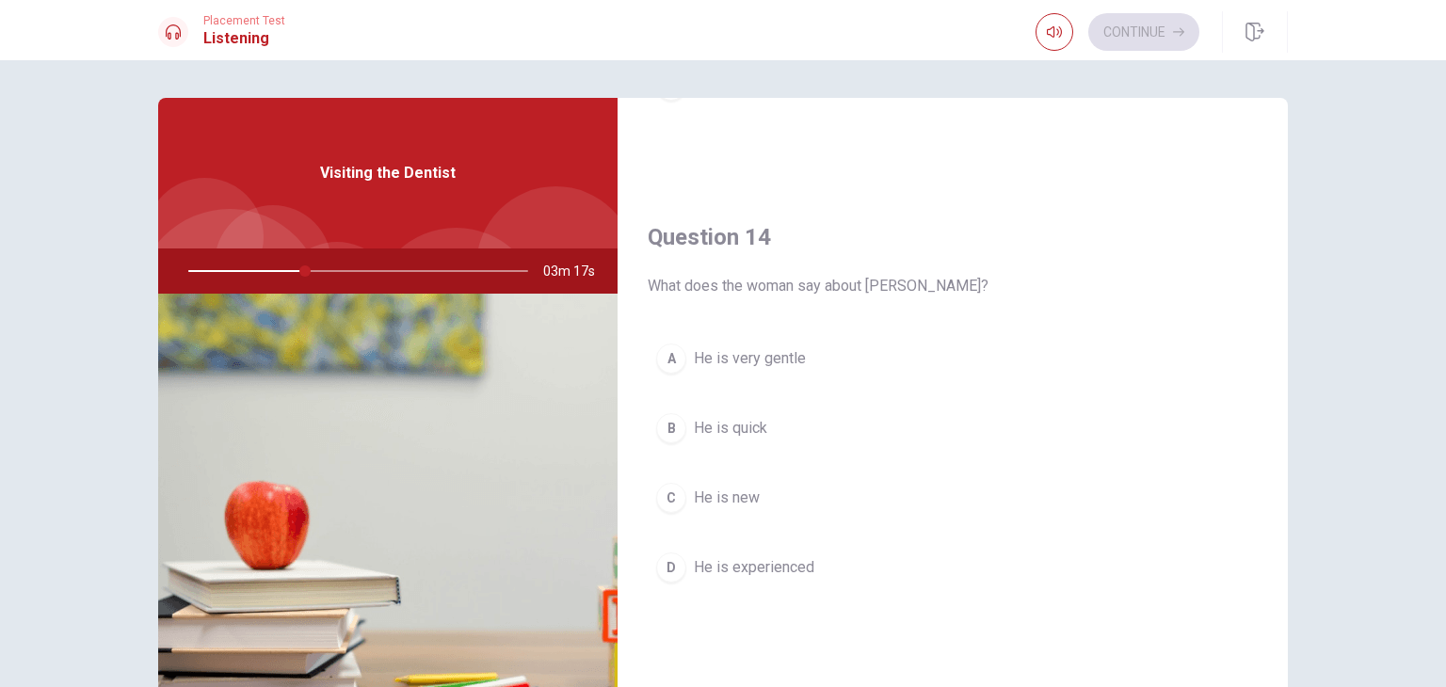
scroll to position [1412, 0]
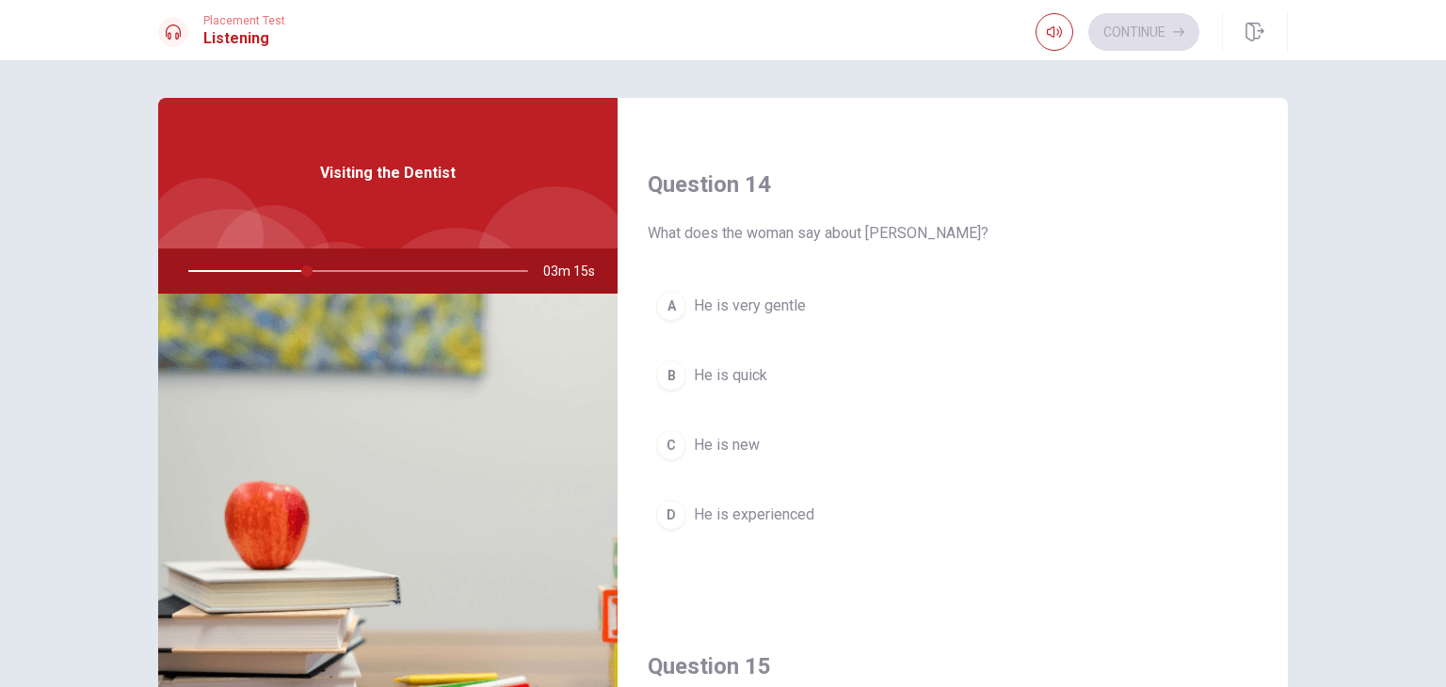
click at [752, 313] on button "A He is very gentle" at bounding box center [953, 305] width 610 height 47
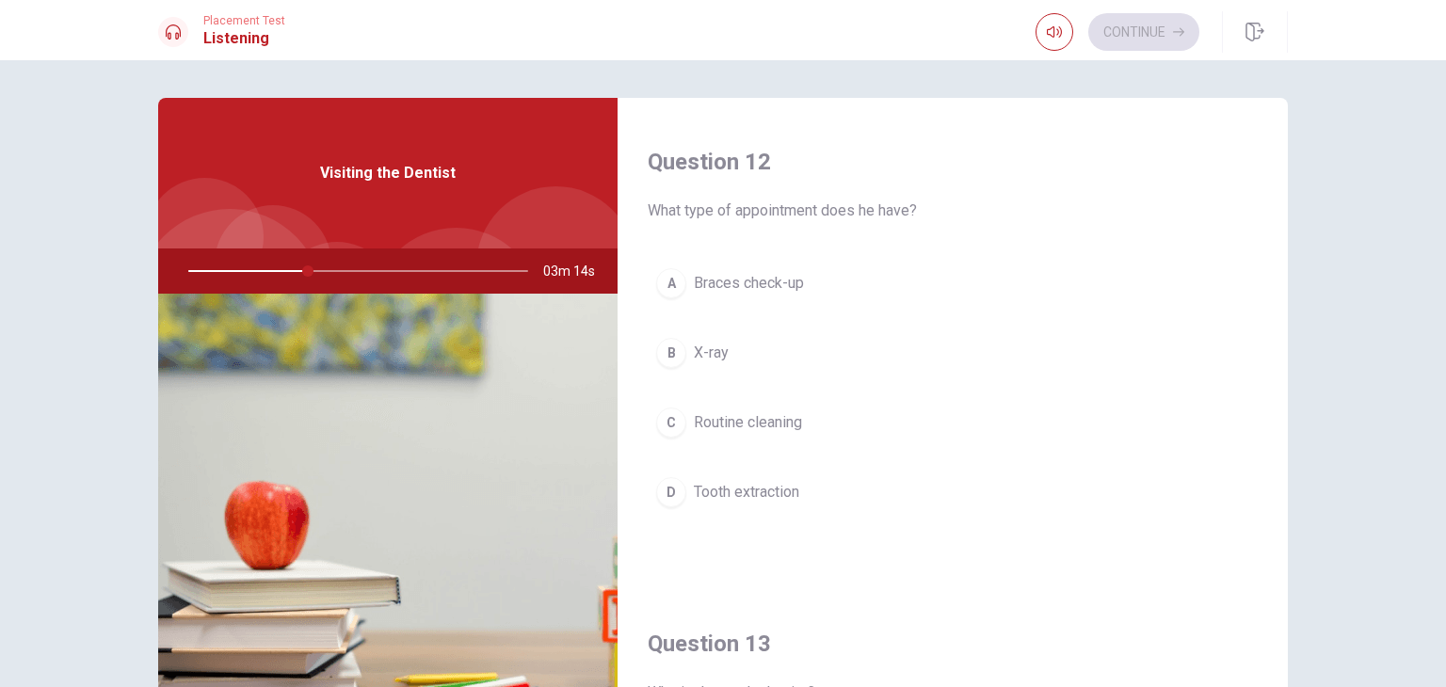
scroll to position [471, 0]
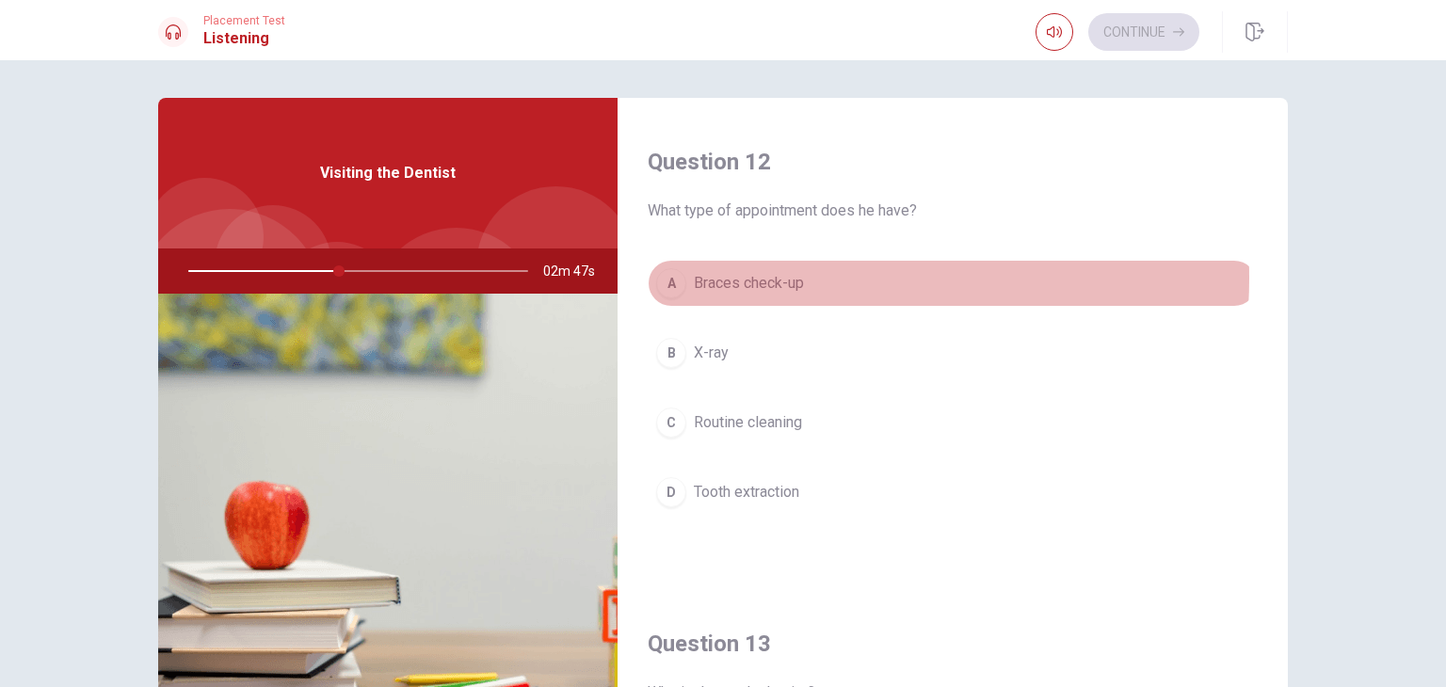
click at [753, 276] on span "Braces check-up" at bounding box center [749, 283] width 110 height 23
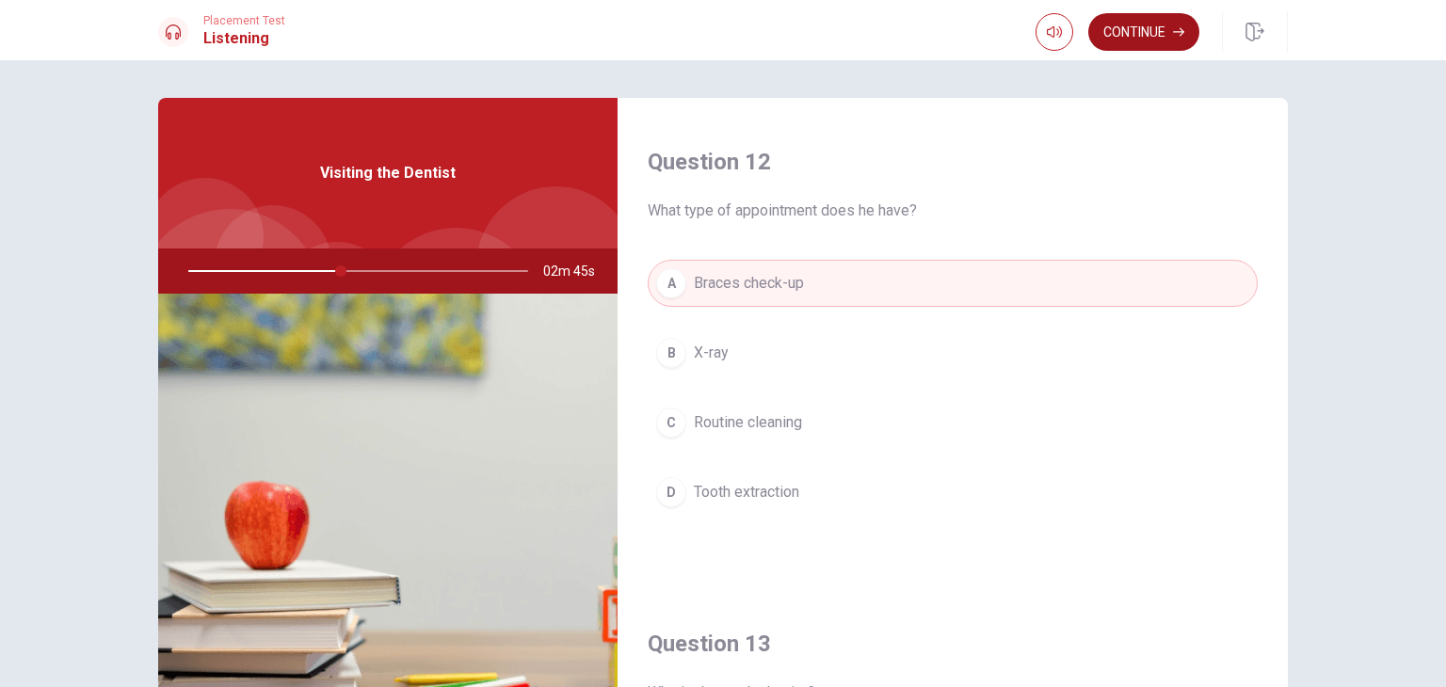
click at [1159, 14] on button "Continue" at bounding box center [1143, 32] width 111 height 38
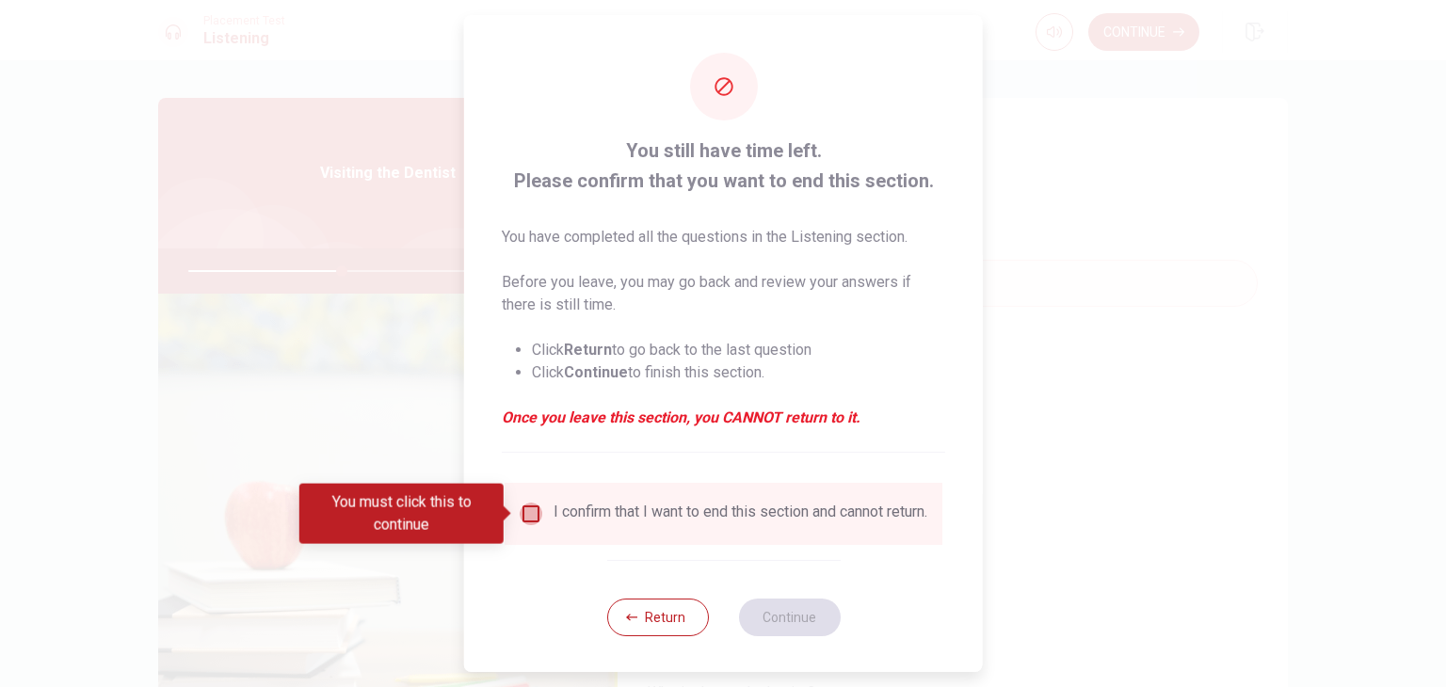
click at [523, 510] on input "You must click this to continue" at bounding box center [531, 514] width 23 height 23
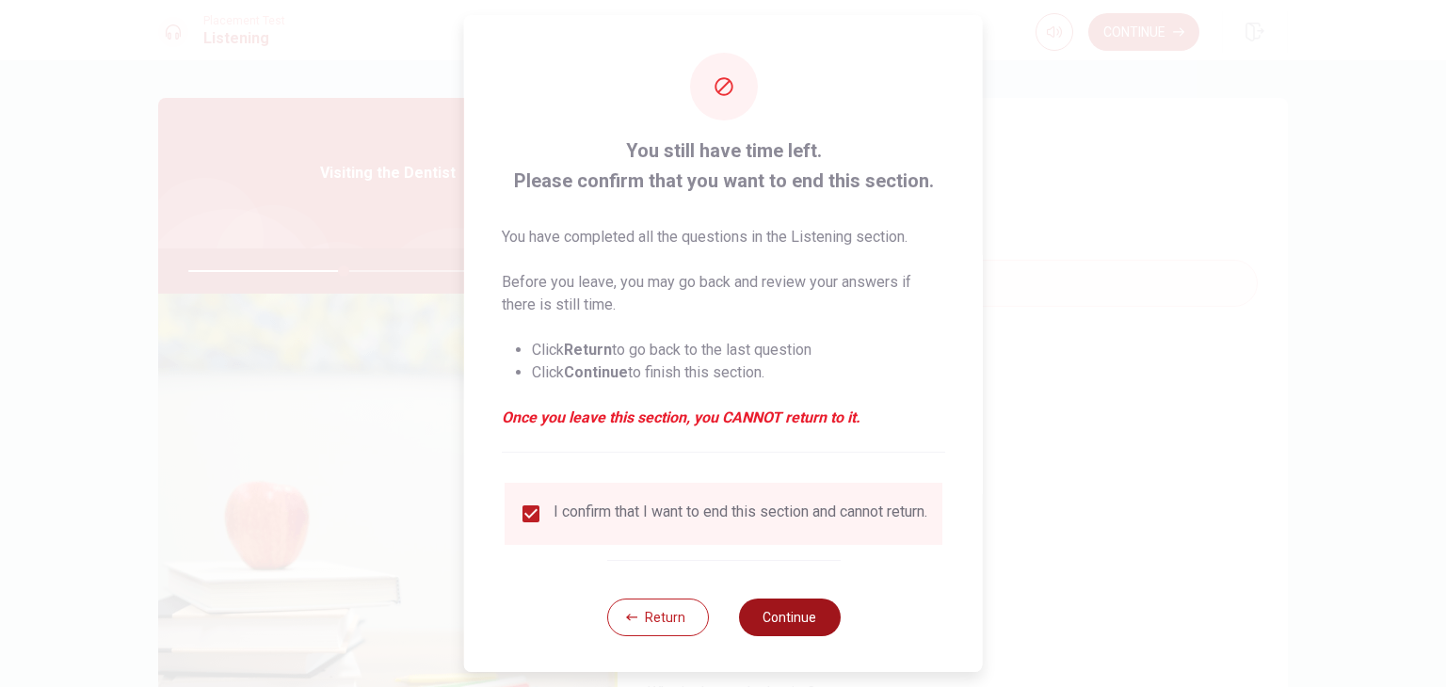
drag, startPoint x: 785, startPoint y: 628, endPoint x: 798, endPoint y: 626, distance: 13.3
click at [785, 628] on button "Continue" at bounding box center [789, 618] width 102 height 38
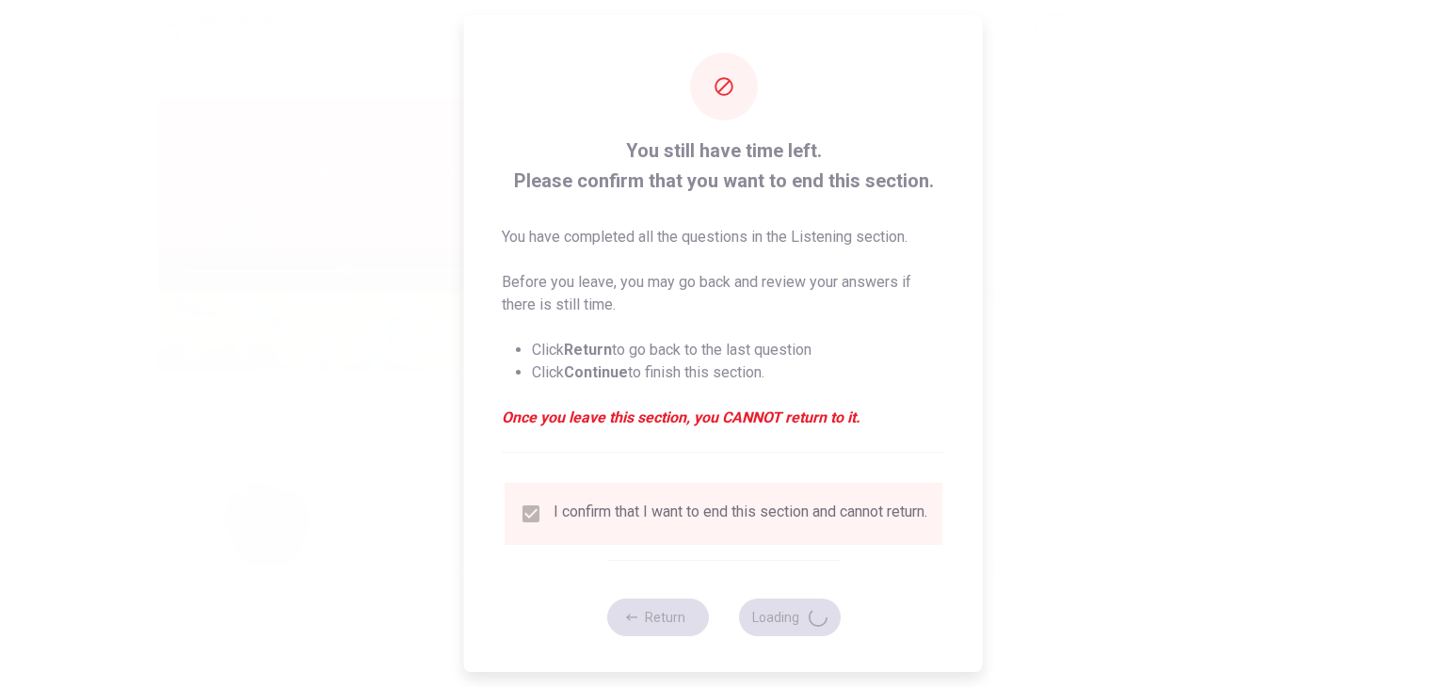
type input "47"
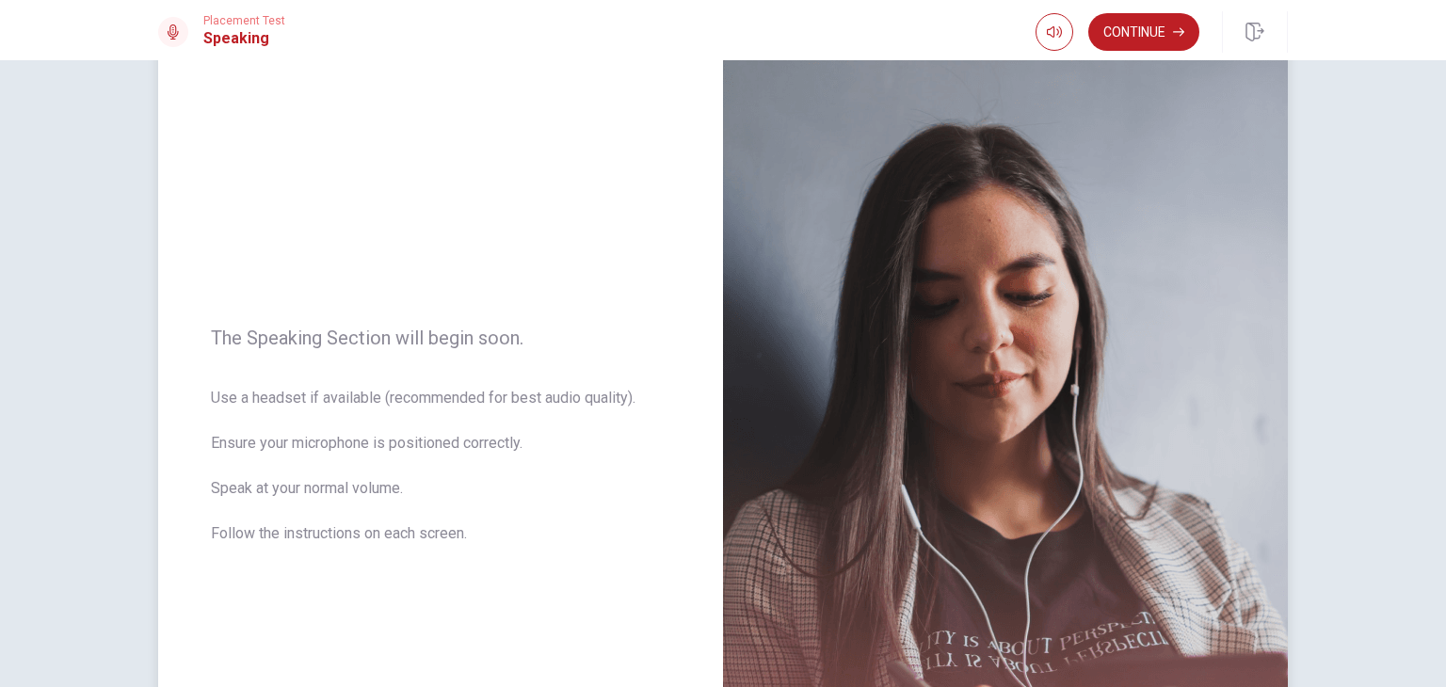
scroll to position [94, 0]
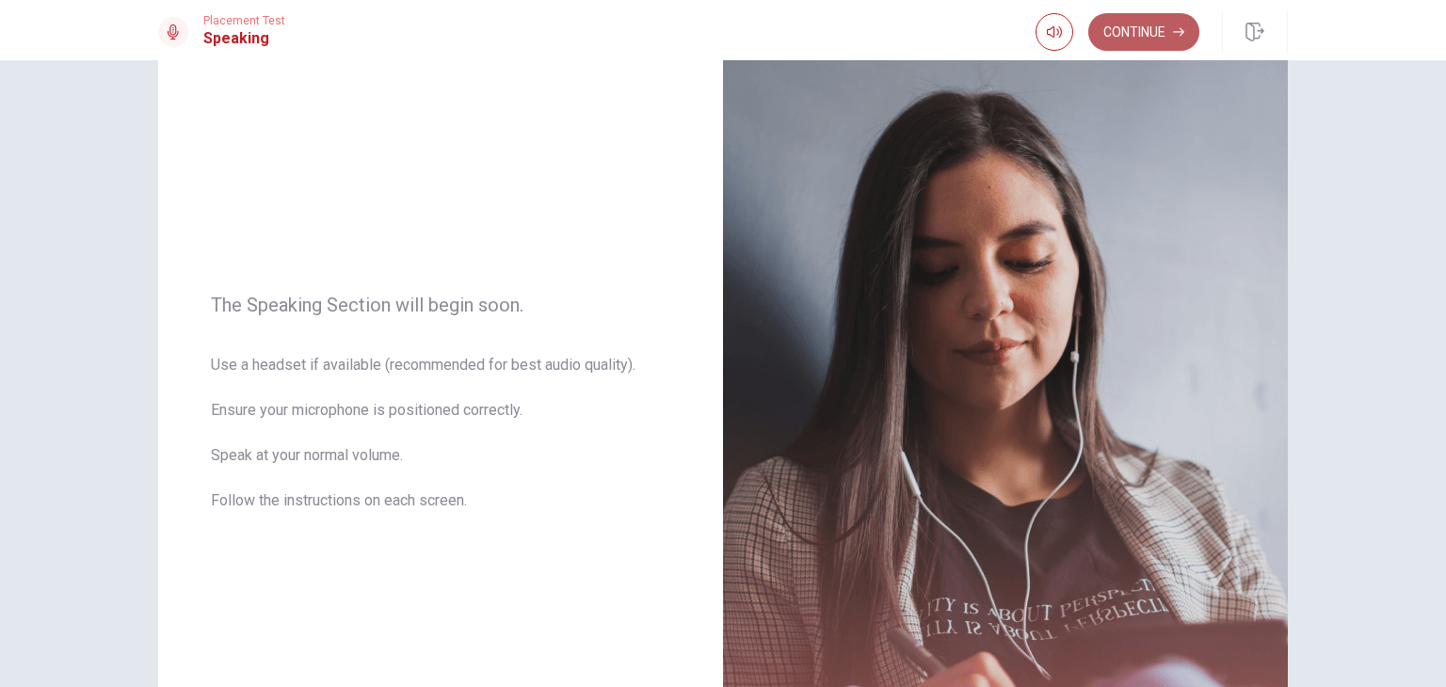
click at [1130, 36] on button "Continue" at bounding box center [1143, 32] width 111 height 38
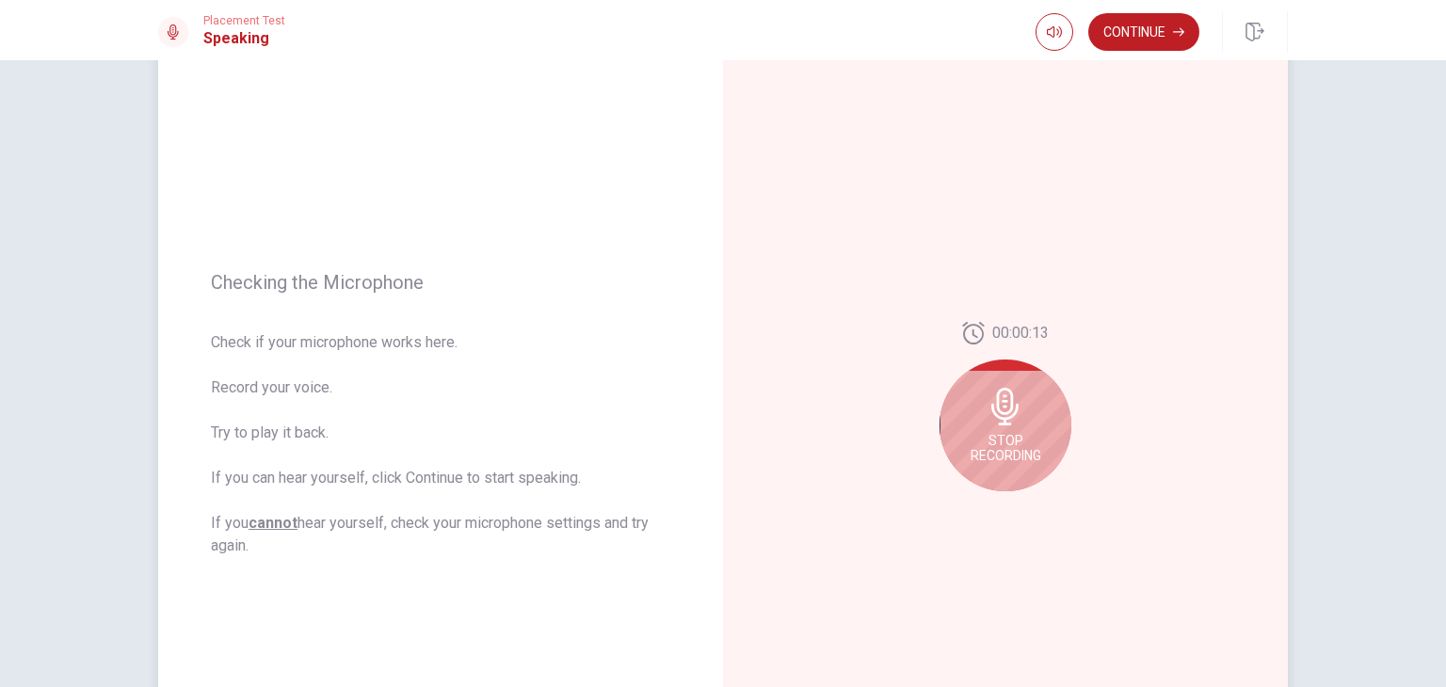
drag, startPoint x: 1103, startPoint y: 453, endPoint x: 1013, endPoint y: 453, distance: 90.4
click at [1090, 453] on div "00:00:13 Stop Recording" at bounding box center [1005, 414] width 565 height 821
click at [1008, 438] on span "Stop Recording" at bounding box center [1006, 448] width 71 height 30
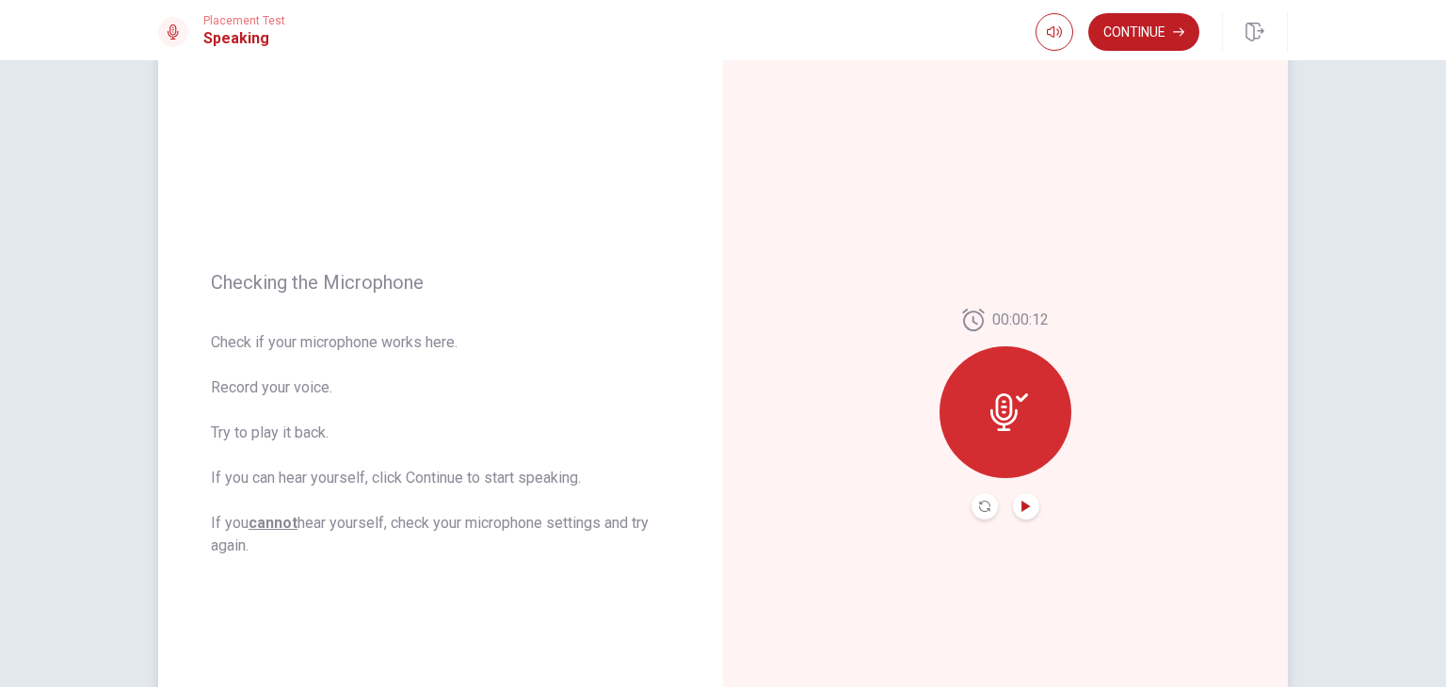
click at [1021, 502] on icon "Play Audio" at bounding box center [1025, 506] width 8 height 11
click at [979, 515] on button "Record Again" at bounding box center [985, 506] width 26 height 26
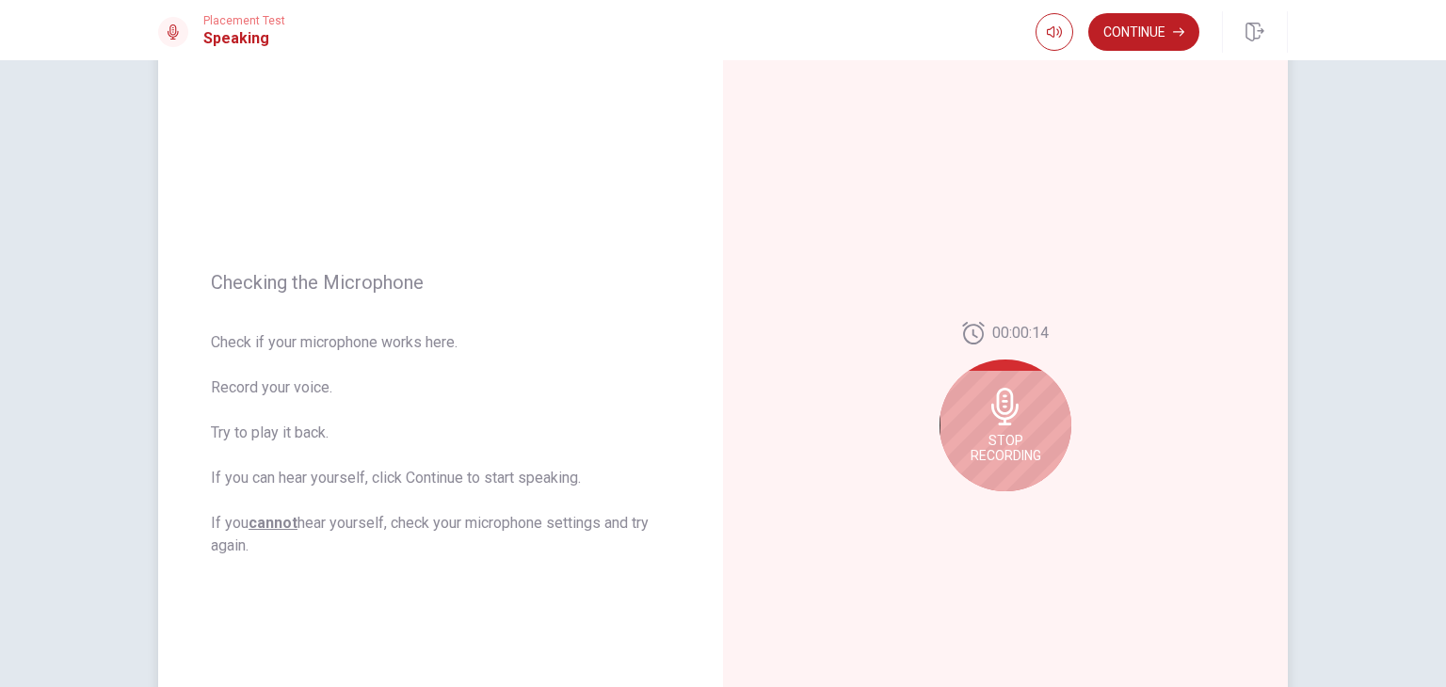
click at [1004, 409] on icon at bounding box center [1006, 407] width 38 height 38
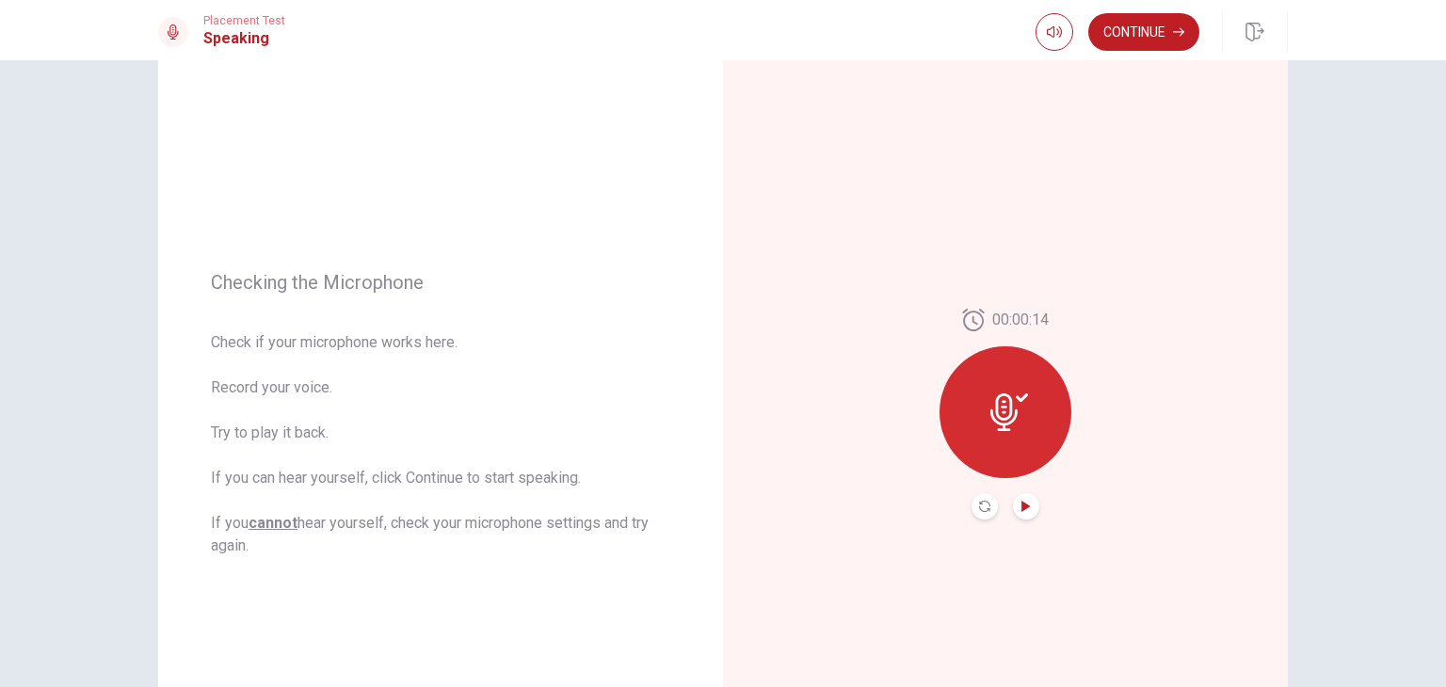
click at [1021, 504] on icon "Play Audio" at bounding box center [1025, 506] width 8 height 11
click at [979, 507] on icon "Record Again" at bounding box center [984, 506] width 11 height 11
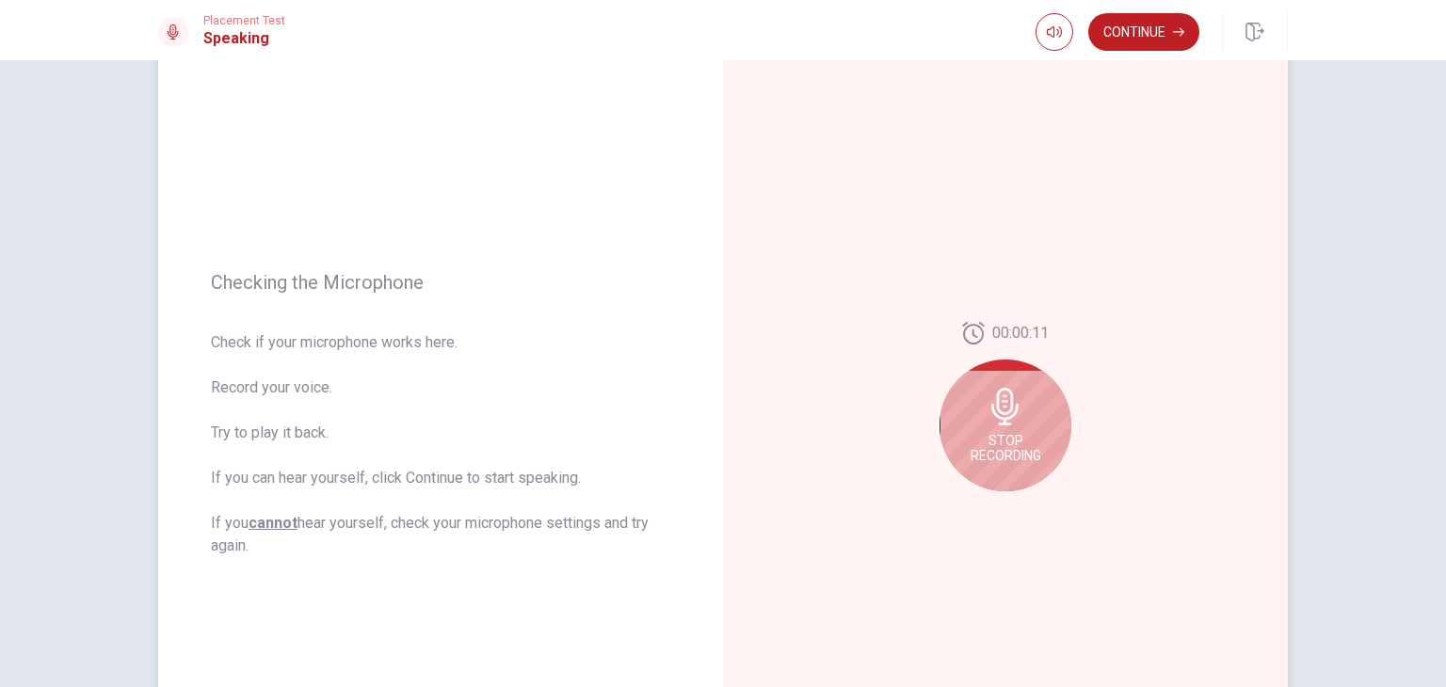
click at [1002, 426] on div "Stop Recording" at bounding box center [1006, 426] width 132 height 132
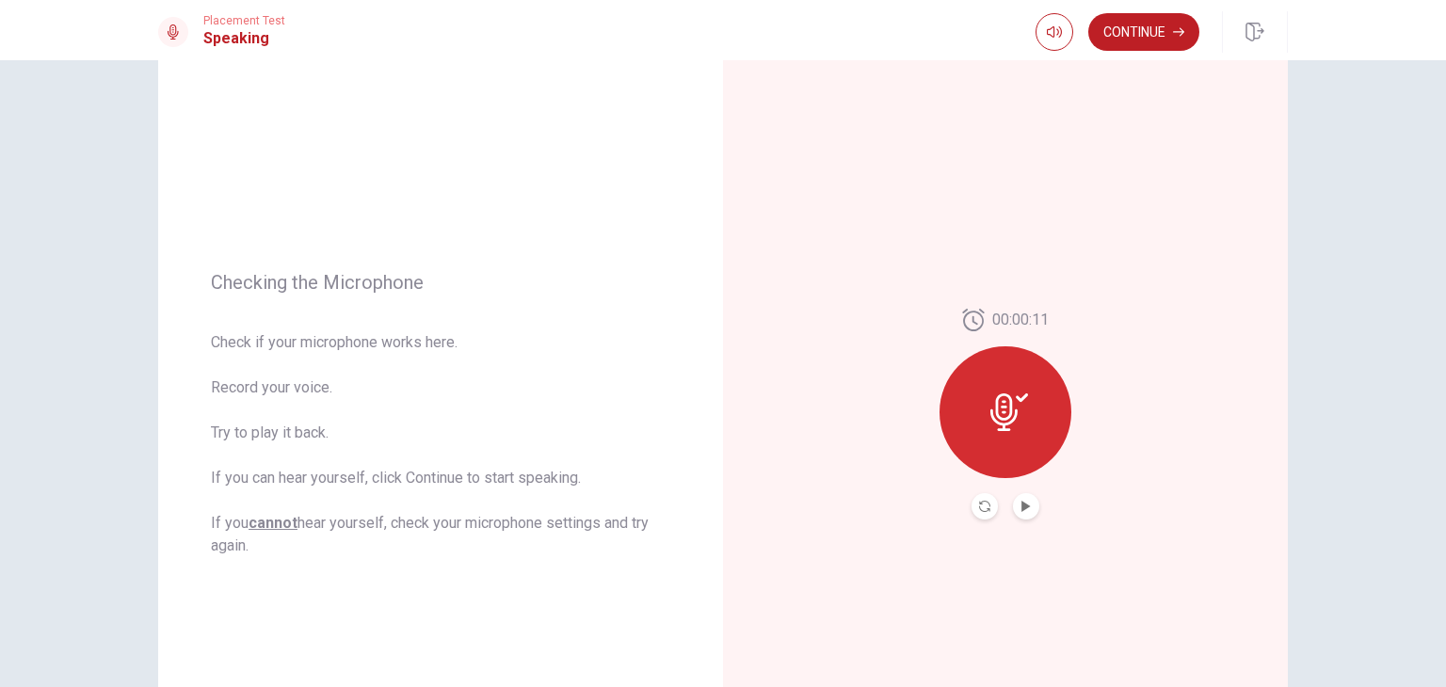
click at [1017, 493] on div at bounding box center [1006, 506] width 68 height 26
click at [1020, 513] on button "Play Audio" at bounding box center [1026, 506] width 26 height 26
click at [1129, 29] on button "Continue" at bounding box center [1143, 32] width 111 height 38
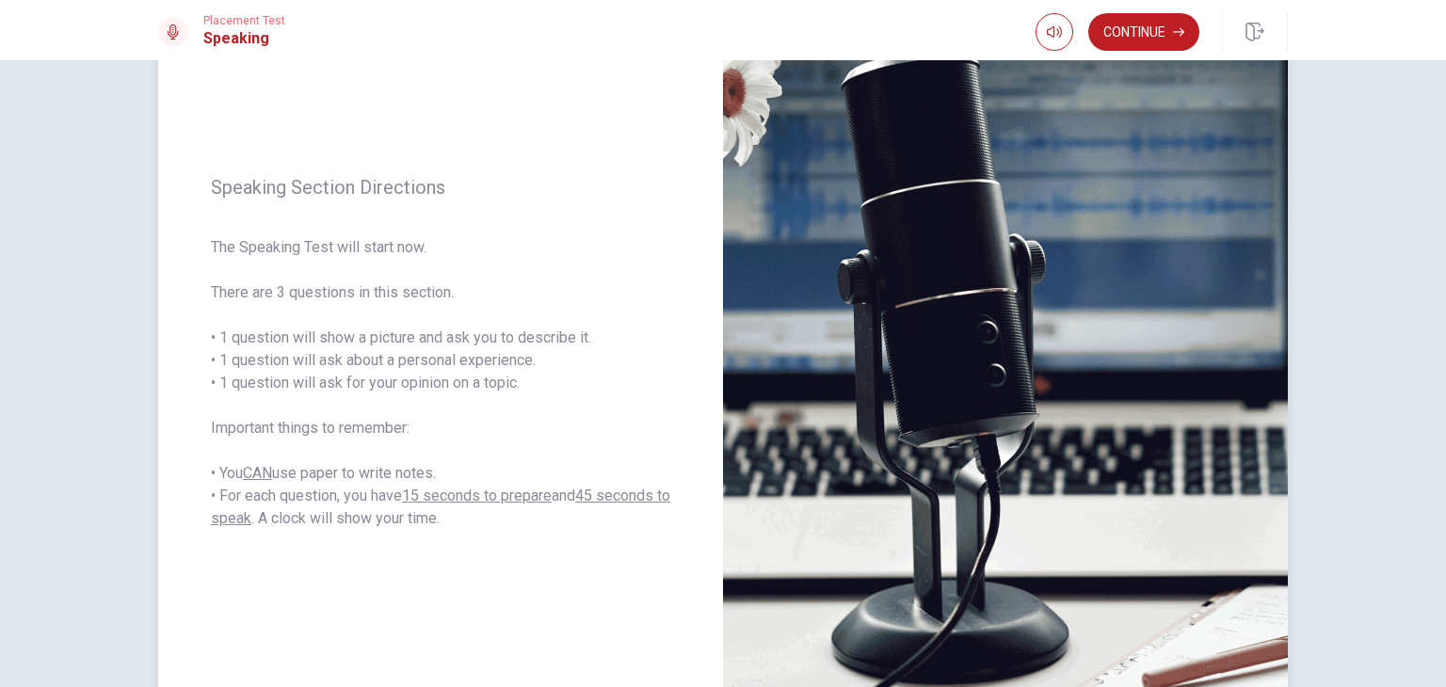
scroll to position [188, 0]
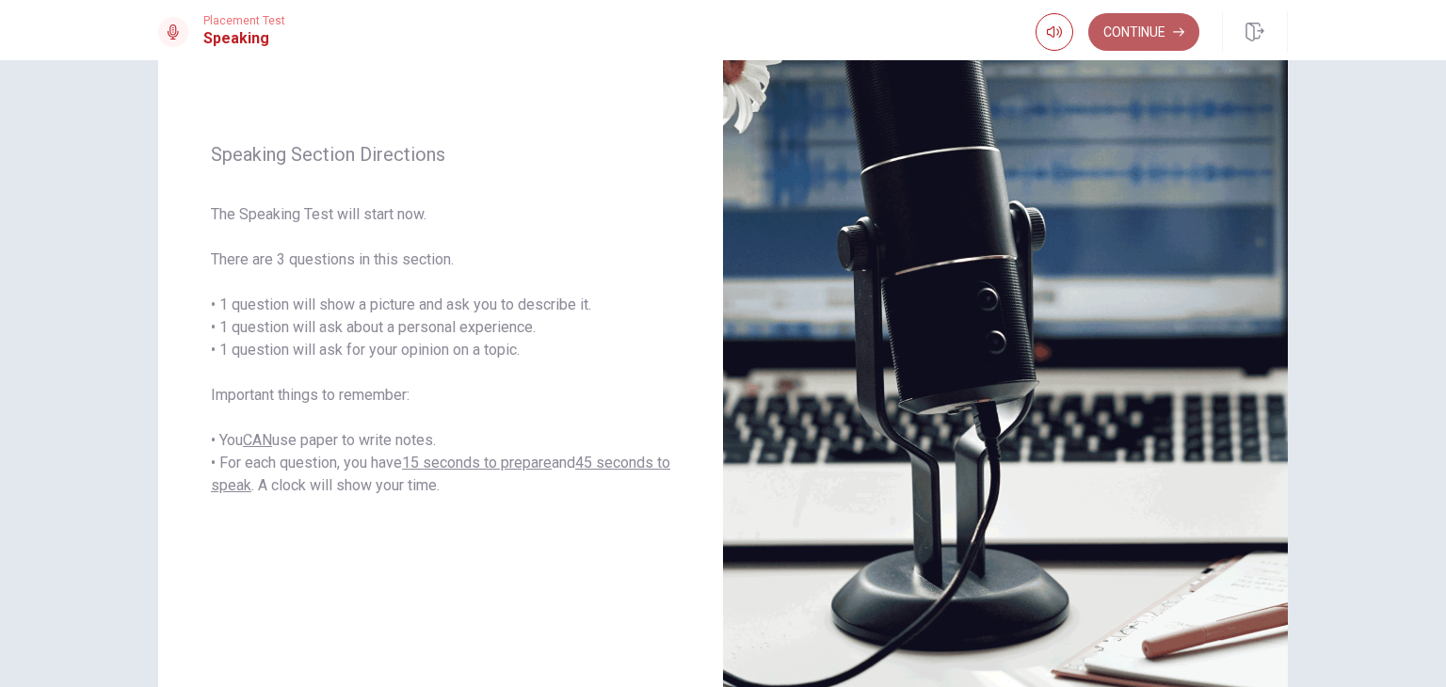
click at [1115, 41] on button "Continue" at bounding box center [1143, 32] width 111 height 38
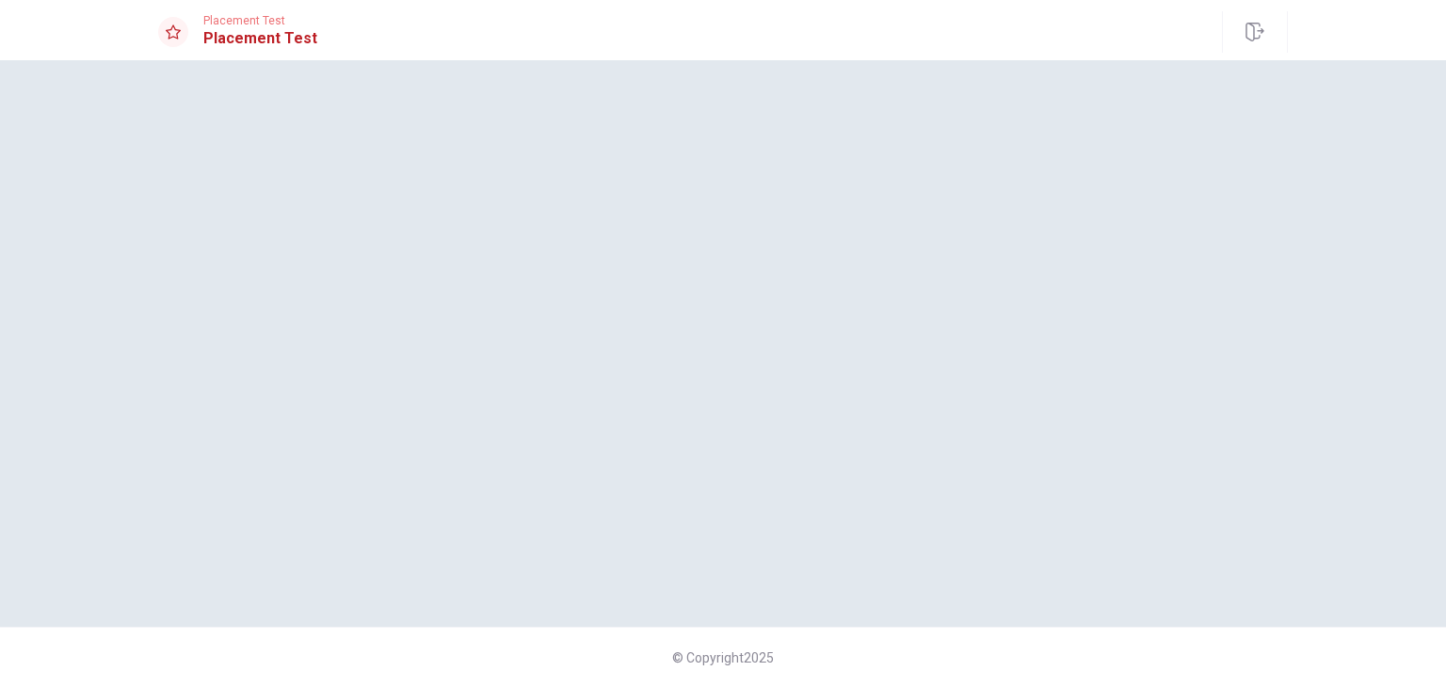
scroll to position [0, 0]
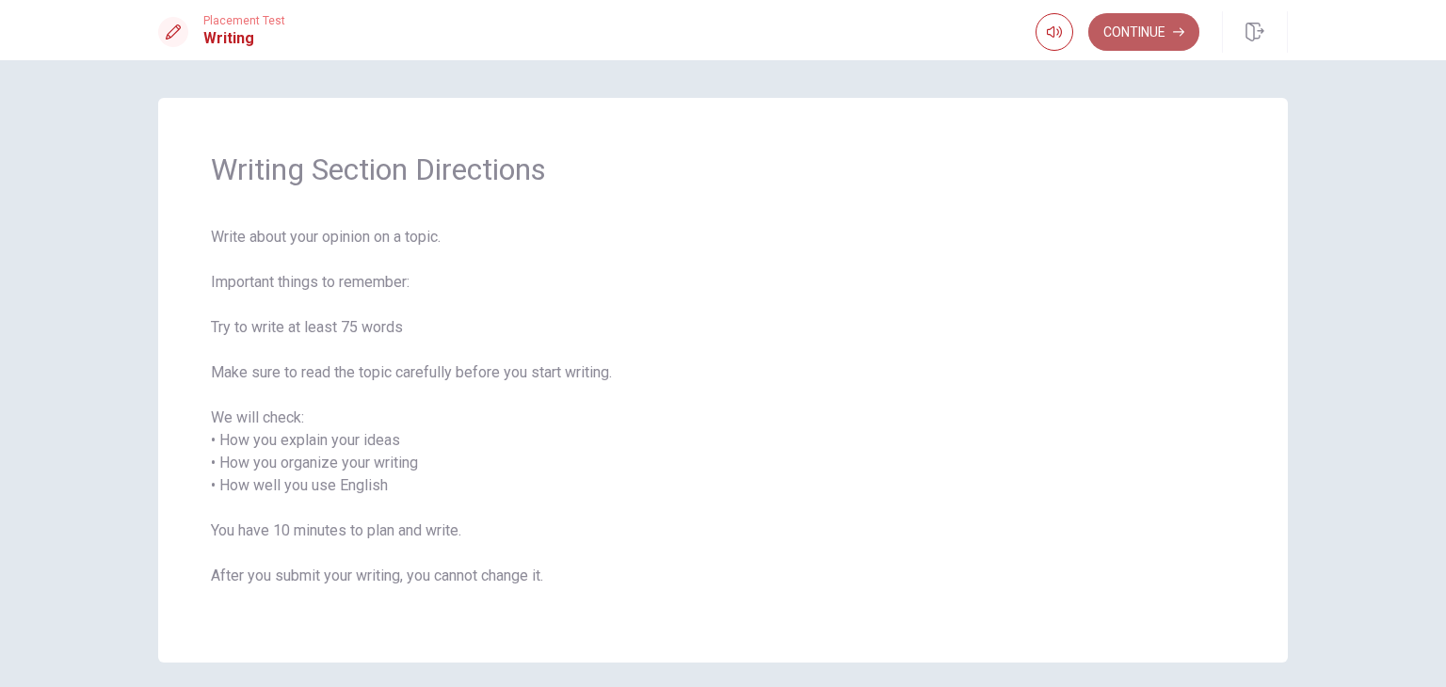
click at [1151, 31] on button "Continue" at bounding box center [1143, 32] width 111 height 38
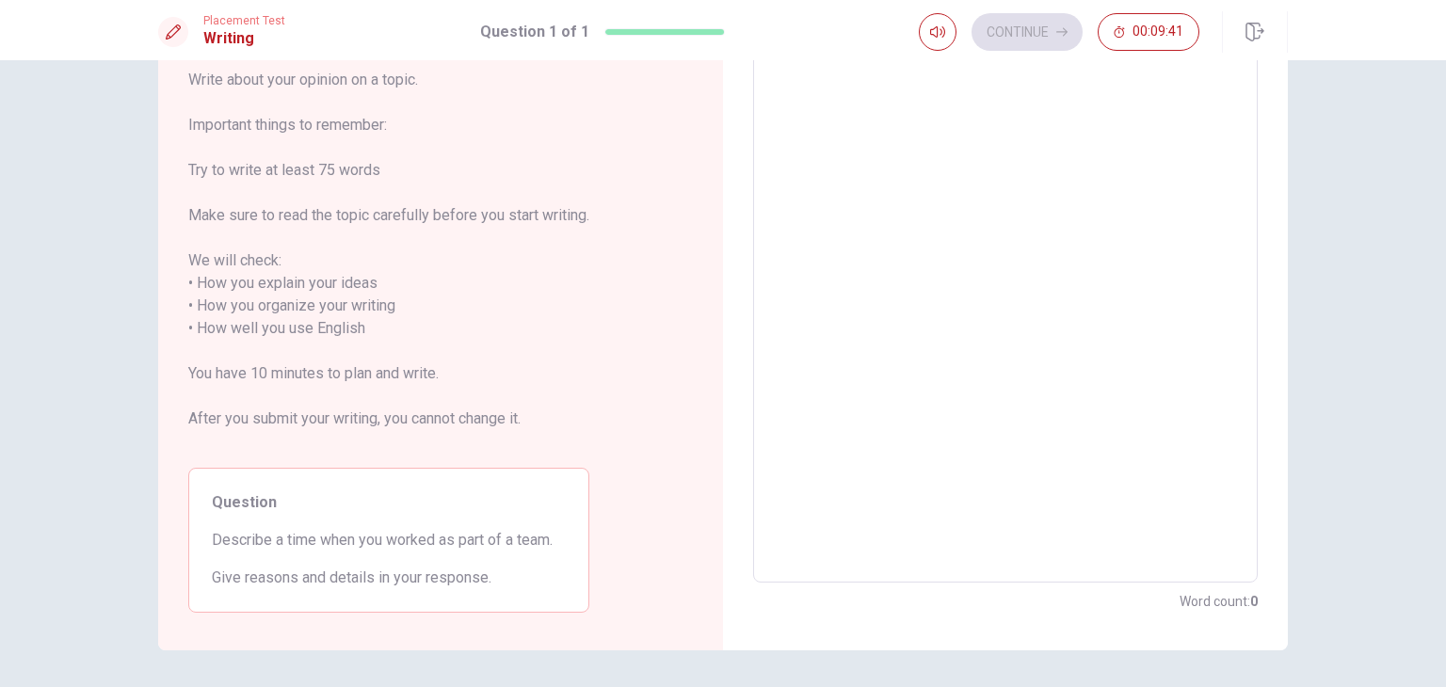
scroll to position [79, 0]
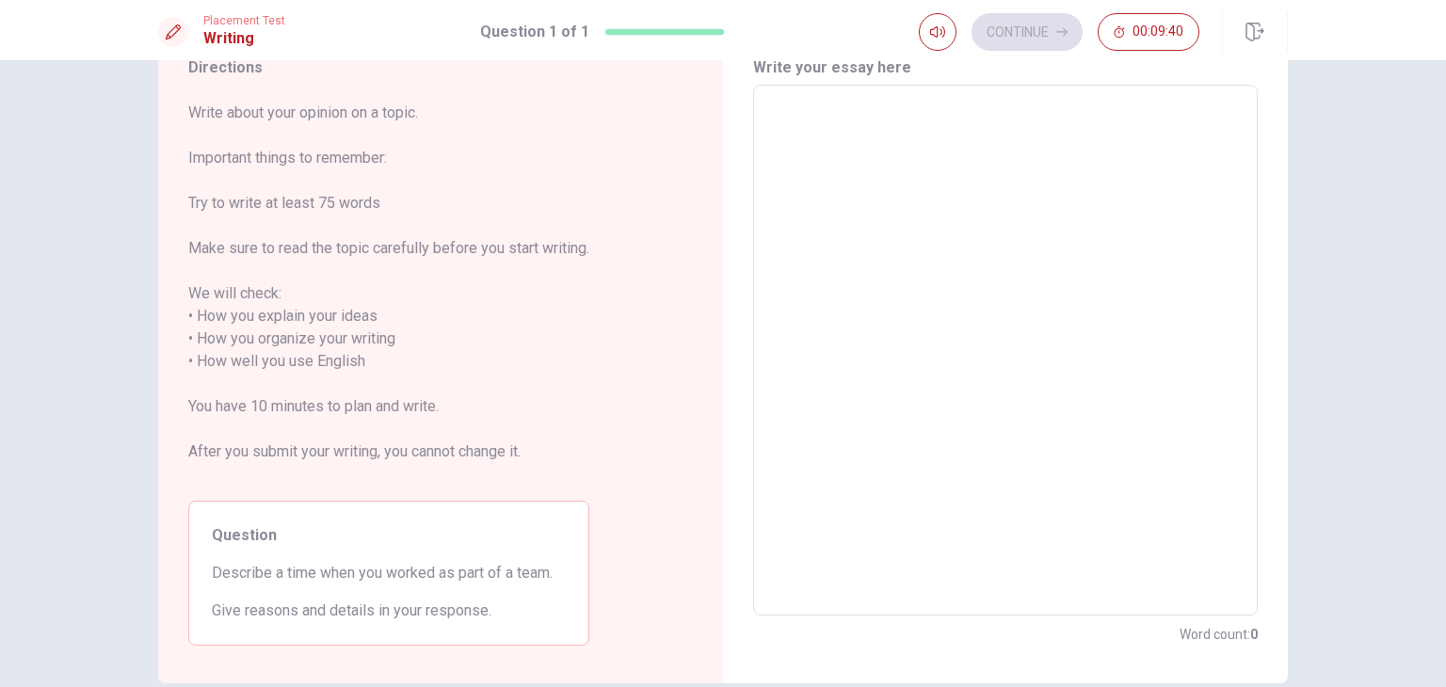
click at [887, 193] on textarea at bounding box center [1005, 351] width 478 height 500
type textarea "I"
type textarea "x"
type textarea "I"
type textarea "x"
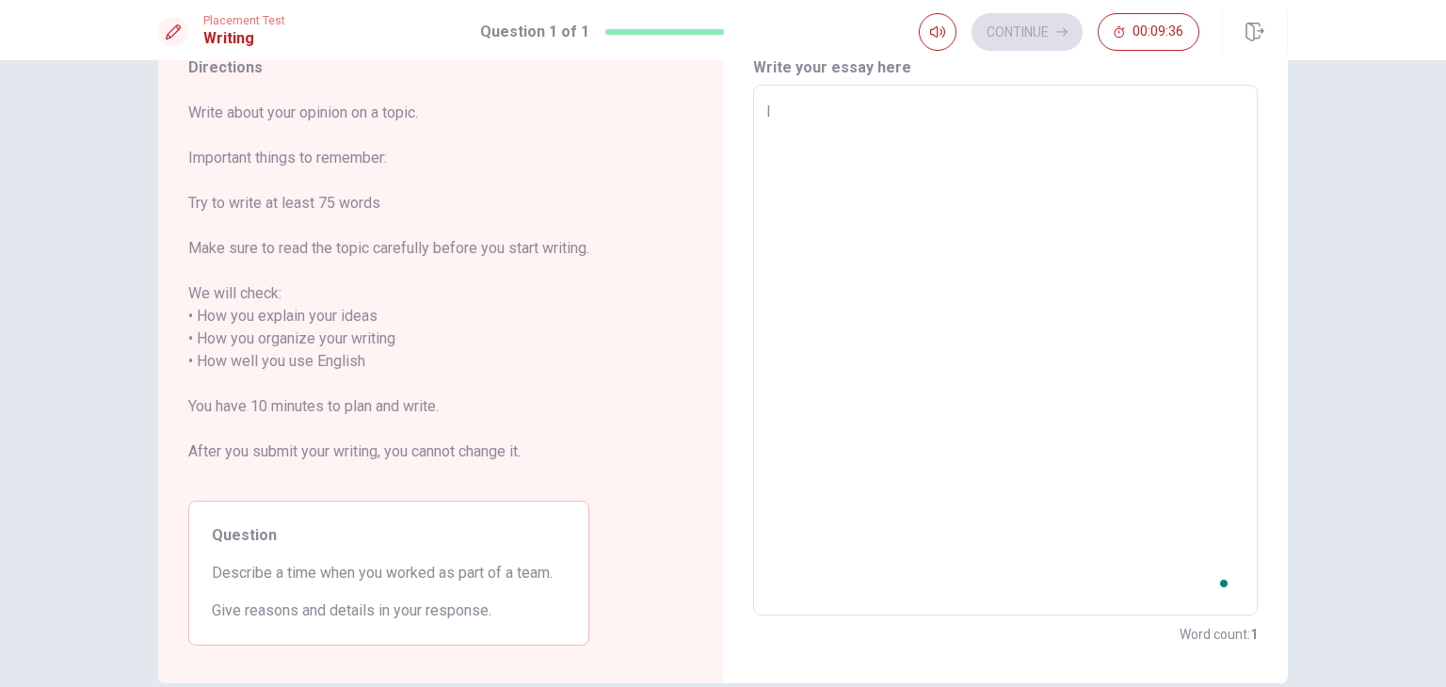
type textarea "I"
type textarea "x"
type textarea "Q"
type textarea "x"
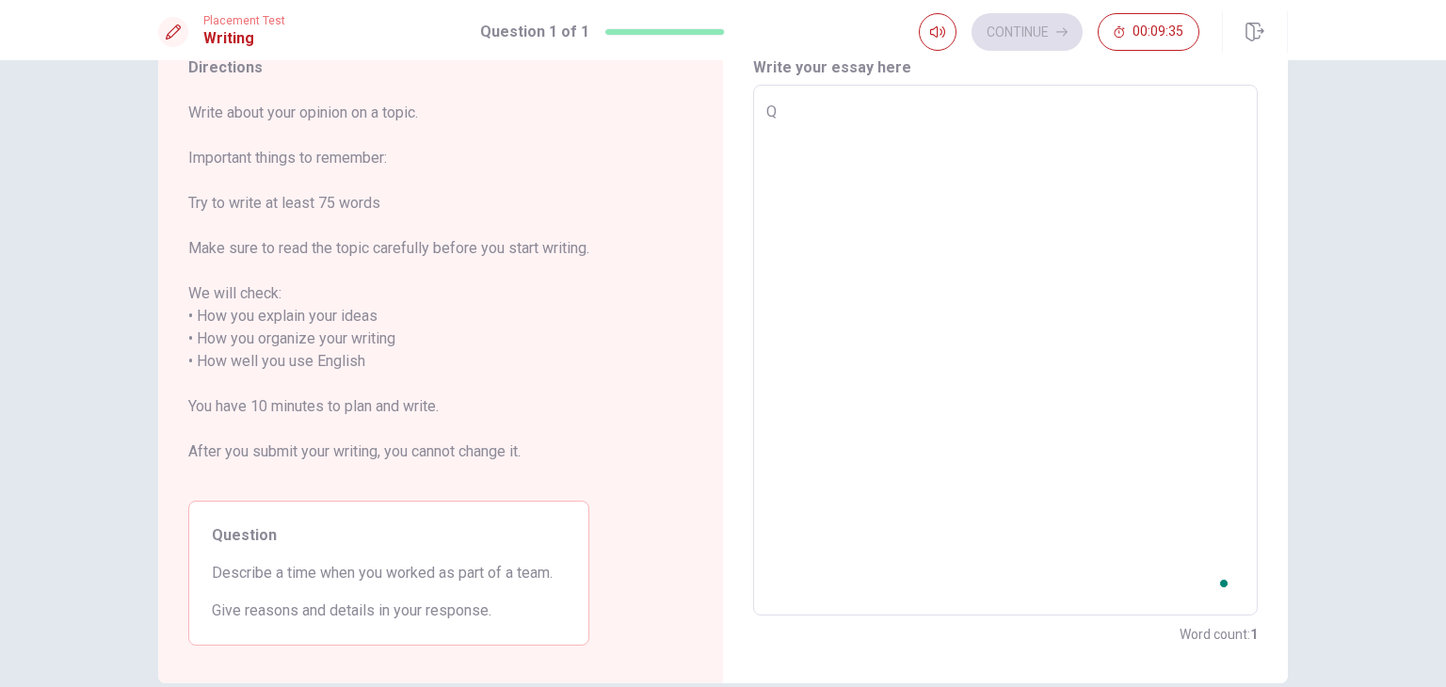
type textarea "Qu"
type textarea "x"
type textarea "Que"
type textarea "x"
type textarea "Quen"
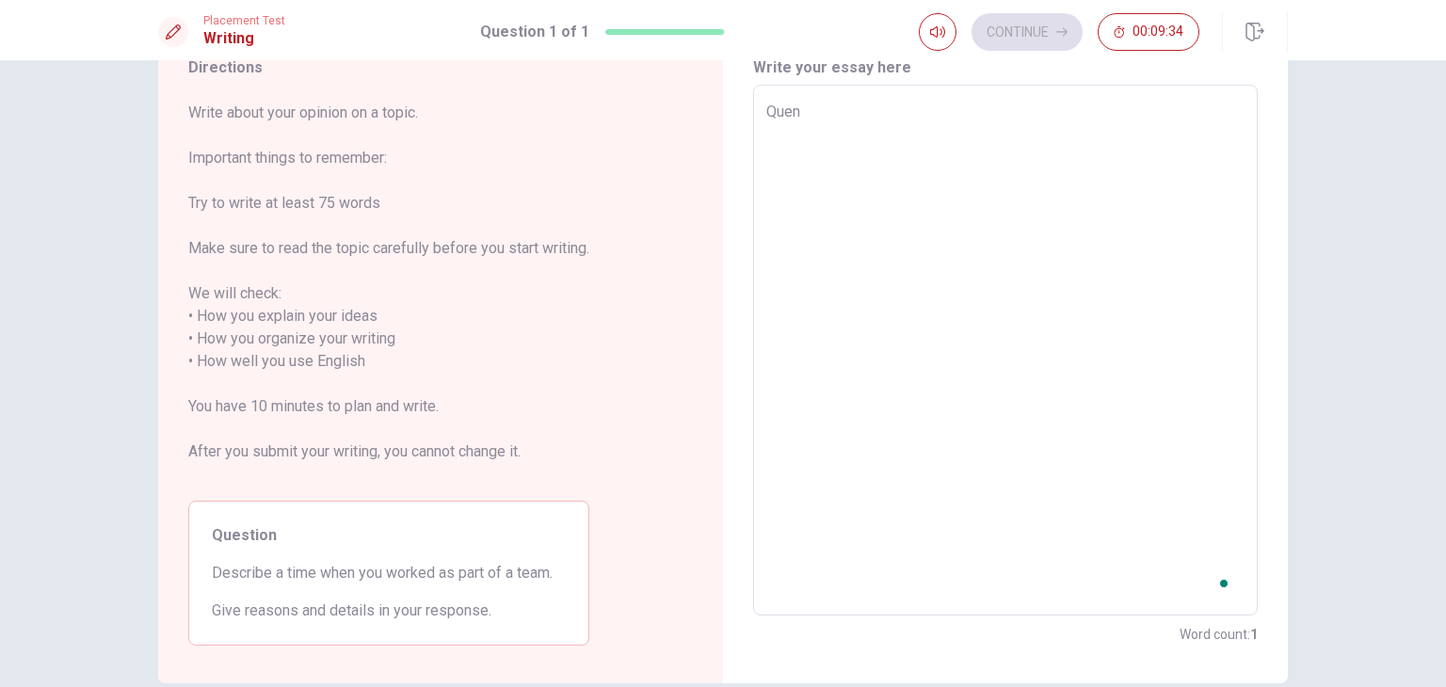
type textarea "x"
type textarea "Que"
type textarea "x"
type textarea "Qu"
type textarea "x"
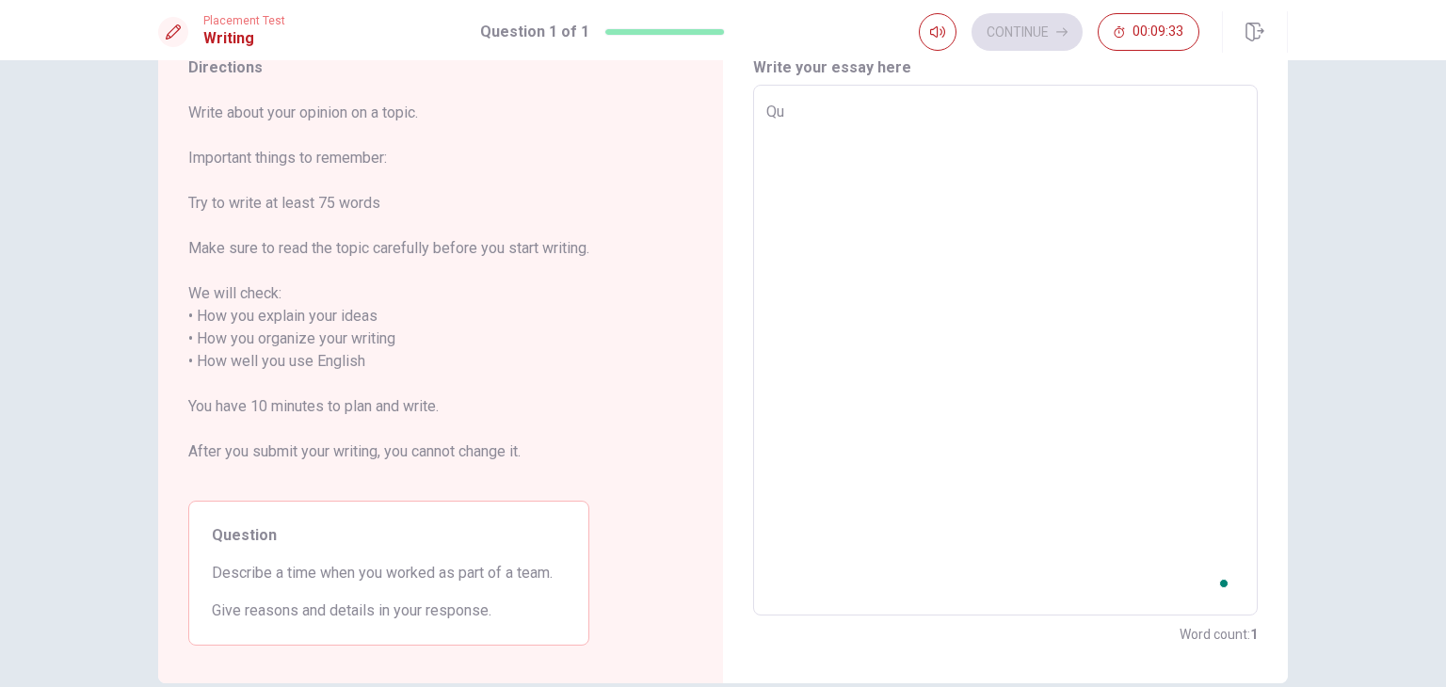
type textarea "Q"
type textarea "x"
type textarea "W"
type textarea "x"
type textarea "Wh"
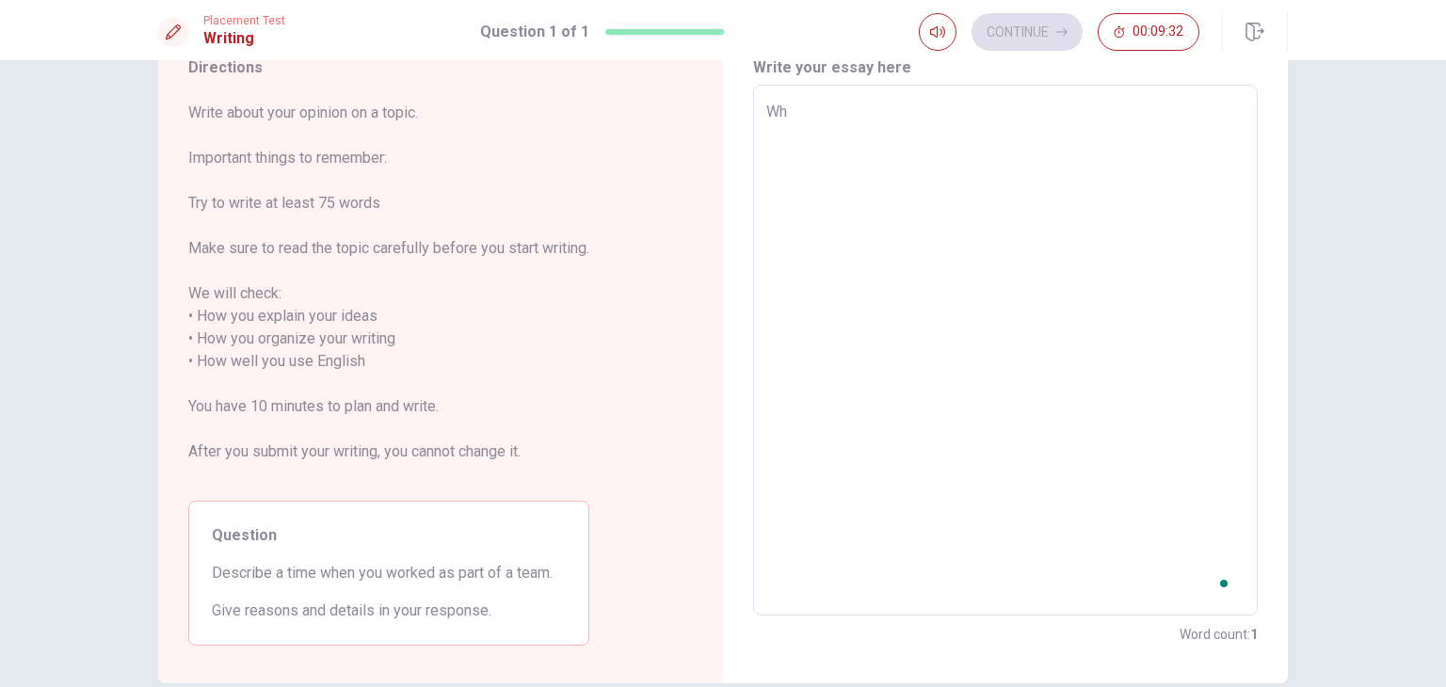
type textarea "x"
type textarea "Whe"
type textarea "x"
type textarea "When"
type textarea "x"
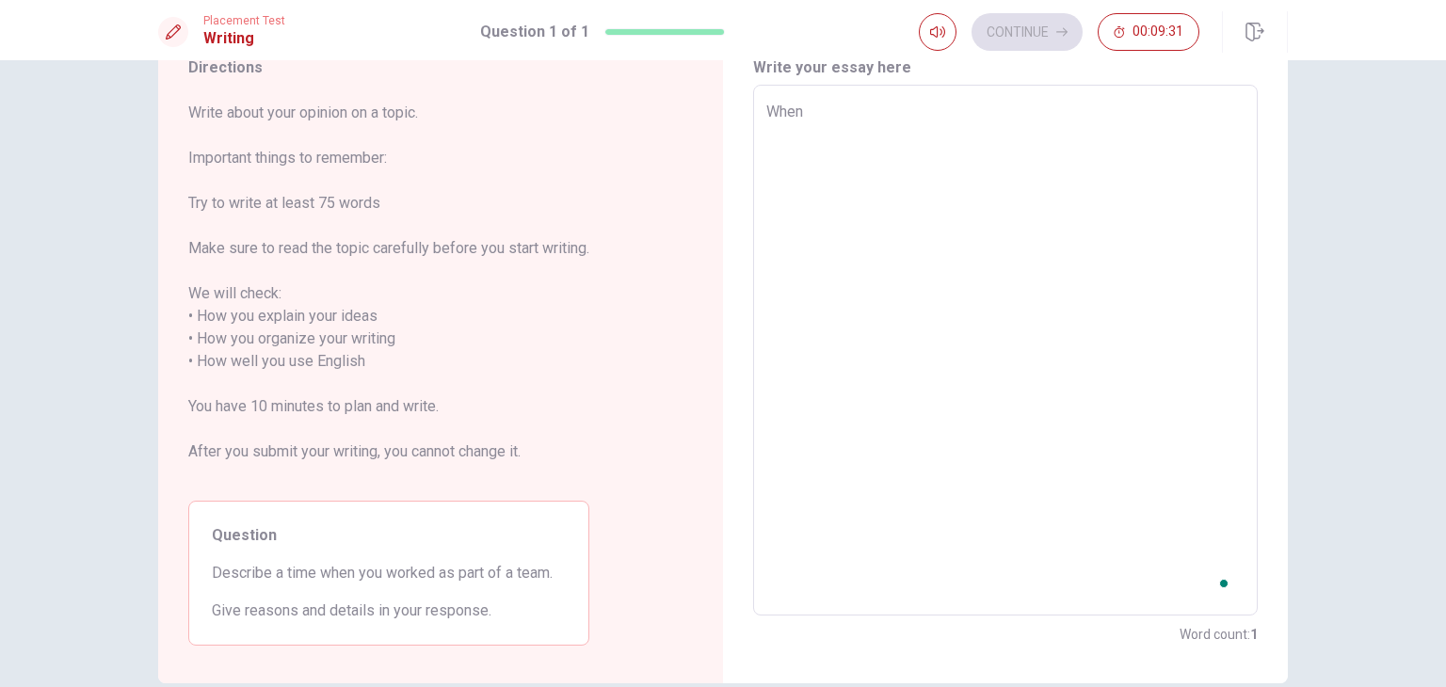
type textarea "When"
type textarea "x"
type textarea "When I"
type textarea "x"
type textarea "When I"
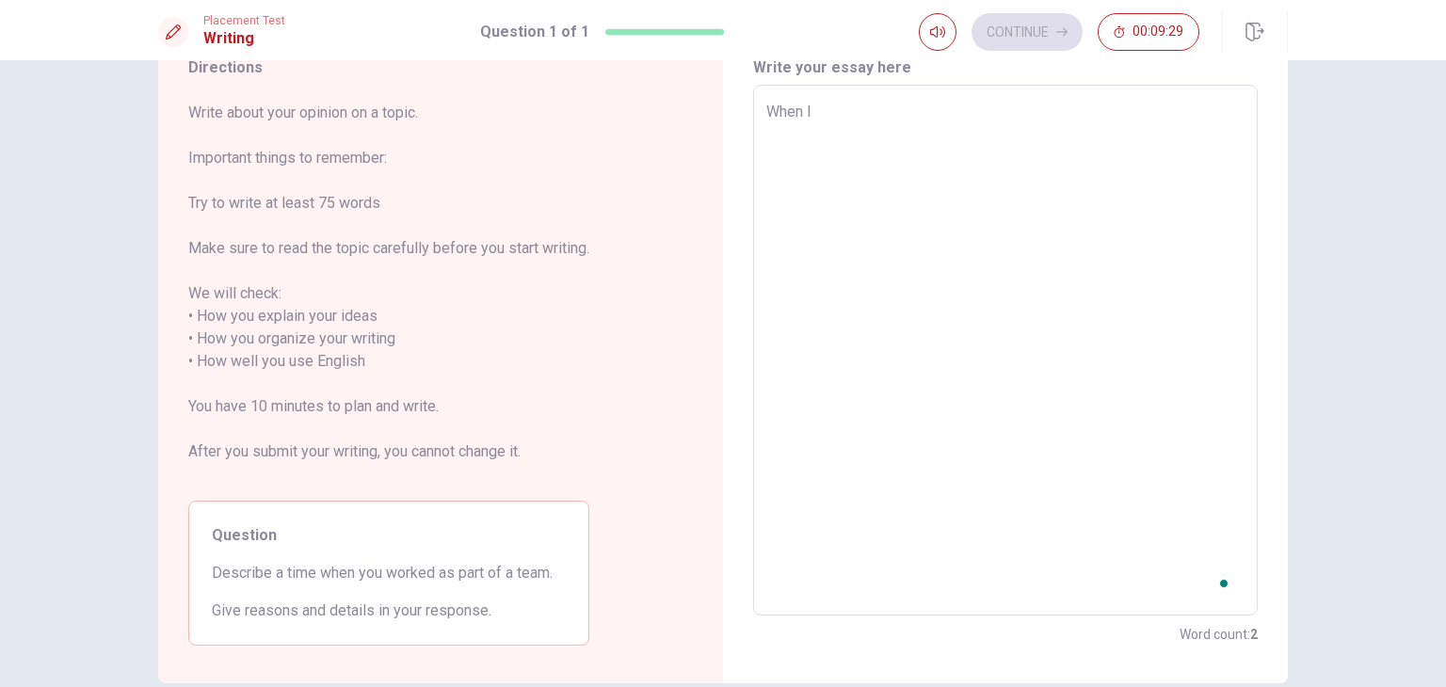
type textarea "x"
type textarea "When I w"
type textarea "x"
type textarea "When I wo"
type textarea "x"
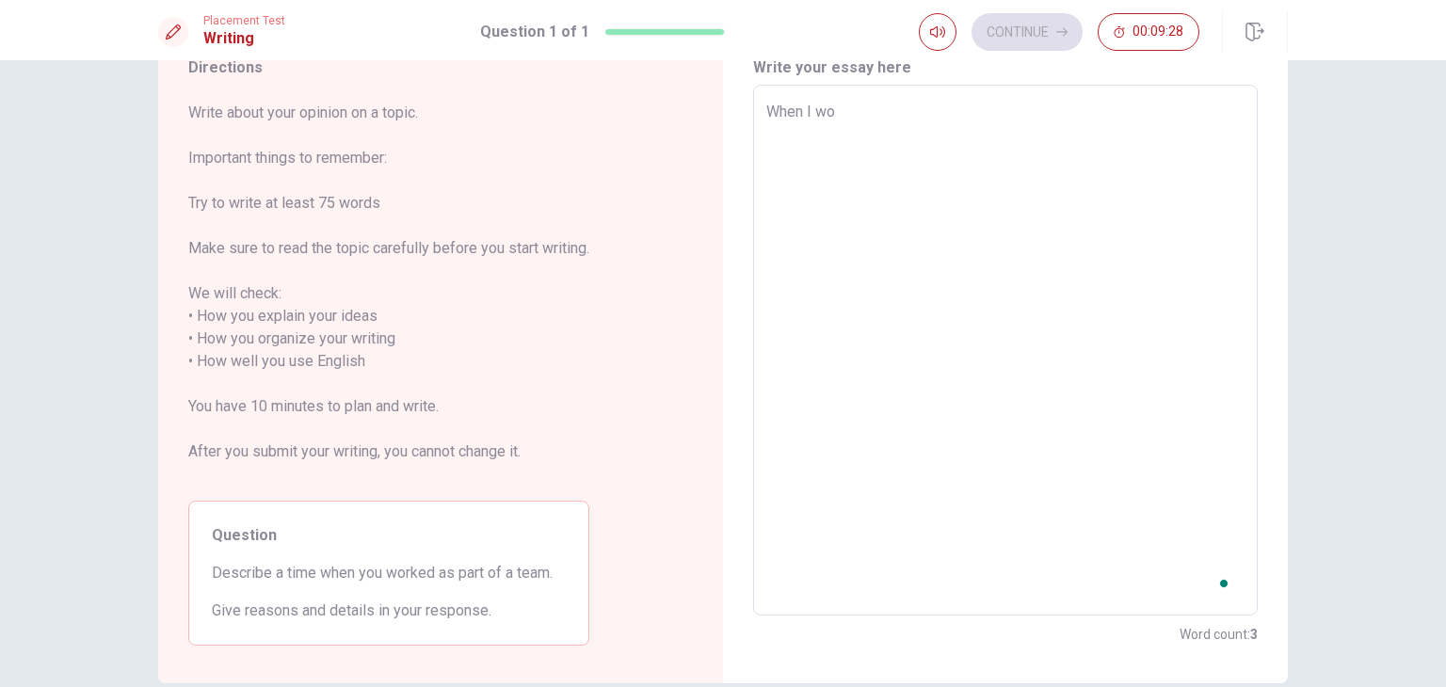
type textarea "When I woe"
type textarea "x"
type textarea "When I wo"
type textarea "x"
type textarea "When I wor"
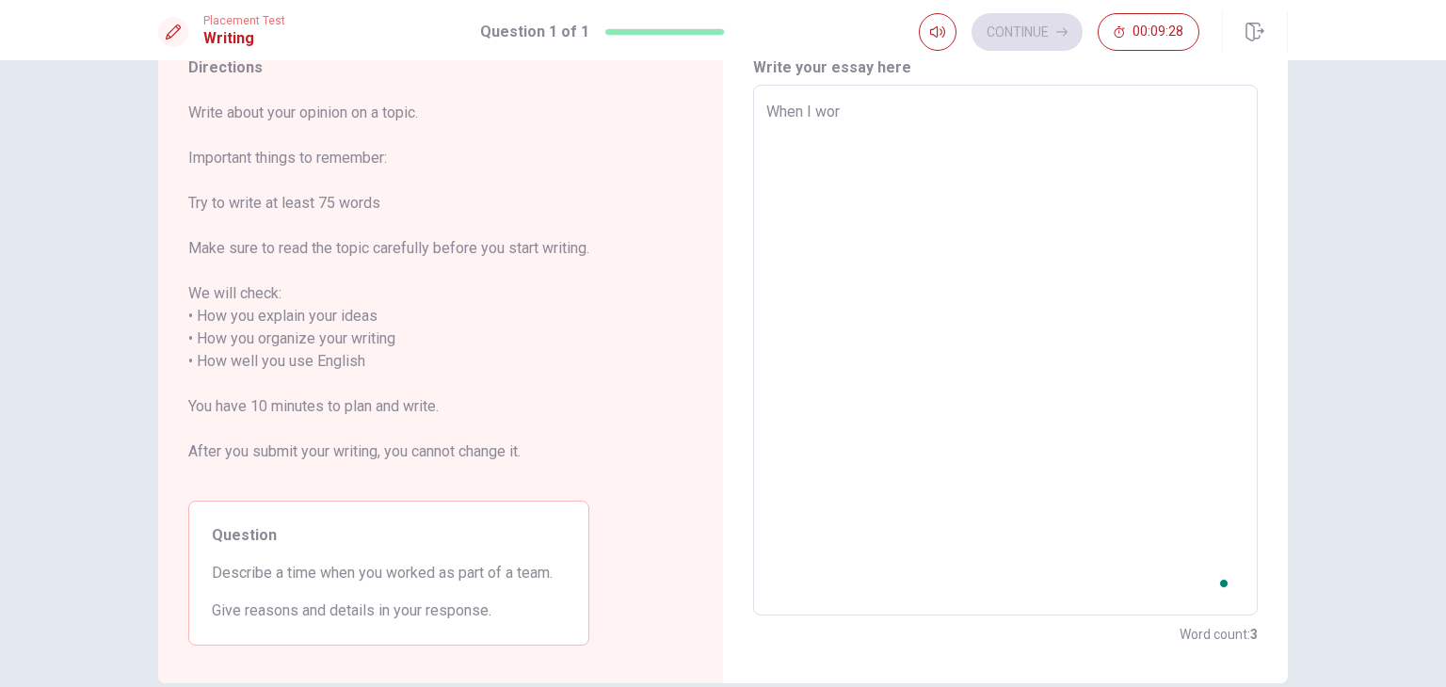
type textarea "x"
type textarea "When I work"
type textarea "x"
type textarea "When I work"
type textarea "x"
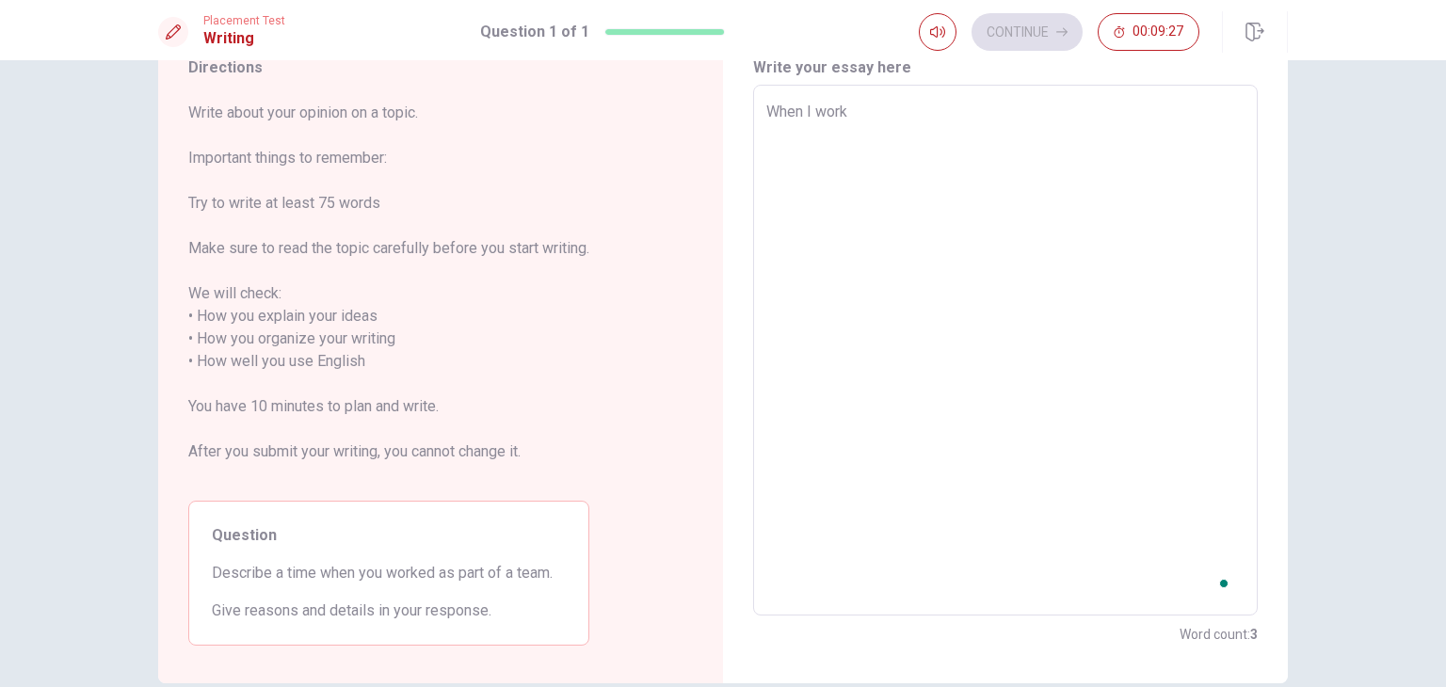
type textarea "When I work i"
type textarea "x"
type textarea "When I work in"
type textarea "x"
type textarea "When I work in"
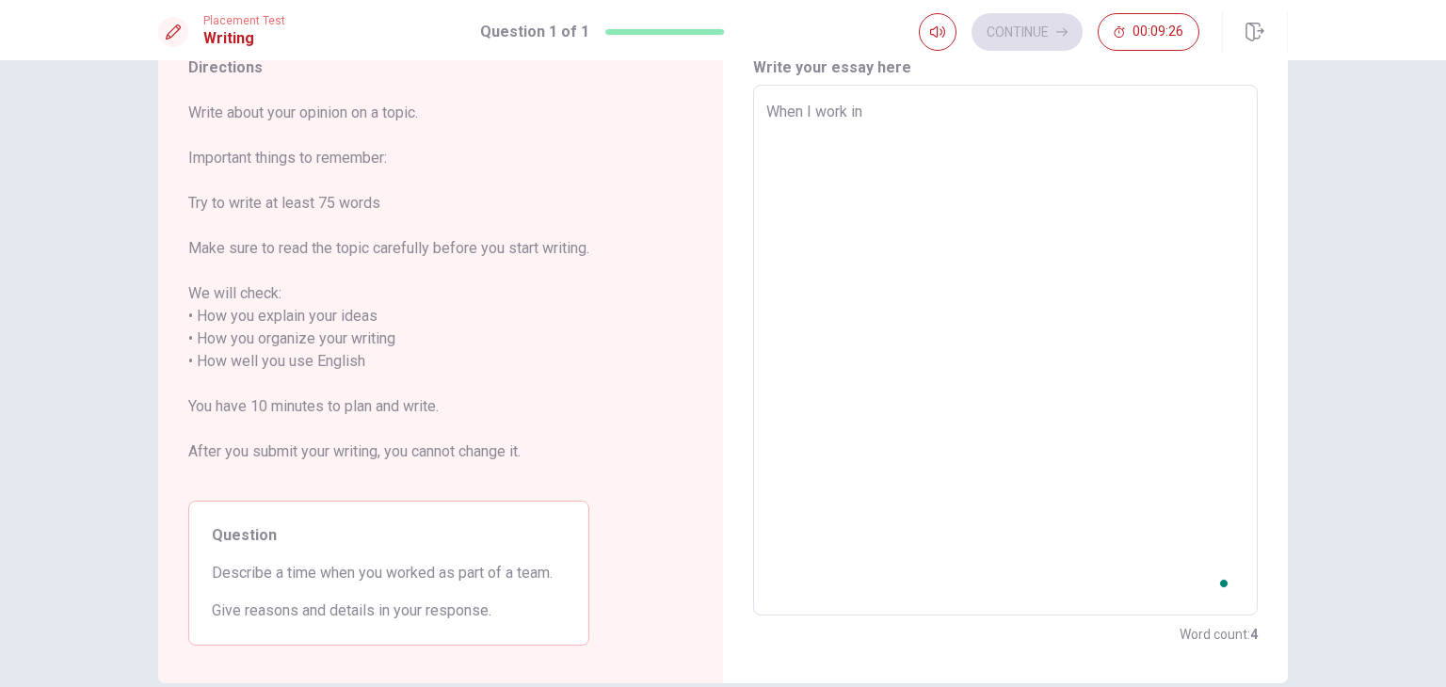
type textarea "x"
type textarea "When I work in n"
type textarea "x"
type textarea "When I work in na"
type textarea "x"
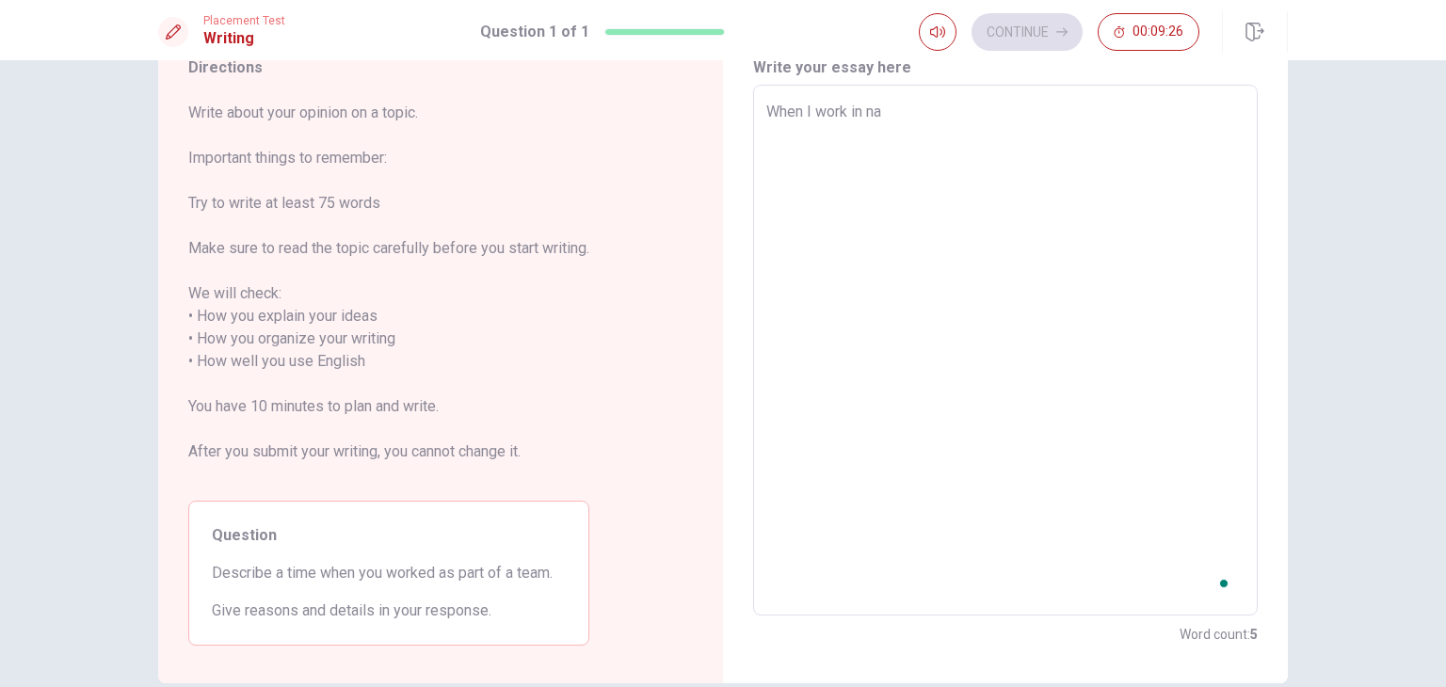
type textarea "When I work in na"
type textarea "x"
type textarea "When I work in na"
type textarea "x"
type textarea "When I work in n"
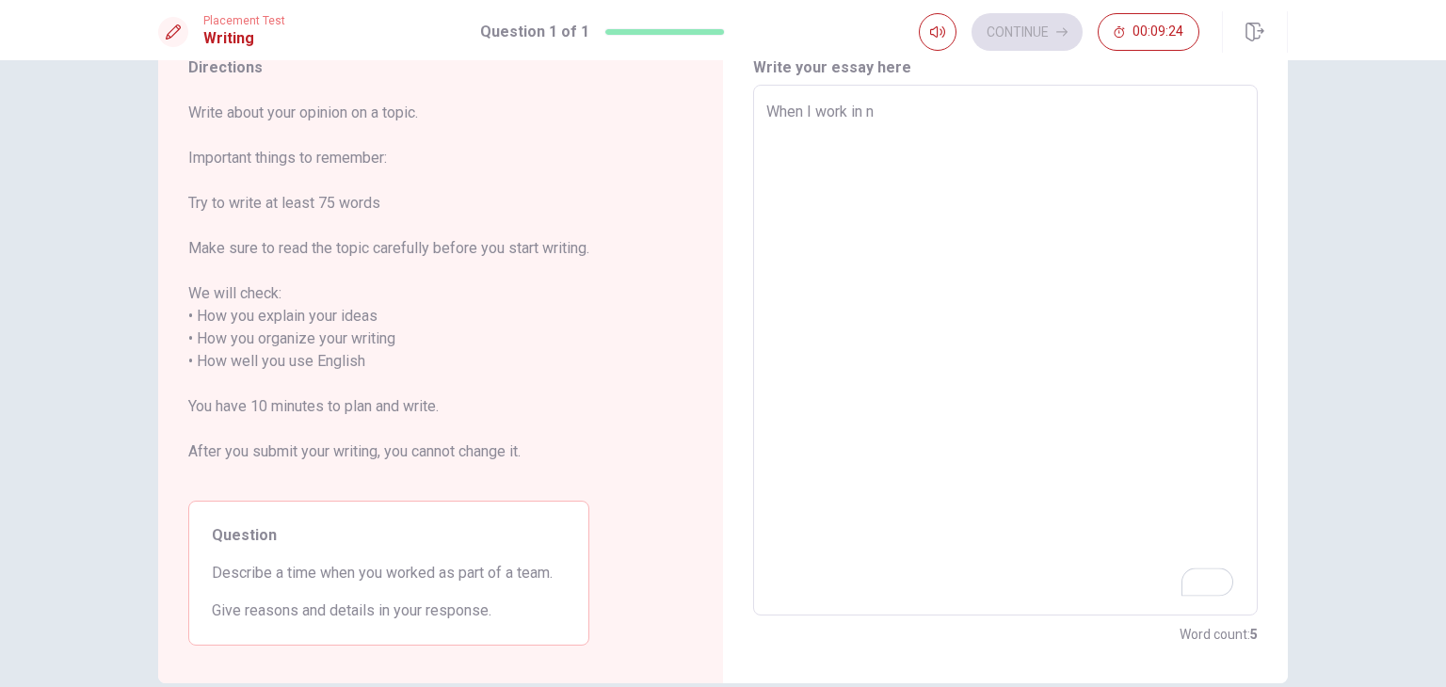
type textarea "x"
type textarea "When I work in"
type textarea "x"
type textarea "When I work in"
type textarea "x"
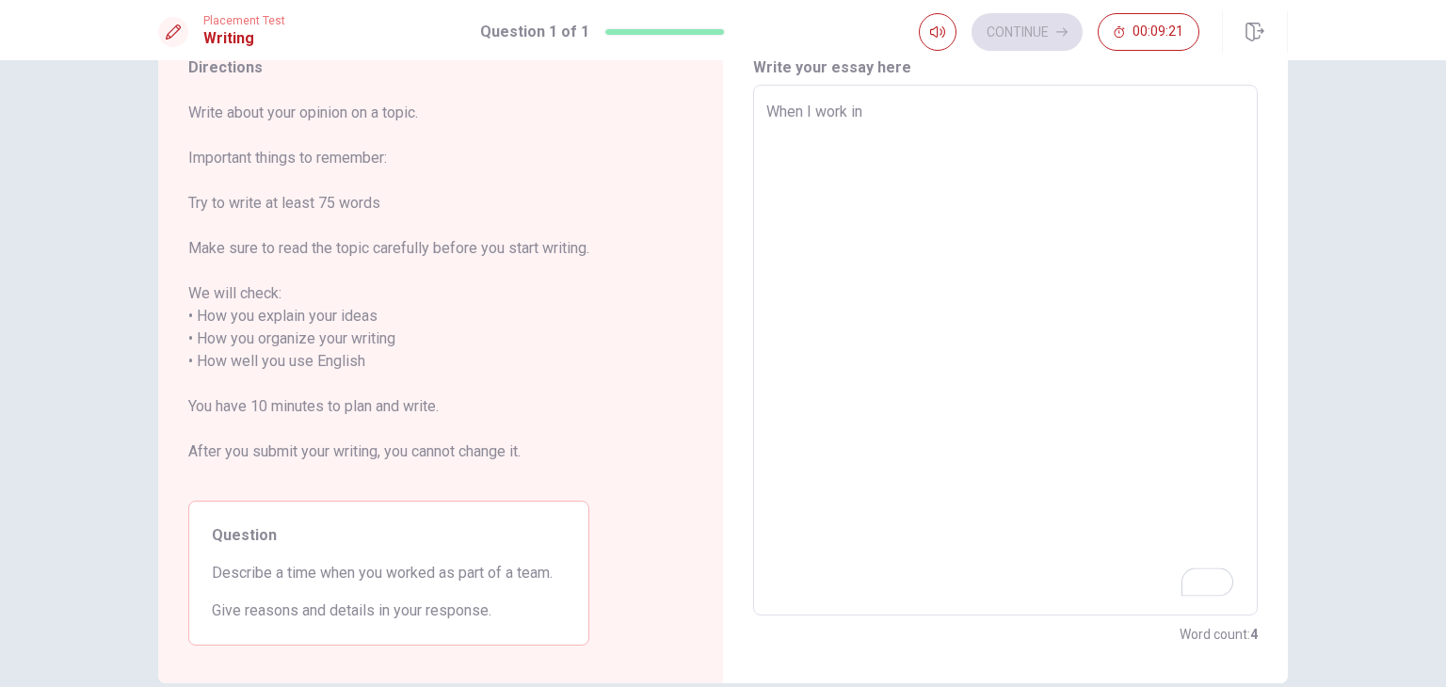
type textarea "When I work i"
type textarea "x"
type textarea "When I work in"
type textarea "x"
type textarea "When I work in"
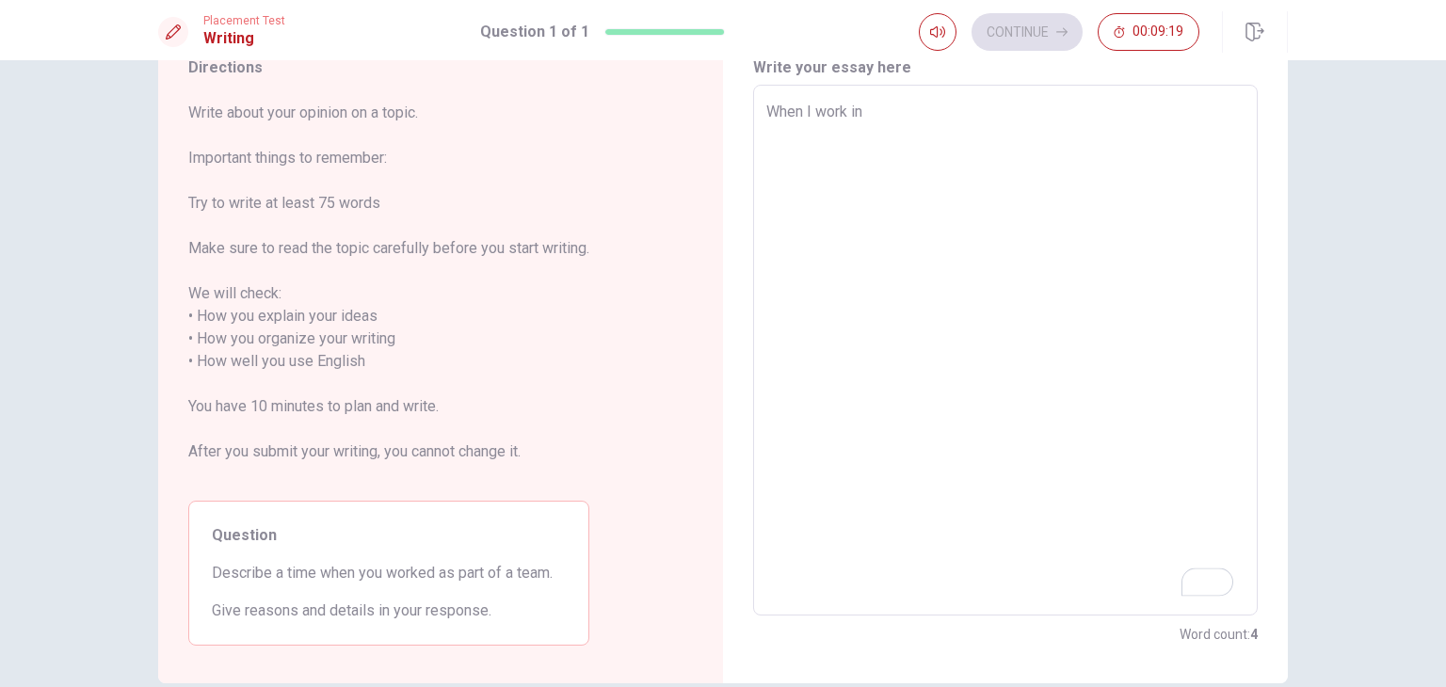
type textarea "x"
type textarea "When I work in a"
type textarea "x"
type textarea "When I work in a"
type textarea "x"
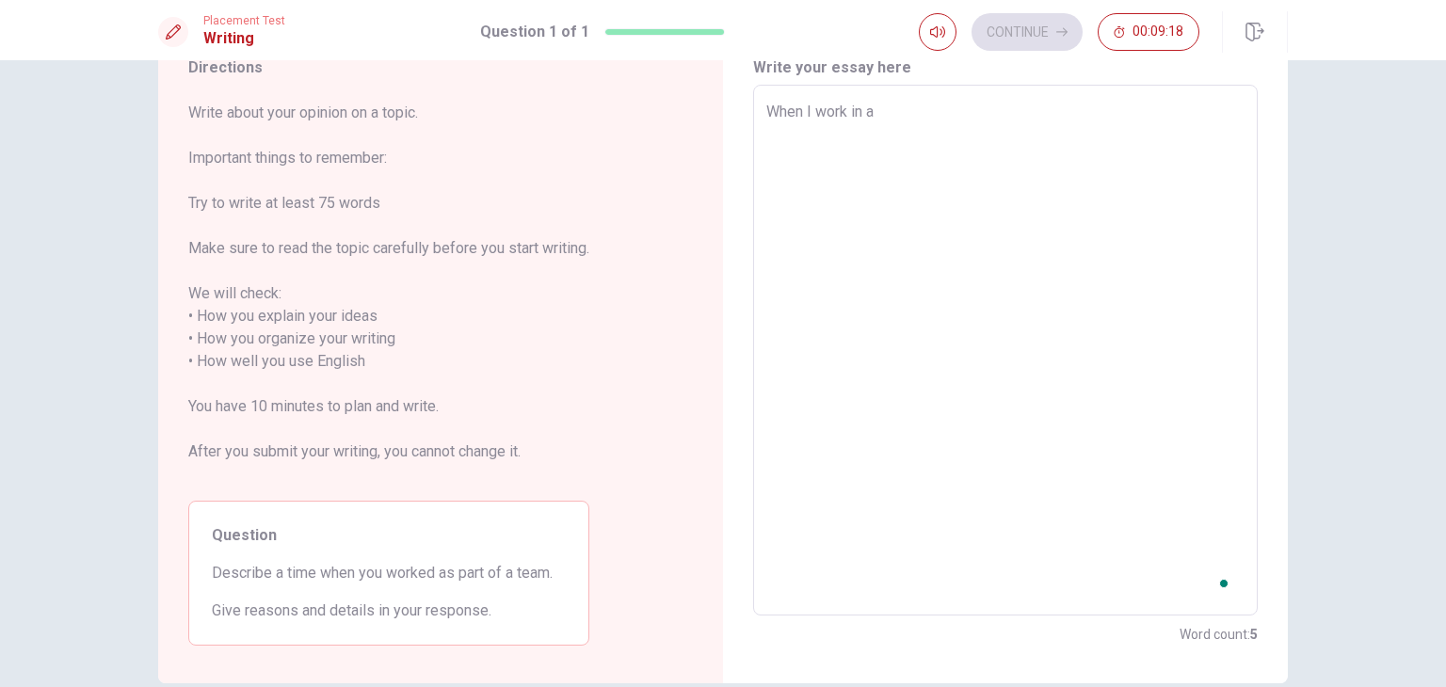
type textarea "When I work in a t"
type textarea "x"
type textarea "When I work in a ti"
type textarea "x"
type textarea "When I work in a tim"
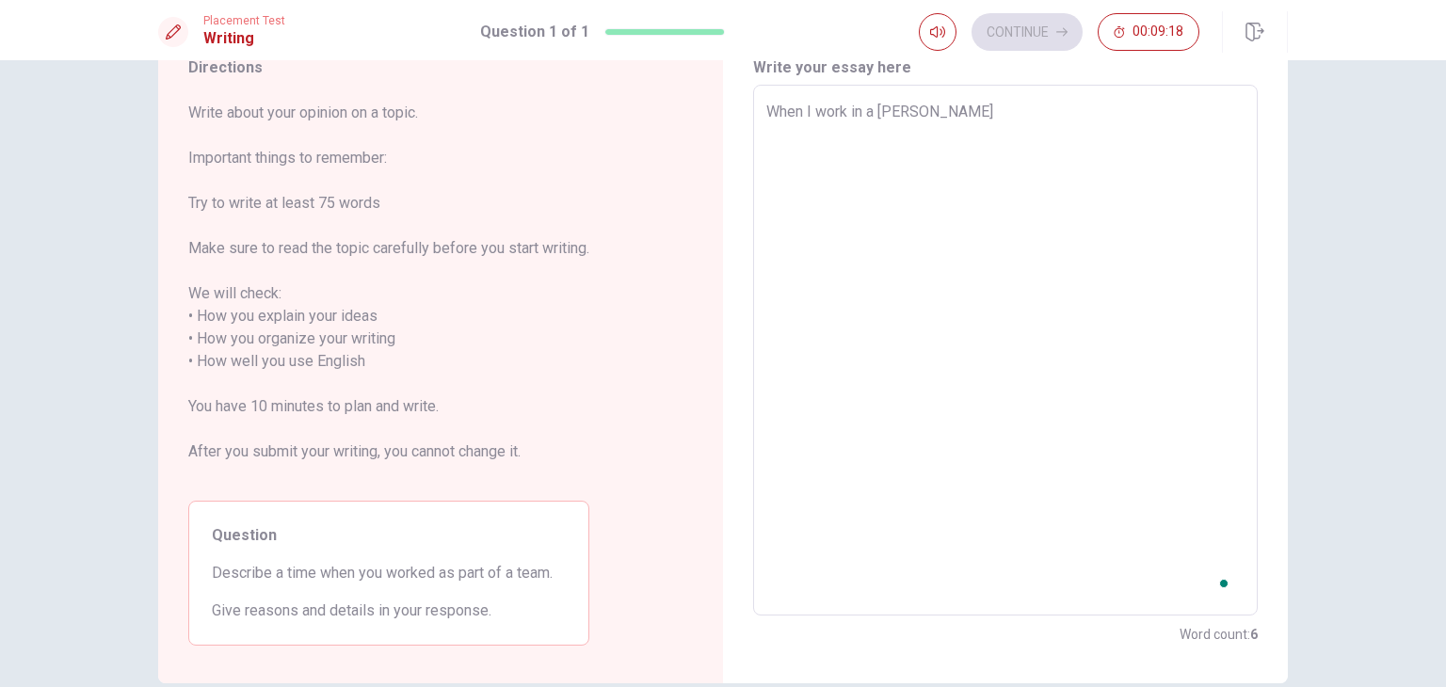
type textarea "x"
type textarea "When I work in a tim"
type textarea "x"
type textarea "When I work in a tim"
type textarea "x"
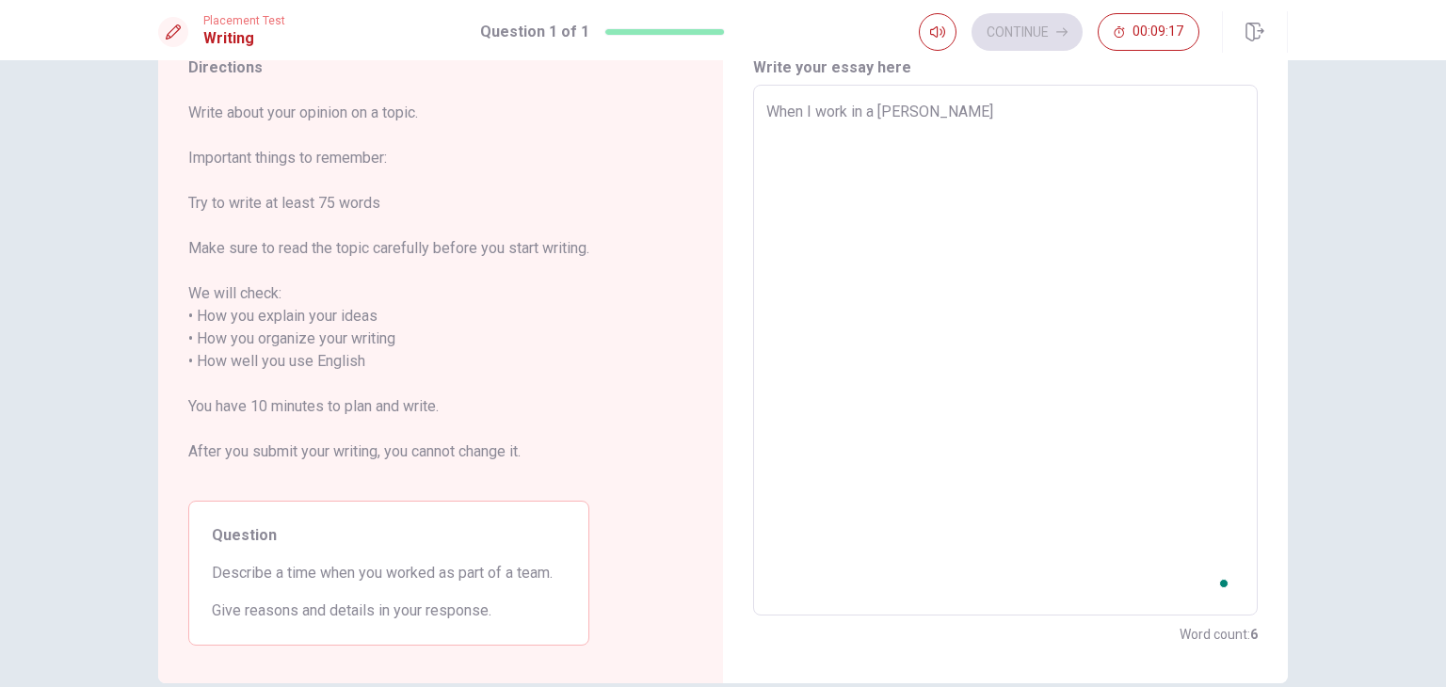
type textarea "When I work in a time"
type textarea "x"
type textarea "When I work in a time"
type textarea "x"
type textarea "When I work in a time"
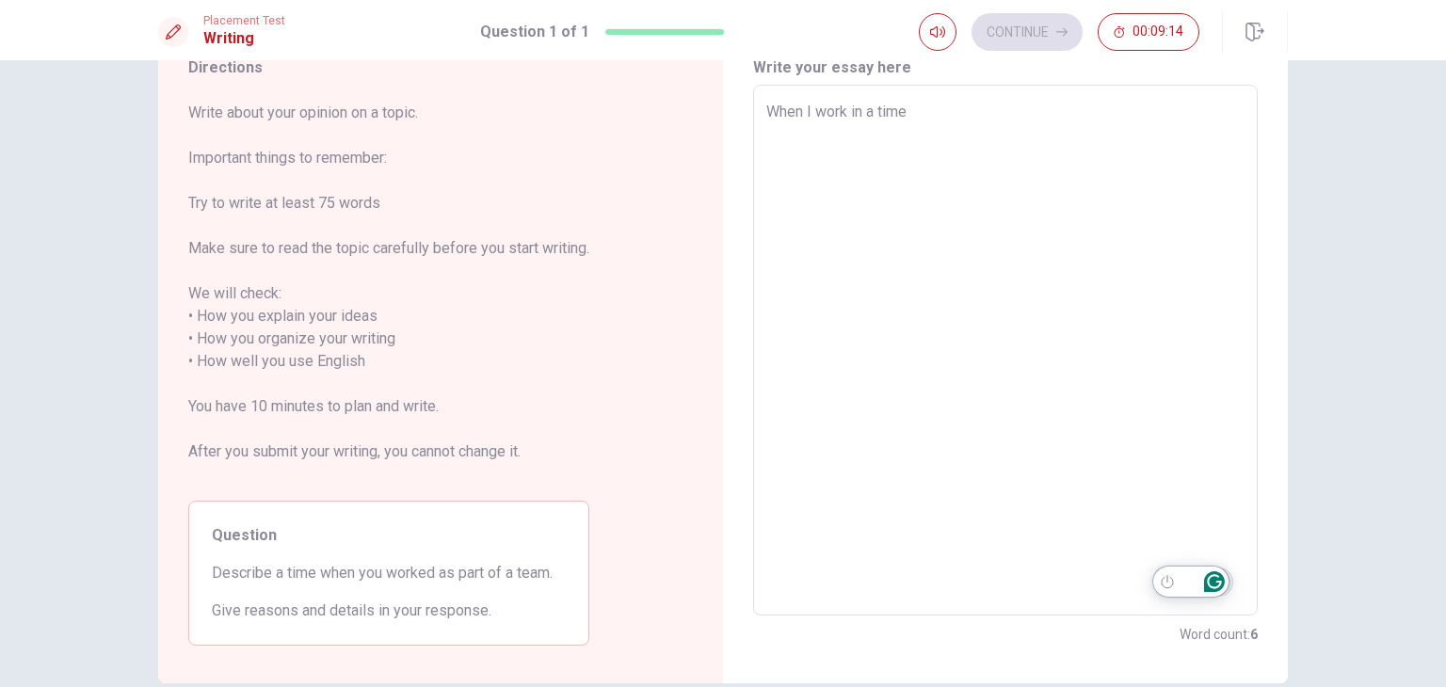
click at [1212, 583] on icon "Open Grammarly. 0 Suggestions." at bounding box center [1214, 581] width 21 height 21
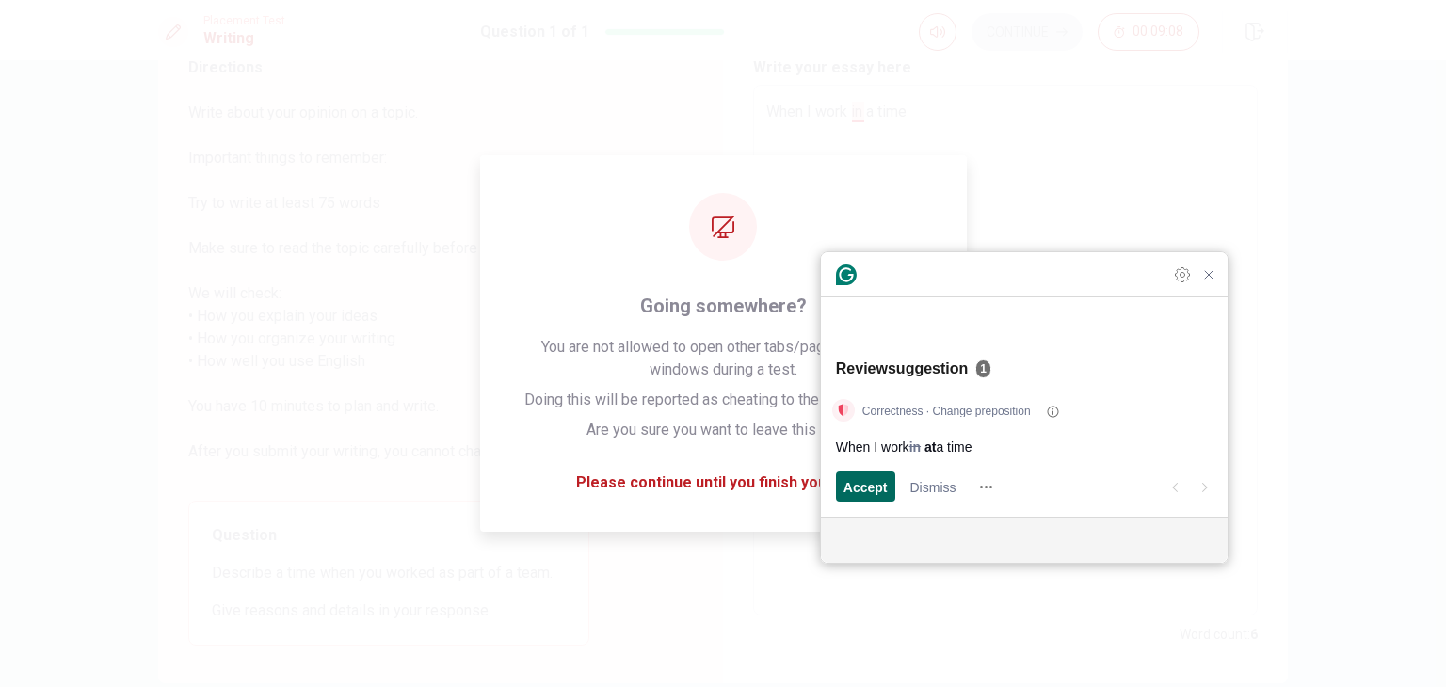
type textarea "x"
click at [872, 487] on span "Accept" at bounding box center [866, 487] width 44 height 20
type textarea "When I work at a time"
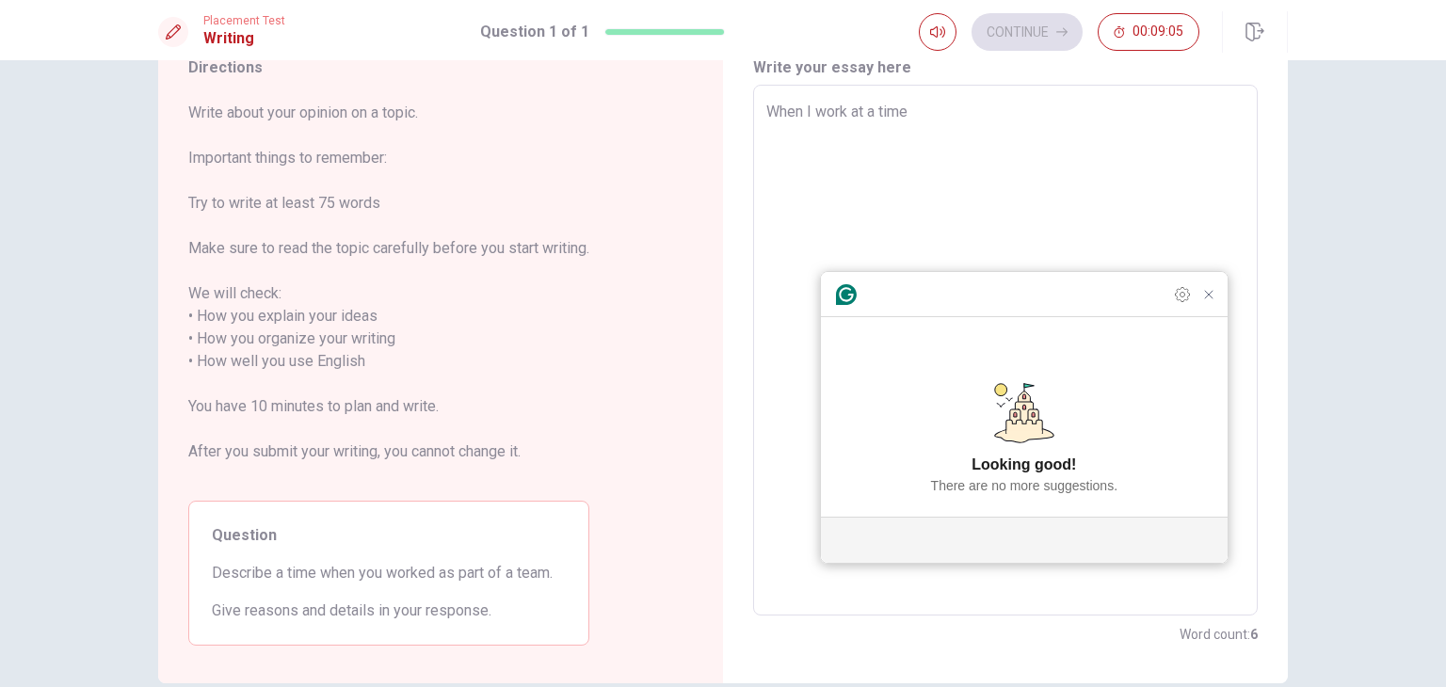
click at [945, 116] on textarea "When I work at a time" at bounding box center [1005, 351] width 478 height 500
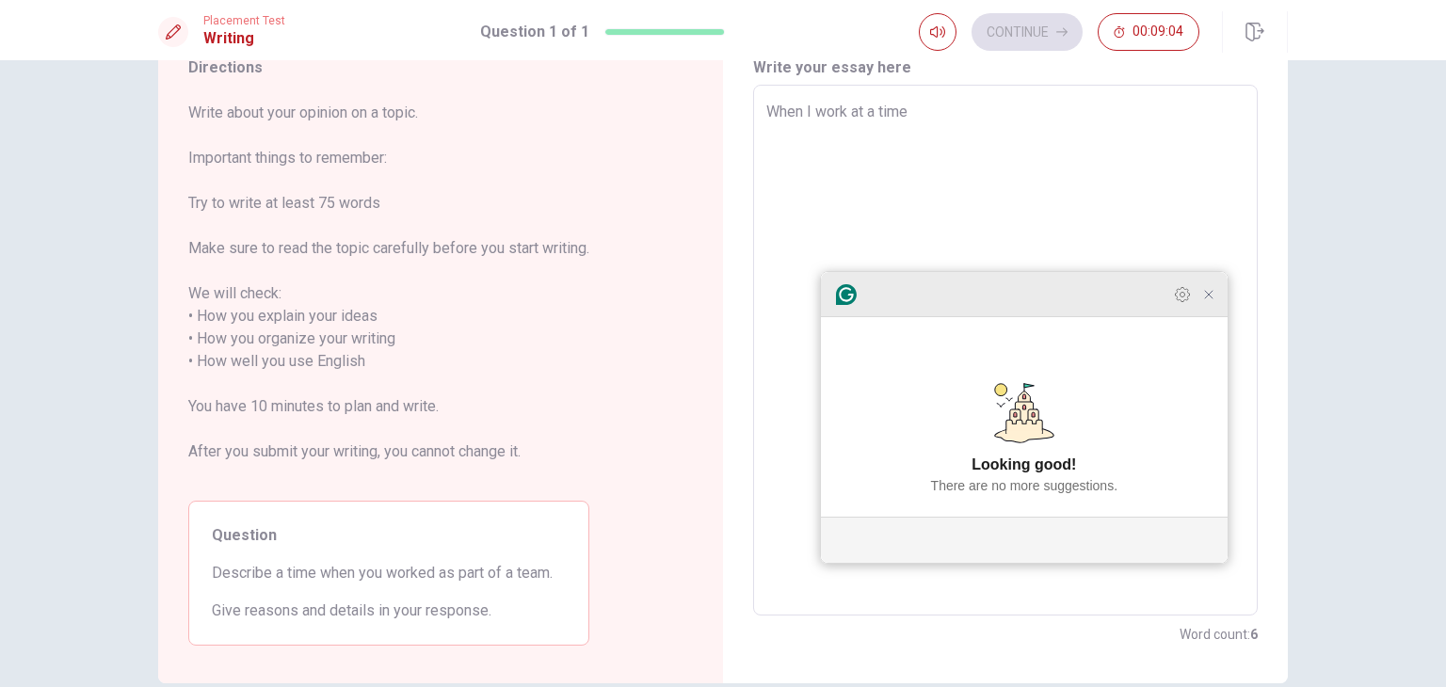
type textarea "x"
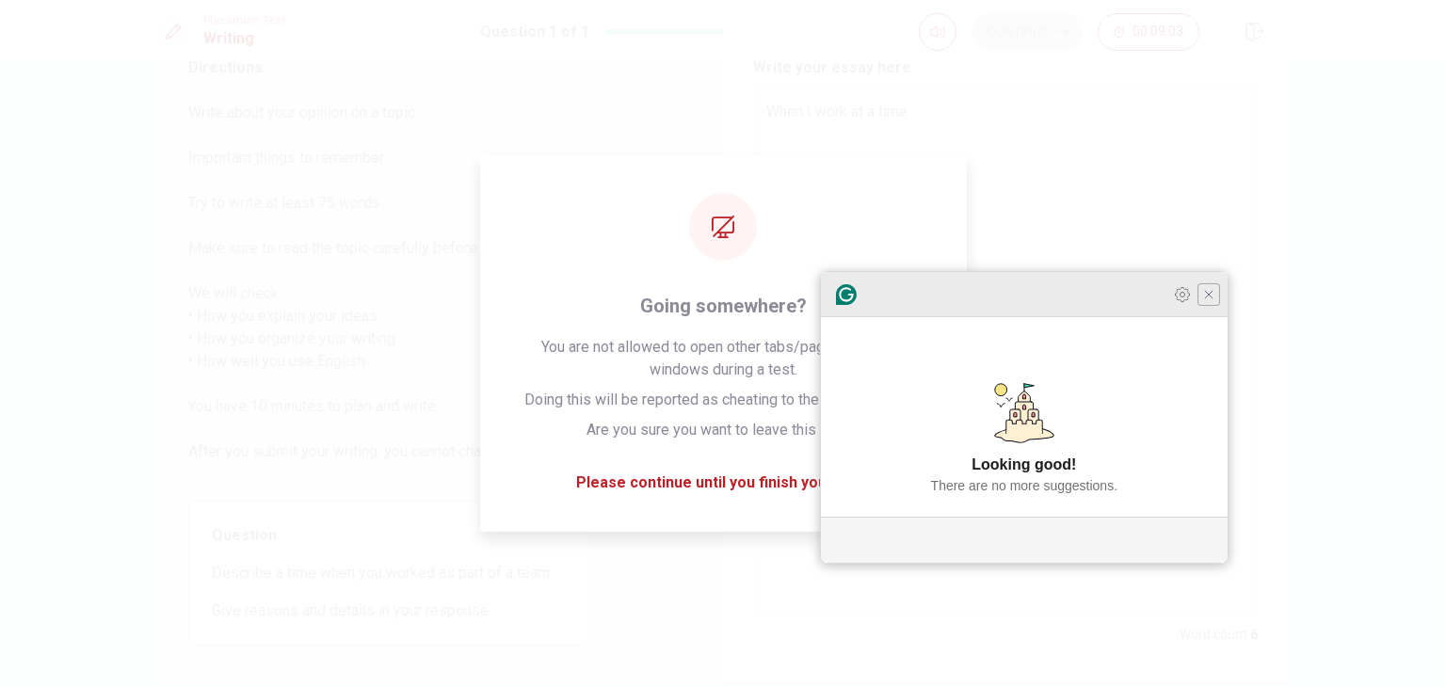
type textarea "When I work at a time"
click at [1210, 298] on icon "Close Grammarly Assistant" at bounding box center [1209, 295] width 8 height 8
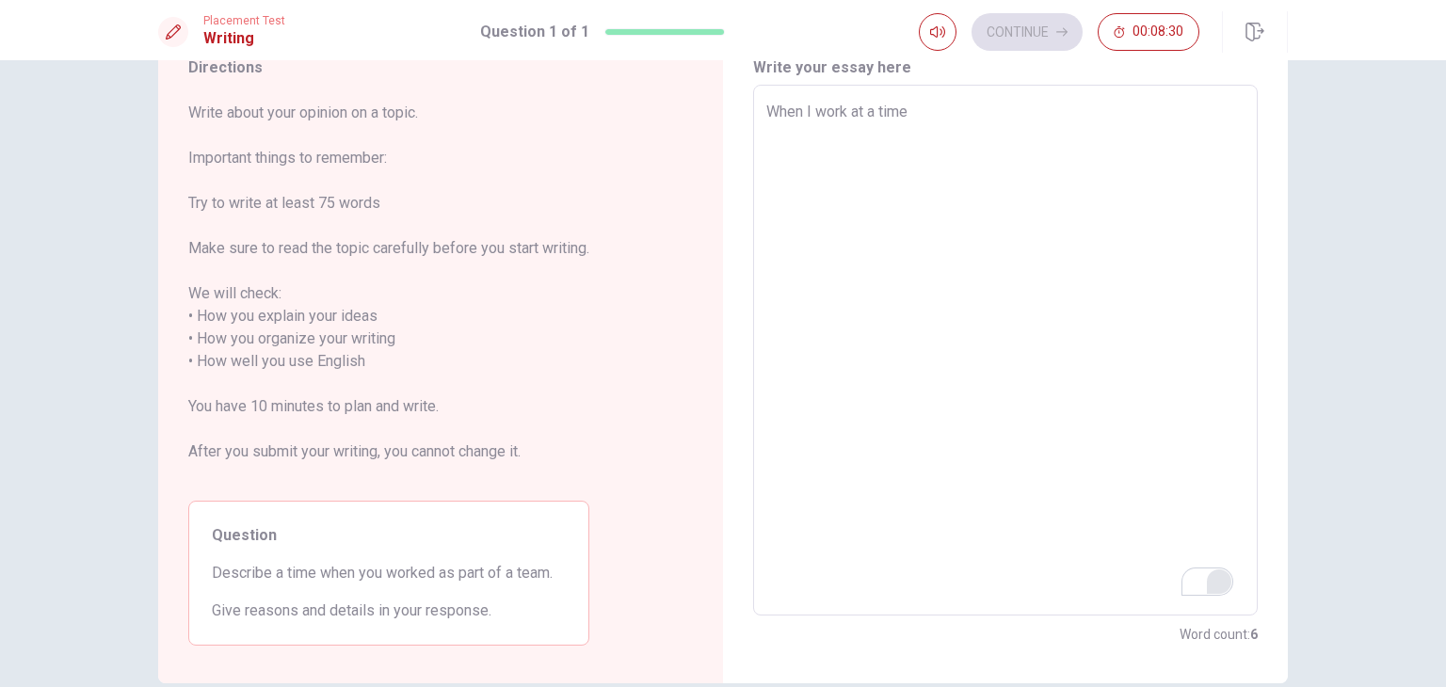
type textarea "x"
type textarea "When I work at a time"
type textarea "x"
type textarea "When I work at a tim"
type textarea "x"
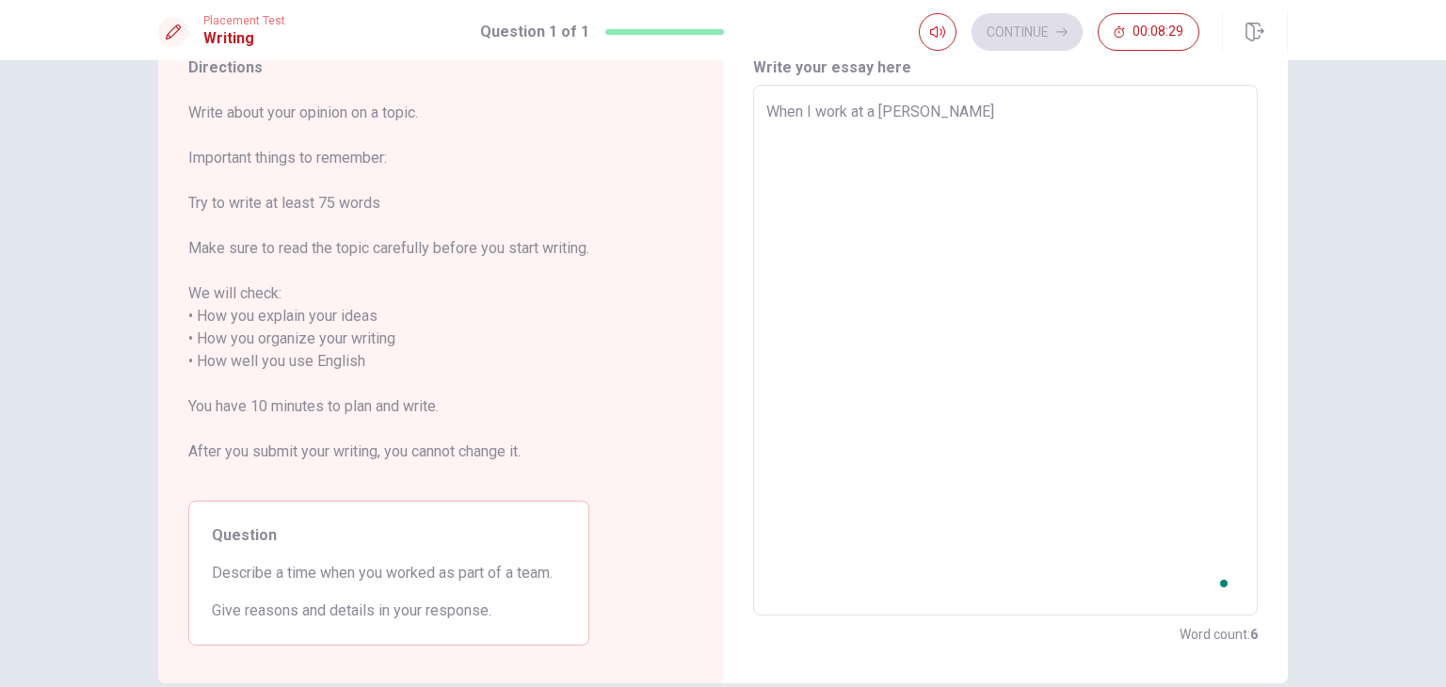
type textarea "When I work at a ti"
type textarea "x"
type textarea "When I work at a t"
type textarea "x"
type textarea "When I work at a"
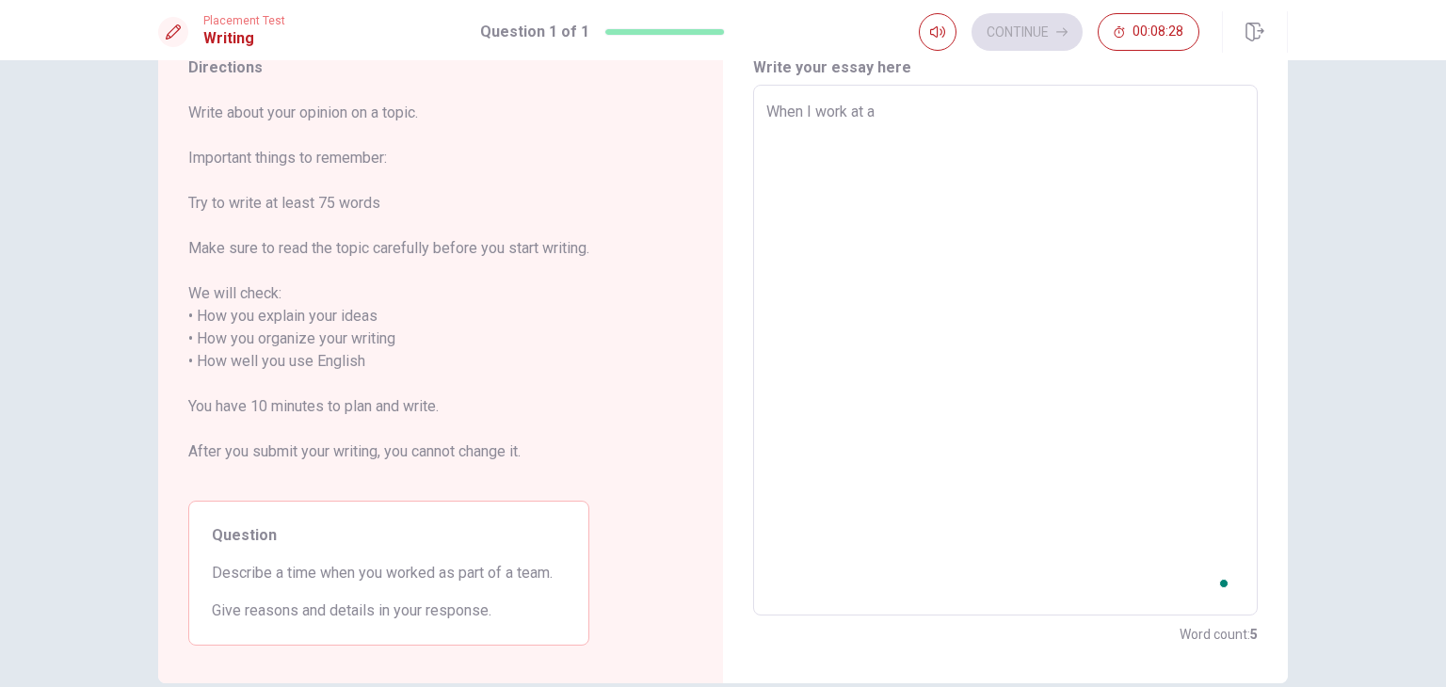
type textarea "x"
type textarea "When I work at a"
type textarea "x"
type textarea "When I work at"
type textarea "x"
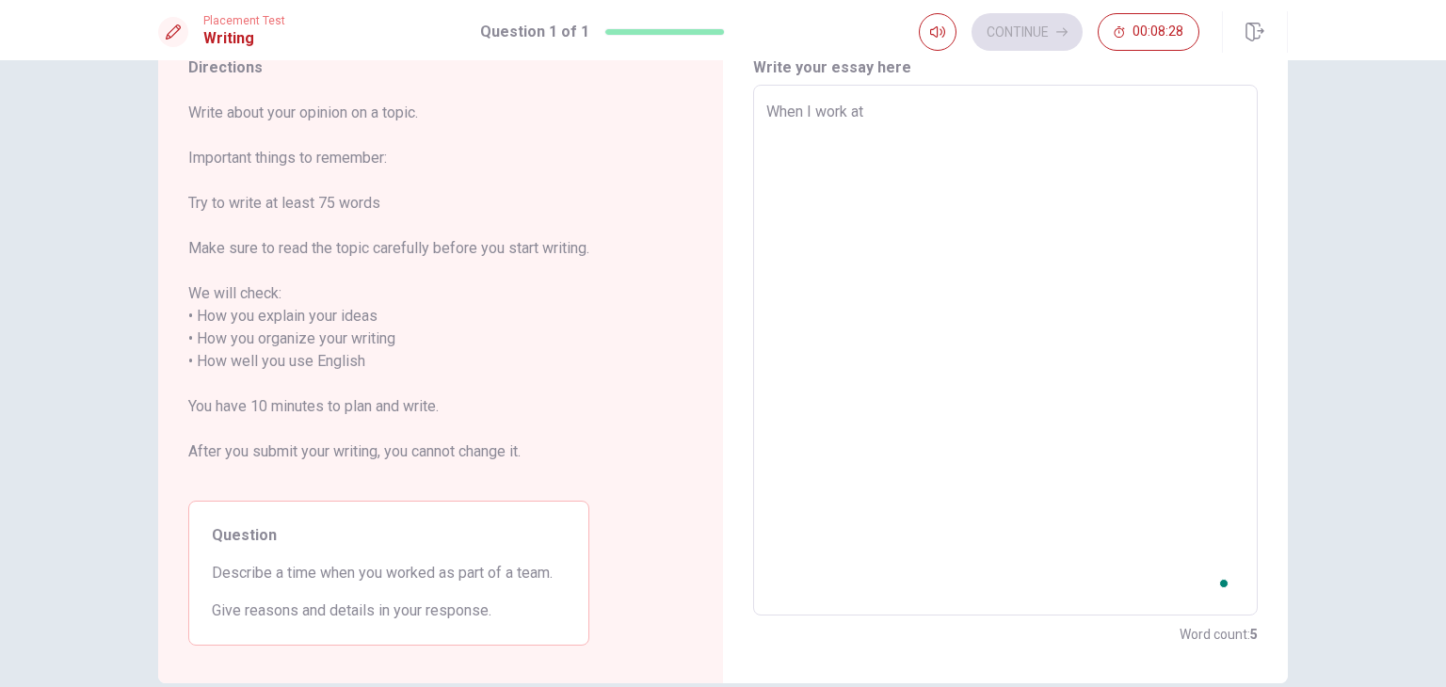
type textarea "When I work at"
type textarea "x"
type textarea "When I work a"
type textarea "x"
type textarea "When I work"
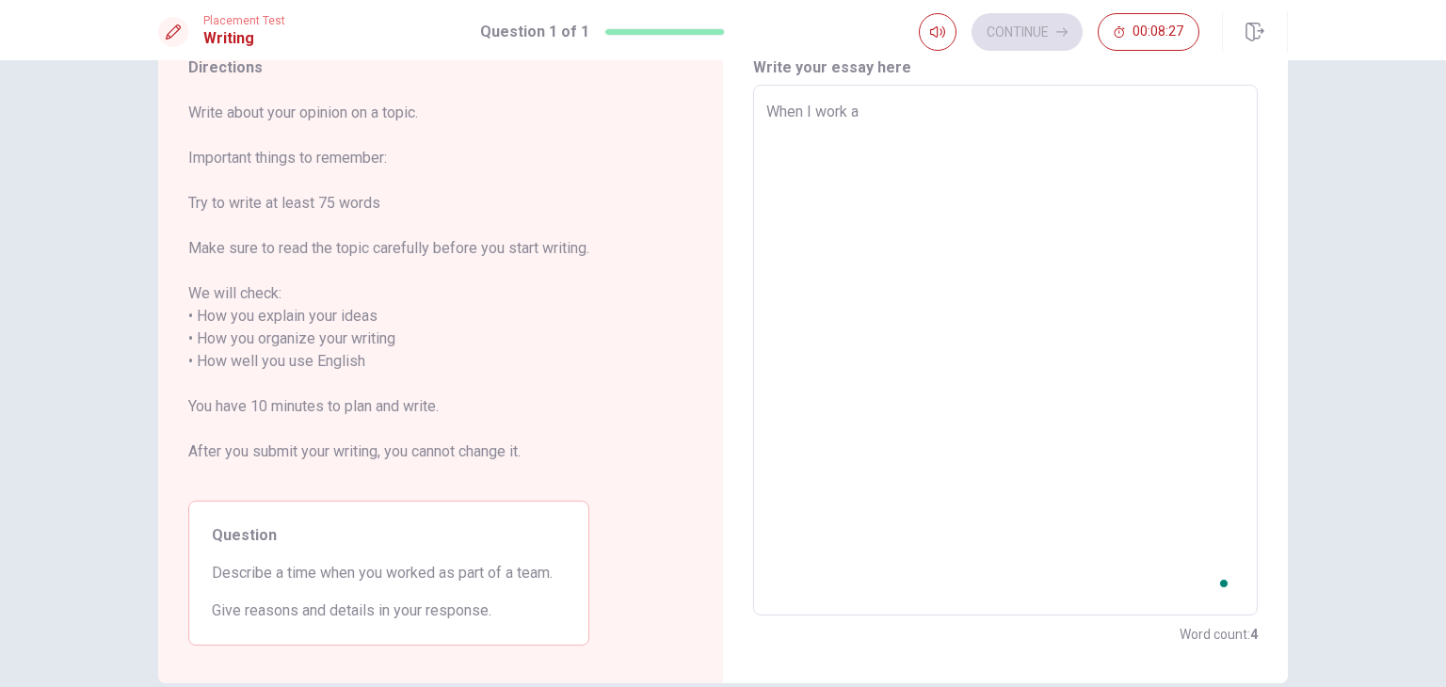
type textarea "x"
type textarea "When I work"
type textarea "x"
type textarea "When I wor"
type textarea "x"
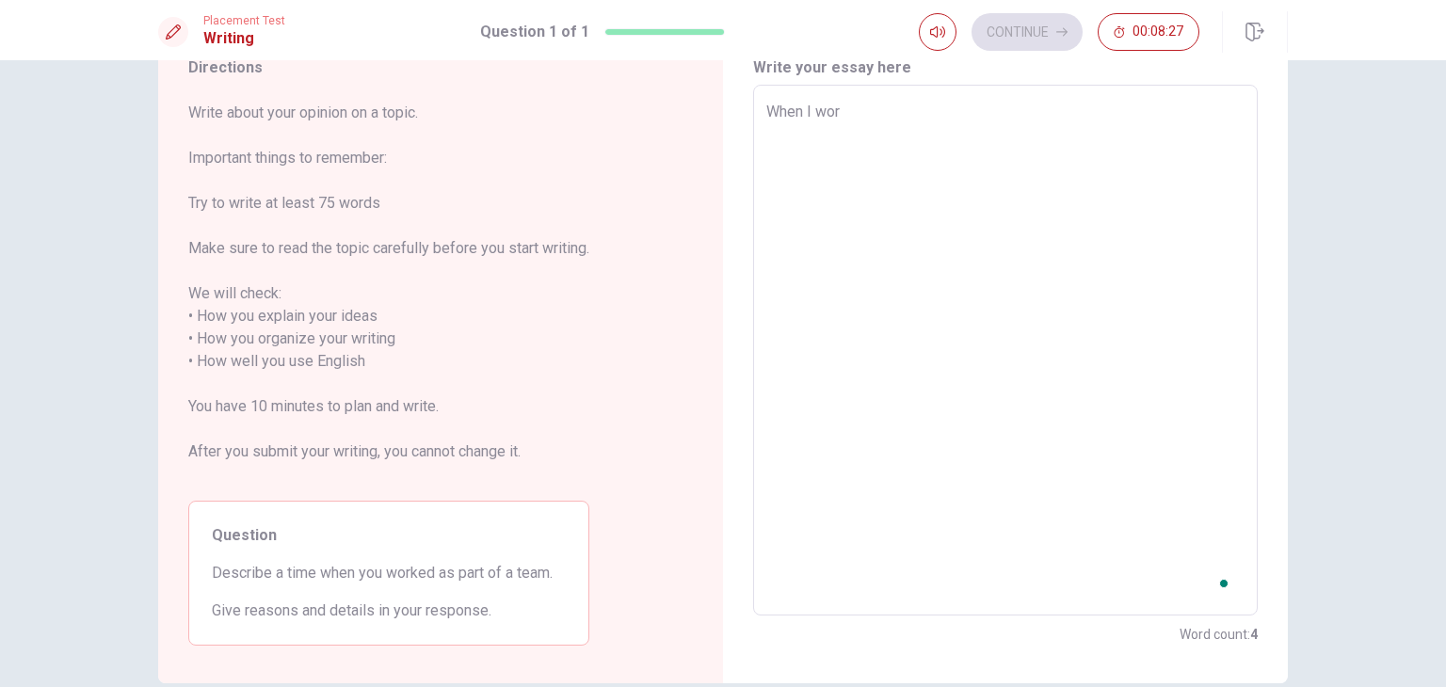
type textarea "When I wo"
type textarea "x"
type textarea "When I"
type textarea "x"
type textarea "When"
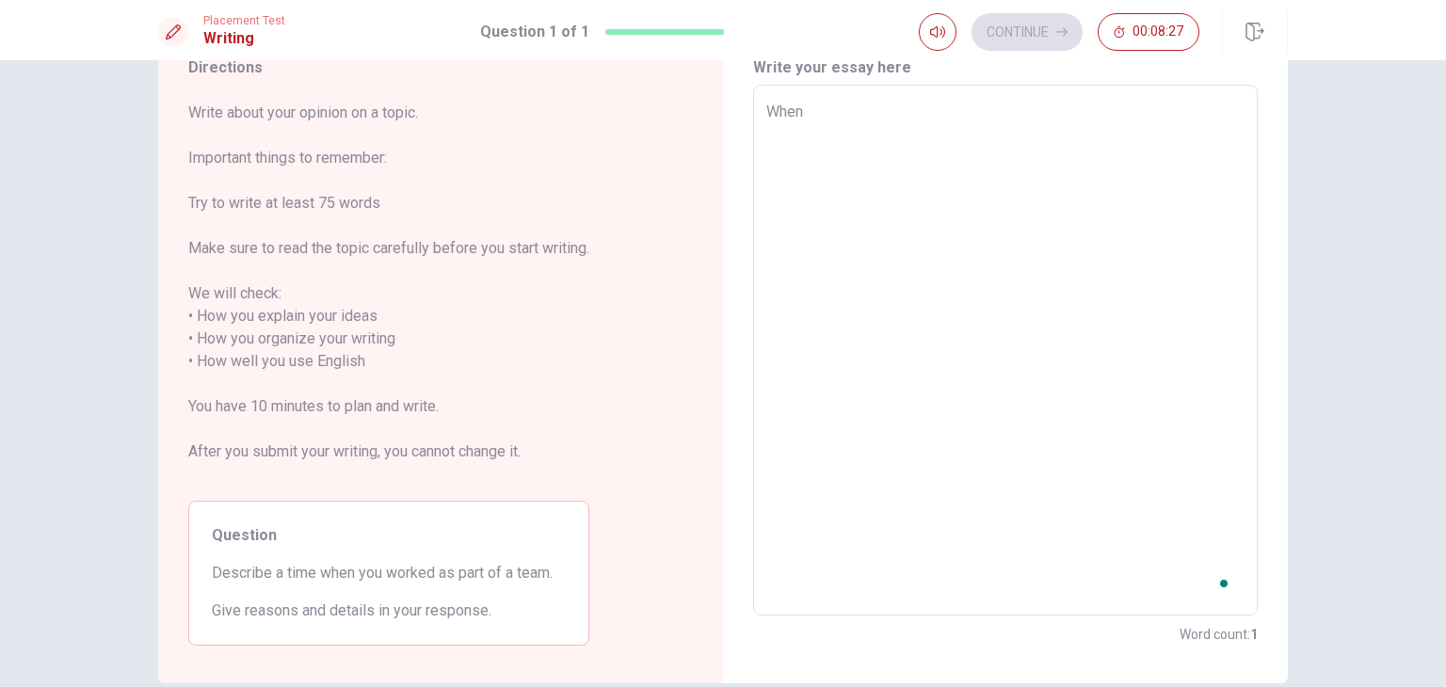
type textarea "x"
type textarea "Whe"
type textarea "x"
type textarea "Wh"
type textarea "x"
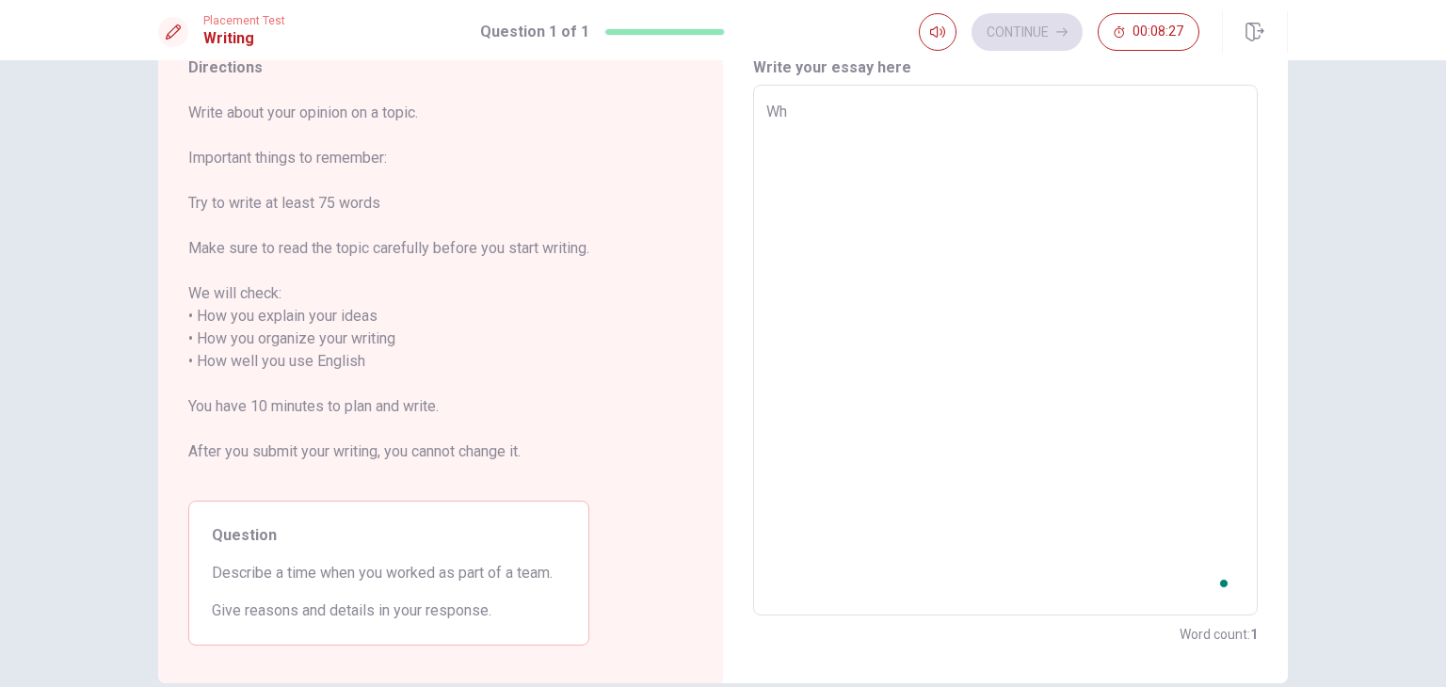
type textarea "W"
type textarea "x"
type textarea "I"
type textarea "x"
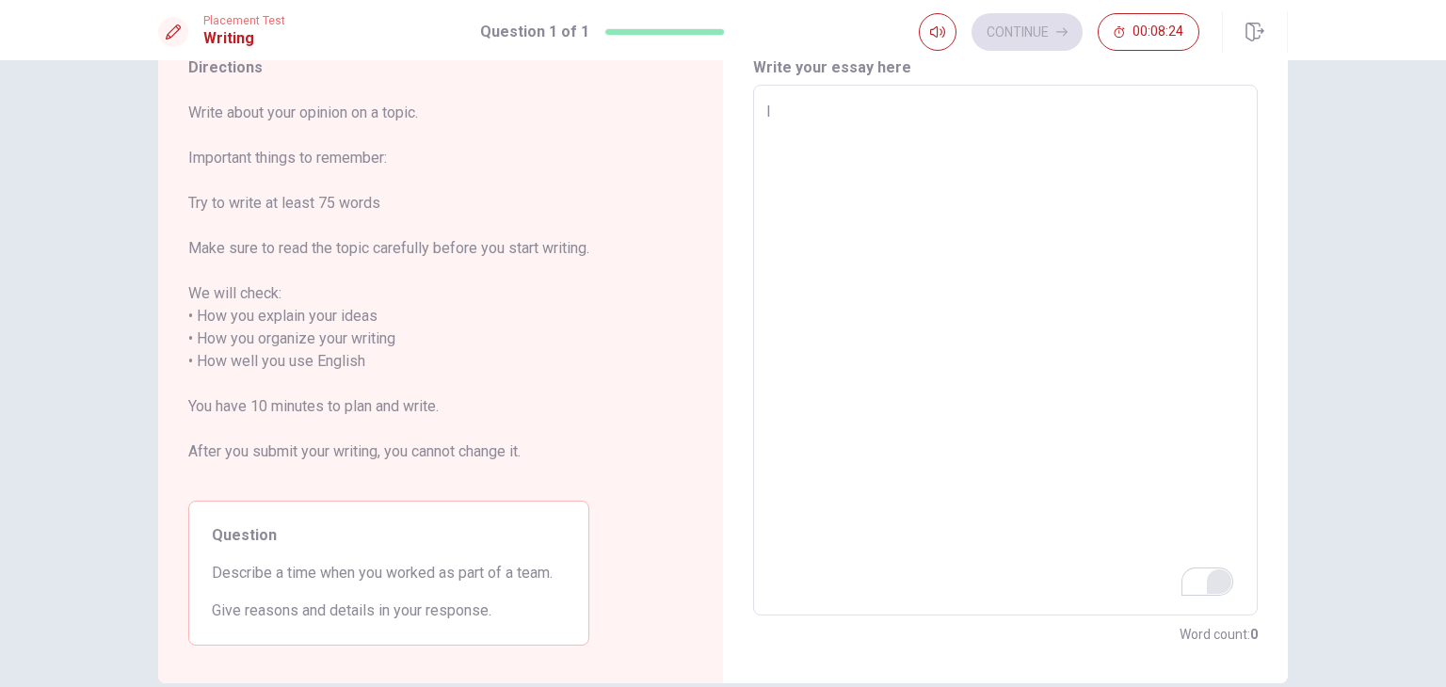
type textarea "I"
type textarea "x"
type textarea "I w"
type textarea "x"
type textarea "I wo"
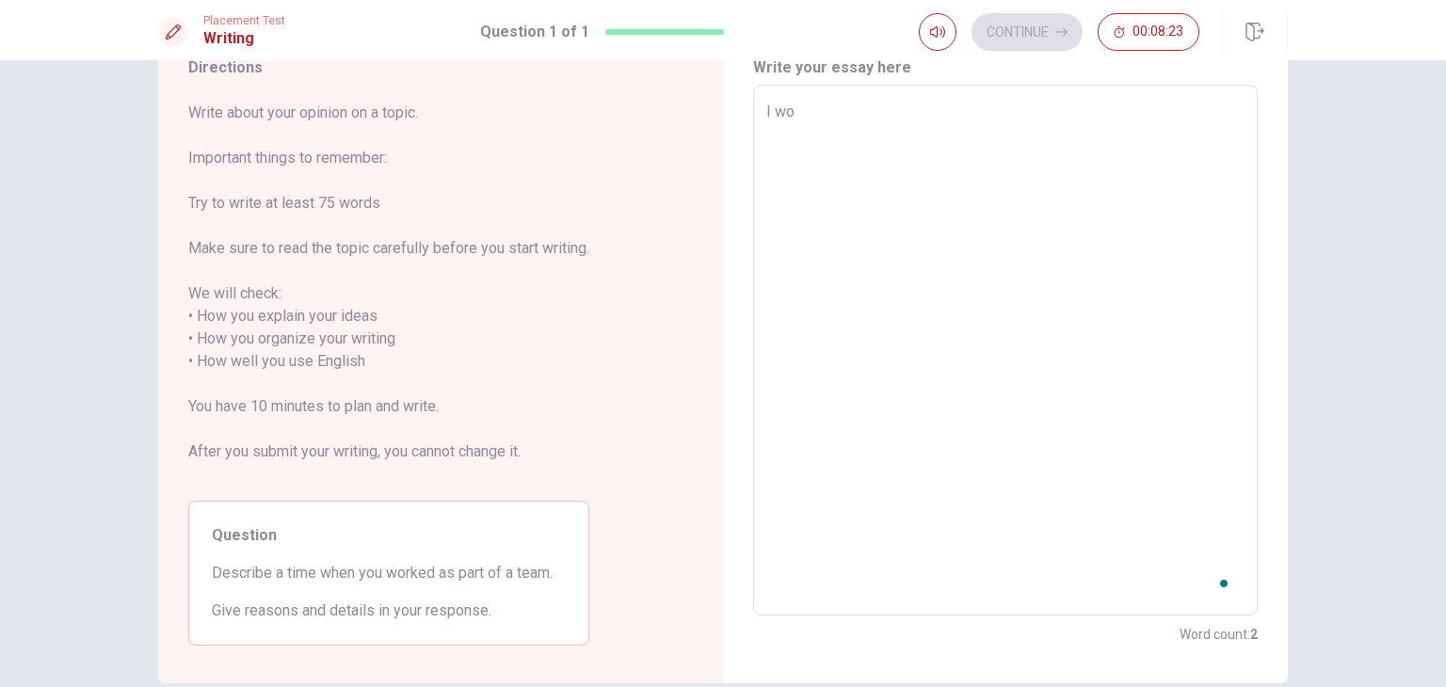
type textarea "x"
type textarea "I wor"
type textarea "x"
type textarea "I work"
type textarea "x"
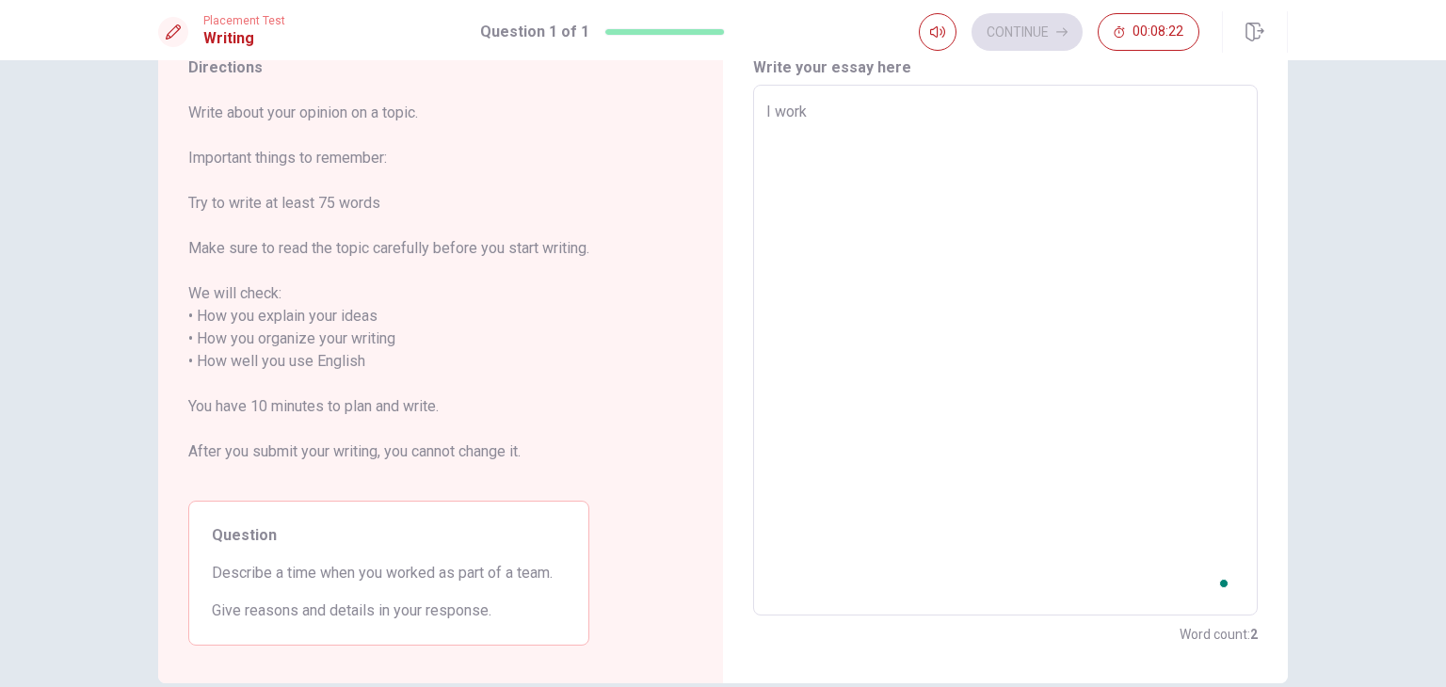
type textarea "I work"
type textarea "x"
type textarea "I work ="
type textarea "x"
type textarea "I work =="
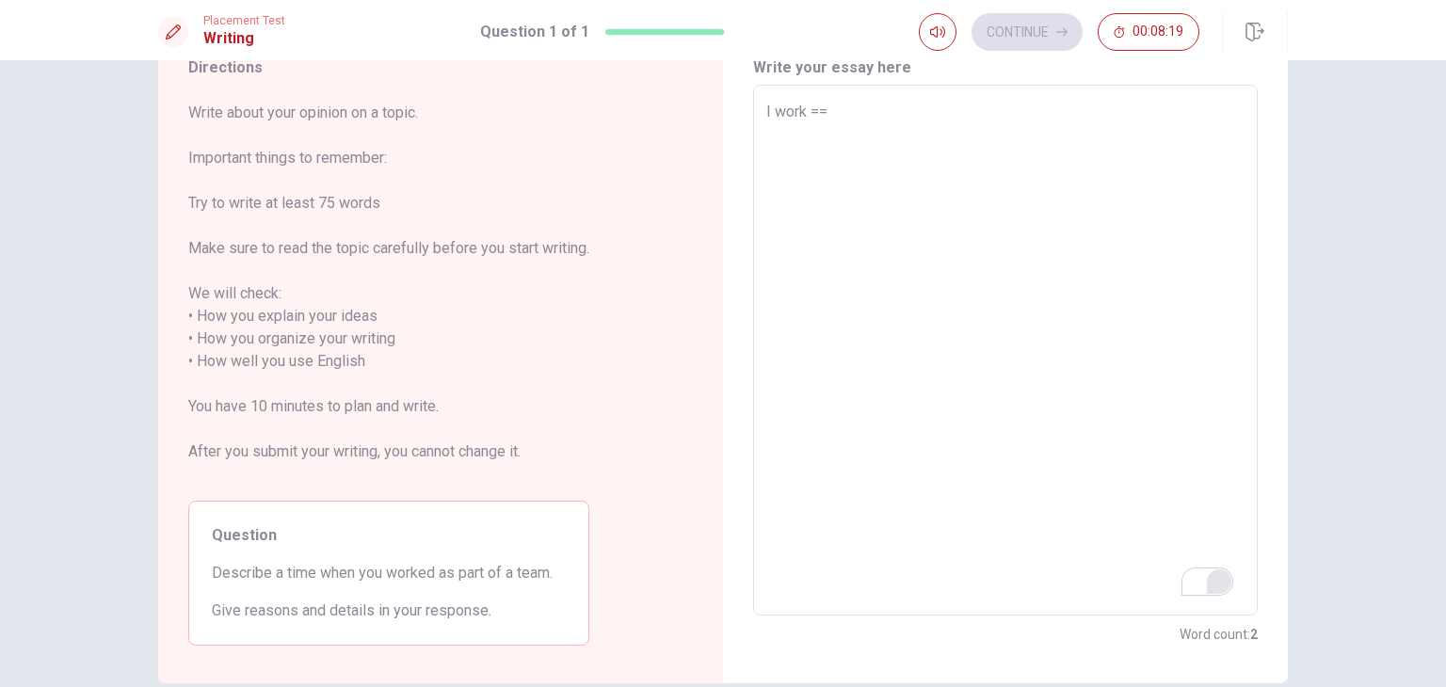
type textarea "x"
type textarea "I work ==="
type textarea "x"
type textarea "I work =="
type textarea "x"
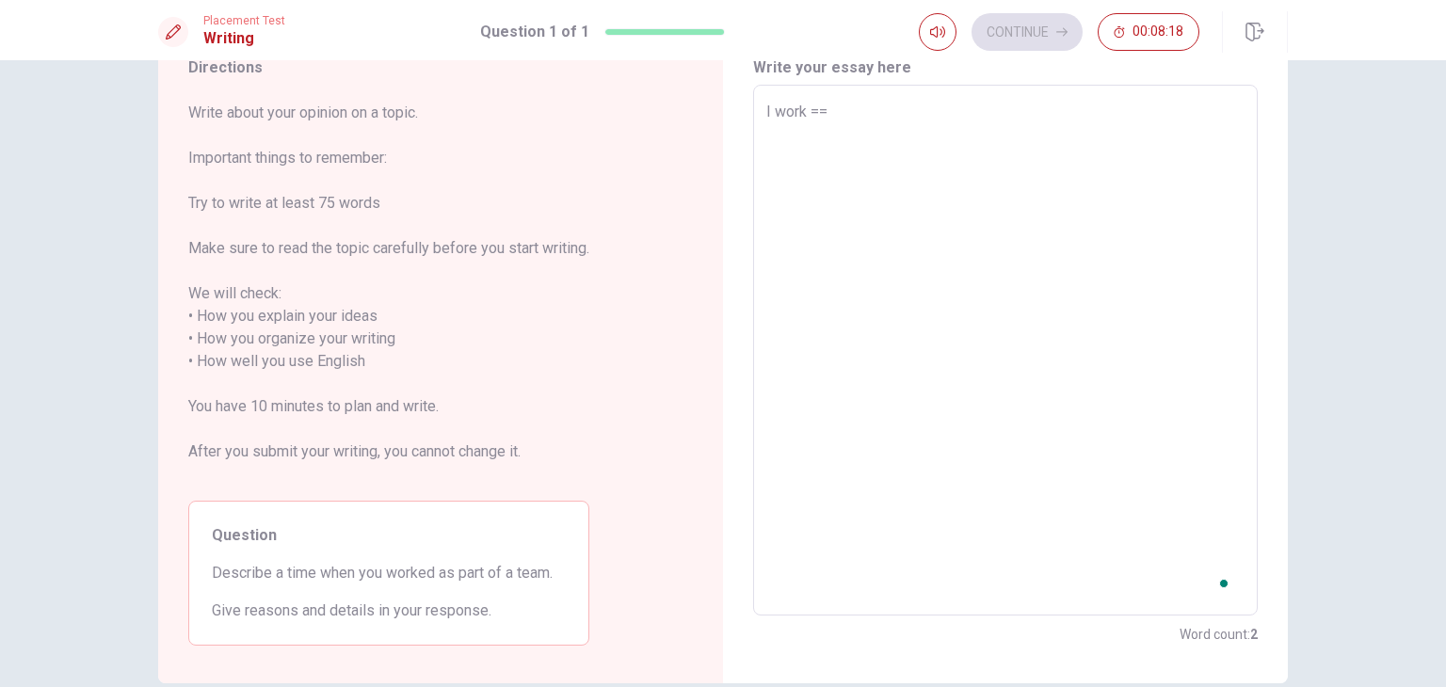
type textarea "I work ="
type textarea "x"
type textarea "I work"
type textarea "x"
type textarea "I work"
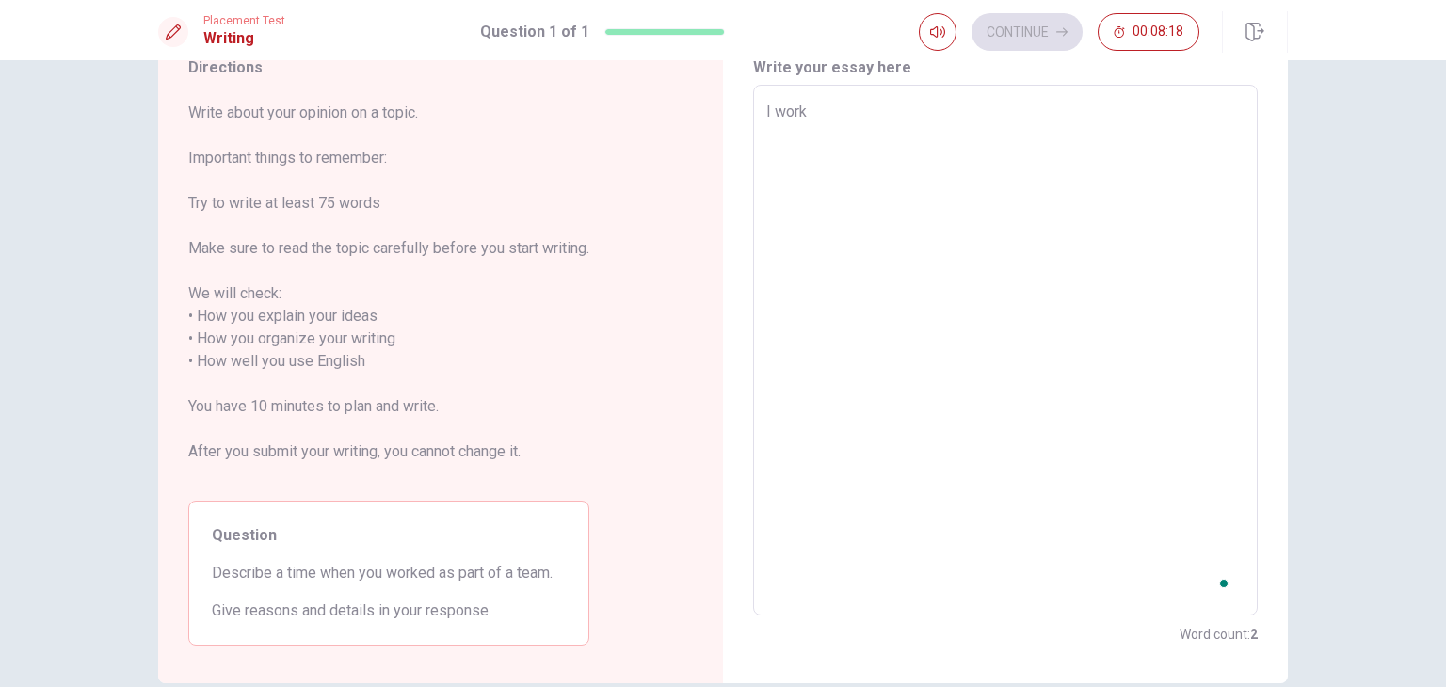
type textarea "x"
type textarea "I wor"
type textarea "x"
type textarea "I wo"
type textarea "x"
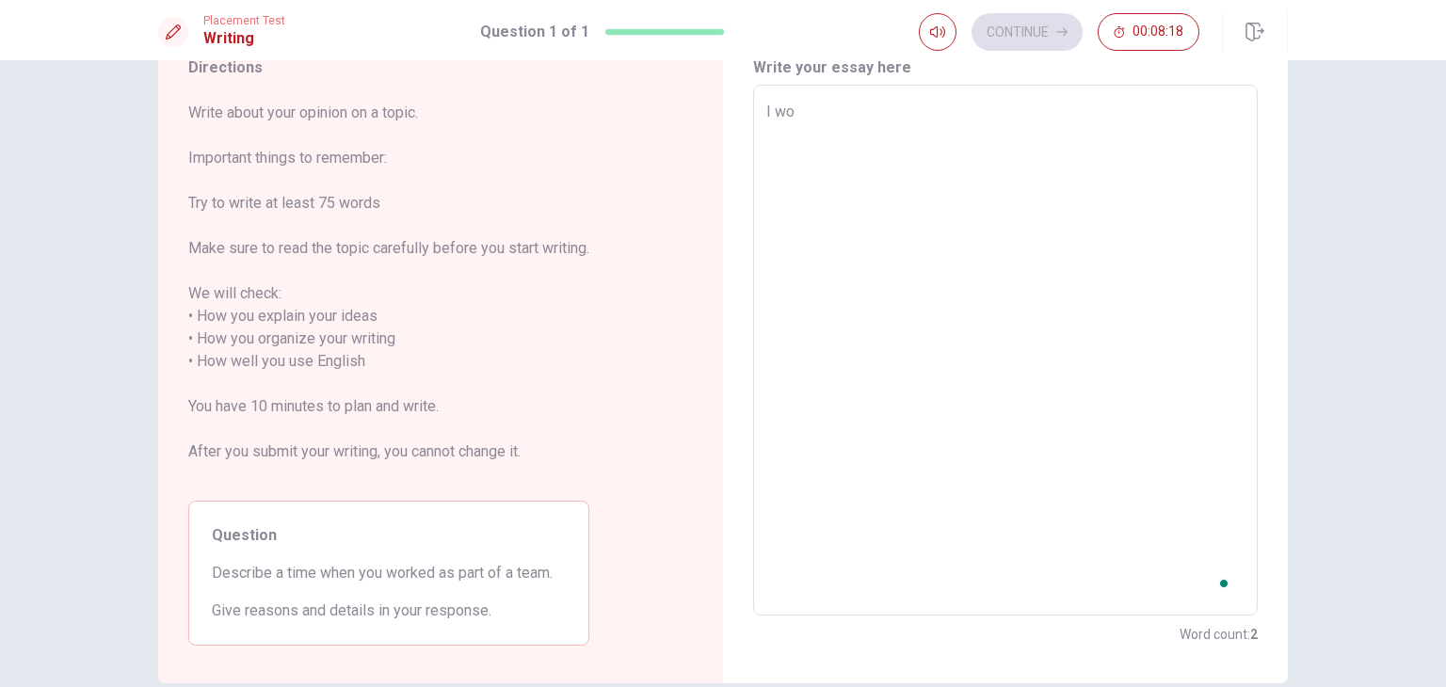
type textarea "I w"
type textarea "x"
type textarea "I"
type textarea "x"
type textarea "I"
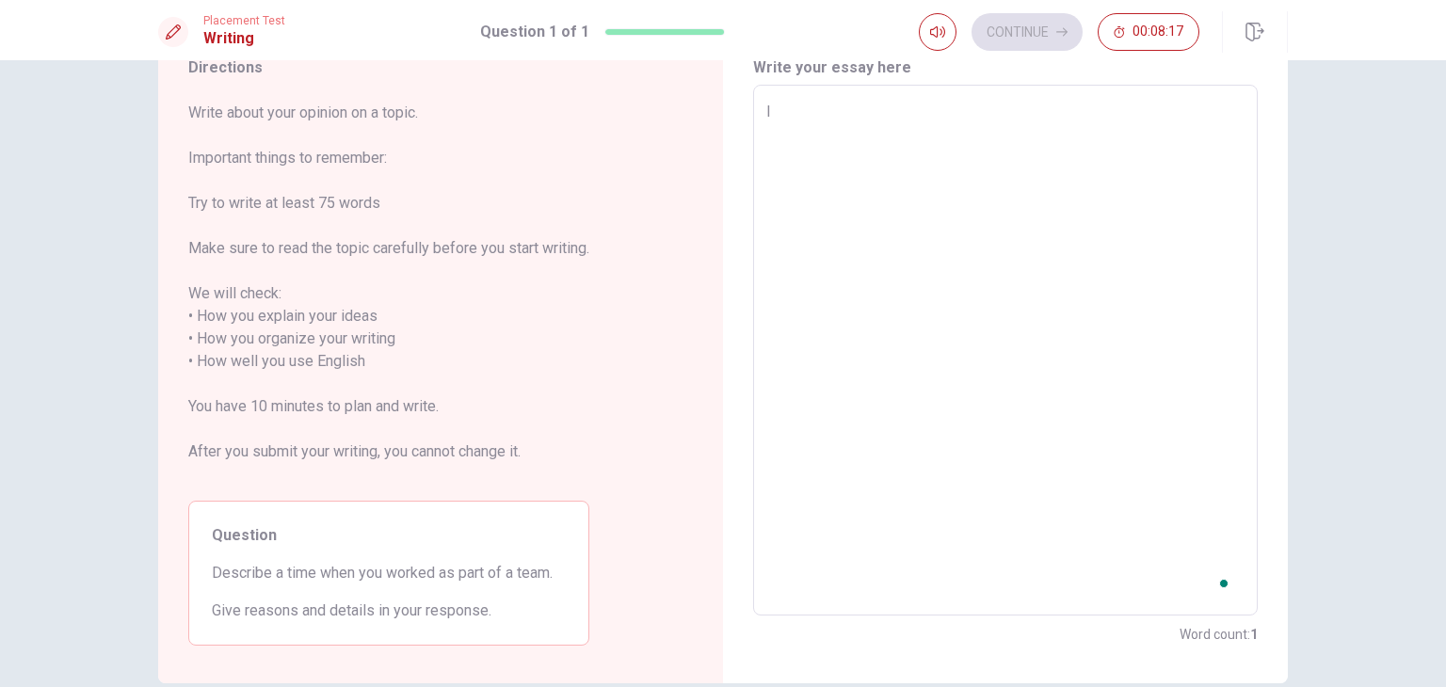
type textarea "x"
type textarea "W"
type textarea "x"
type textarea "We"
type textarea "x"
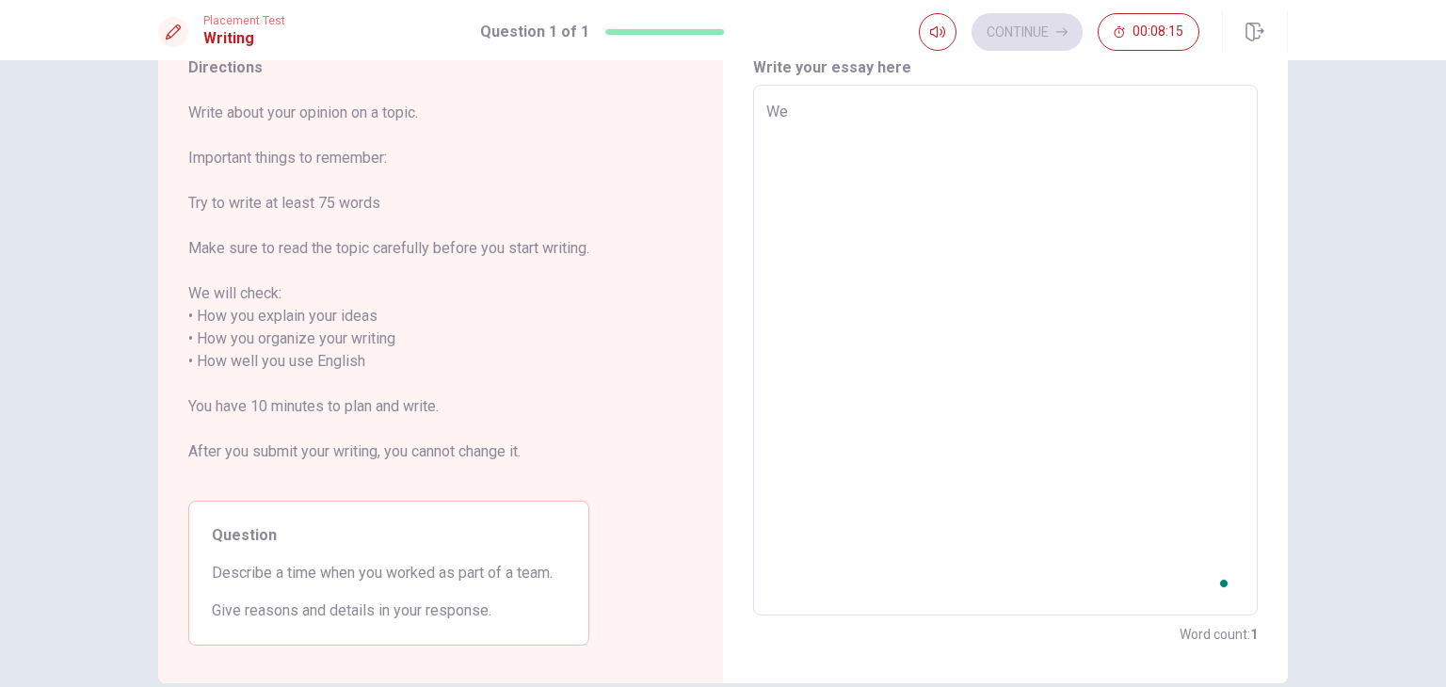
type textarea "We"
type textarea "x"
type textarea "We w"
type textarea "x"
type textarea "We wo"
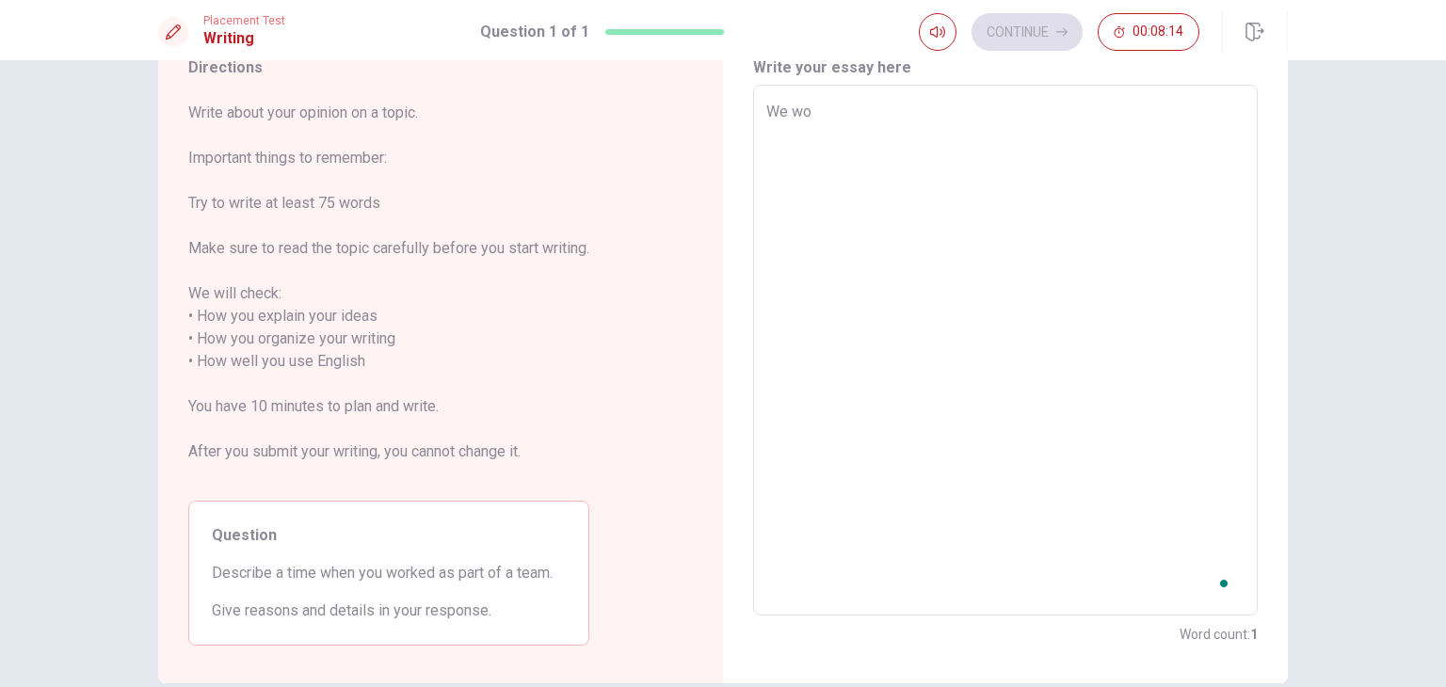
type textarea "x"
type textarea "We wor"
type textarea "x"
type textarea "We work"
type textarea "x"
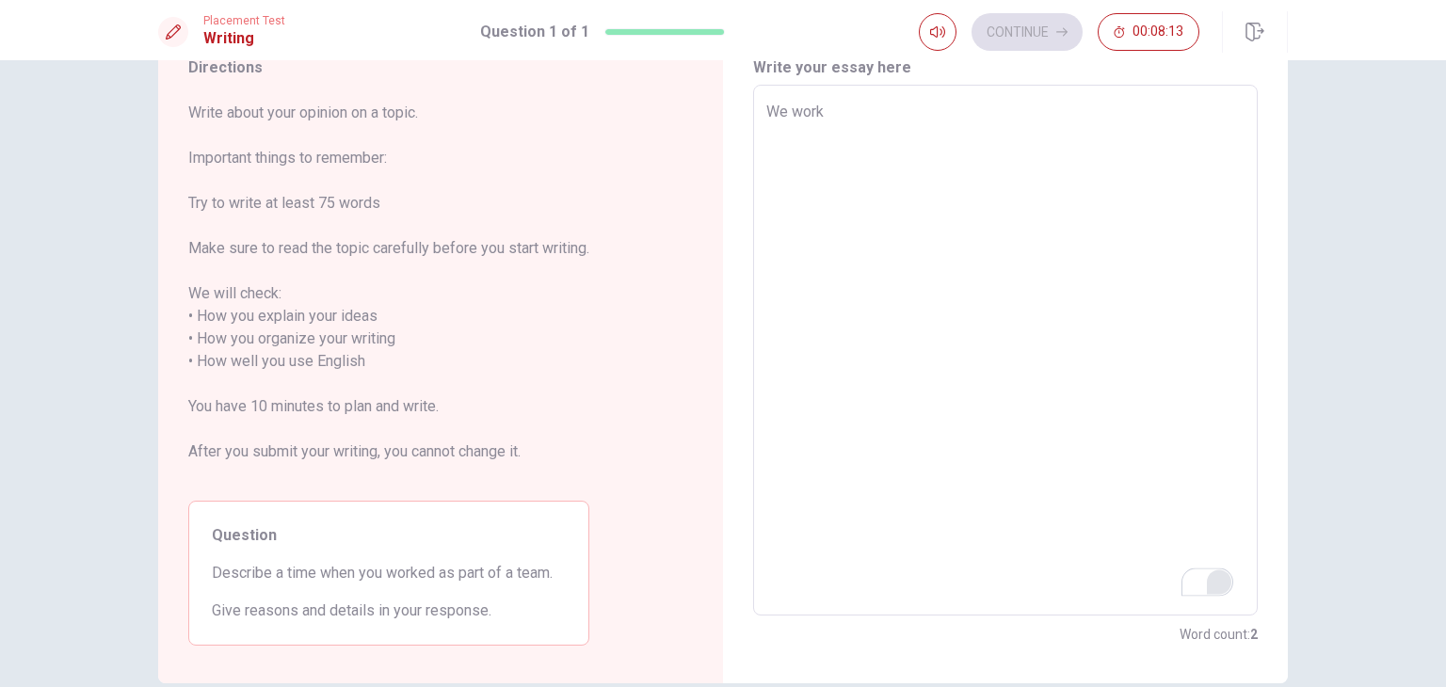
type textarea "We work"
type textarea "x"
type textarea "We work o"
type textarea "x"
type textarea "We work of"
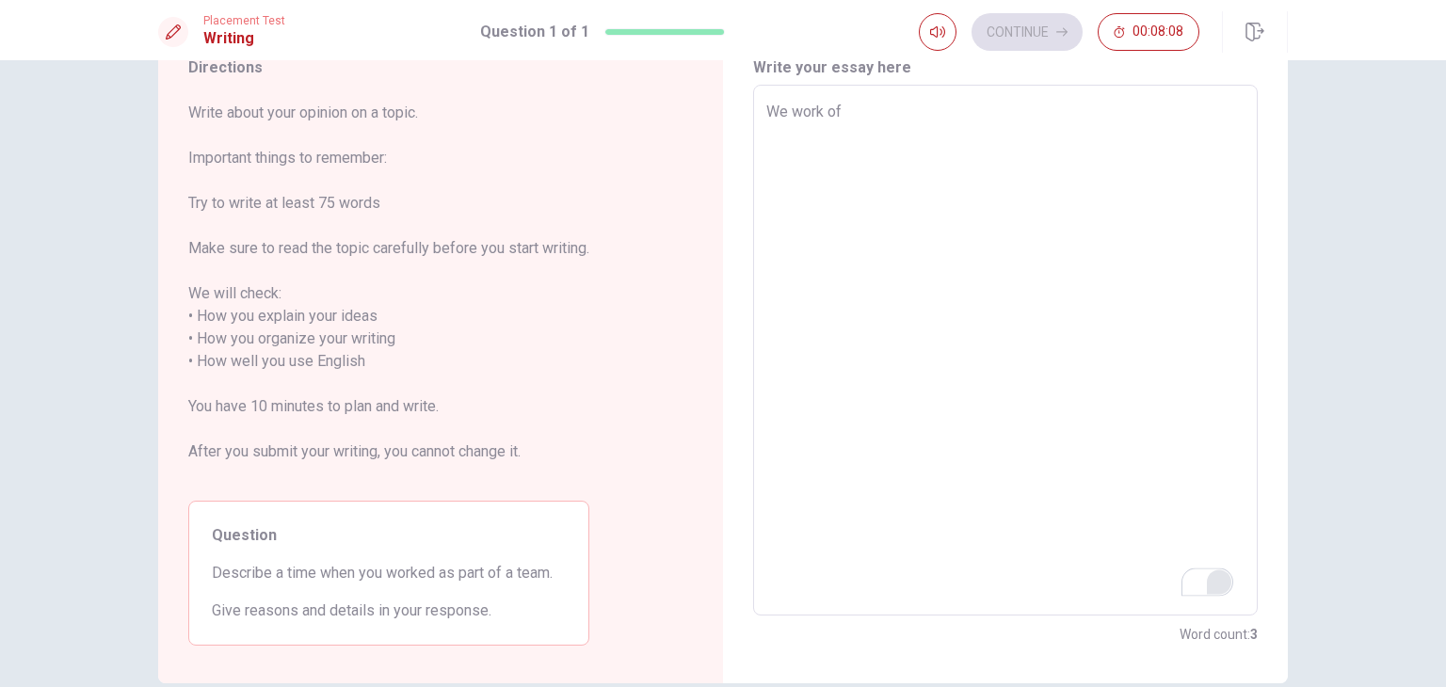
type textarea "x"
type textarea "We work of"
click at [1219, 575] on div "1" at bounding box center [1219, 581] width 21 height 21
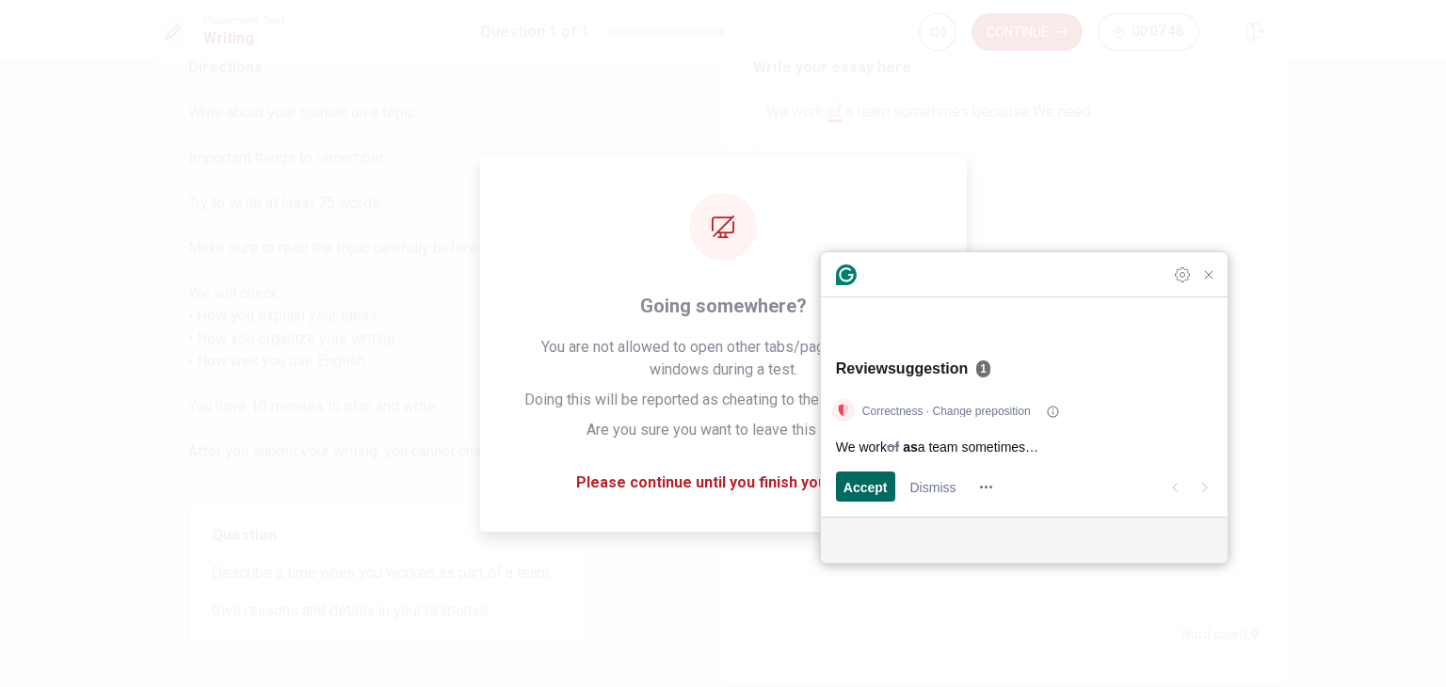
click at [851, 479] on span "Accept" at bounding box center [866, 487] width 44 height 20
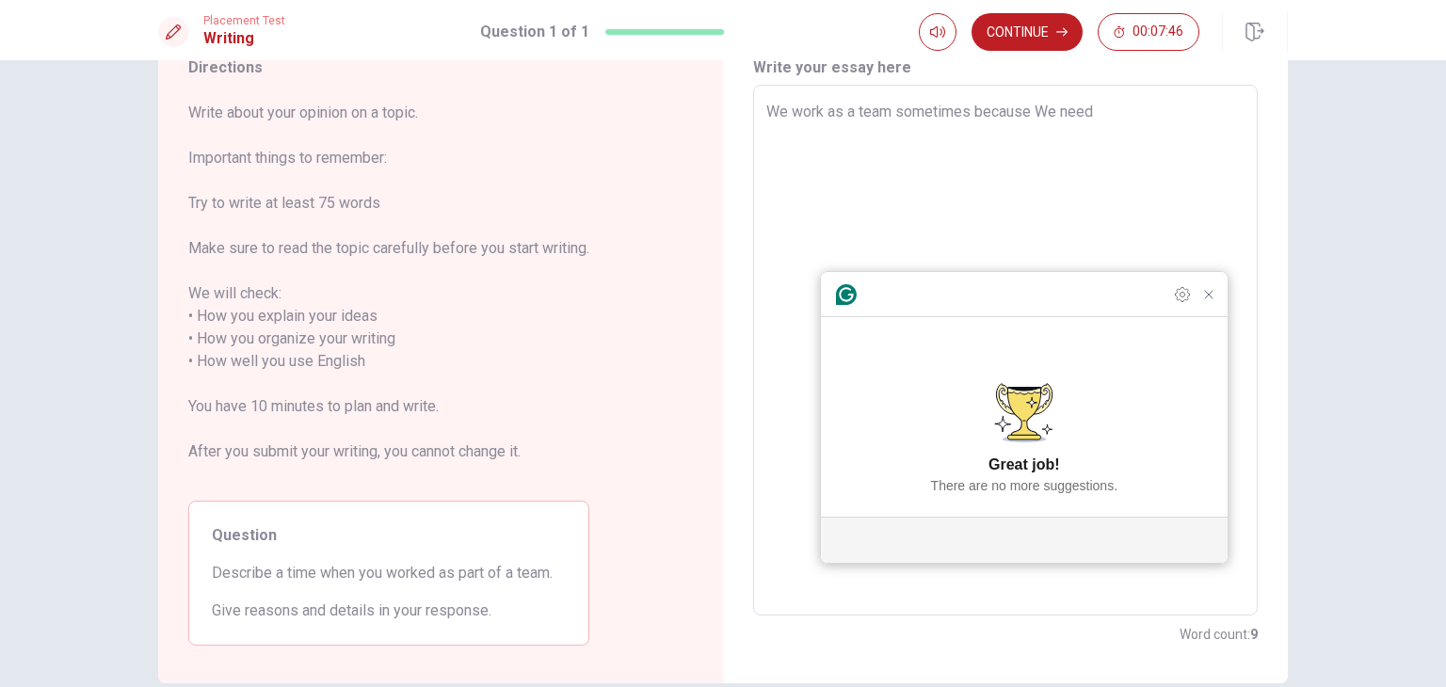
drag, startPoint x: 1075, startPoint y: 129, endPoint x: 1089, endPoint y: 124, distance: 14.9
click at [1084, 127] on textarea "We work as a team sometimes because We need" at bounding box center [1005, 351] width 478 height 500
click at [1115, 116] on textarea "We work as a team sometimes because We need" at bounding box center [1005, 351] width 478 height 500
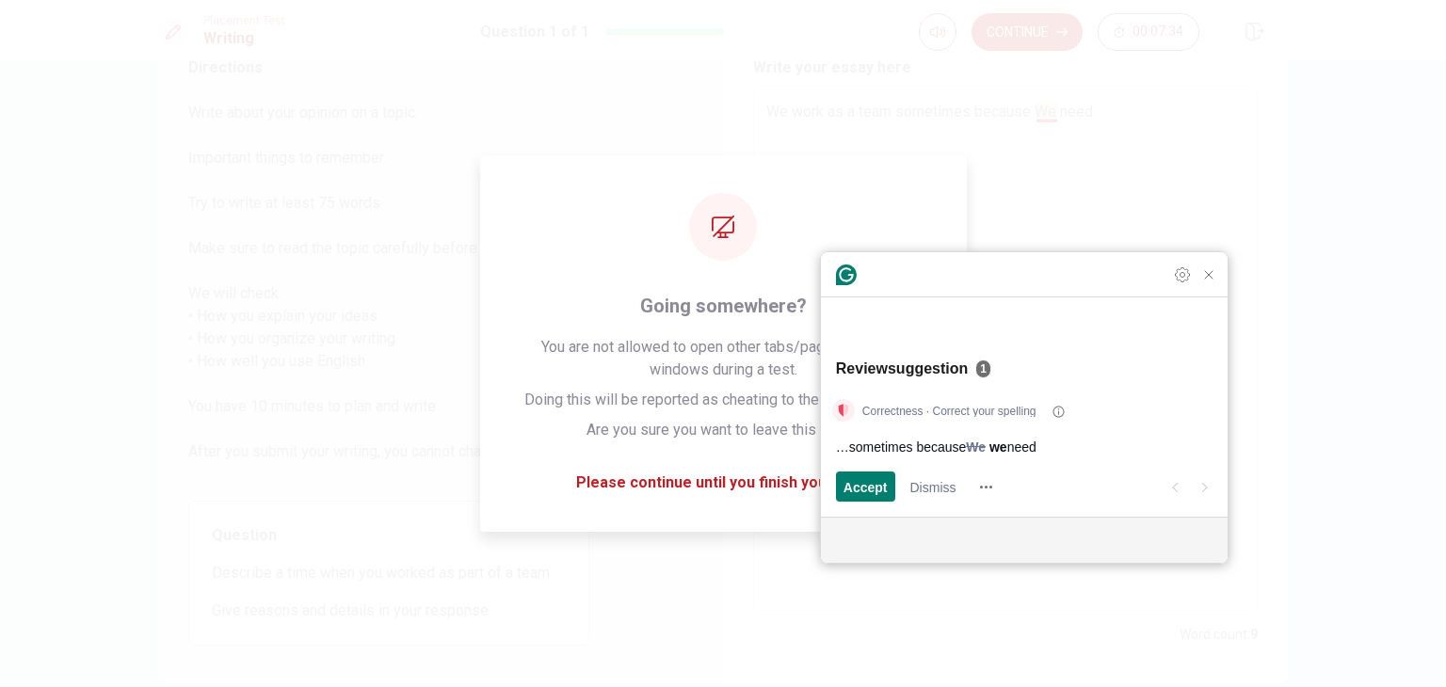
click at [1020, 452] on span "need" at bounding box center [1021, 447] width 29 height 20
click at [870, 489] on span "Accept" at bounding box center [866, 487] width 44 height 20
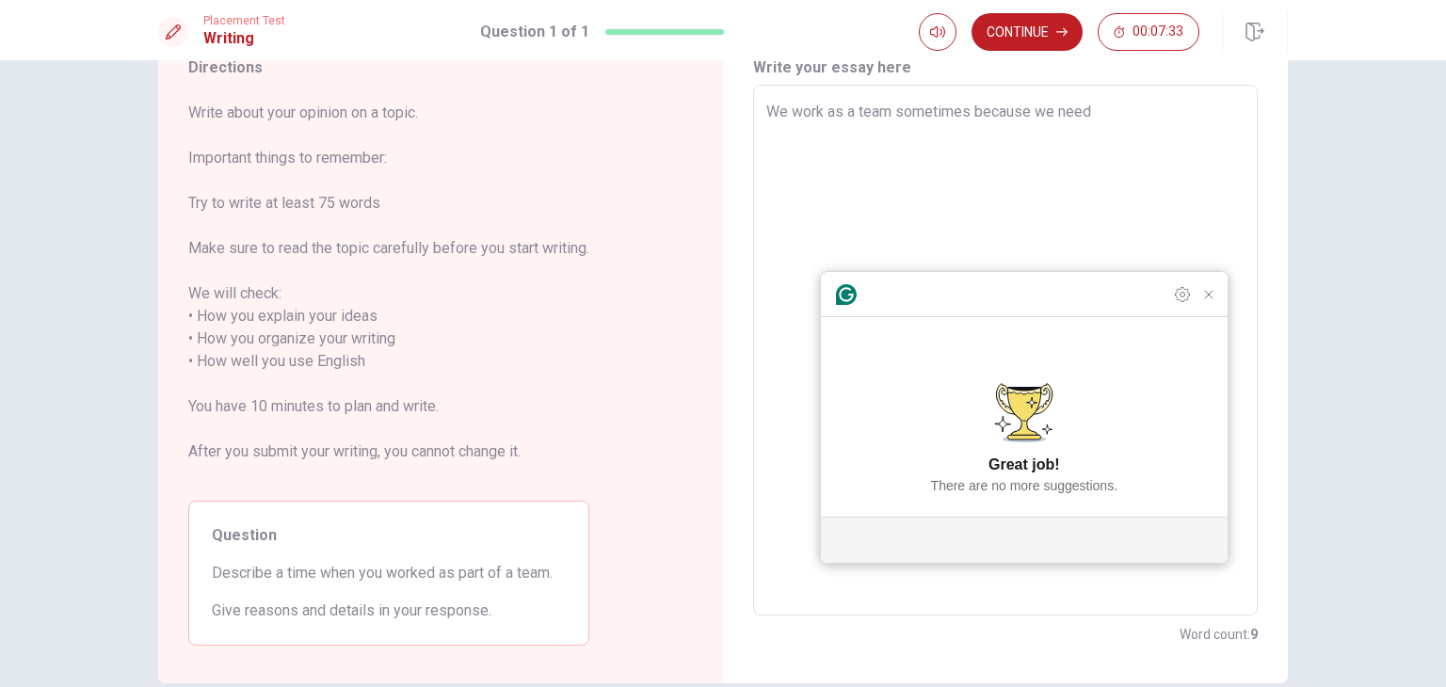
click at [1117, 122] on textarea "We work as a team sometimes because we need" at bounding box center [1005, 351] width 478 height 500
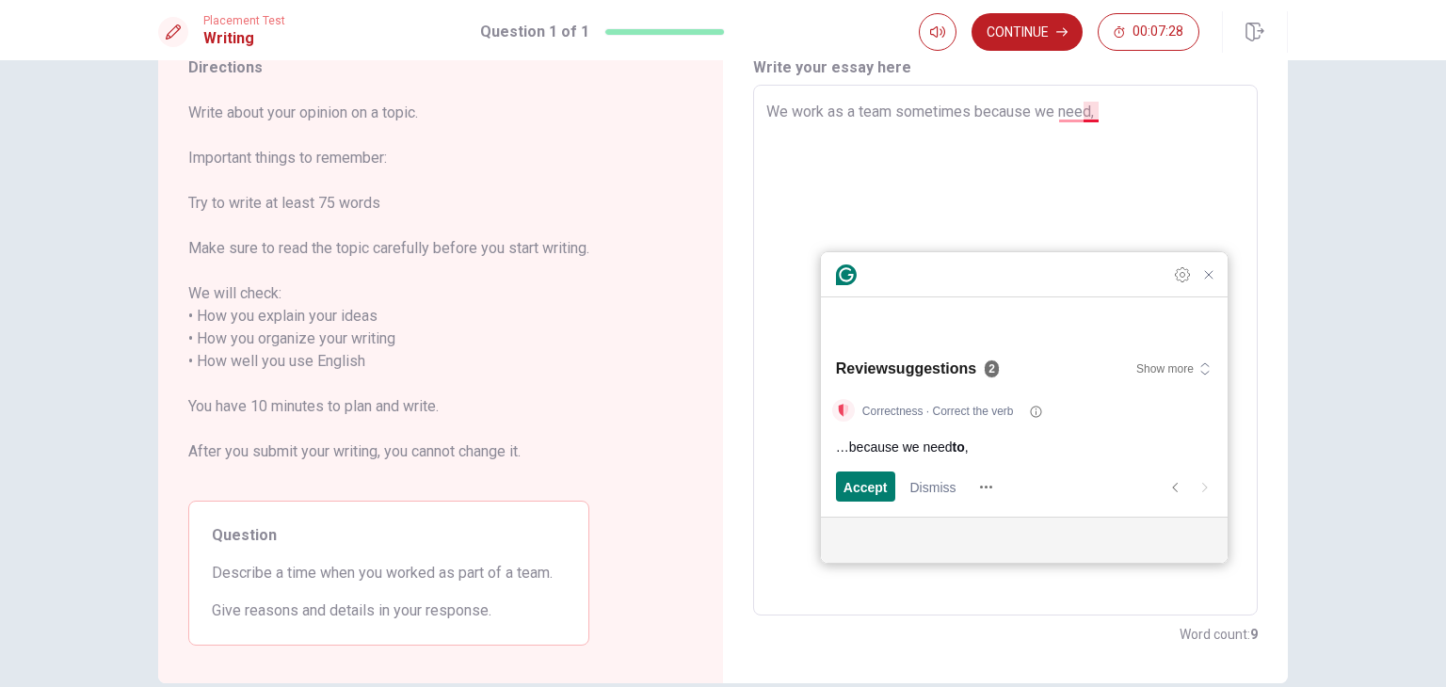
click at [1117, 122] on textarea "We work as a team sometimes because we need," at bounding box center [1005, 351] width 478 height 500
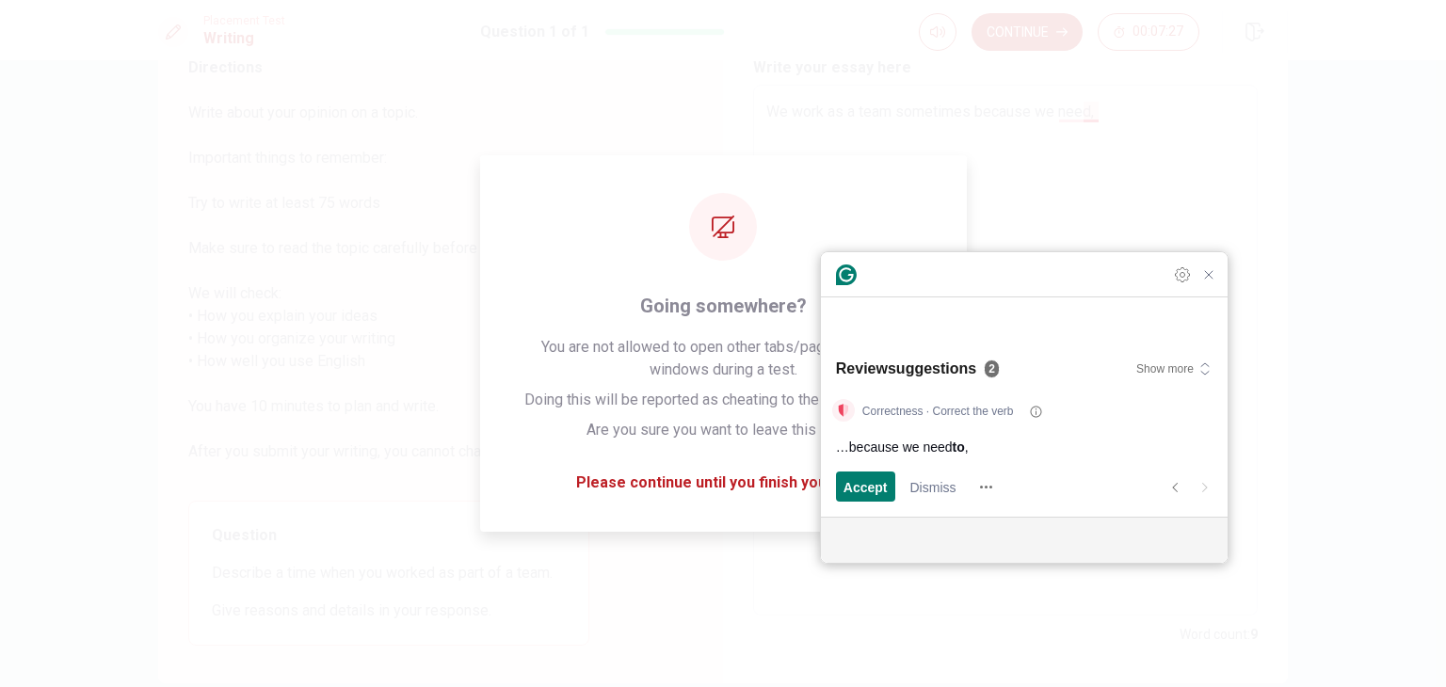
click at [860, 506] on div "Correctness · Correct the verb …because we need to , Accept and open previous s…" at bounding box center [1024, 452] width 407 height 129
click at [865, 491] on span "Accept" at bounding box center [866, 487] width 44 height 20
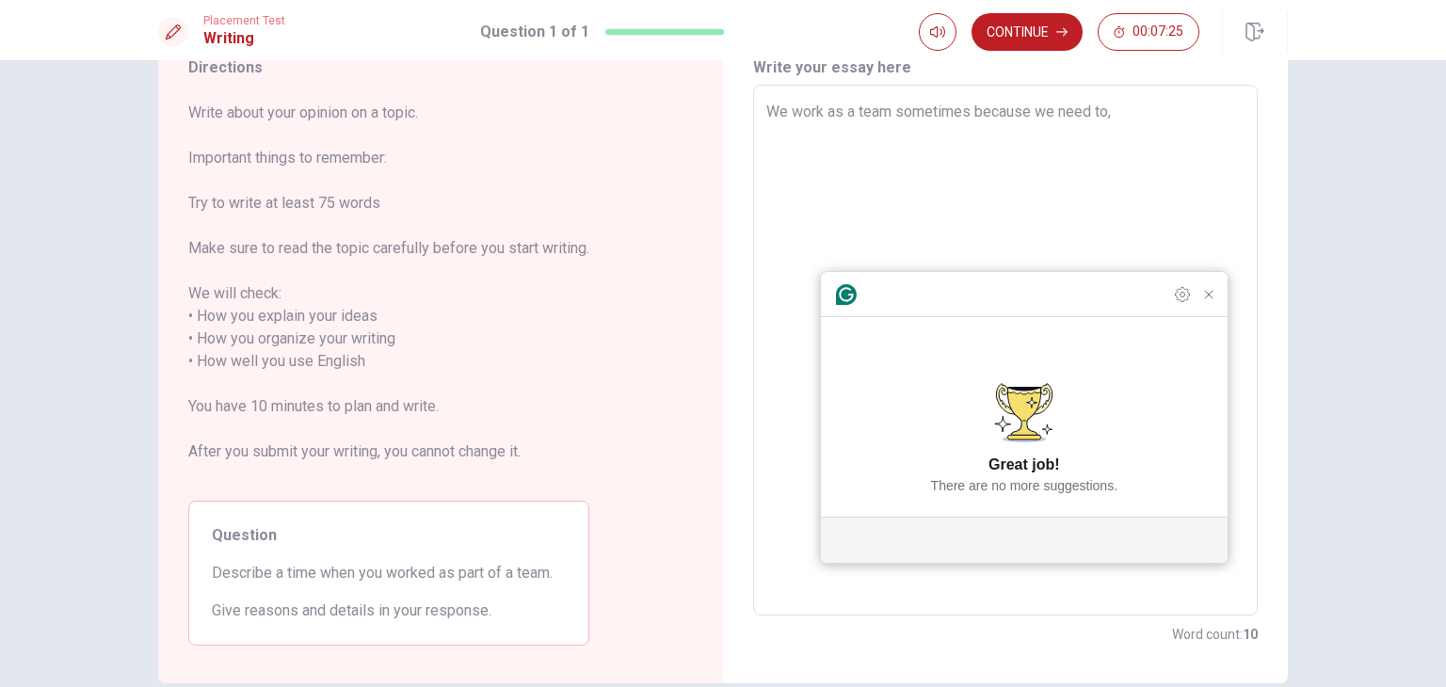
click at [1134, 109] on textarea "We work as a team sometimes because we need to," at bounding box center [1005, 351] width 478 height 500
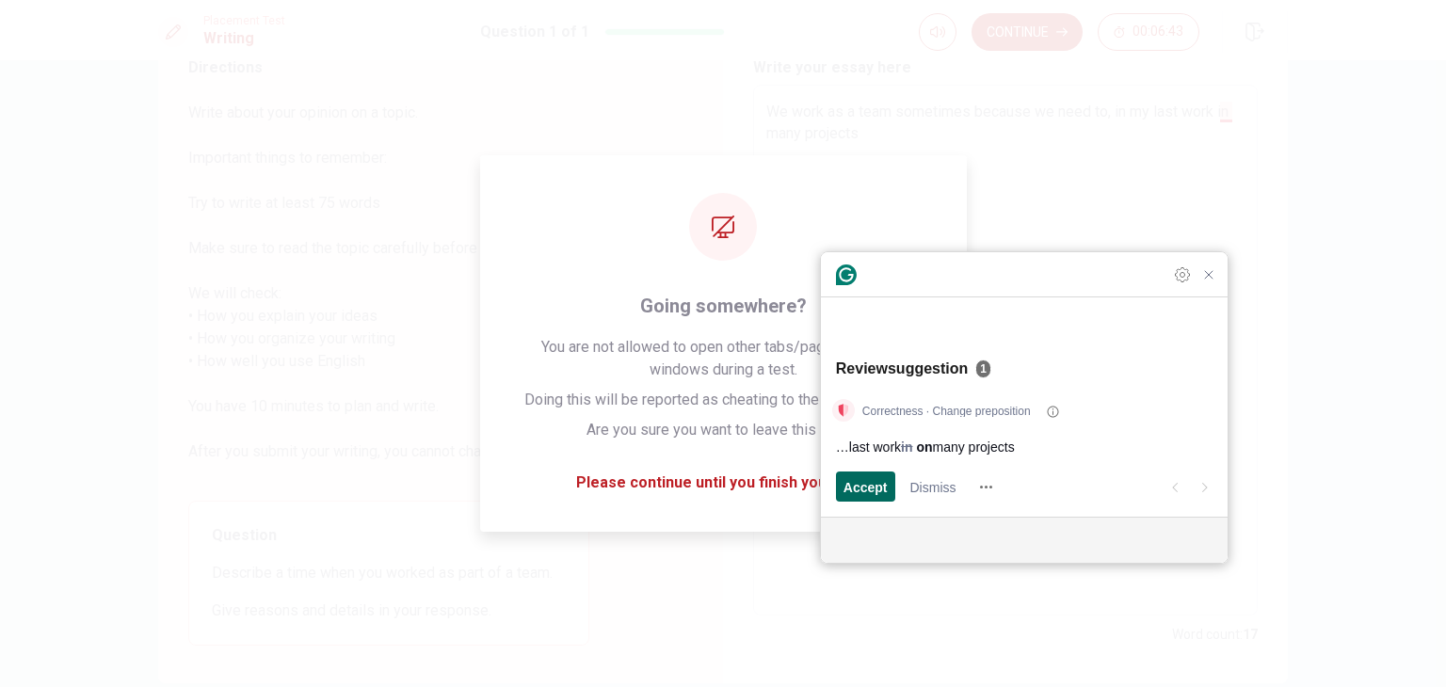
click at [847, 481] on span "Accept" at bounding box center [866, 487] width 44 height 20
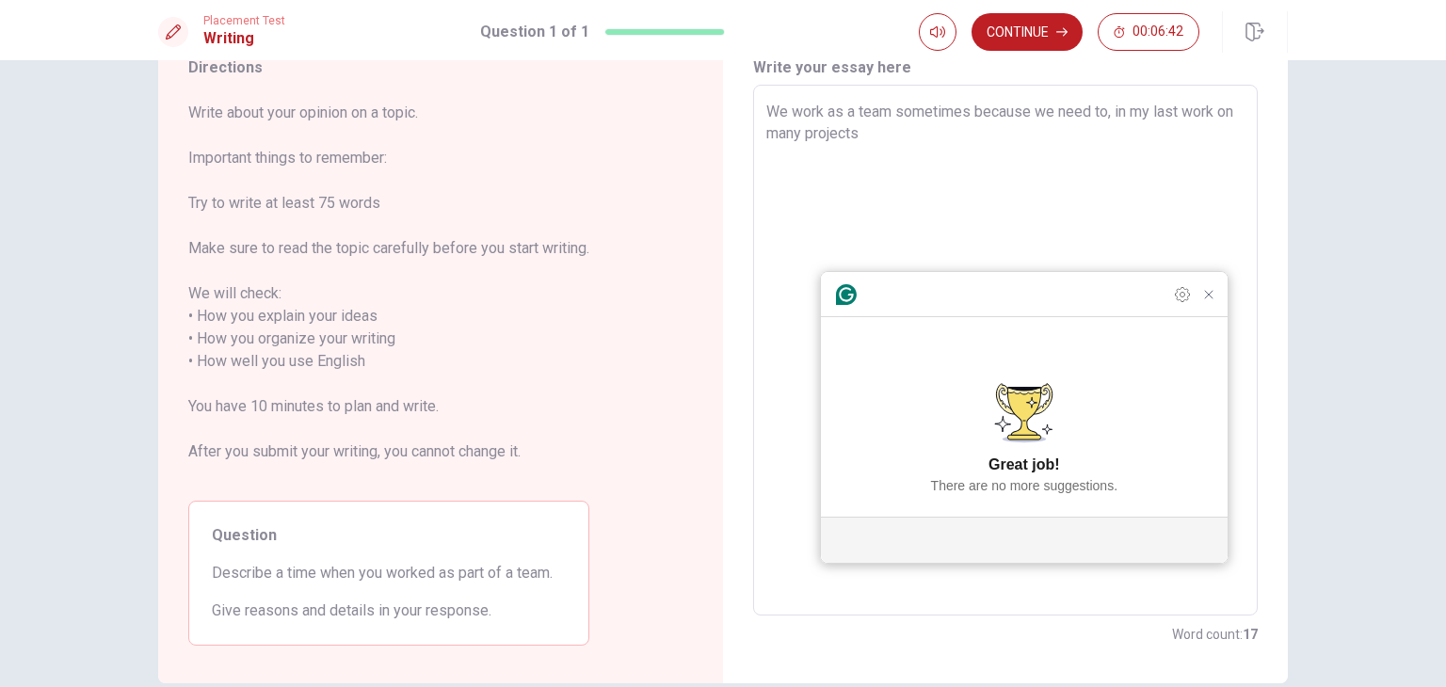
click at [919, 137] on textarea "We work as a team sometimes because we need to, in my last work on many projects" at bounding box center [1005, 351] width 478 height 500
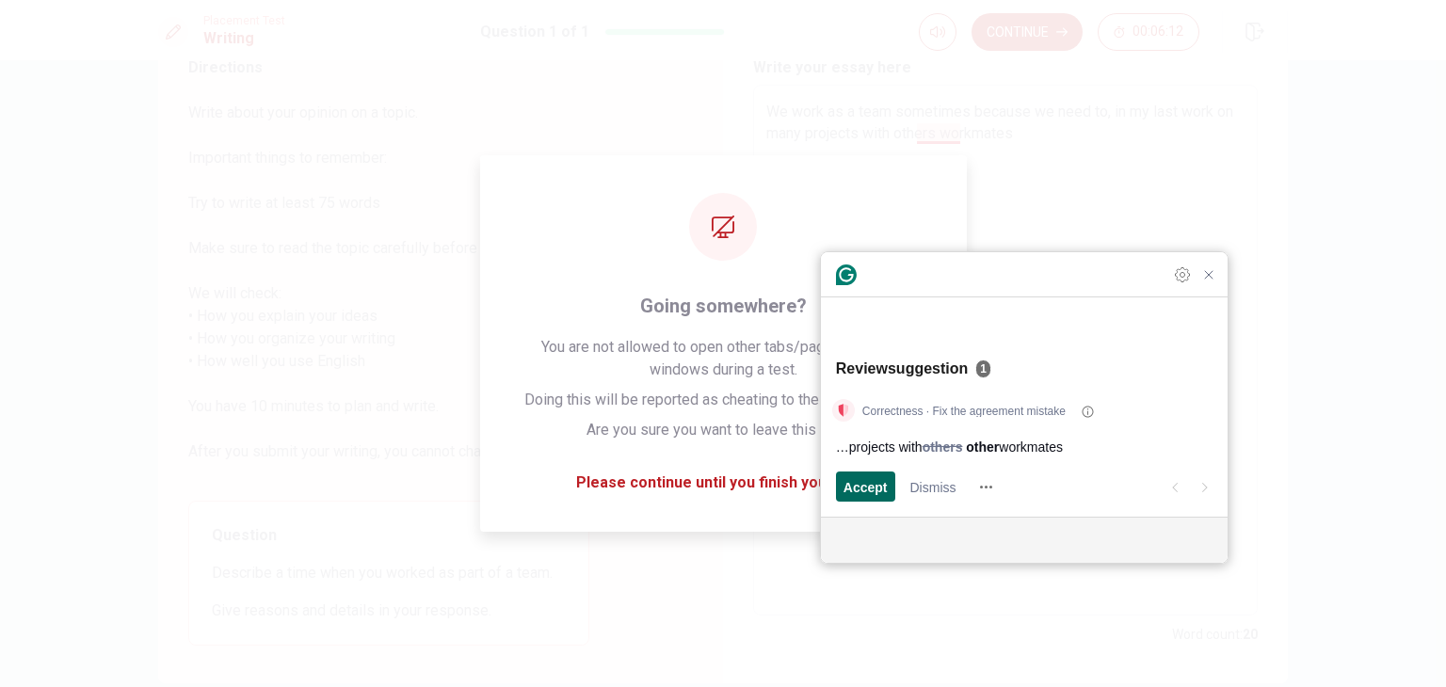
click at [877, 487] on span "Accept" at bounding box center [866, 487] width 44 height 20
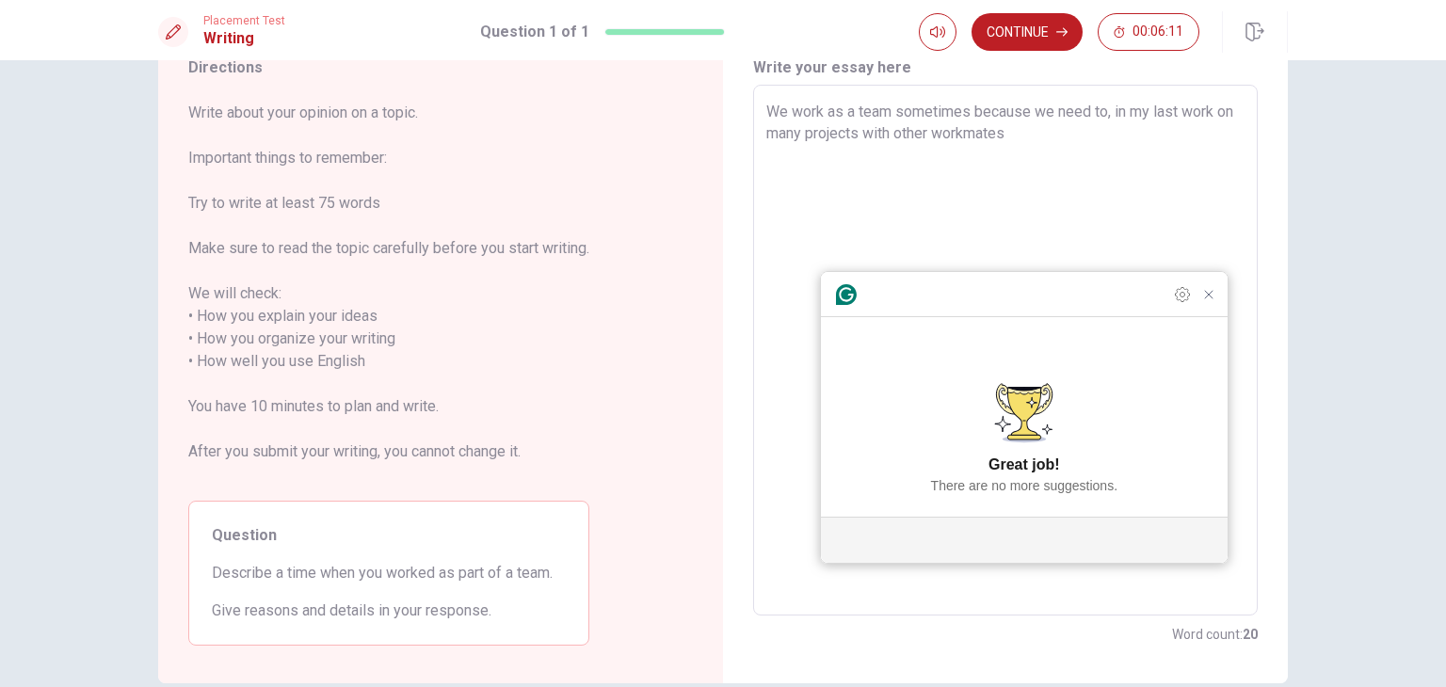
click at [1051, 126] on textarea "We work as a team sometimes because we need to, in my last work on many project…" at bounding box center [1005, 351] width 478 height 500
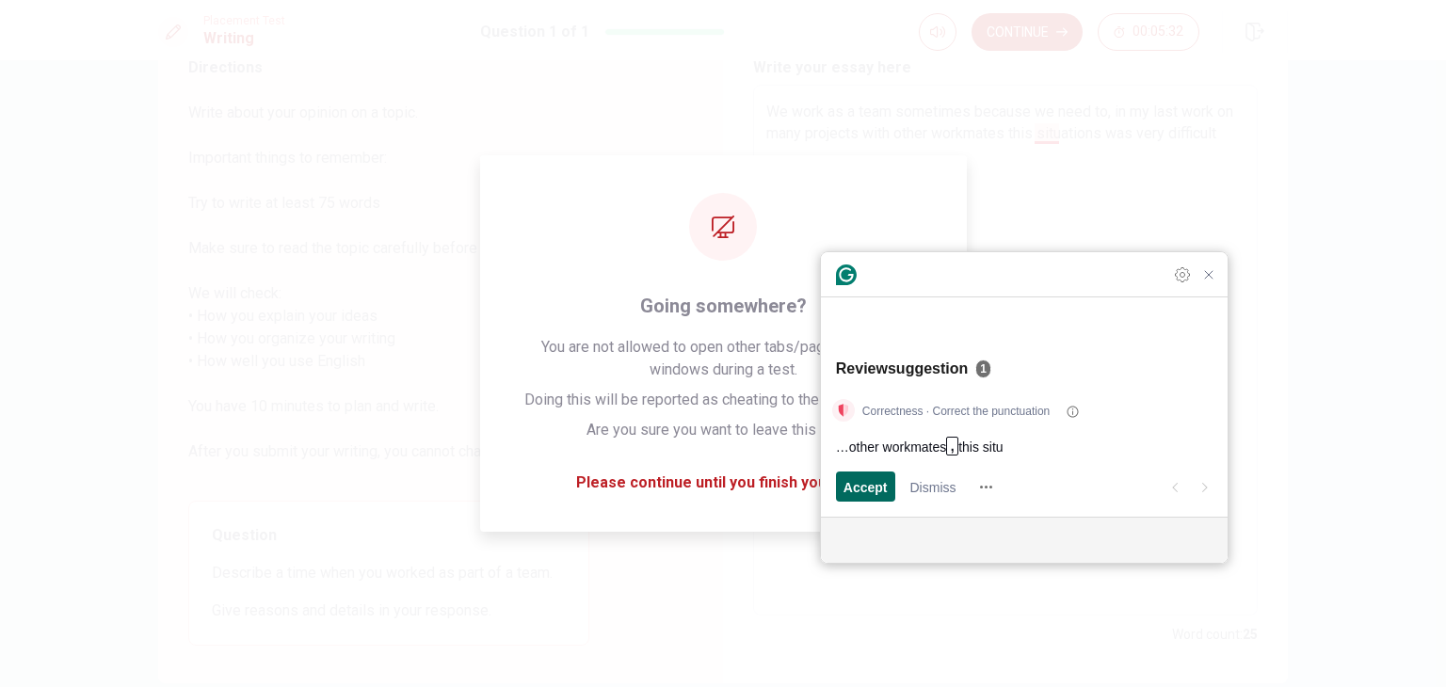
click at [884, 488] on span "Accept" at bounding box center [866, 487] width 44 height 20
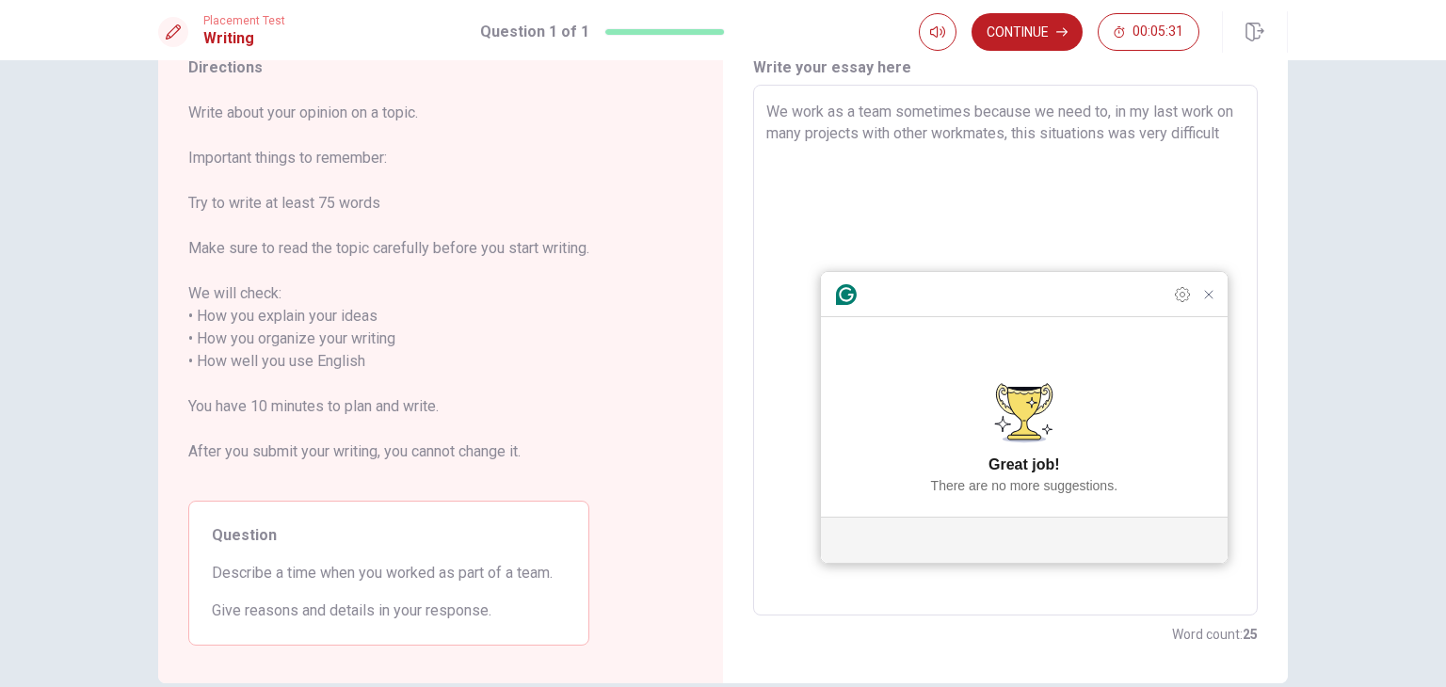
click at [1035, 201] on textarea "We work as a team sometimes because we need to, in my last work on many project…" at bounding box center [1005, 351] width 478 height 500
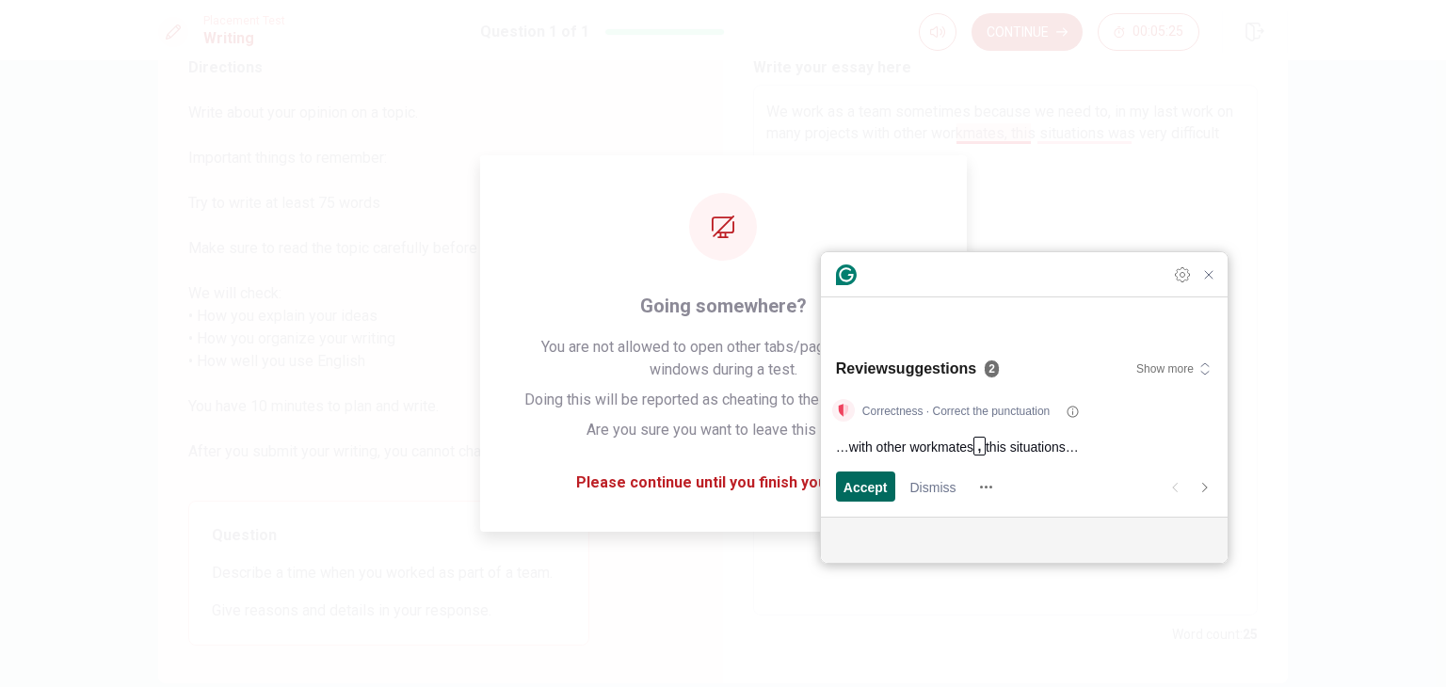
click at [883, 490] on span "Accept" at bounding box center [866, 487] width 44 height 20
click at [873, 487] on span "Accept" at bounding box center [866, 487] width 44 height 20
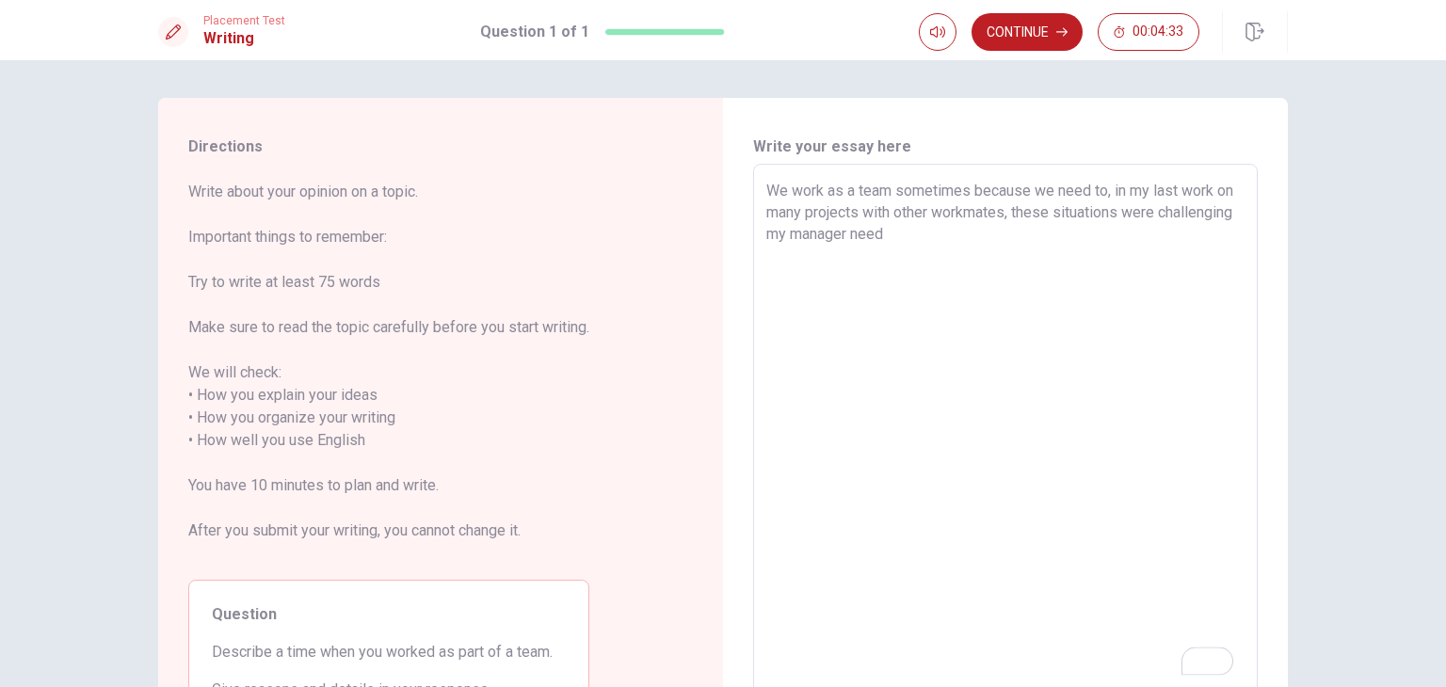
click at [1019, 233] on textarea "We work as a team sometimes because we need to, in my last work on many project…" at bounding box center [1005, 430] width 478 height 500
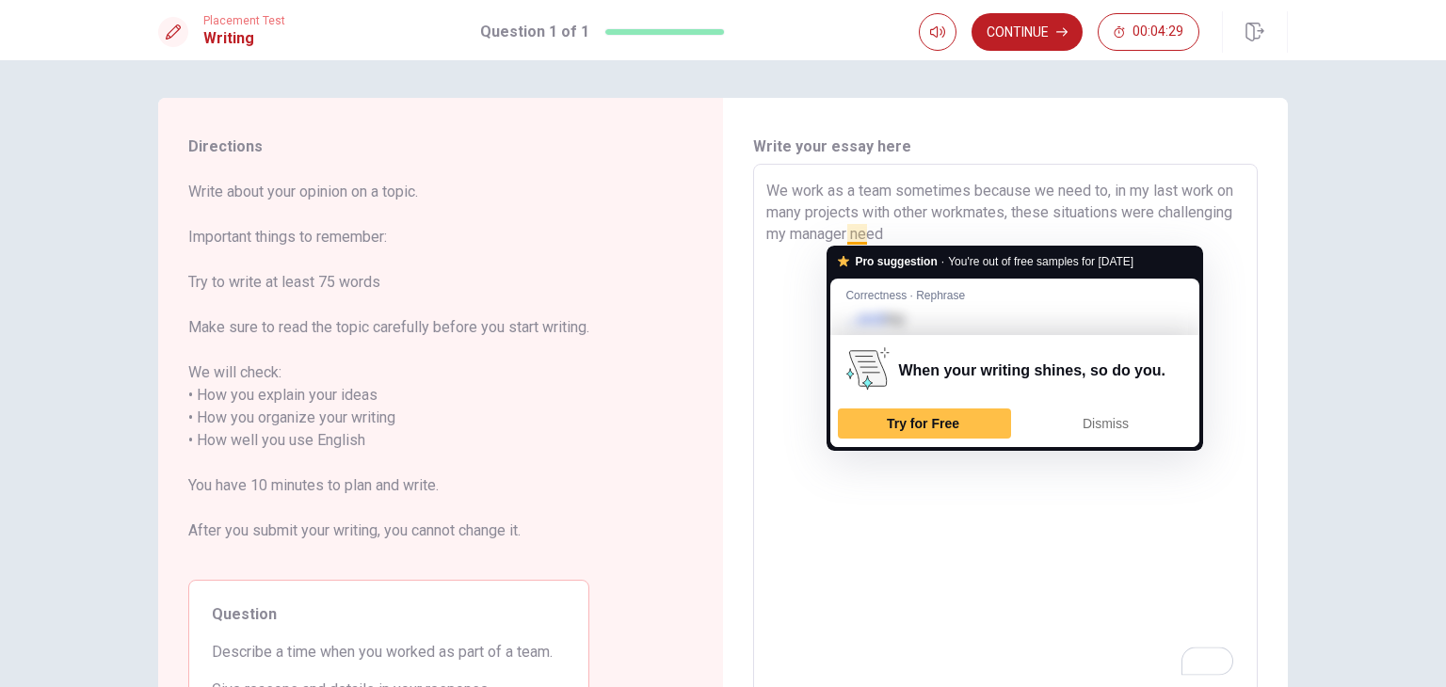
click at [1105, 219] on textarea "We work as a team sometimes because we need to, in my last work on many project…" at bounding box center [1005, 430] width 478 height 500
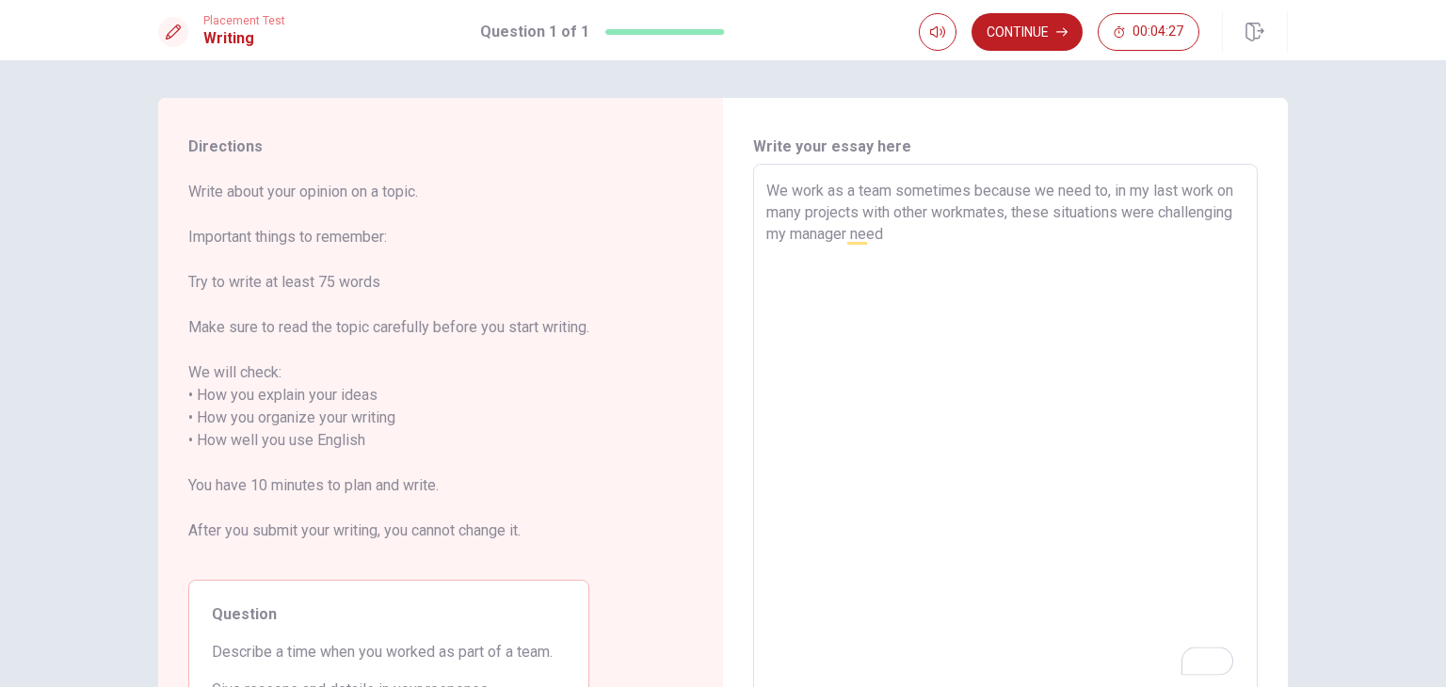
click at [987, 237] on textarea "We work as a team sometimes because we need to, in my last work on many project…" at bounding box center [1005, 430] width 478 height 500
click at [1096, 234] on textarea "We work as a team sometimes because we need to, in my last work on many project…" at bounding box center [1005, 430] width 478 height 500
click at [1116, 233] on textarea "We work as a team sometimes because we need to, in my last work on many project…" at bounding box center [1005, 430] width 478 height 500
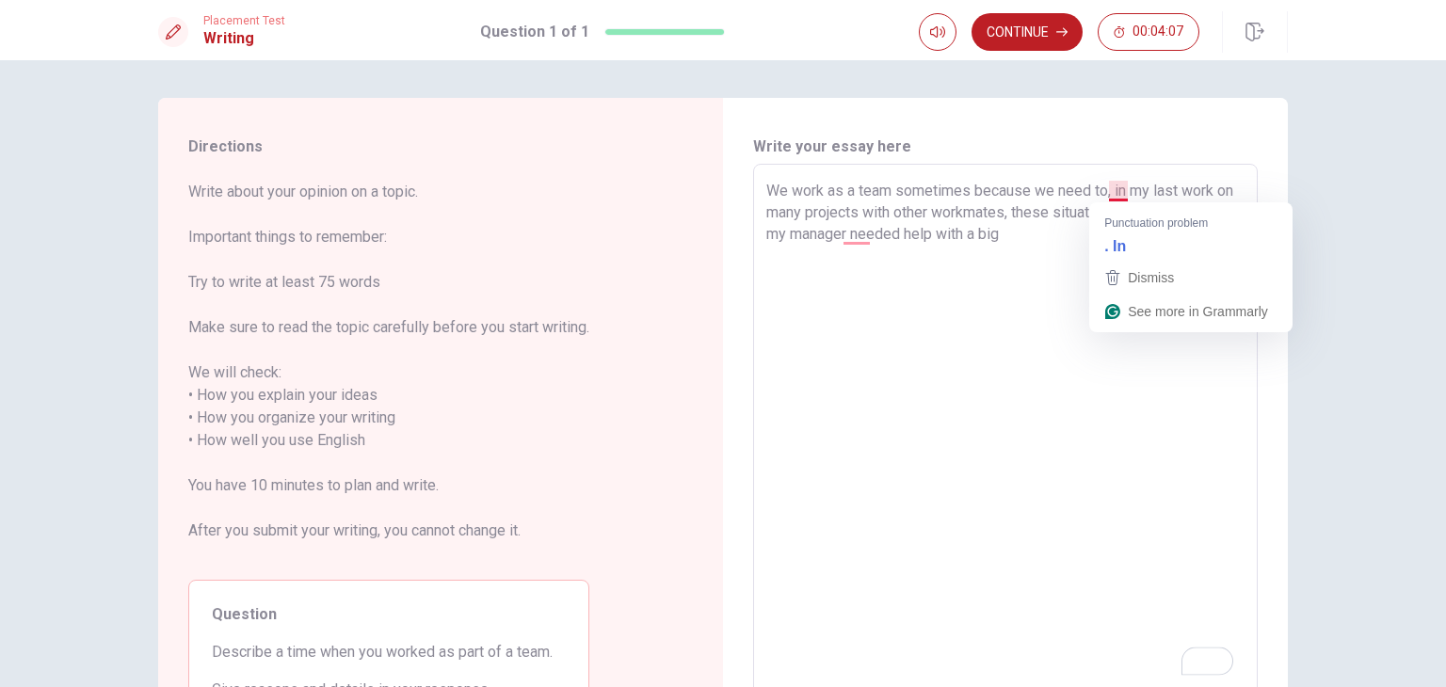
click at [1110, 191] on textarea "We work as a team sometimes because we need to, in my last work on many project…" at bounding box center [1005, 430] width 478 height 500
click at [1109, 234] on textarea "We work as a team sometimes because we need to. In my last work on many project…" at bounding box center [1005, 430] width 478 height 500
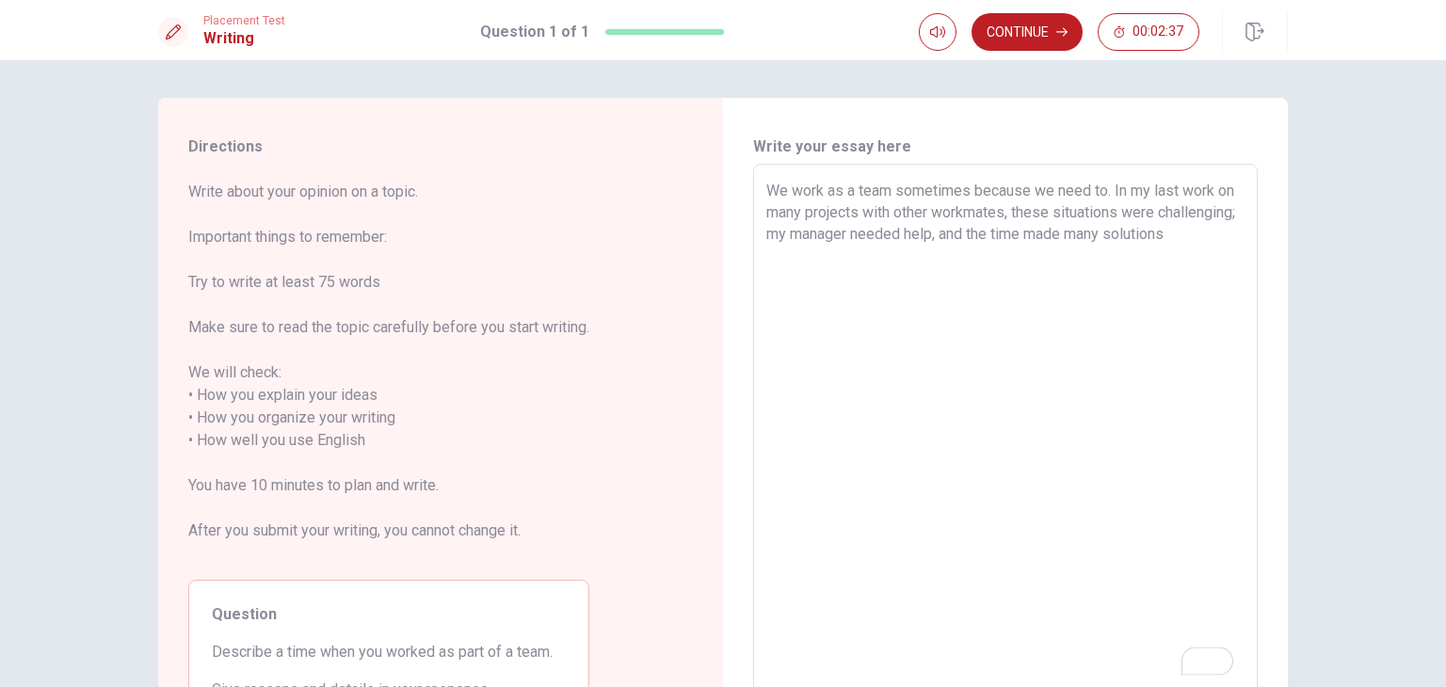
click at [860, 268] on textarea "We work as a team sometimes because we need to. In my last work on many project…" at bounding box center [1005, 430] width 478 height 500
drag, startPoint x: 960, startPoint y: 260, endPoint x: 742, endPoint y: 172, distance: 235.3
click at [742, 172] on div "Write your essay here We work as a team sometimes because we need to. In my las…" at bounding box center [1005, 430] width 565 height 665
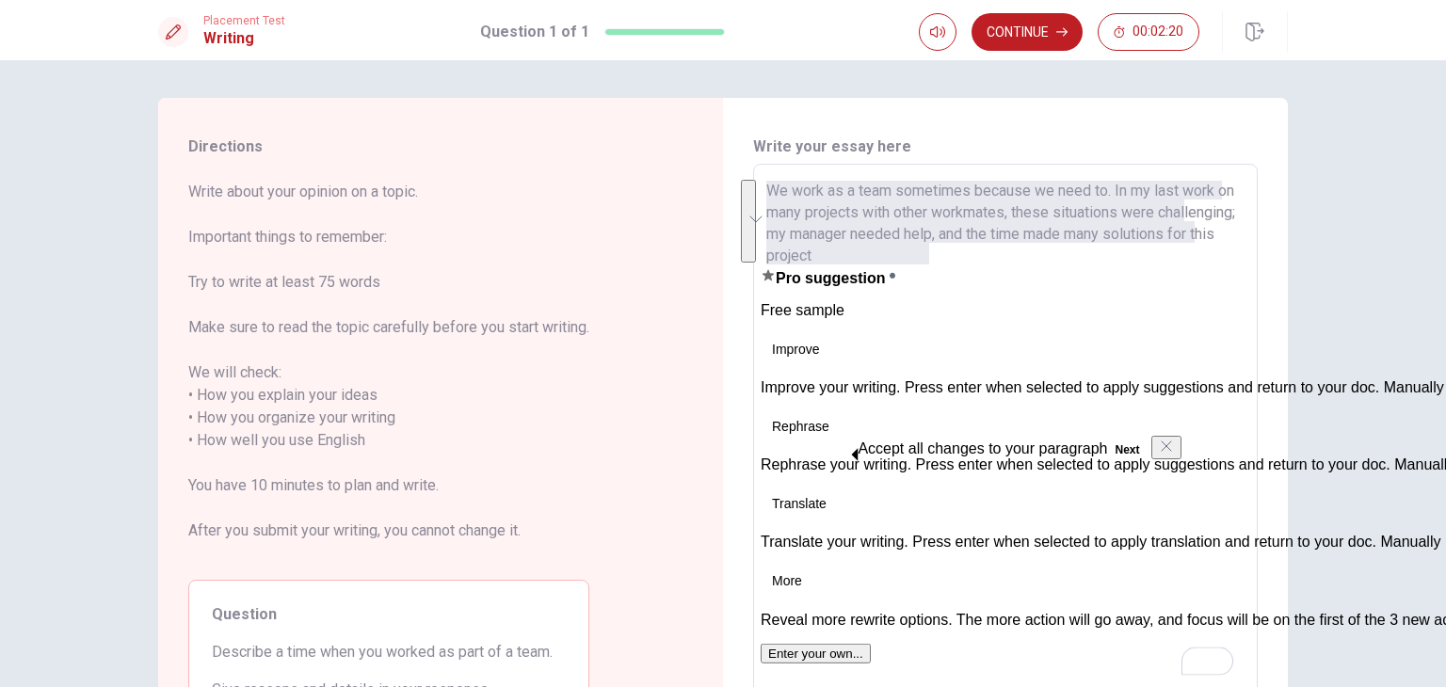
click at [1093, 547] on textarea "We work as a team sometimes because we need to. In my last work on many project…" at bounding box center [1005, 430] width 478 height 500
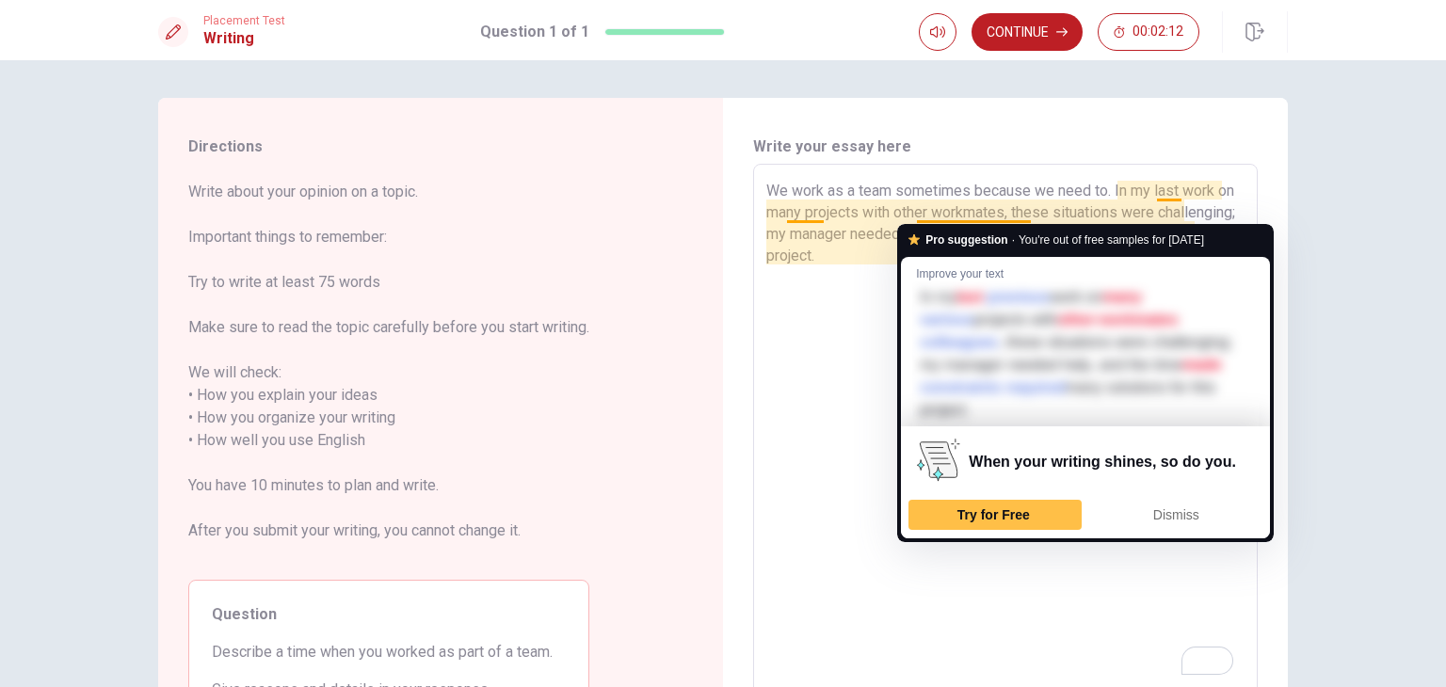
click at [845, 273] on textarea "We work as a team sometimes because we need to. In my last work on many project…" at bounding box center [1005, 430] width 478 height 500
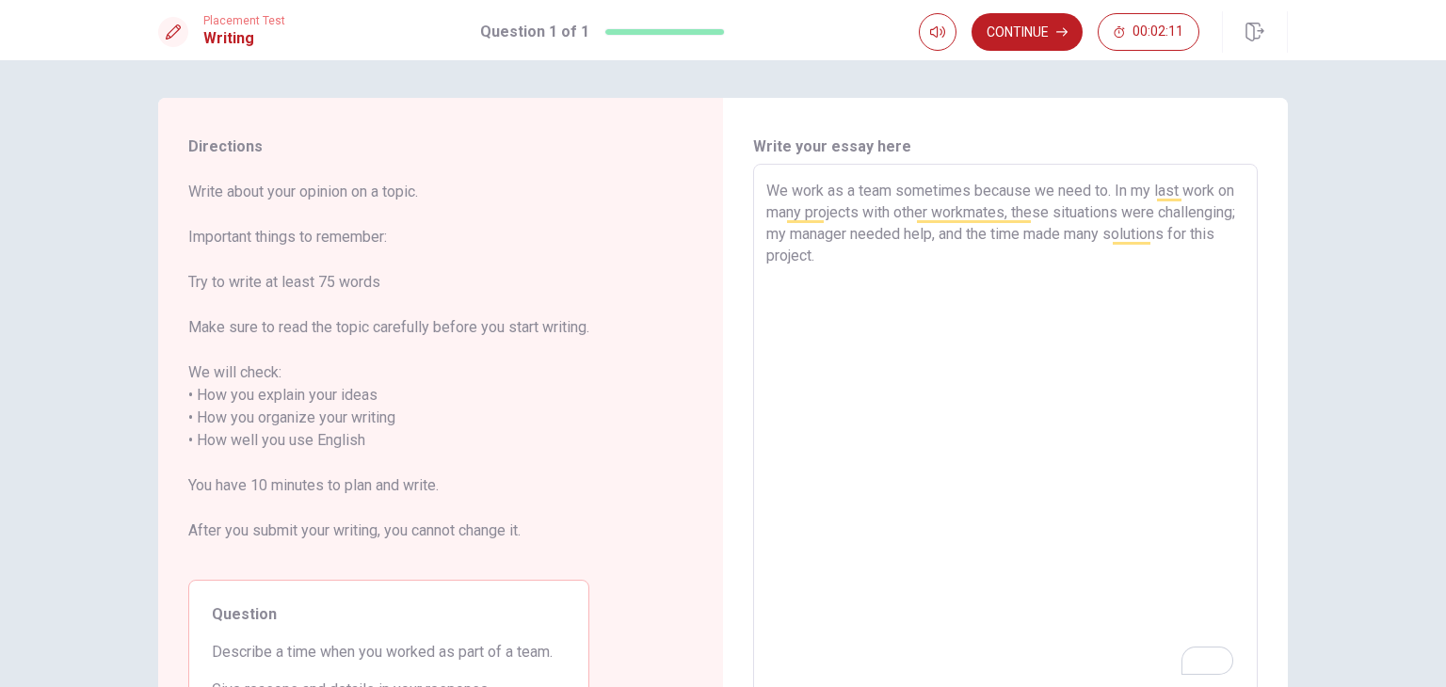
click at [957, 258] on textarea "We work as a team sometimes because we need to. In my last work on many project…" at bounding box center [1005, 430] width 478 height 500
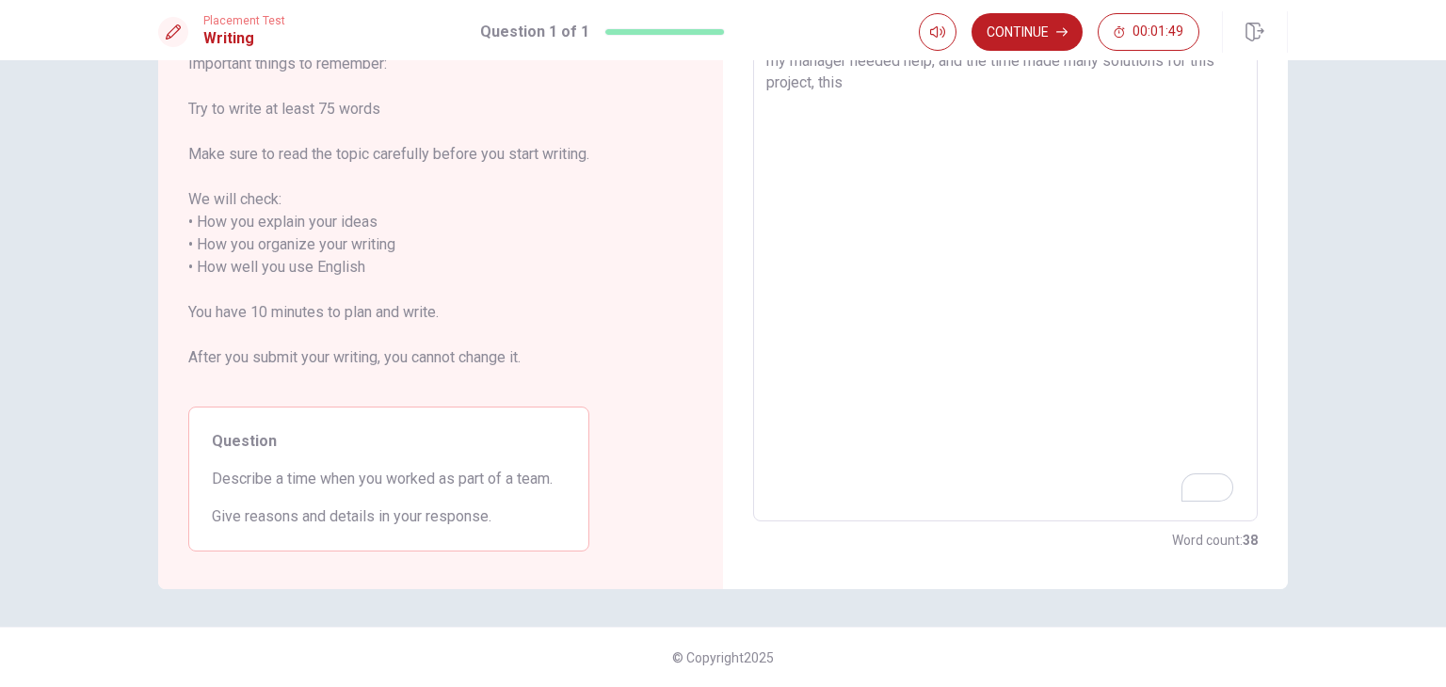
scroll to position [79, 0]
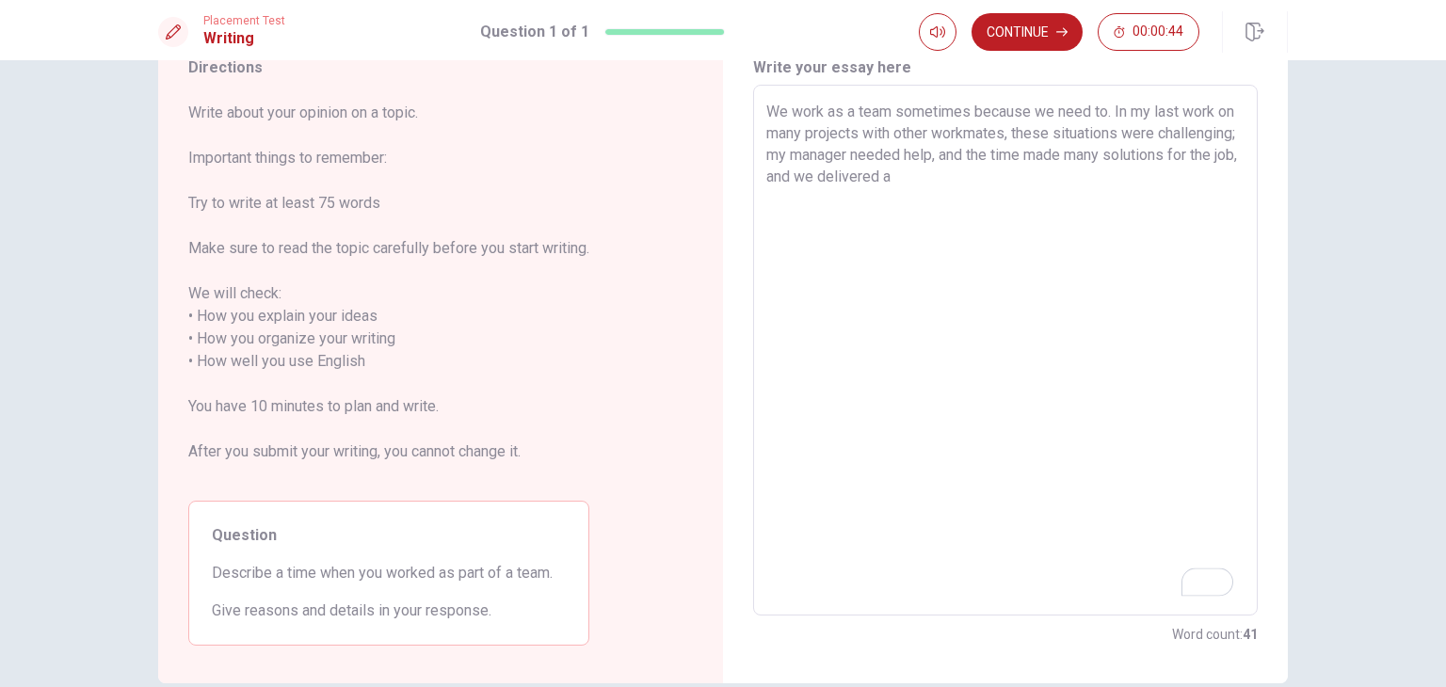
click at [1048, 180] on textarea "We work as a team sometimes because we need to. In my last work on many project…" at bounding box center [1005, 351] width 478 height 500
type textarea "We work as a team sometimes because we need to. In my last work on many project…"
click at [1216, 576] on icon "Open Grammarly. 0 Suggestions." at bounding box center [1214, 581] width 14 height 14
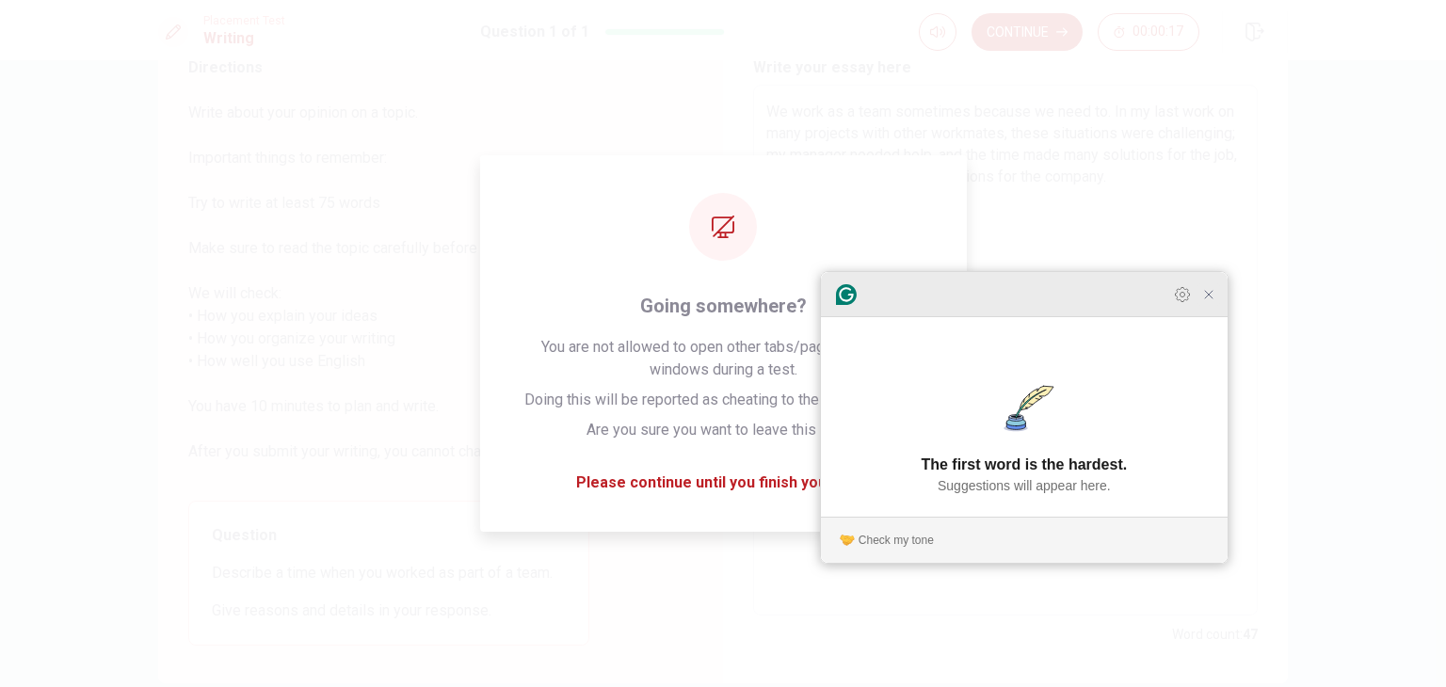
click at [1219, 306] on icon "Close Grammarly Assistant" at bounding box center [1208, 294] width 23 height 23
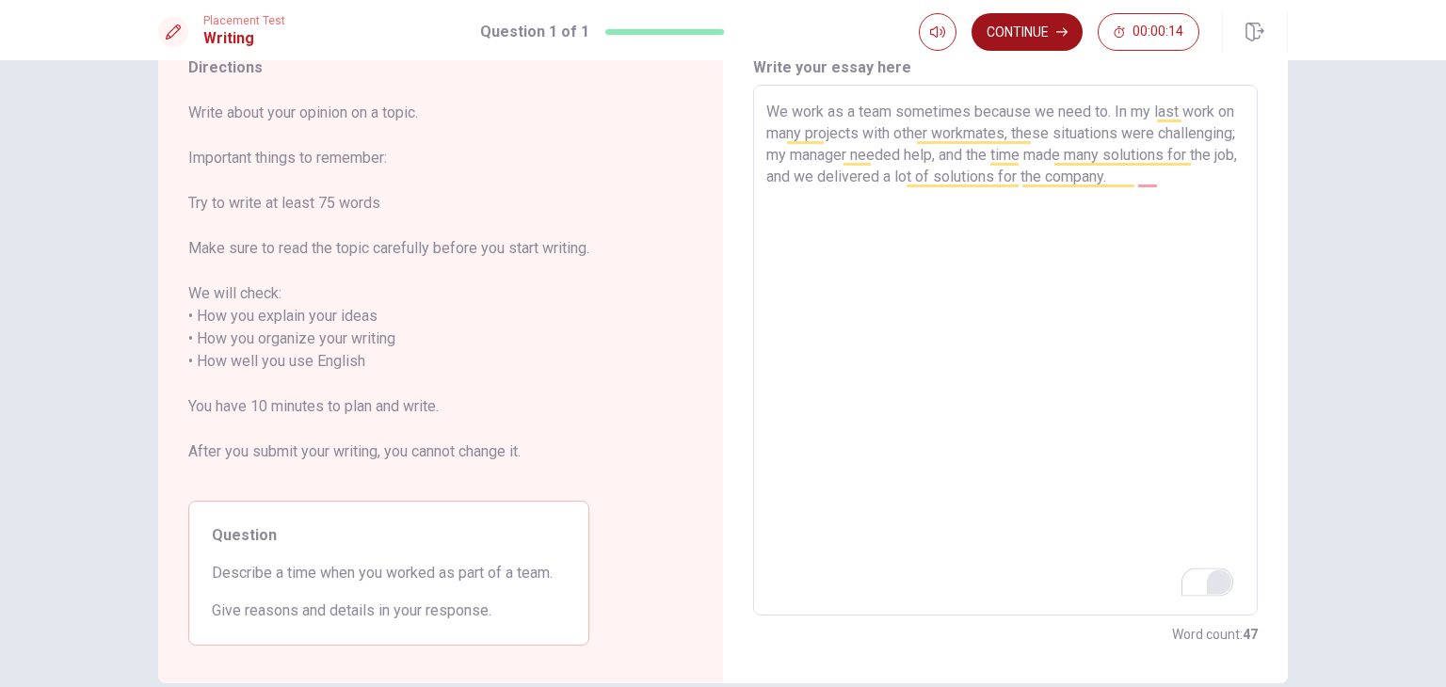
click at [1037, 25] on button "Continue" at bounding box center [1027, 32] width 111 height 38
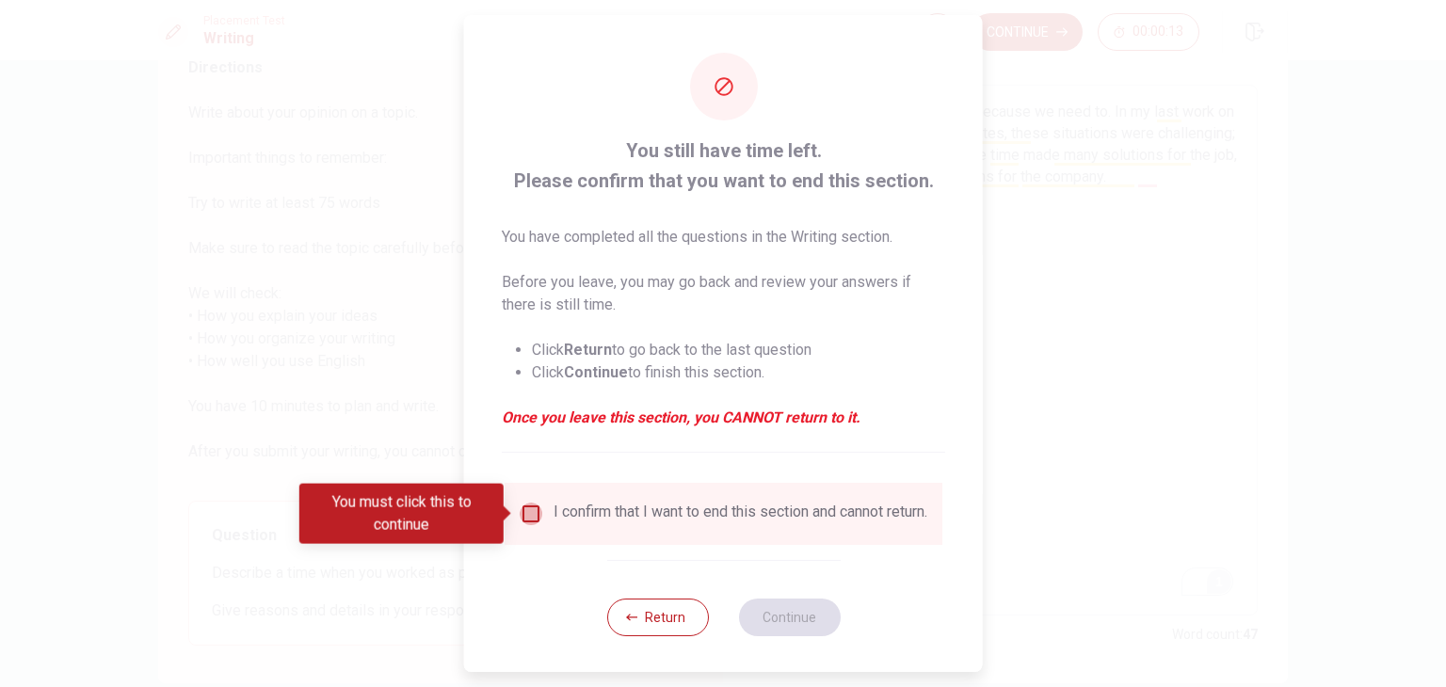
click at [521, 509] on input "You must click this to continue" at bounding box center [531, 514] width 23 height 23
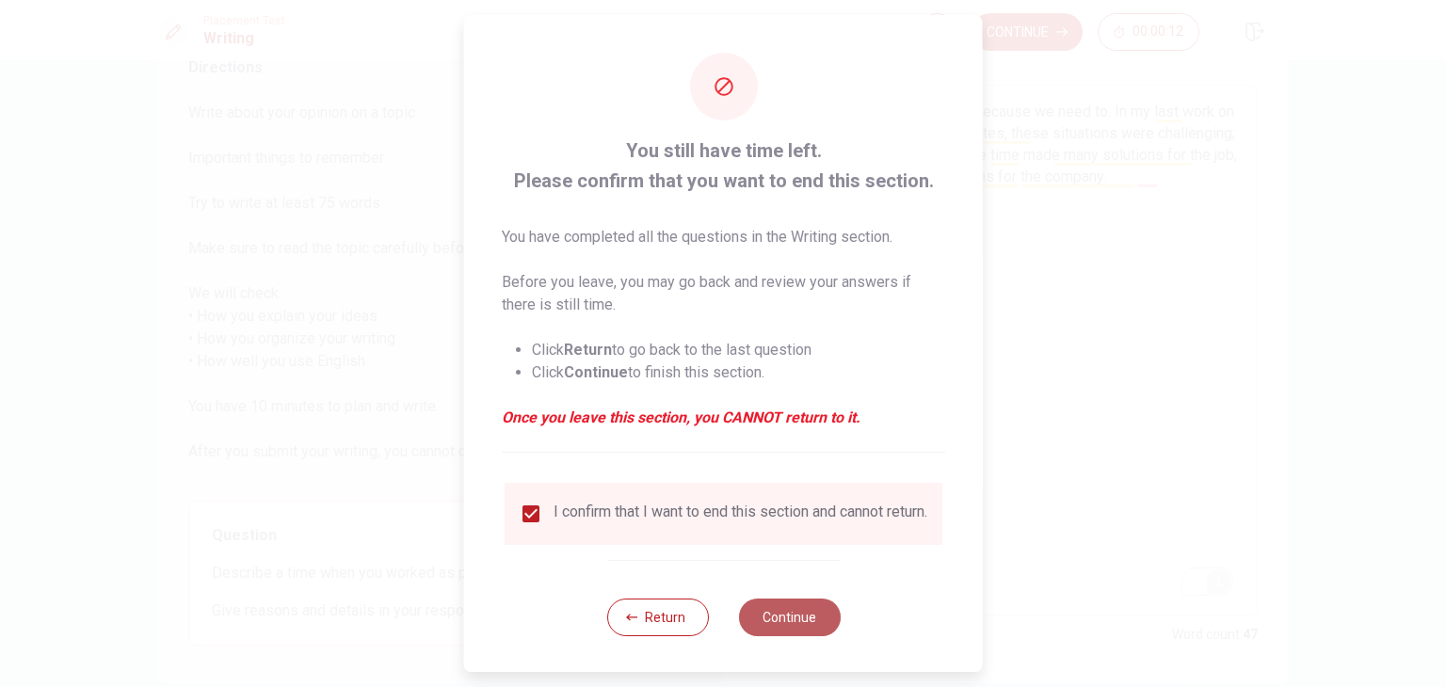
click at [812, 635] on button "Continue" at bounding box center [789, 618] width 102 height 38
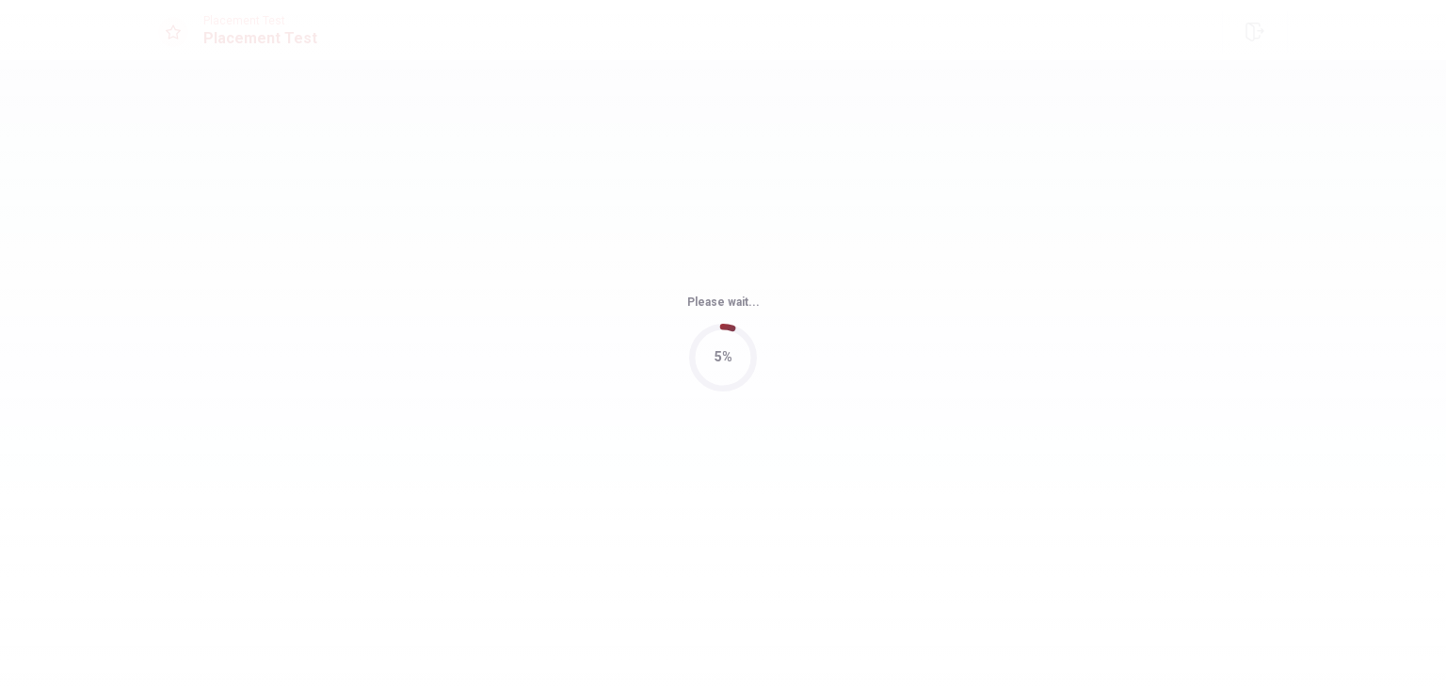
scroll to position [0, 0]
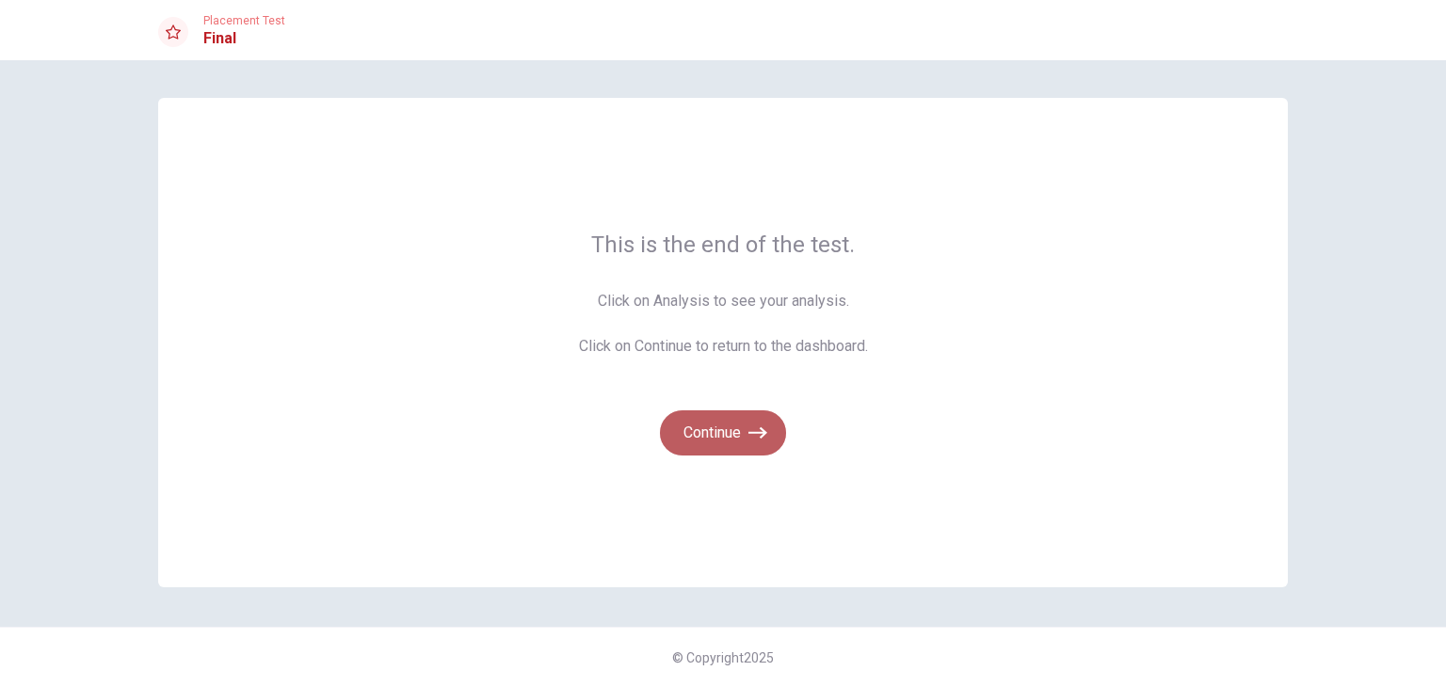
click at [719, 426] on button "Continue" at bounding box center [723, 432] width 126 height 45
